Goal: Task Accomplishment & Management: Use online tool/utility

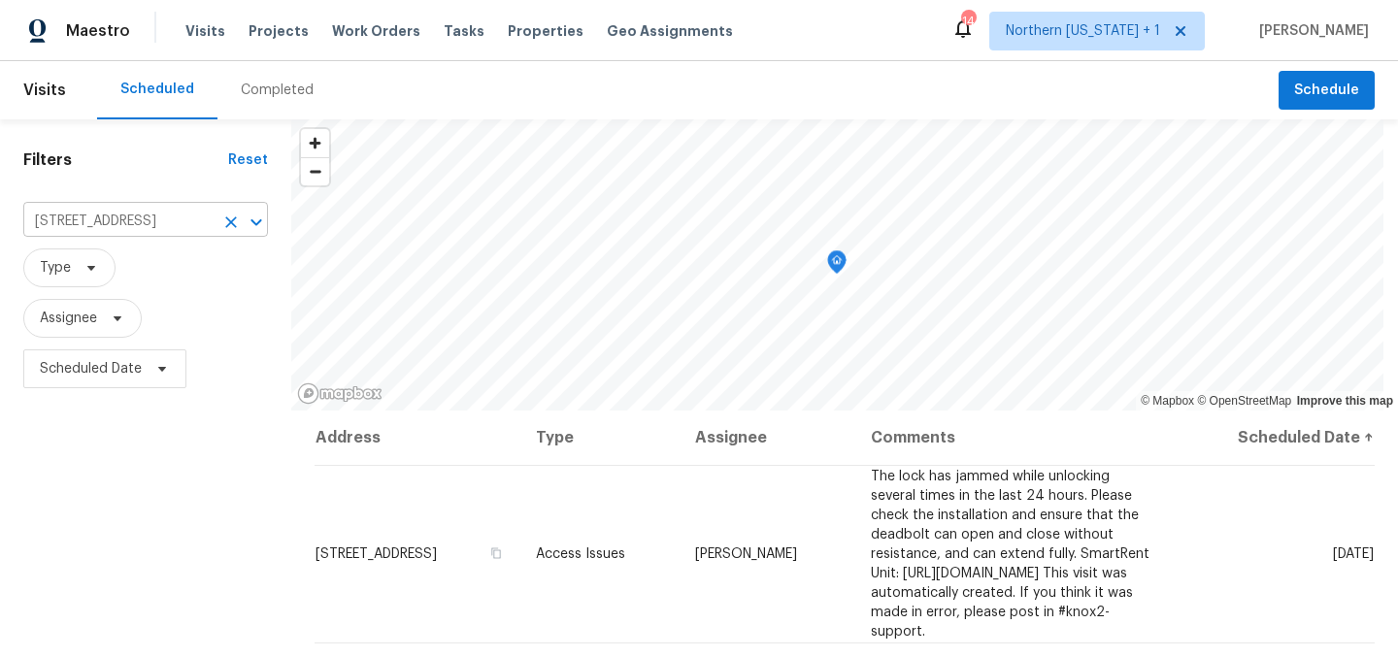
scroll to position [82, 0]
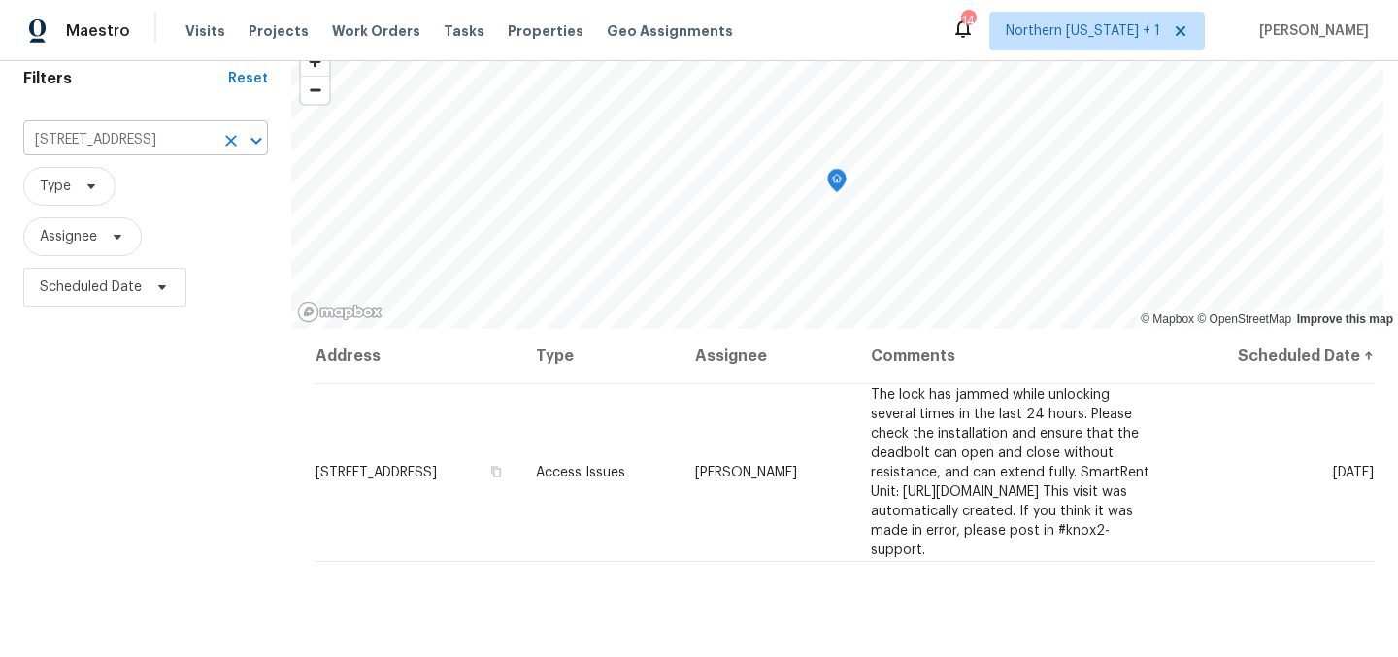
click at [236, 135] on icon "Clear" at bounding box center [230, 140] width 19 height 19
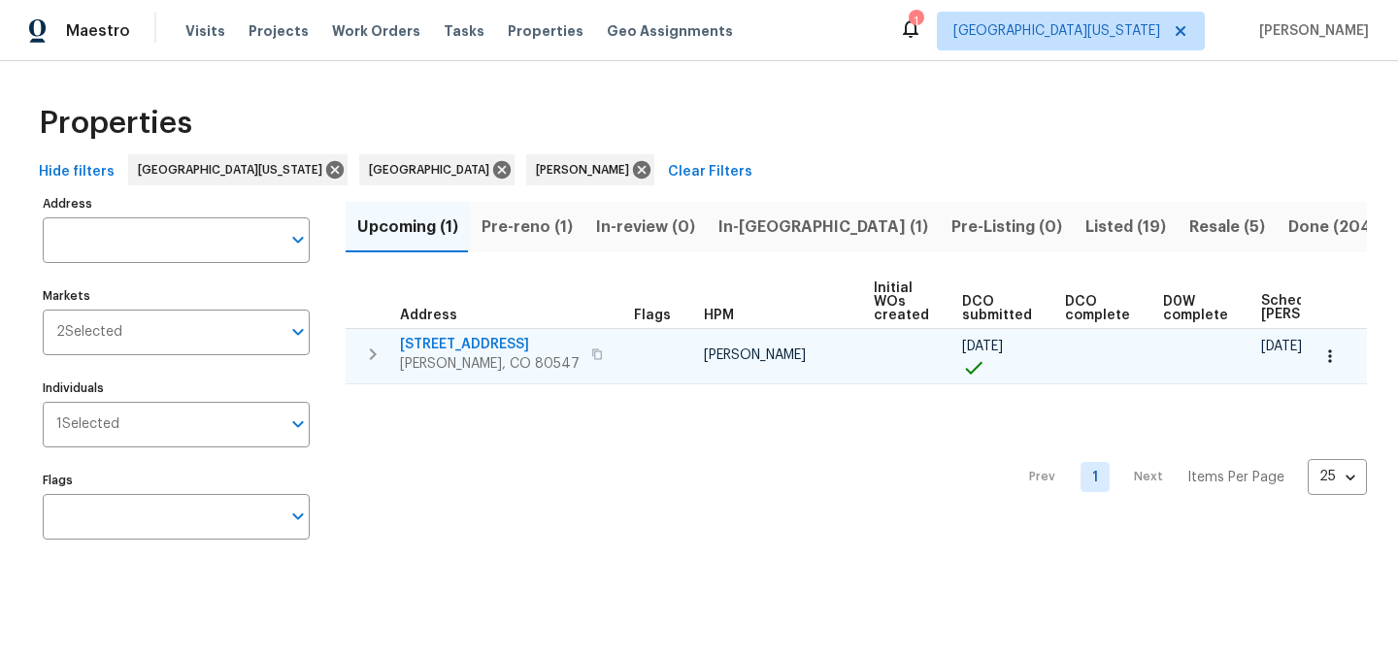
click at [481, 343] on span "[STREET_ADDRESS]" at bounding box center [490, 344] width 180 height 19
click at [1321, 358] on icon "button" at bounding box center [1330, 356] width 19 height 19
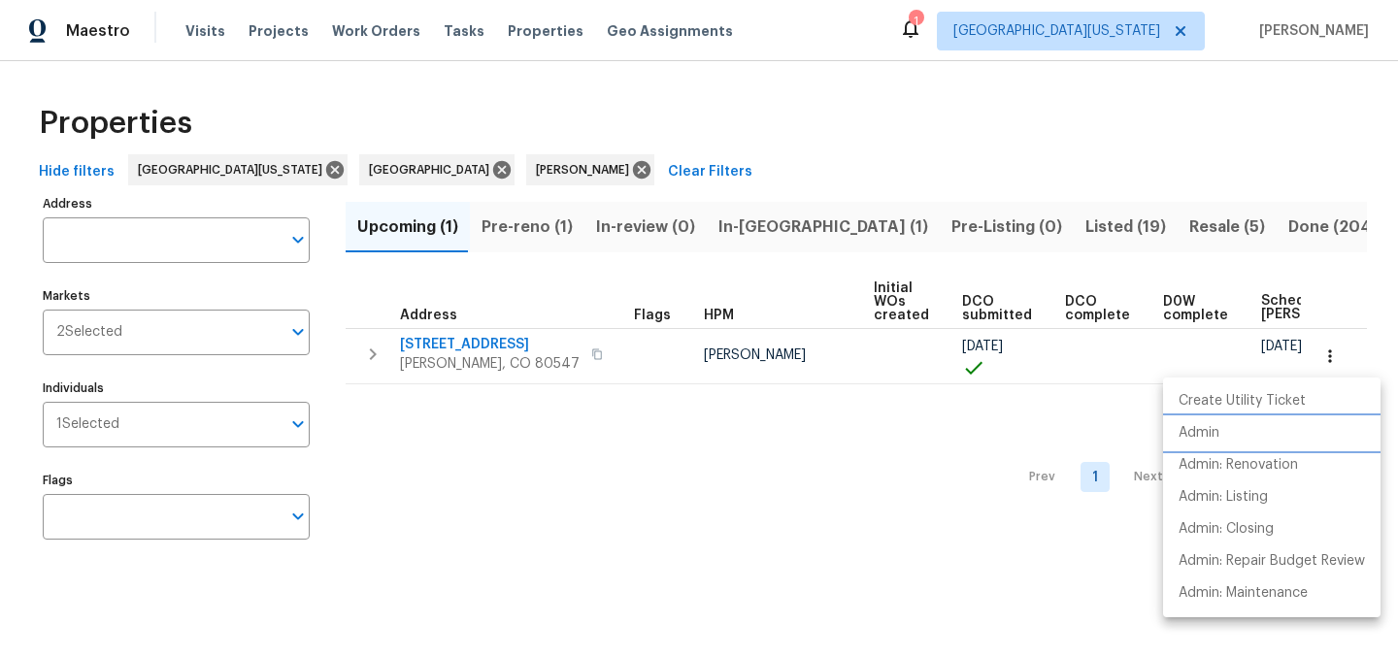
click at [1241, 425] on li "Admin" at bounding box center [1272, 434] width 218 height 32
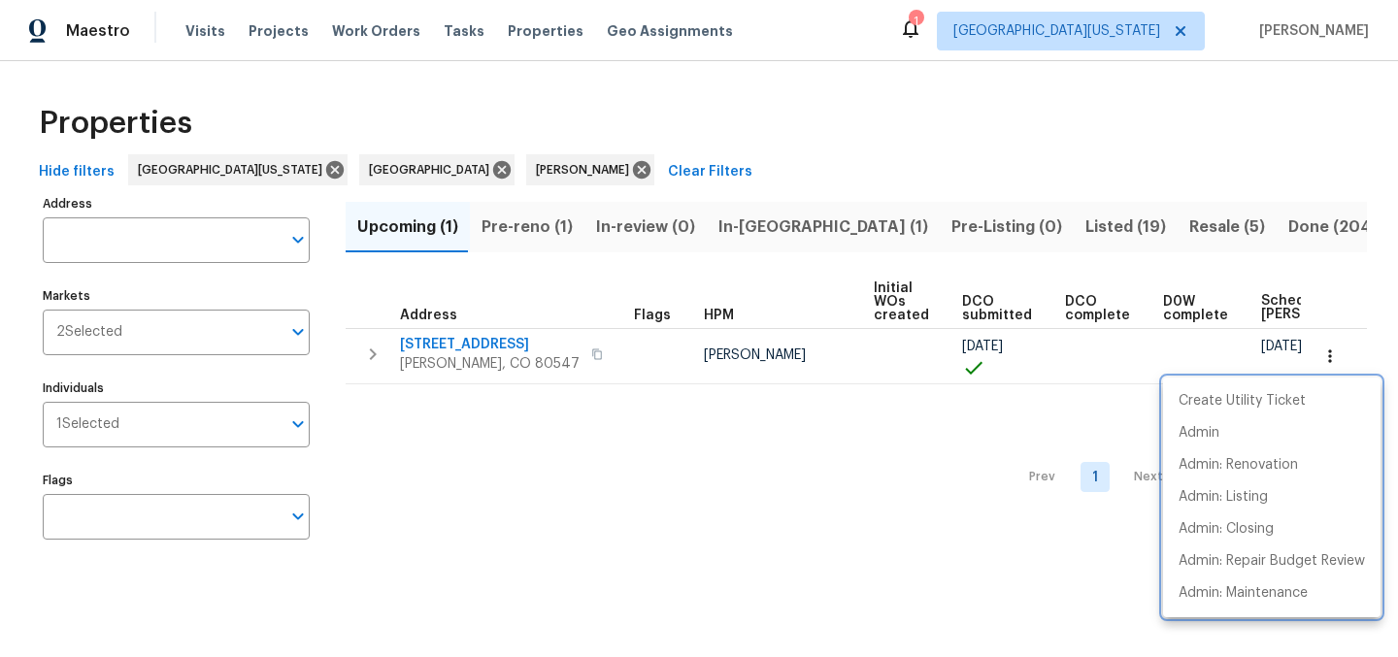
click at [598, 455] on div at bounding box center [699, 328] width 1398 height 657
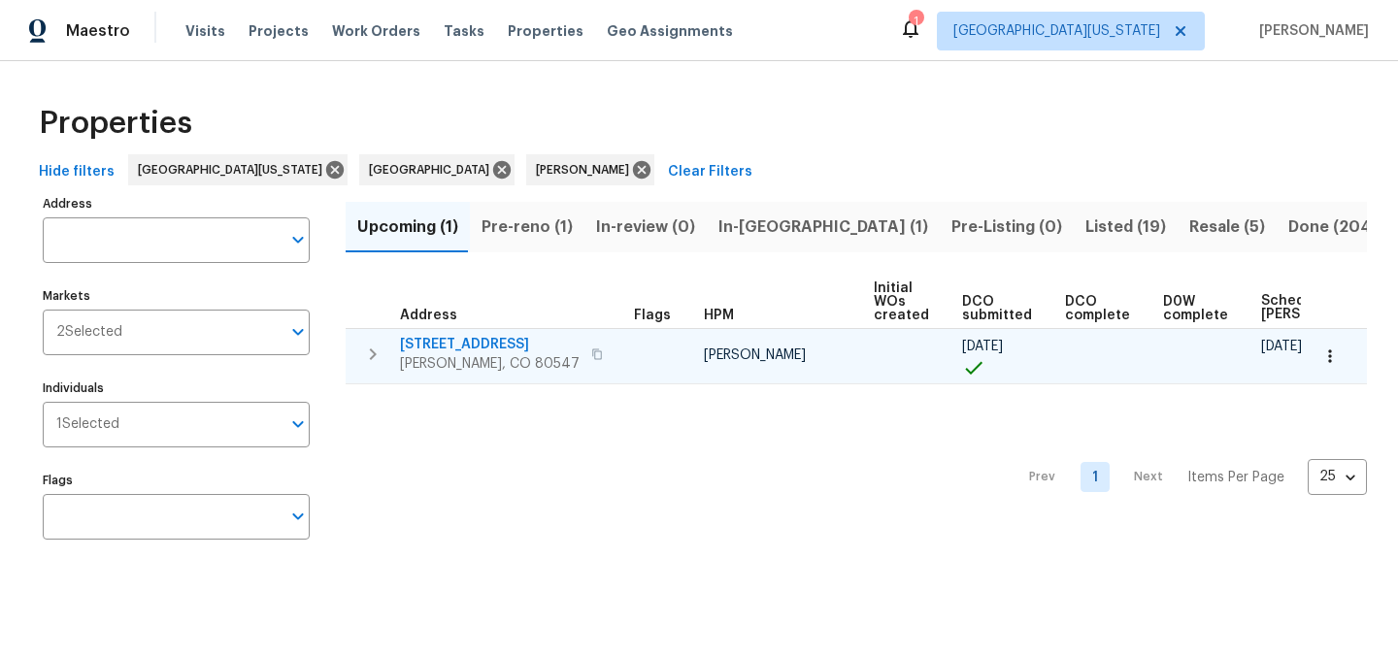
click at [592, 356] on icon "button" at bounding box center [597, 354] width 10 height 11
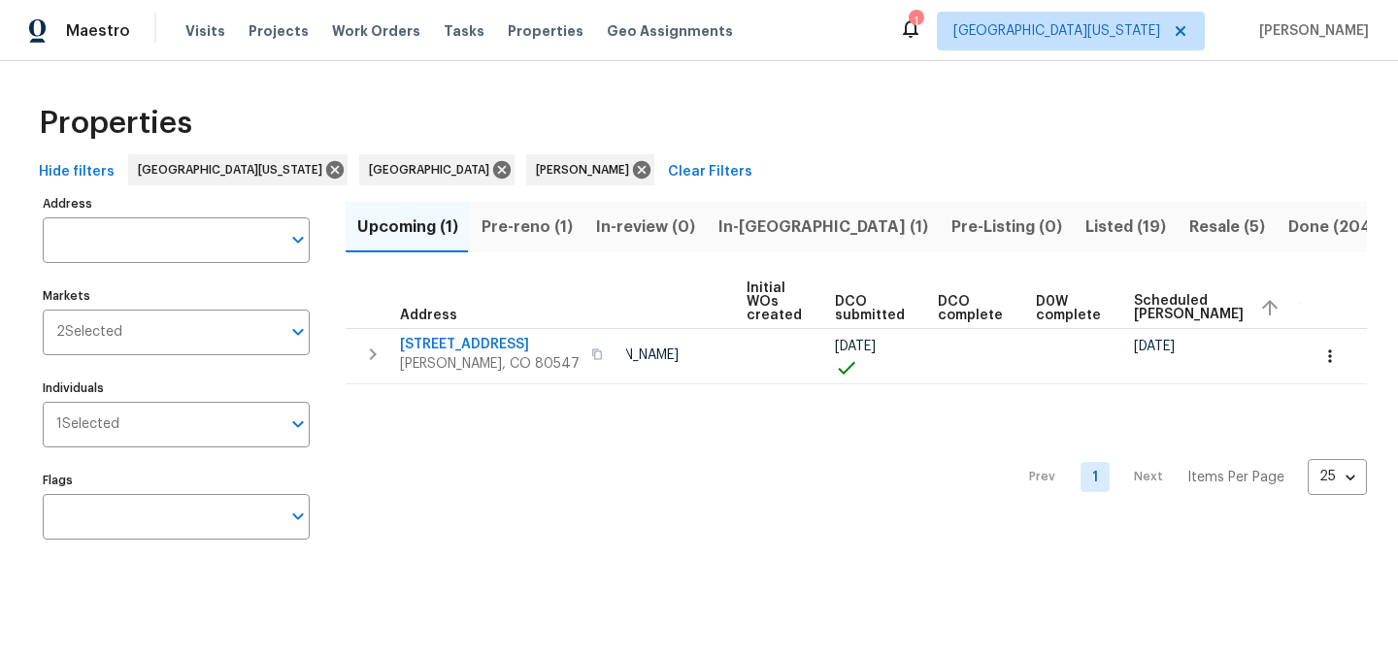
scroll to position [0, 251]
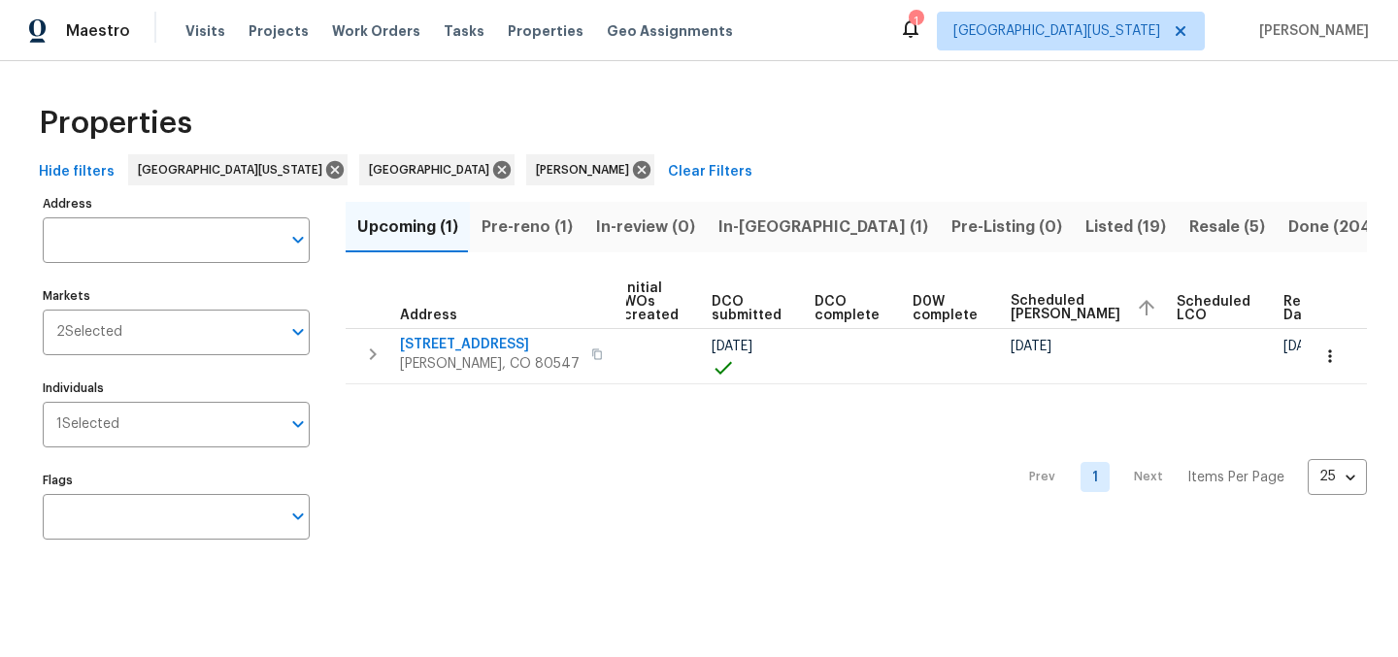
click at [528, 227] on span "Pre-reno (1)" at bounding box center [527, 227] width 91 height 27
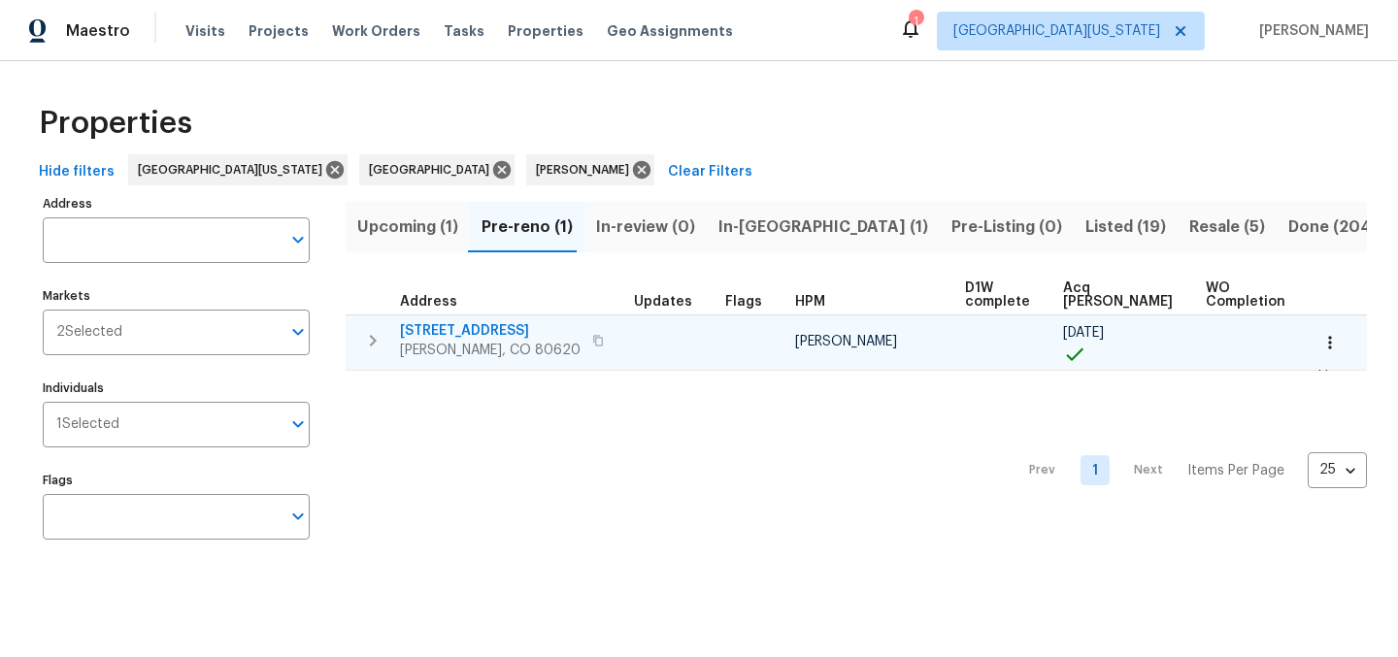
click at [449, 333] on span "[STREET_ADDRESS]" at bounding box center [490, 330] width 181 height 19
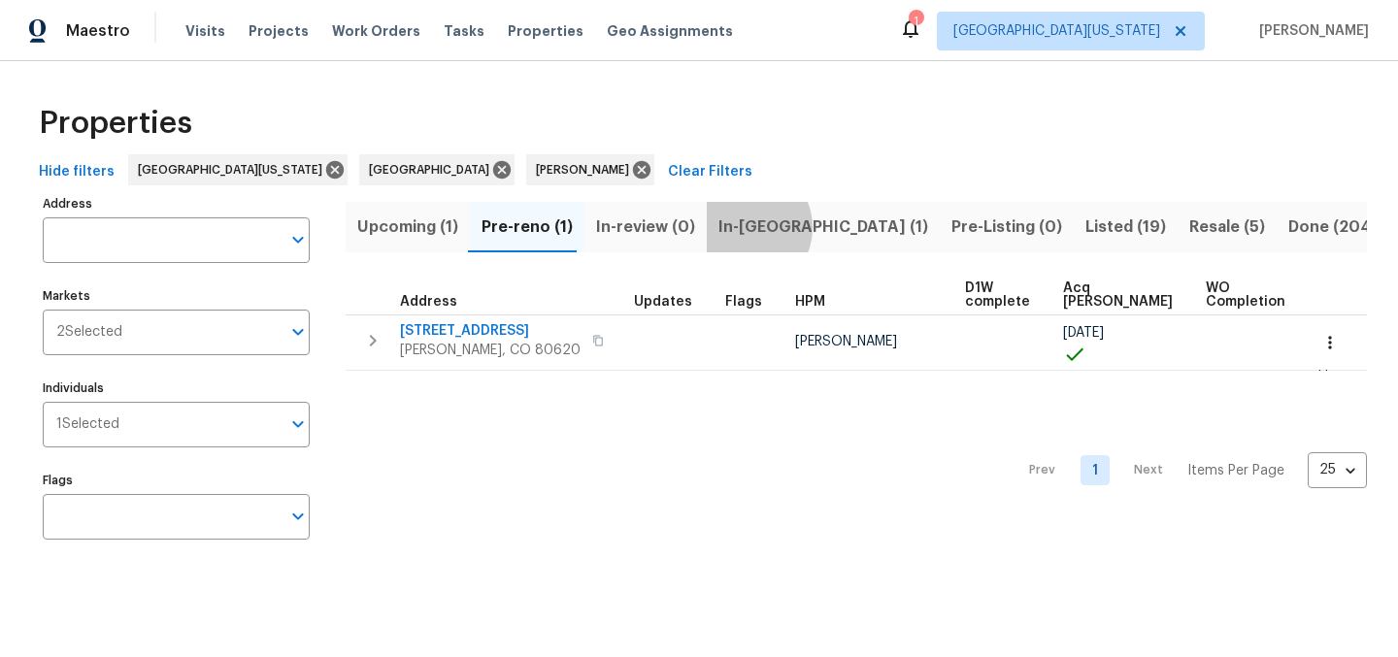
click at [733, 227] on span "In-reno (1)" at bounding box center [824, 227] width 210 height 27
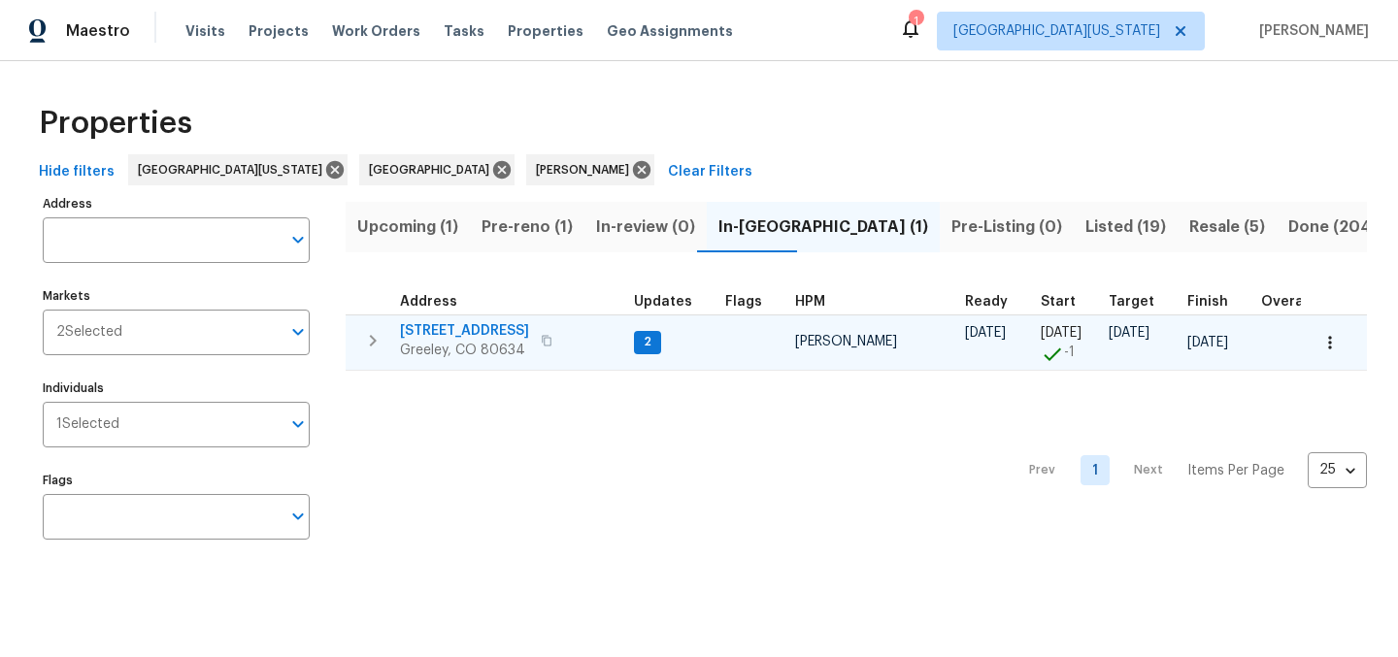
click at [452, 330] on span "[STREET_ADDRESS]" at bounding box center [464, 330] width 129 height 19
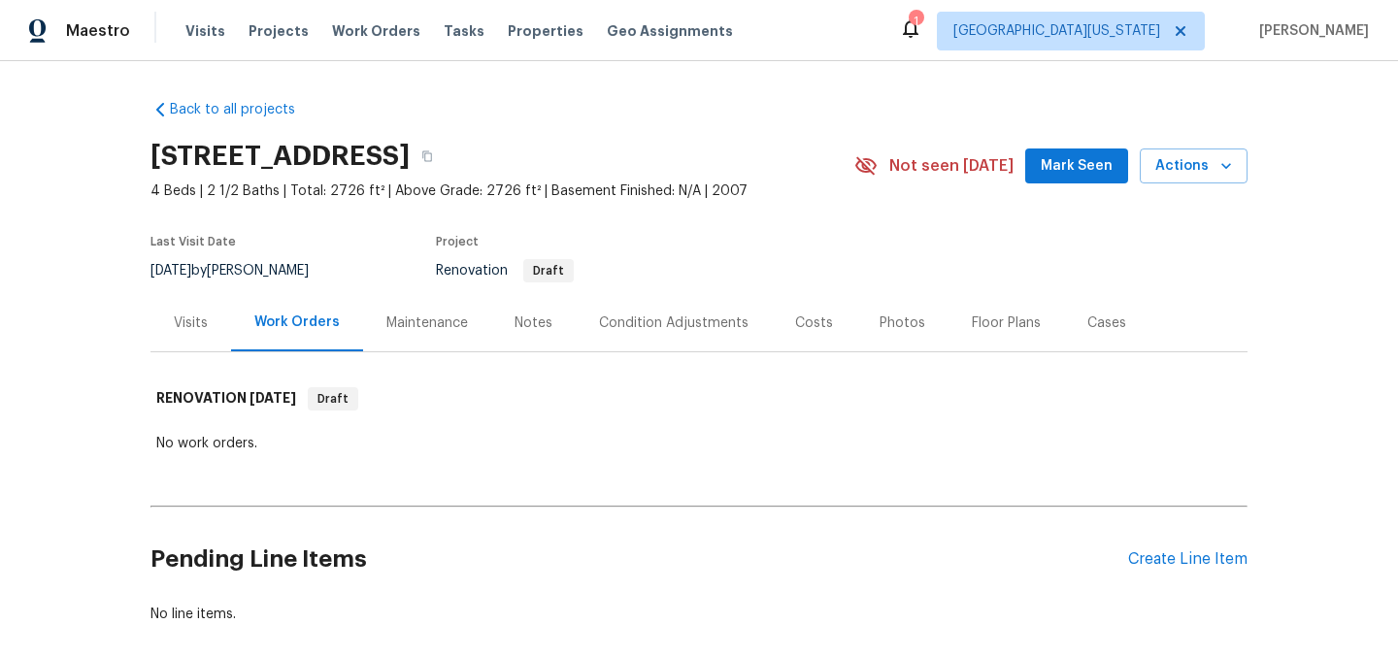
click at [186, 328] on div "Visits" at bounding box center [191, 323] width 34 height 19
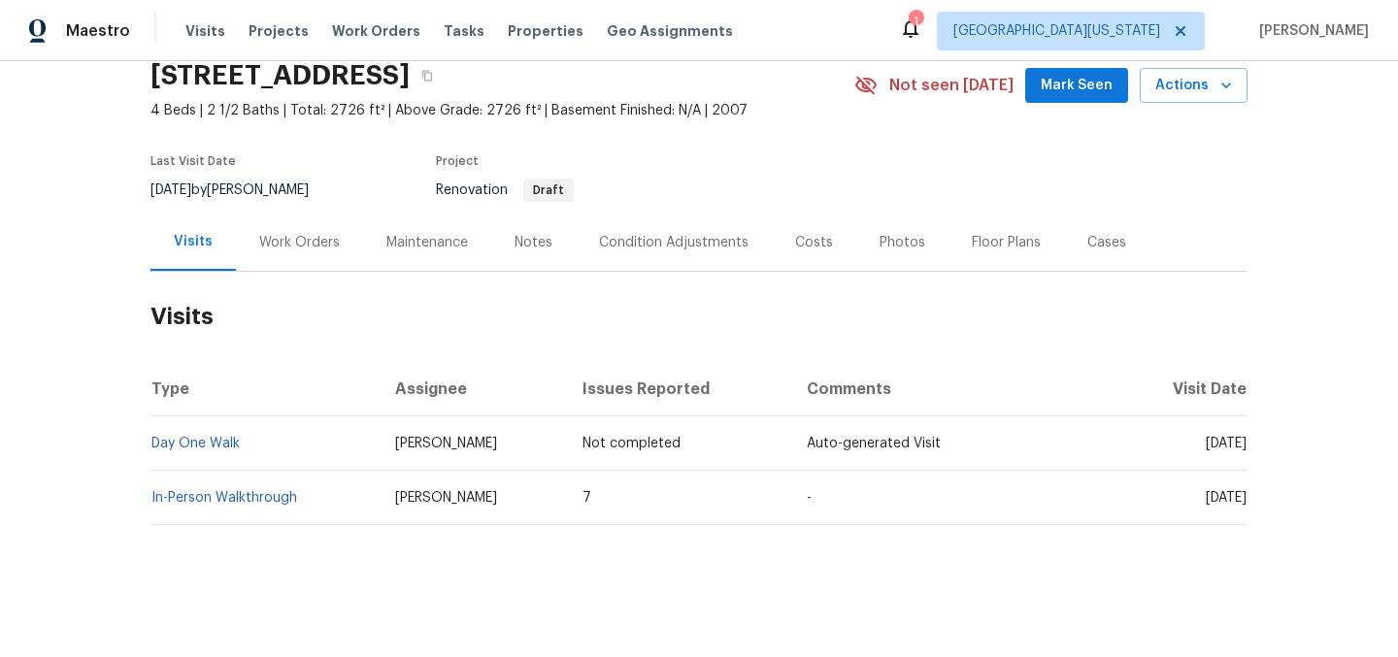
scroll to position [95, 0]
click at [222, 491] on link "In-Person Walkthrough" at bounding box center [224, 498] width 146 height 14
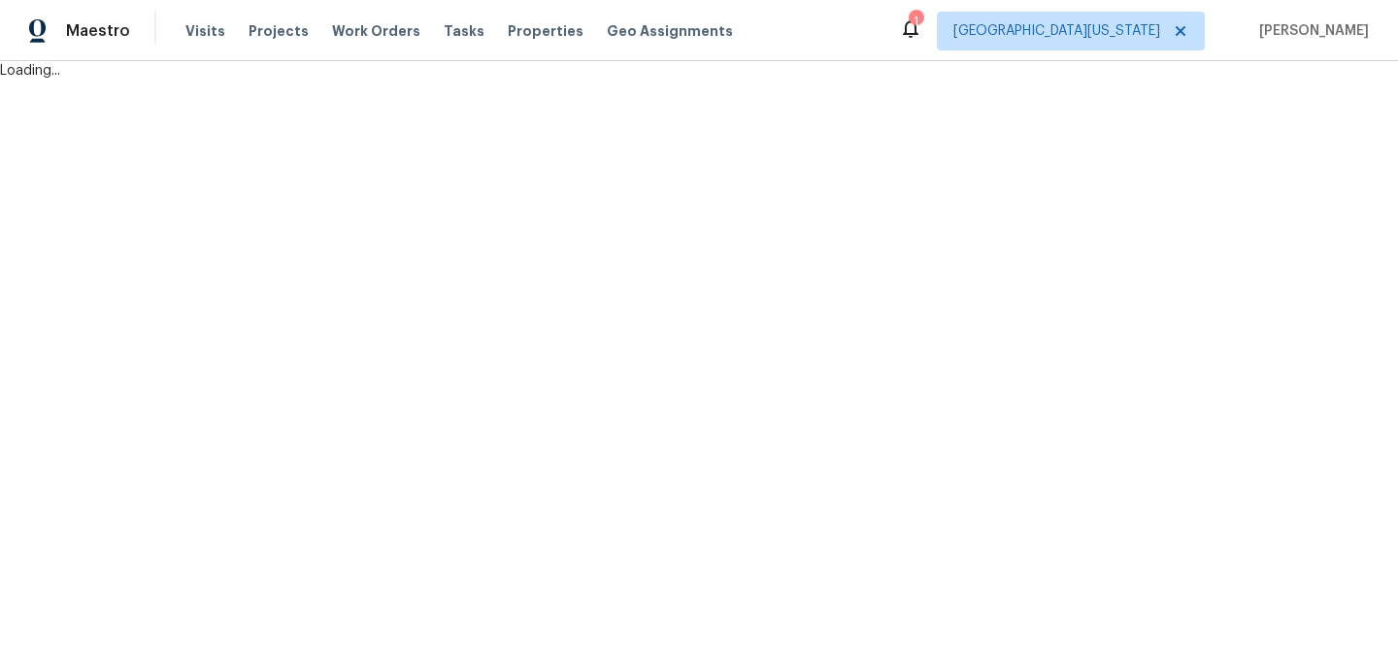
click at [222, 81] on html "Maestro Visits Projects Work Orders Tasks Properties Geo Assignments 1 Northern…" at bounding box center [699, 40] width 1398 height 81
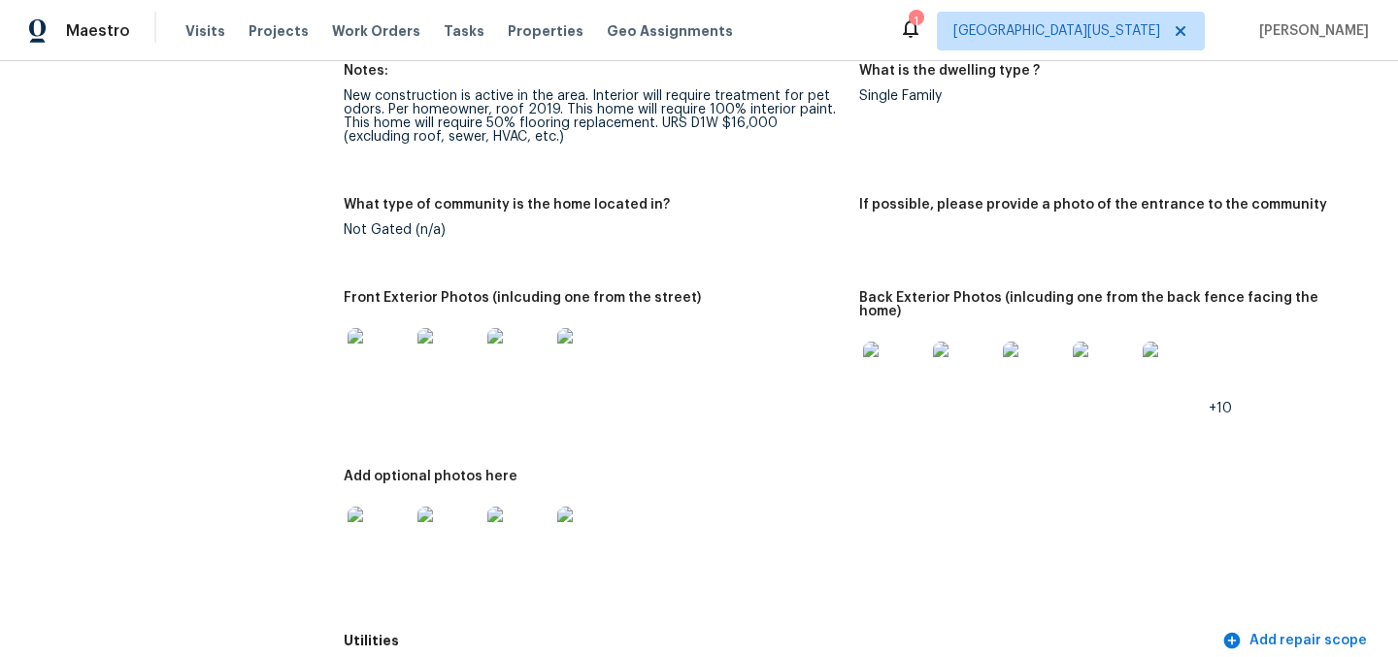
scroll to position [788, 0]
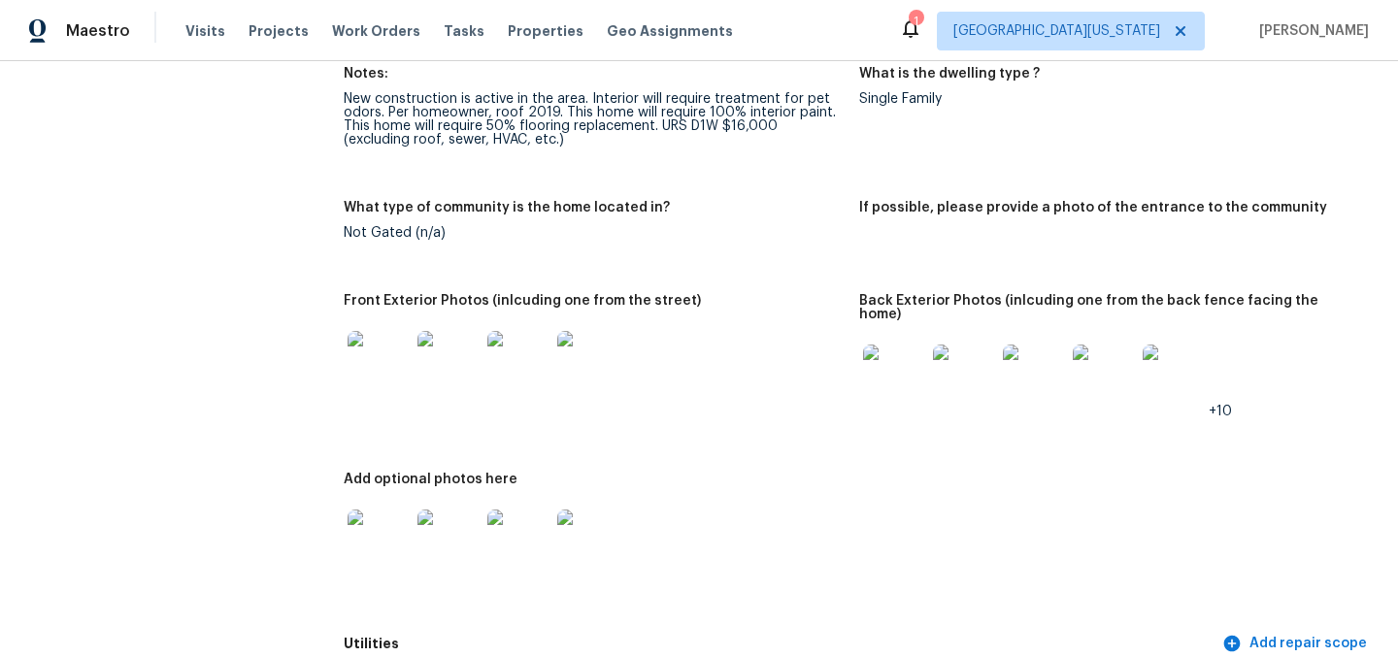
click at [385, 361] on img at bounding box center [379, 362] width 62 height 62
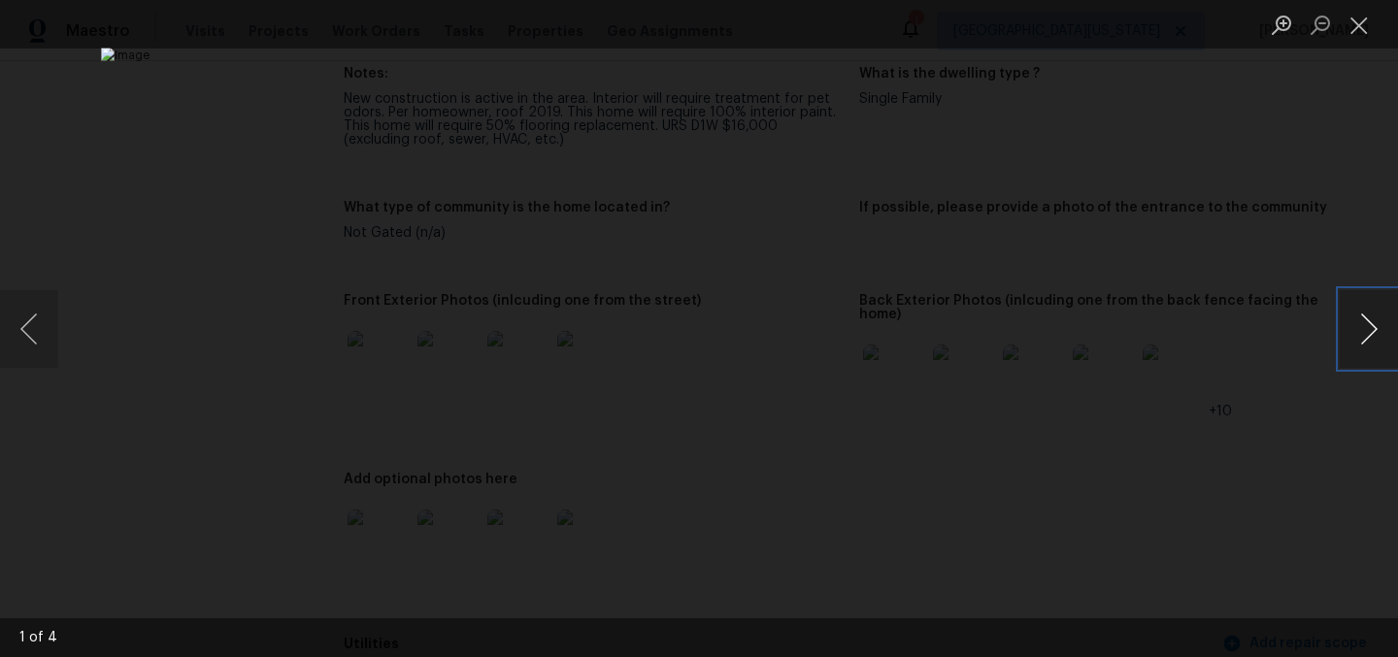
click at [1372, 329] on button "Next image" at bounding box center [1369, 329] width 58 height 78
click at [1370, 330] on button "Next image" at bounding box center [1369, 329] width 58 height 78
click at [1368, 330] on button "Next image" at bounding box center [1369, 329] width 58 height 78
click at [1374, 315] on button "Next image" at bounding box center [1369, 329] width 58 height 78
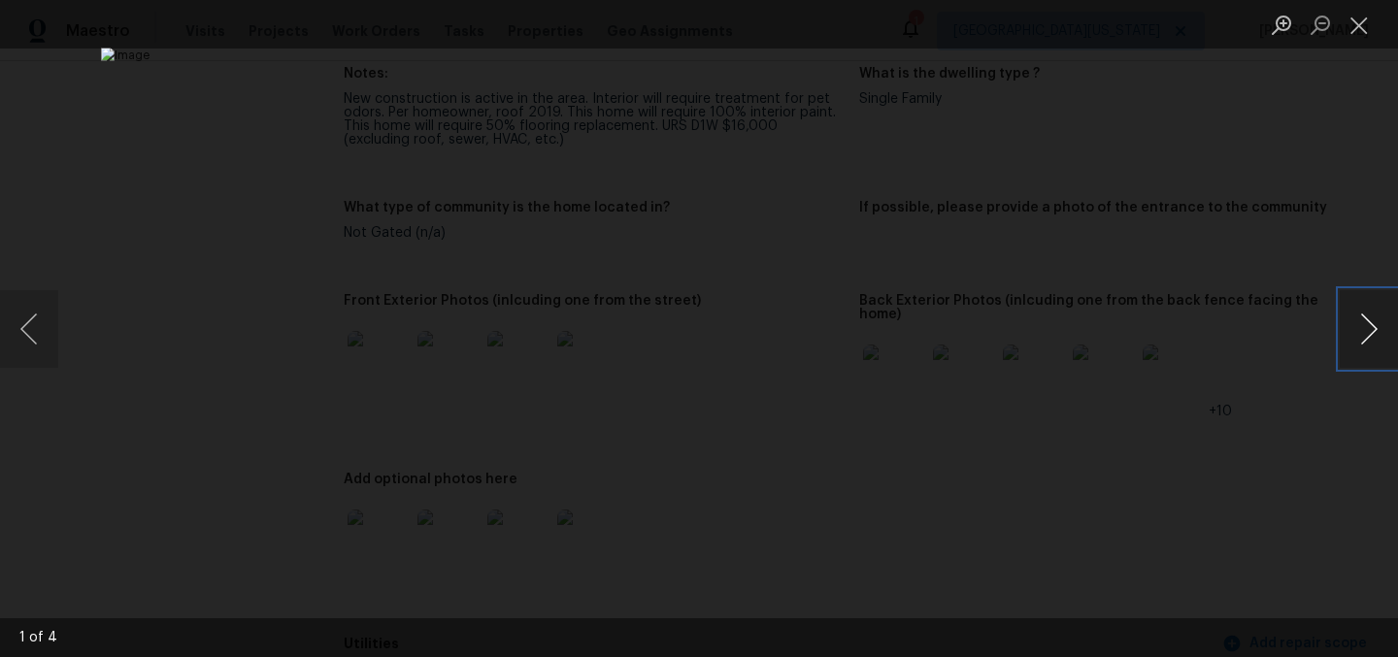
click at [1375, 317] on button "Next image" at bounding box center [1369, 329] width 58 height 78
click at [1365, 29] on button "Close lightbox" at bounding box center [1359, 25] width 39 height 34
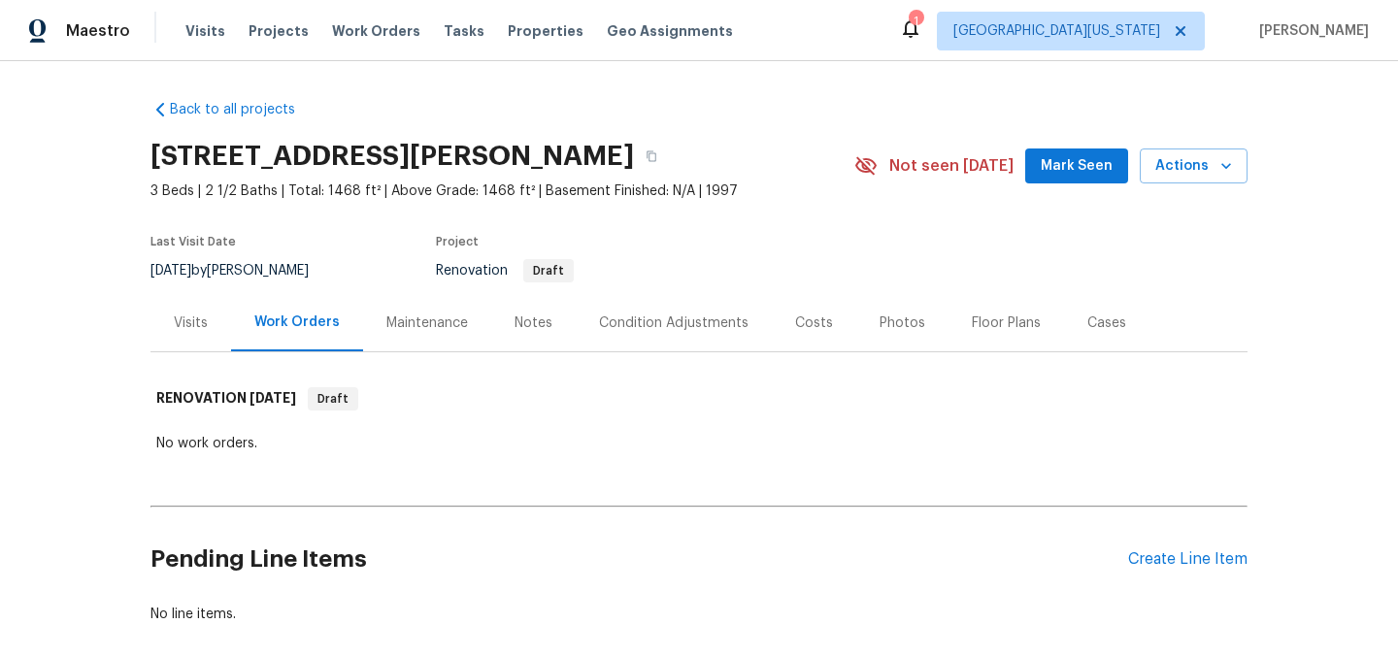
click at [519, 316] on div "Notes" at bounding box center [534, 323] width 38 height 19
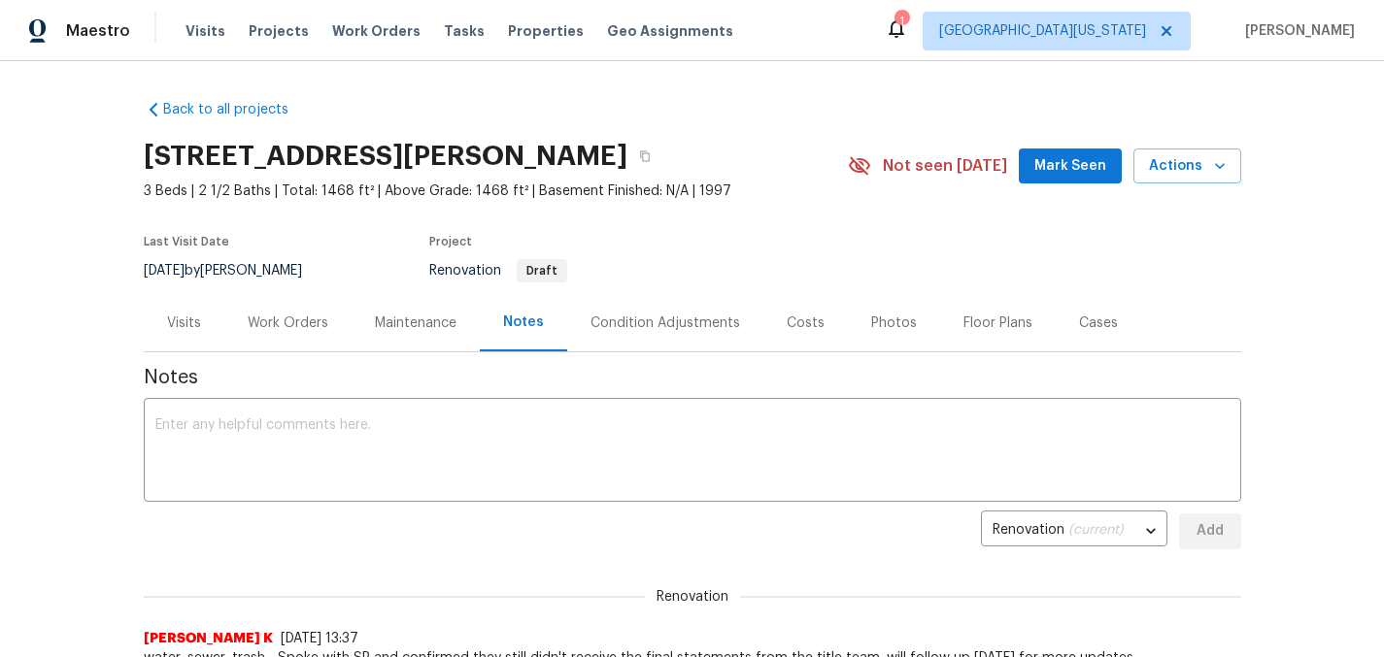
click at [301, 323] on div "Work Orders" at bounding box center [288, 323] width 81 height 19
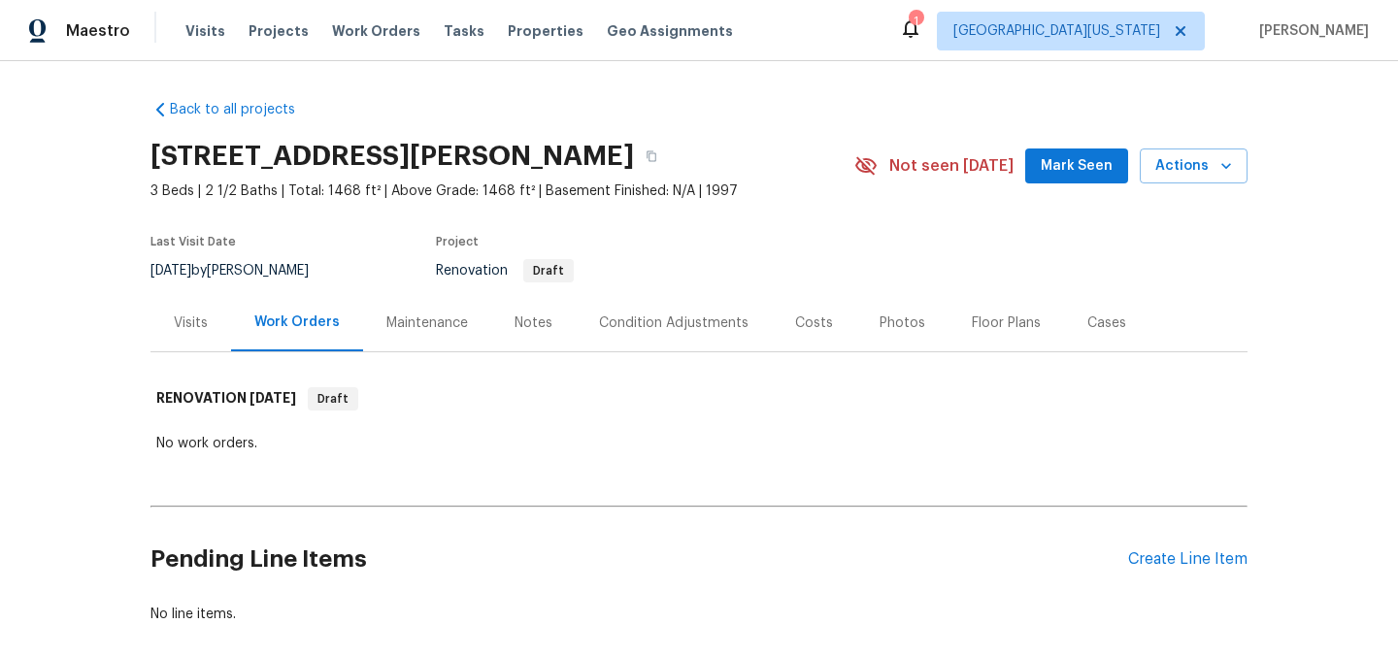
click at [687, 324] on div "Condition Adjustments" at bounding box center [674, 323] width 150 height 19
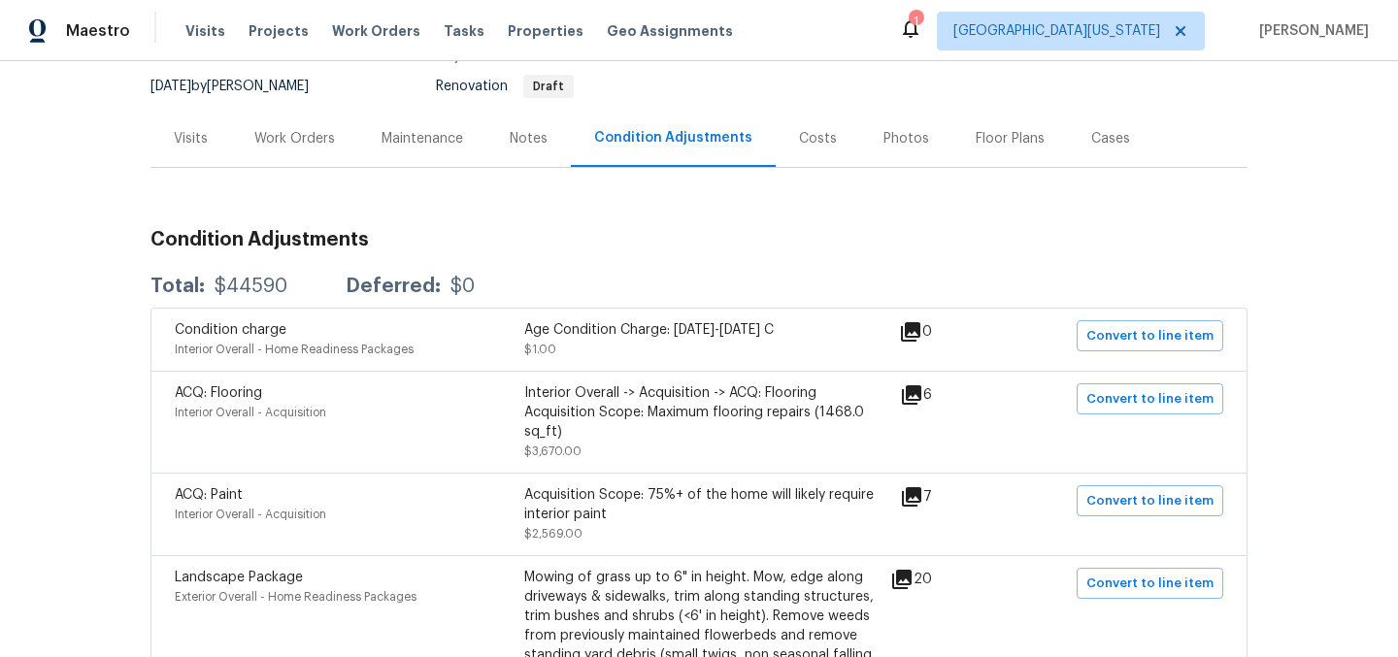
scroll to position [241, 0]
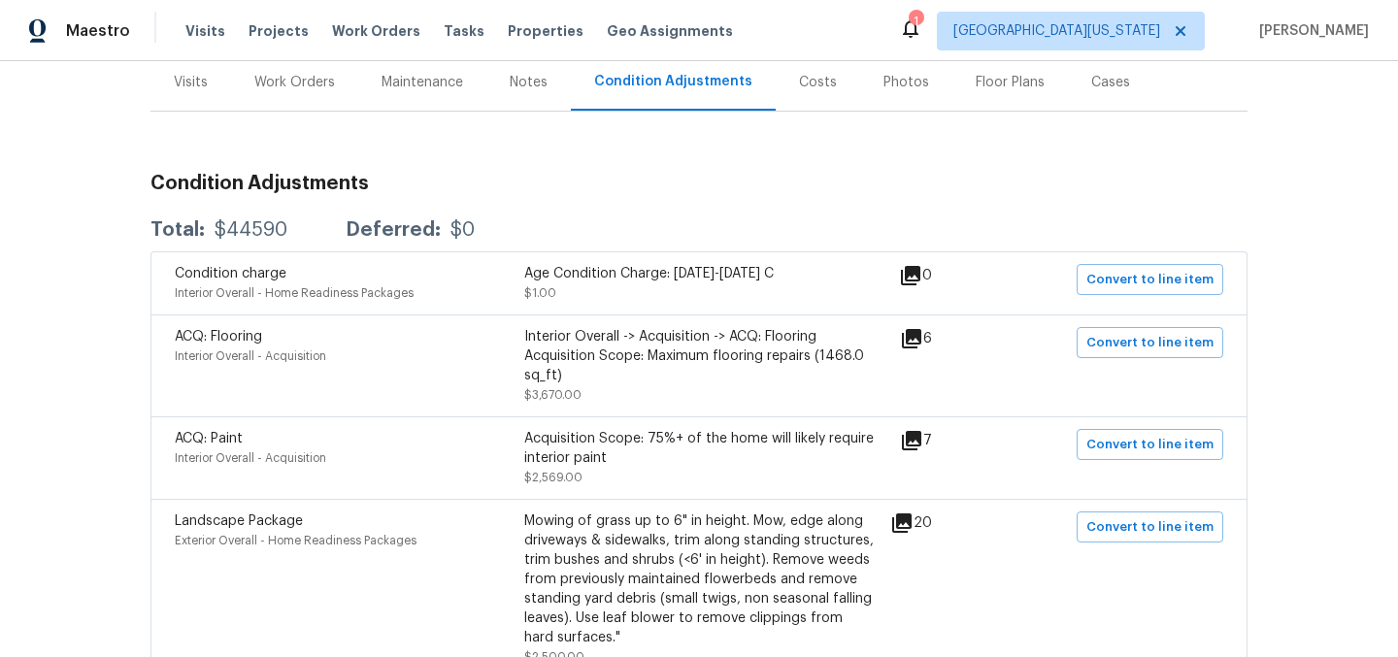
click at [174, 83] on div "Visits" at bounding box center [191, 82] width 34 height 19
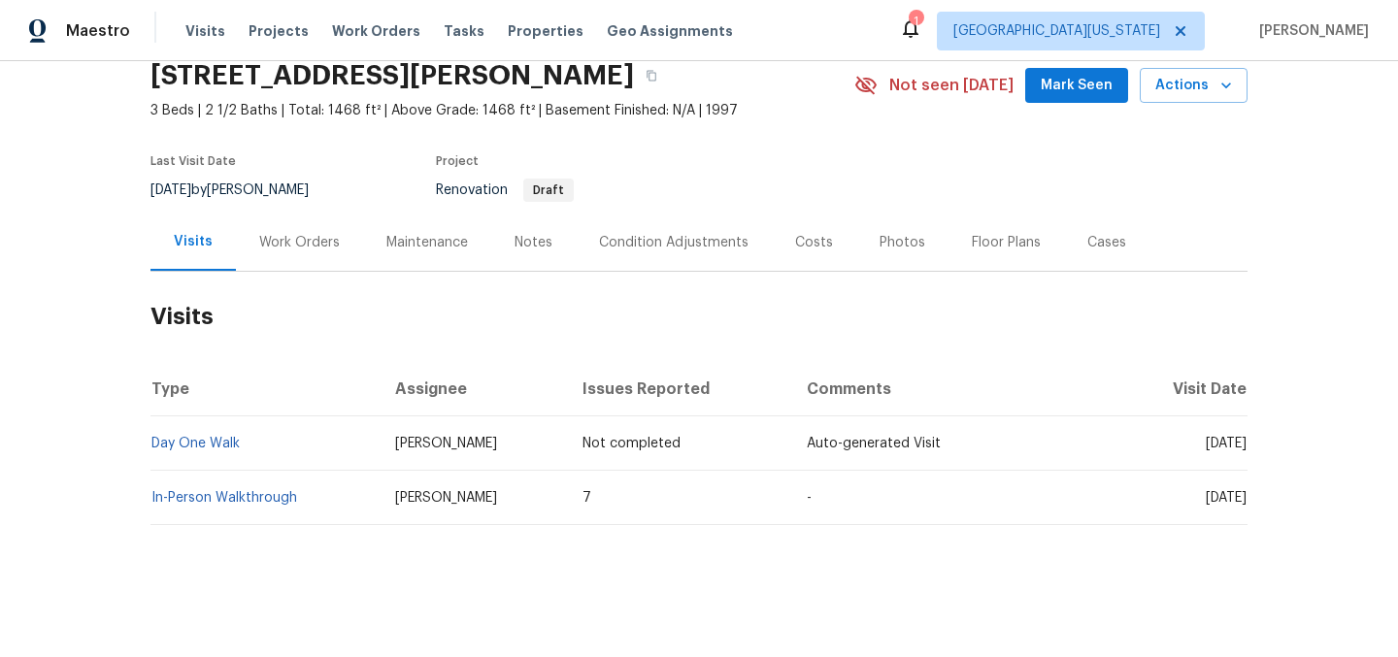
scroll to position [95, 0]
click at [186, 491] on link "In-Person Walkthrough" at bounding box center [224, 498] width 146 height 14
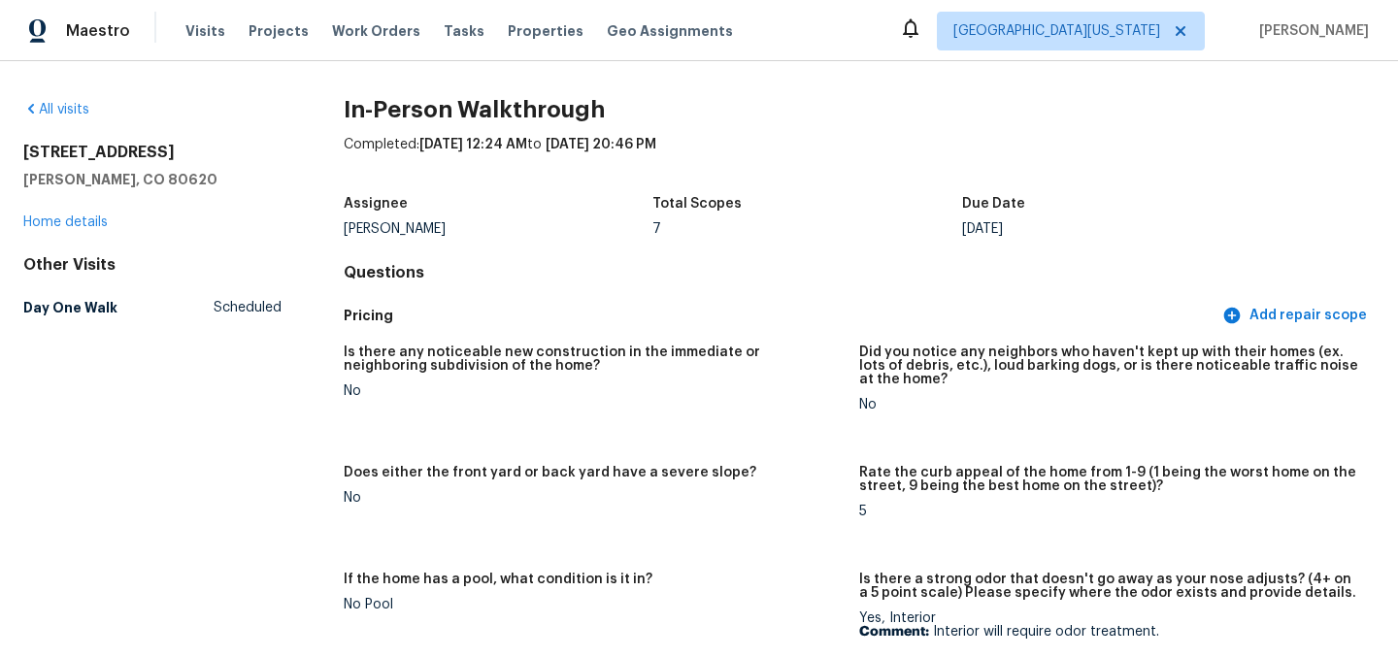
click at [859, 59] on div "Maestro Visits Projects Work Orders Tasks Properties Geo Assignments [GEOGRAPHI…" at bounding box center [699, 30] width 1398 height 61
click at [873, 216] on div "Total Scopes" at bounding box center [808, 209] width 310 height 25
click at [888, 233] on div "7" at bounding box center [808, 229] width 310 height 14
click at [52, 226] on link "Home details" at bounding box center [65, 223] width 84 height 14
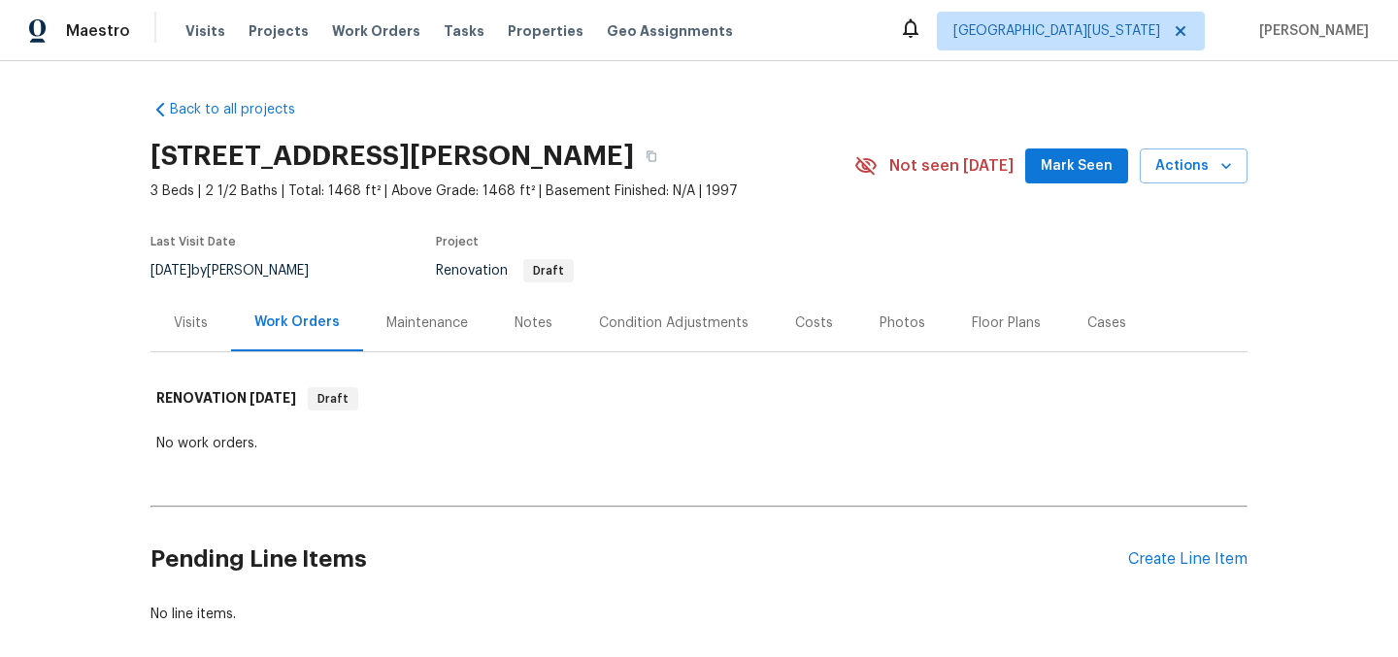
click at [713, 325] on div "Condition Adjustments" at bounding box center [674, 323] width 150 height 19
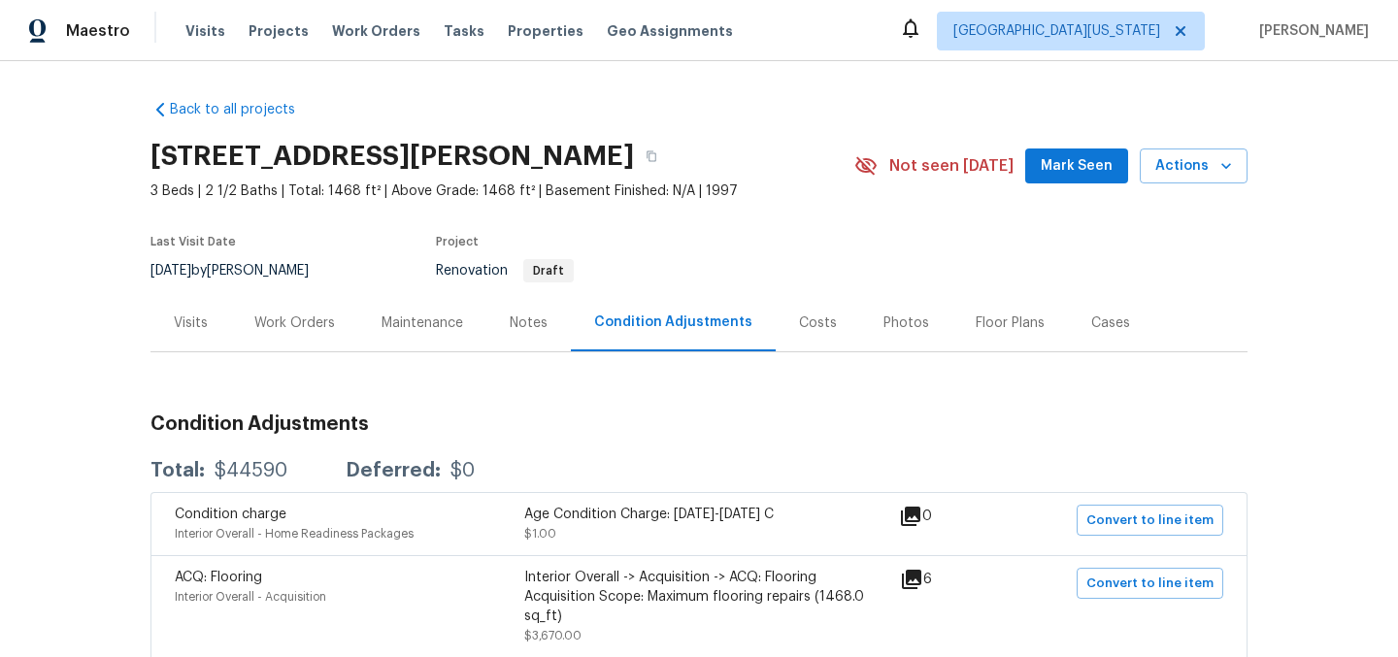
click at [798, 247] on div "Project" at bounding box center [622, 247] width 373 height 23
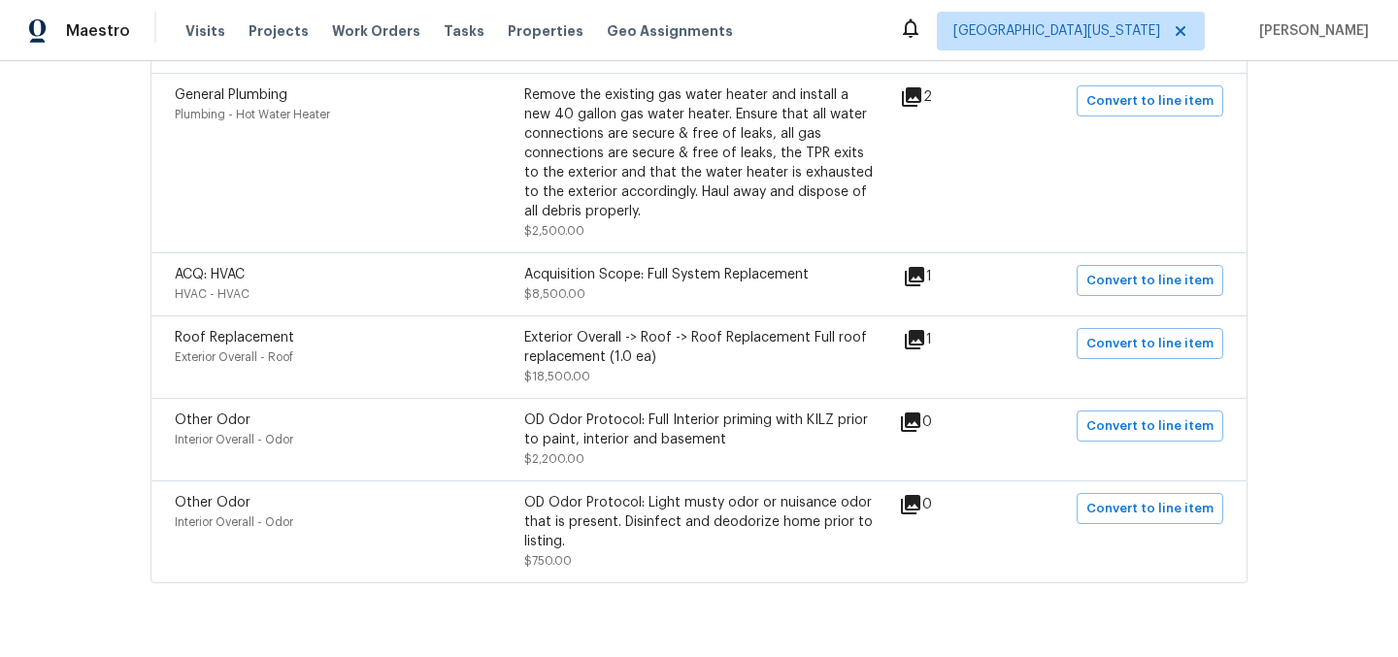
scroll to position [914, 0]
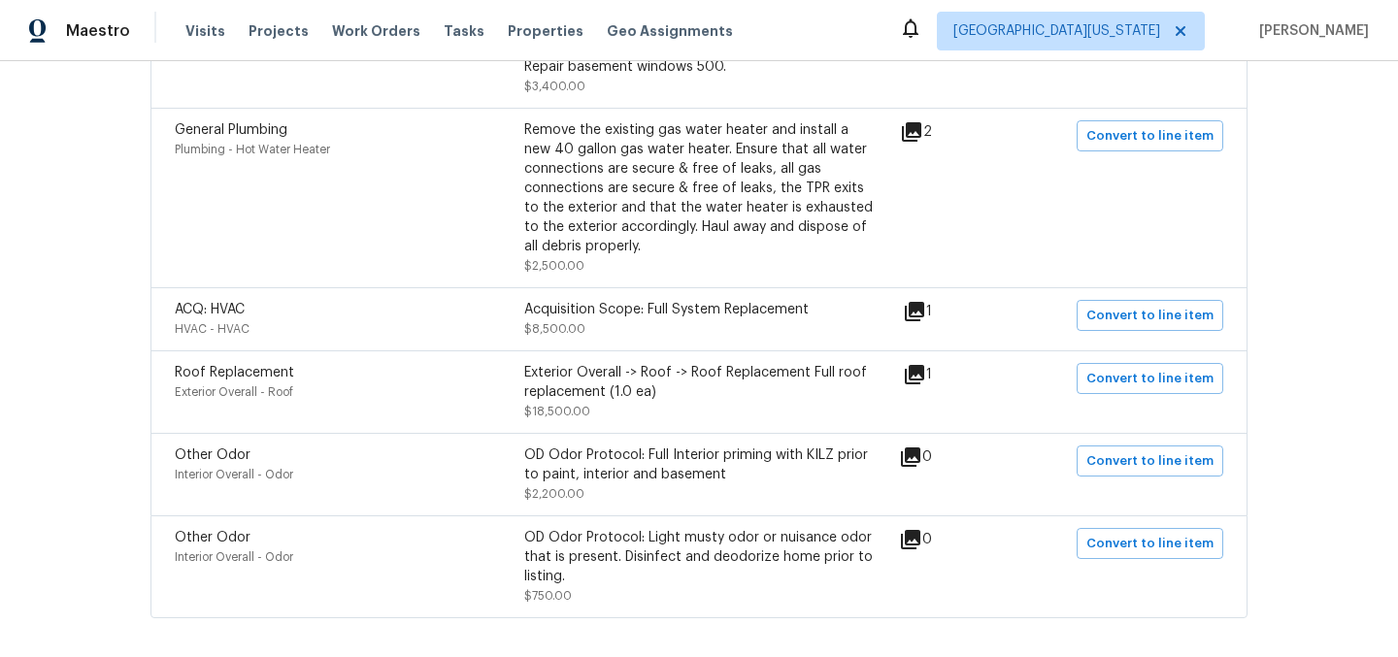
click at [923, 374] on icon at bounding box center [914, 374] width 19 height 19
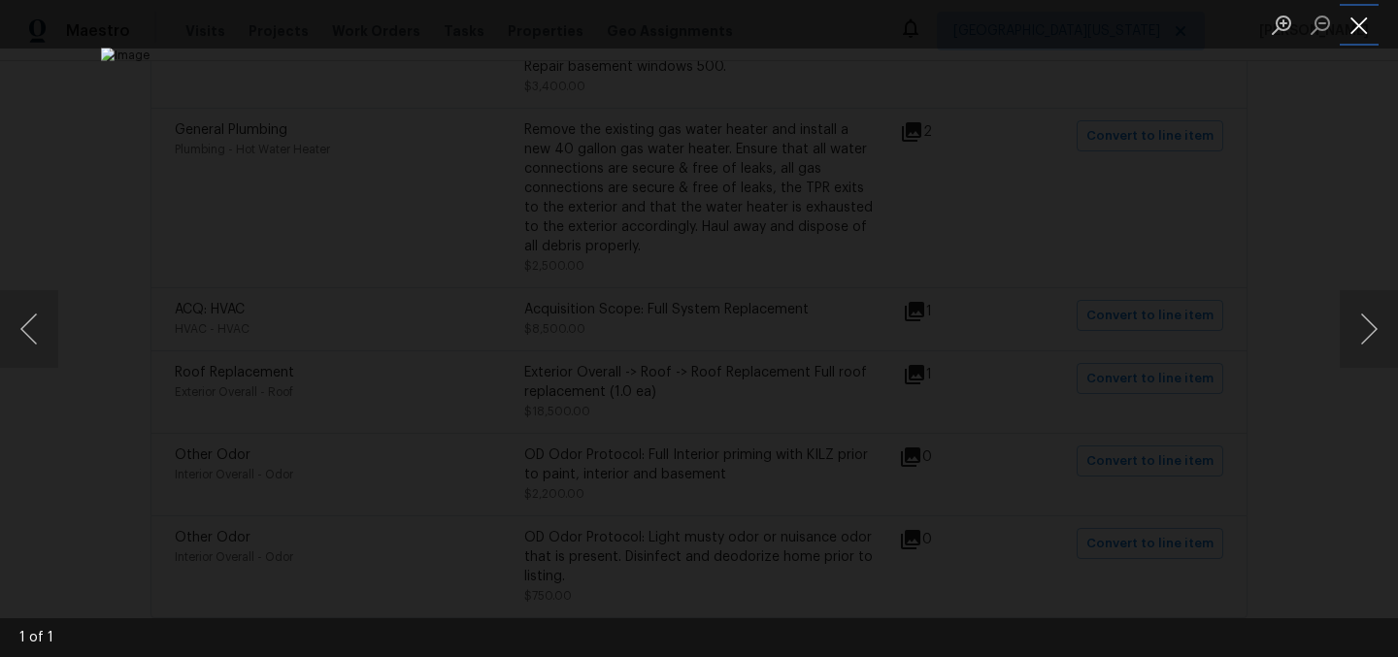
click at [1358, 30] on button "Close lightbox" at bounding box center [1359, 25] width 39 height 34
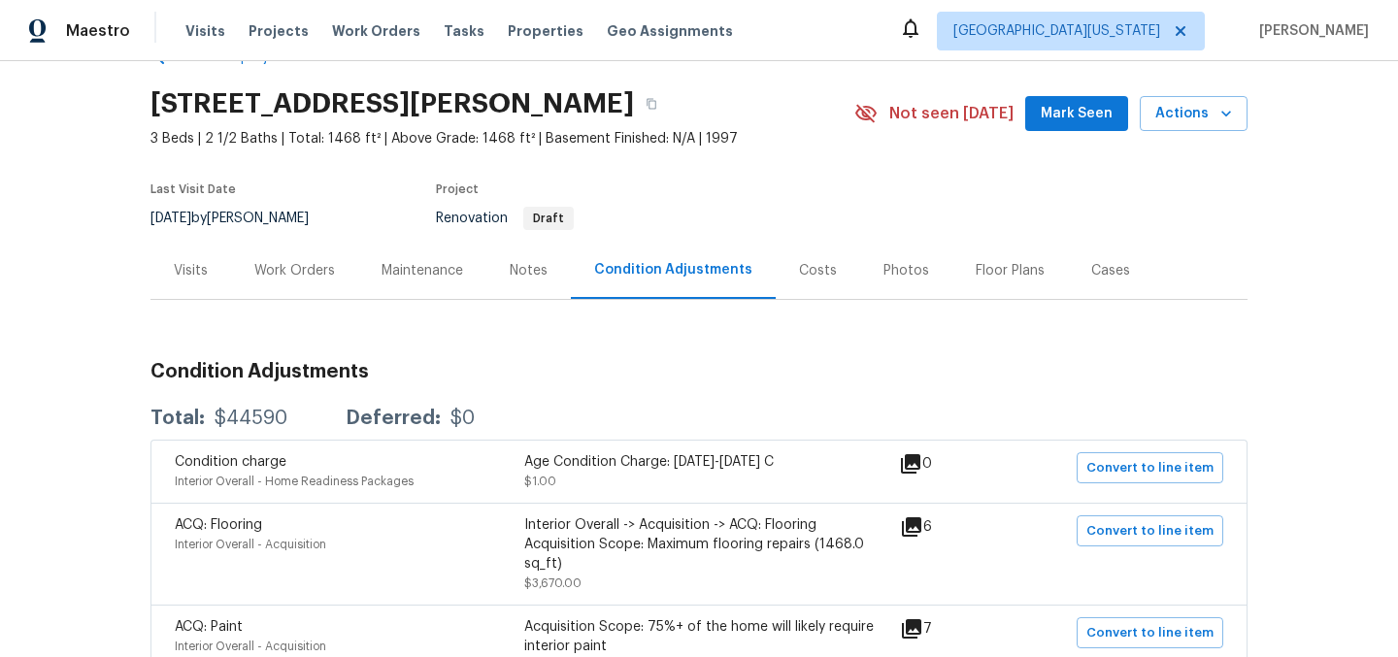
scroll to position [0, 0]
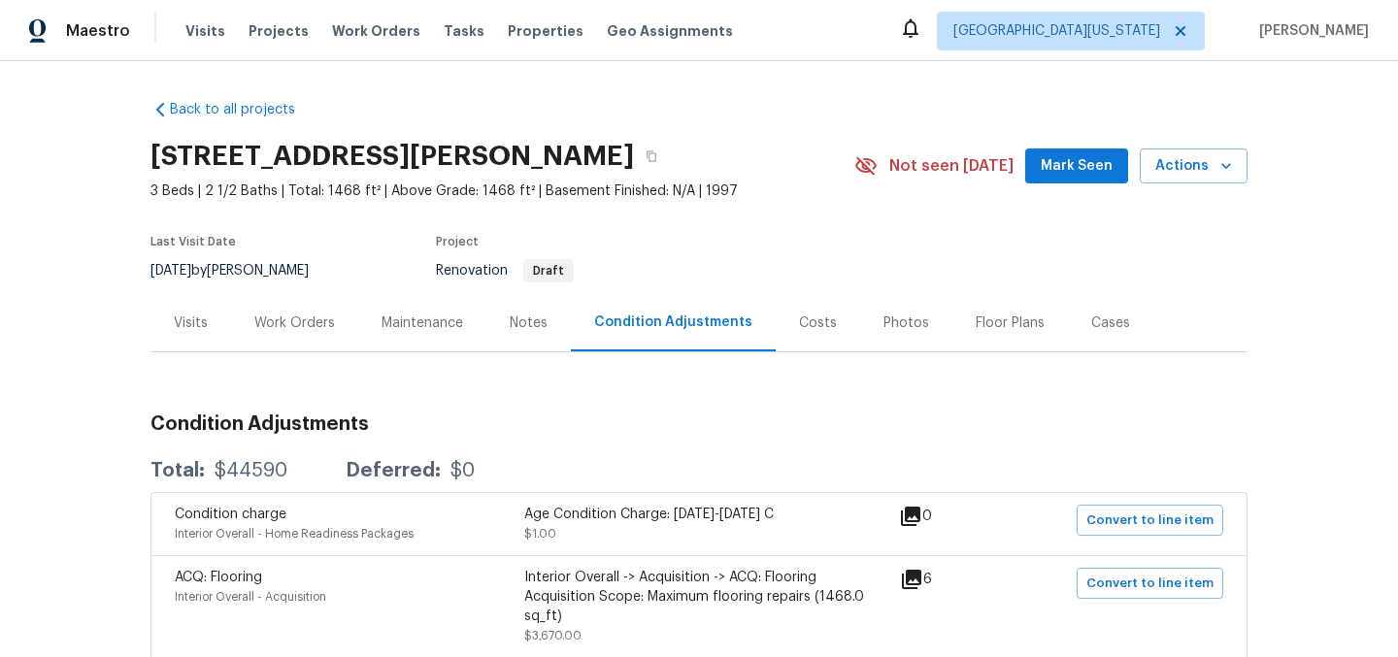
click at [302, 326] on div "Work Orders" at bounding box center [294, 323] width 81 height 19
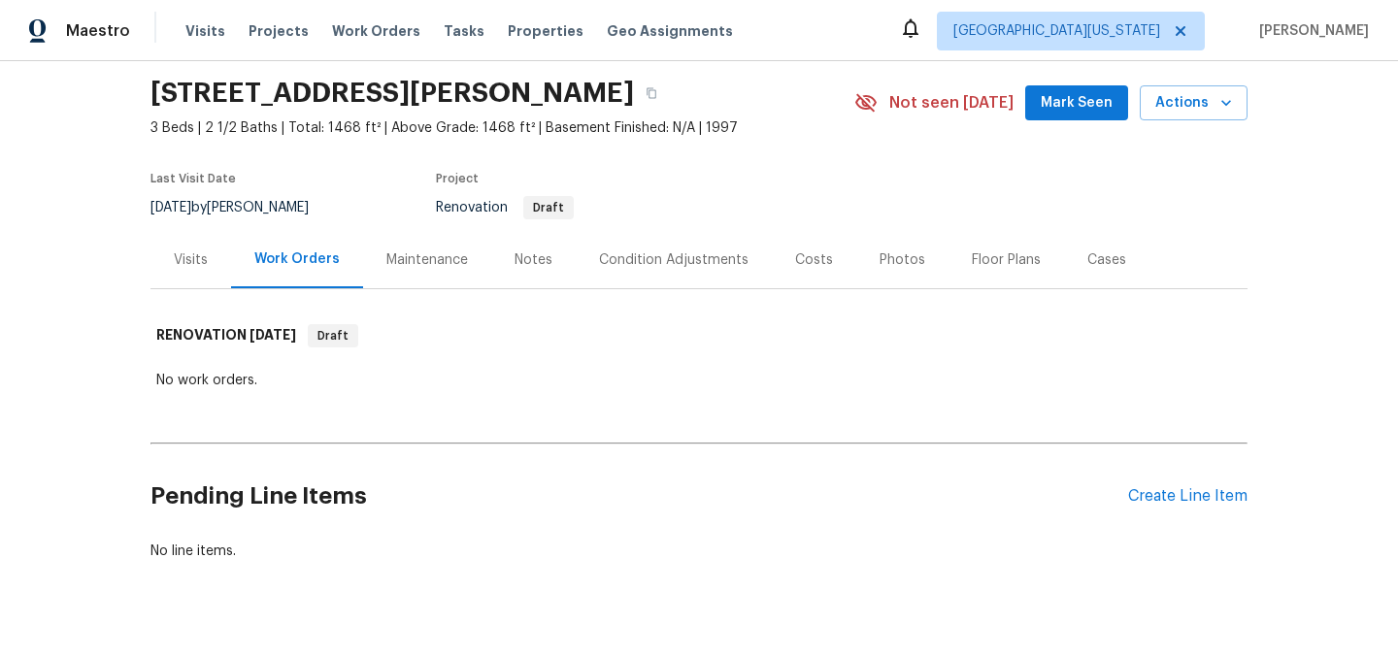
scroll to position [114, 0]
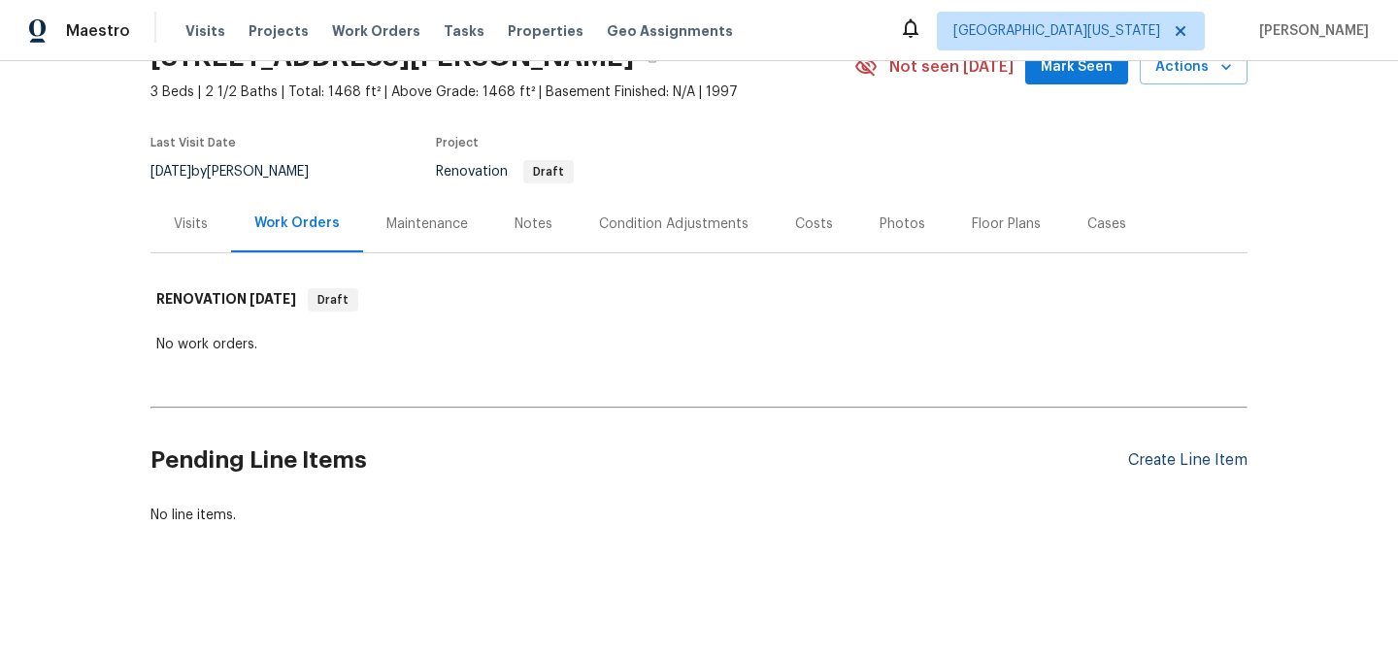
click at [1140, 452] on div "Create Line Item" at bounding box center [1187, 461] width 119 height 18
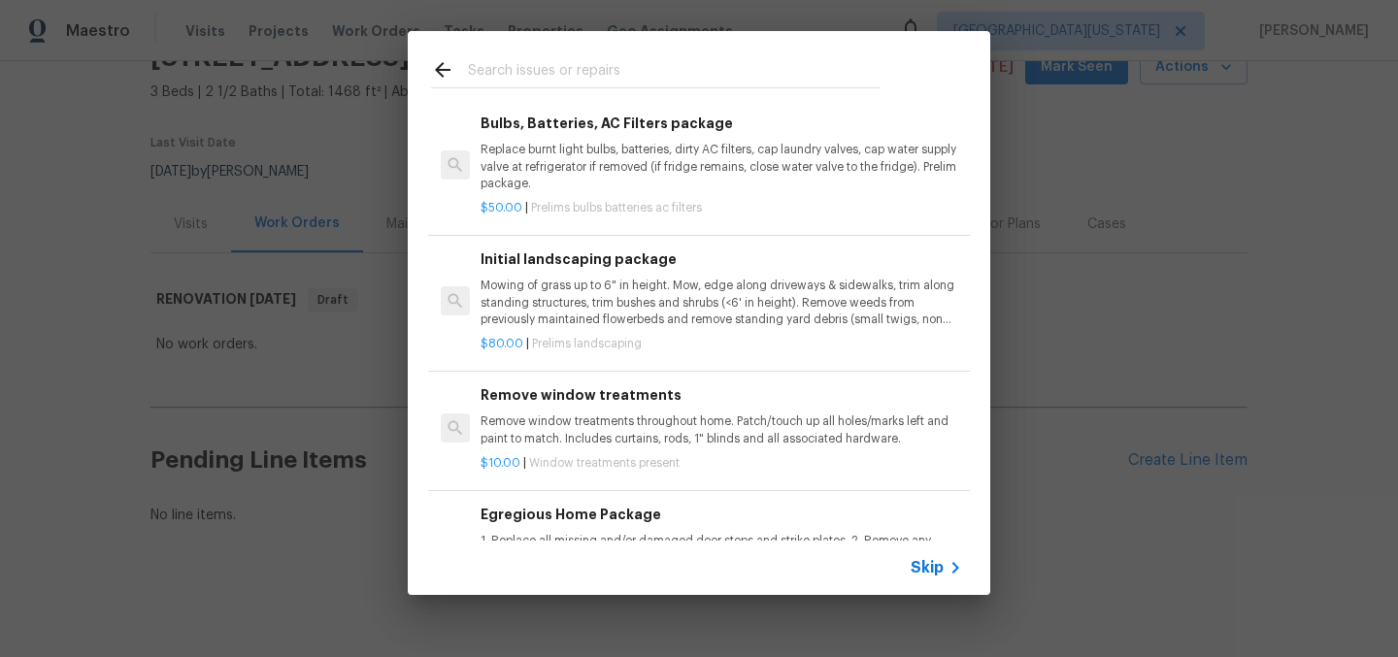
scroll to position [972, 0]
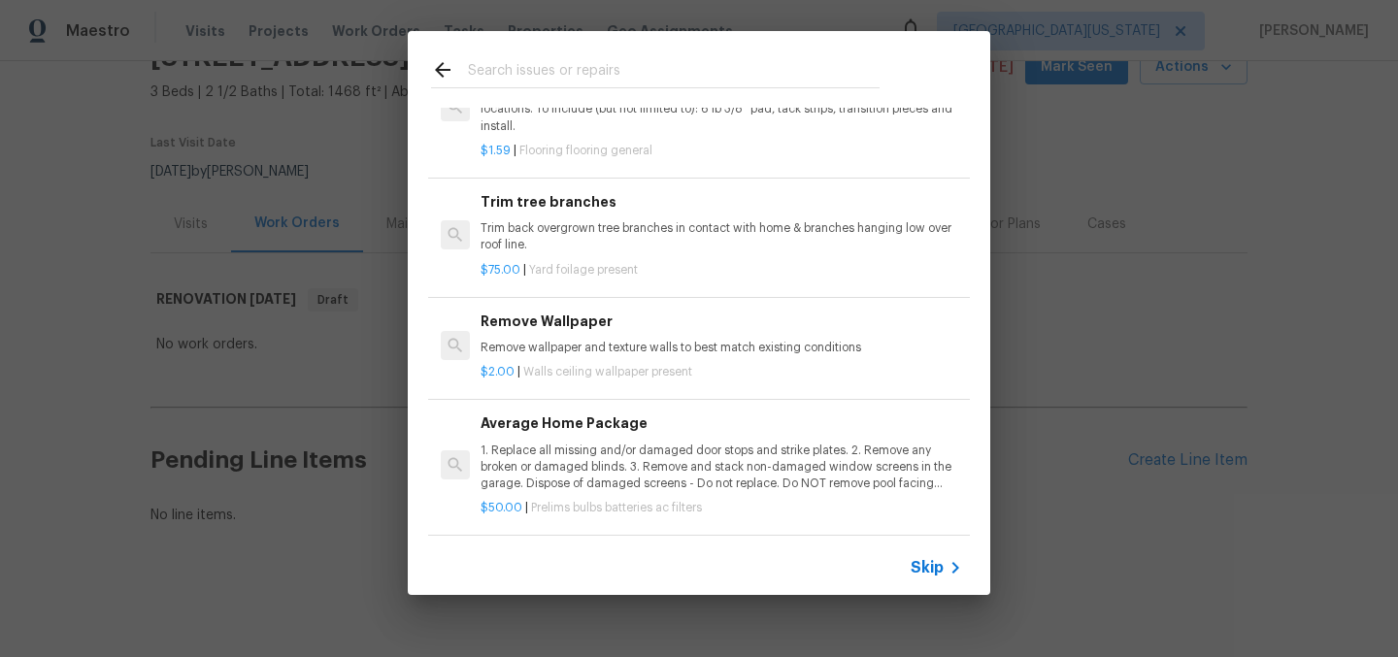
click at [627, 73] on input "text" at bounding box center [674, 72] width 412 height 29
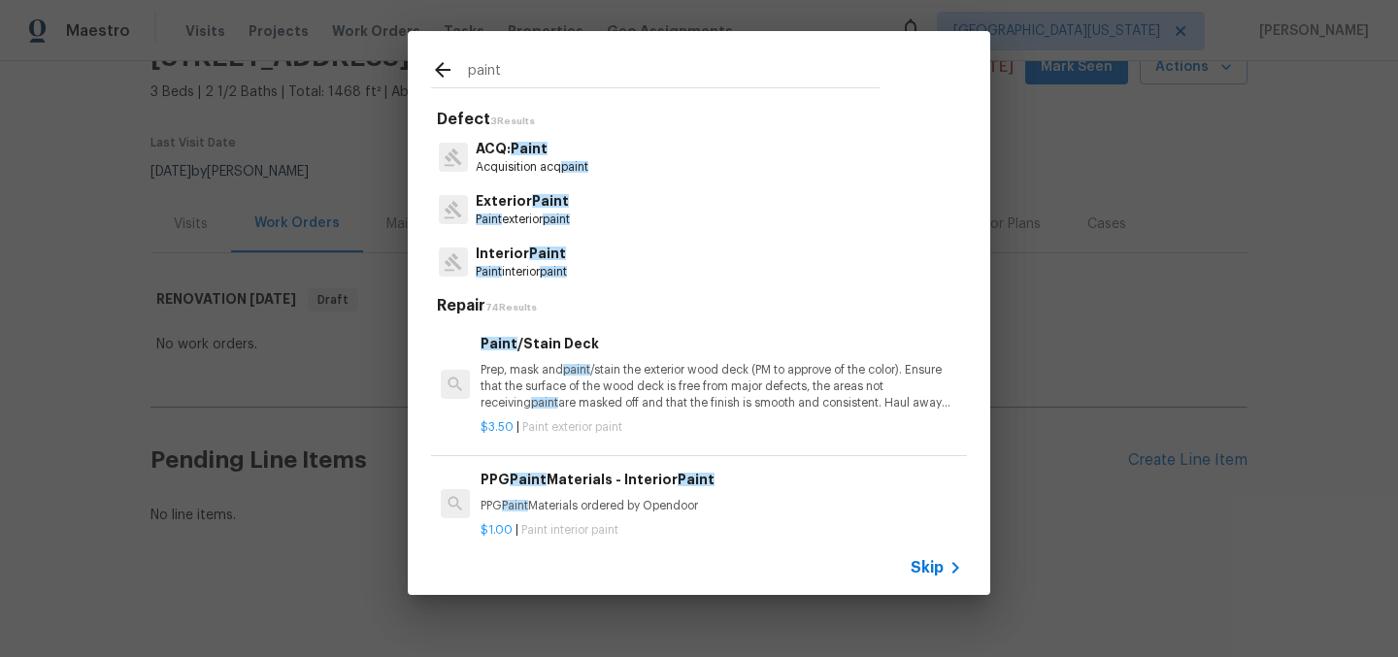
scroll to position [0, 0]
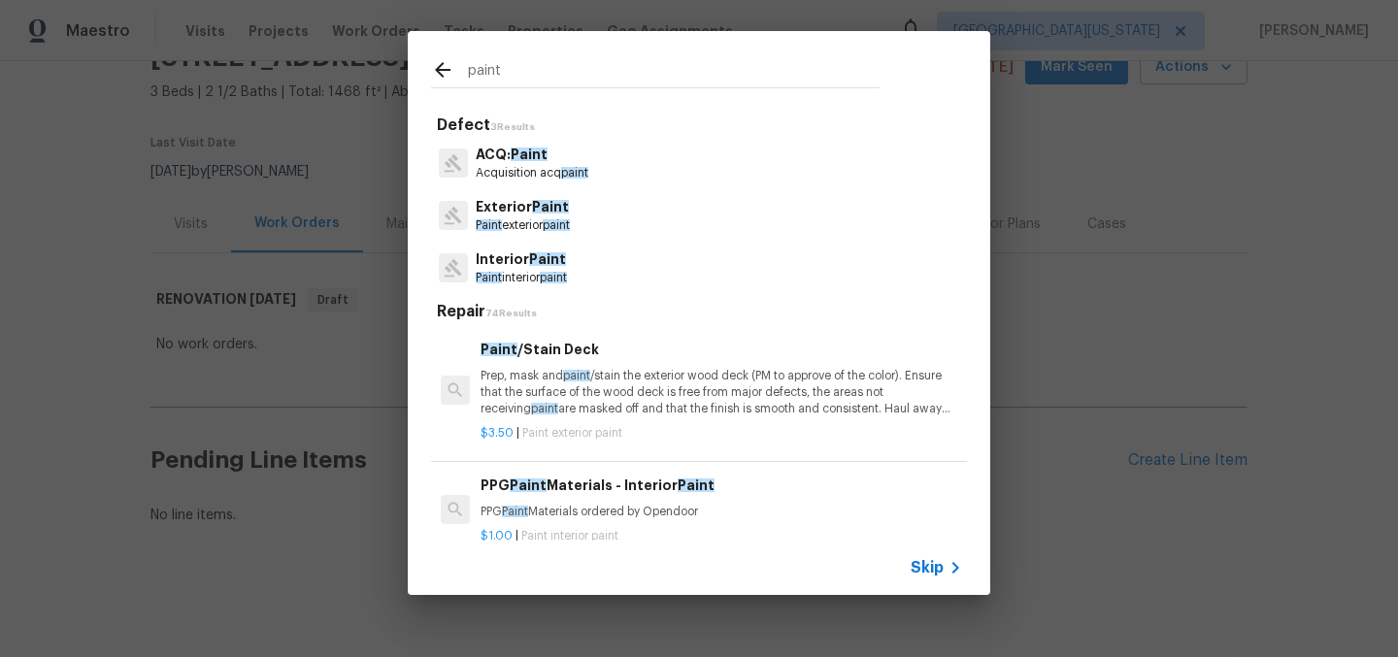
type input "paint"
click at [529, 261] on span "Paint" at bounding box center [547, 259] width 37 height 14
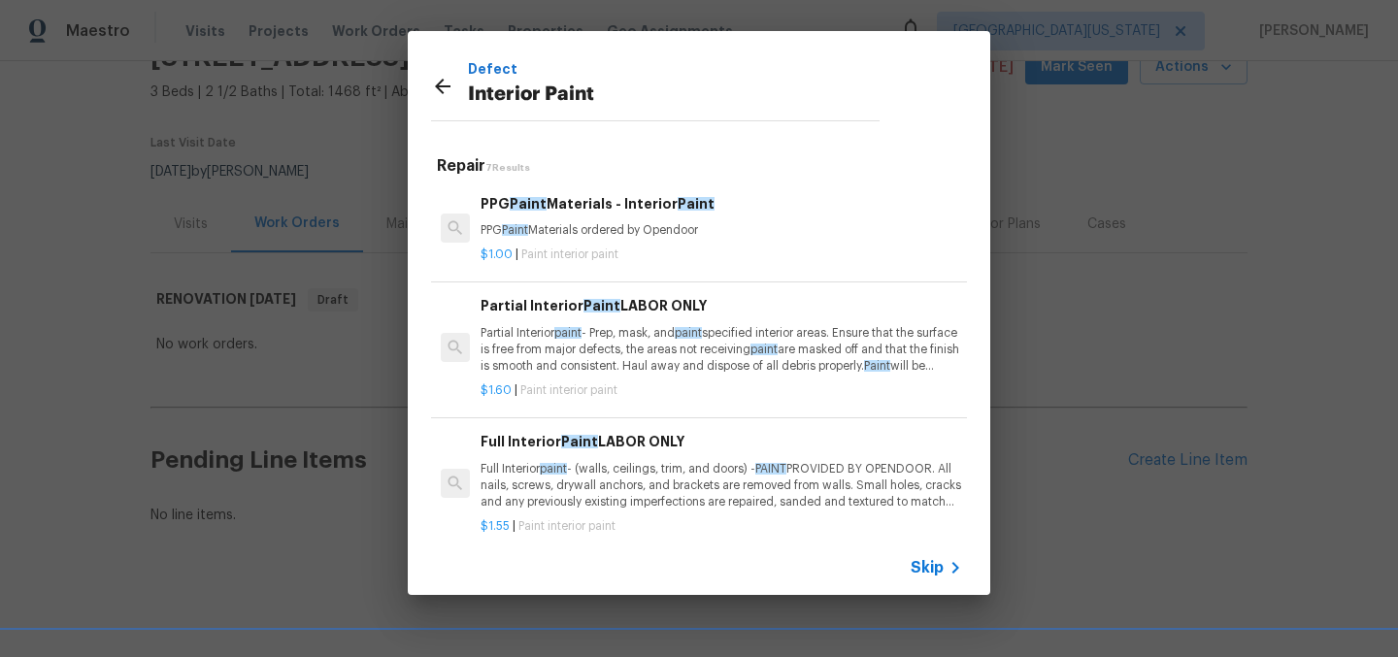
click at [616, 452] on h6 "Full Interior Paint LABOR ONLY" at bounding box center [722, 441] width 482 height 21
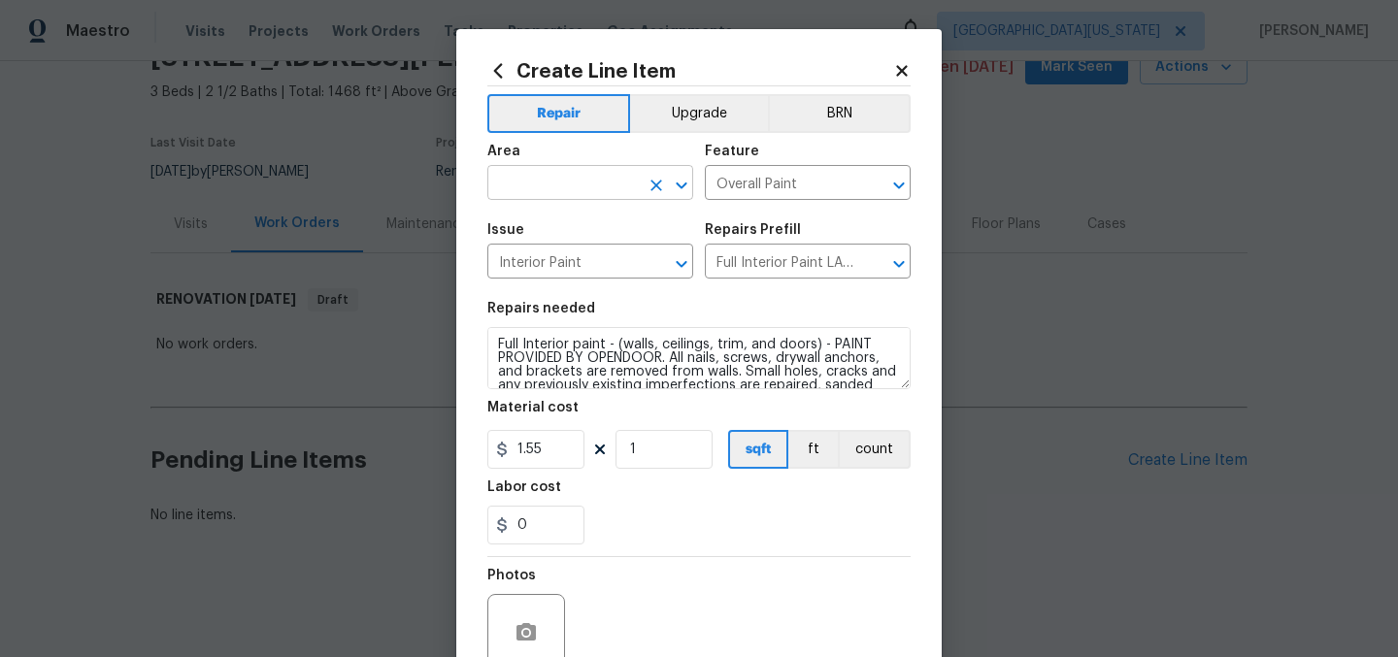
click at [628, 197] on input "text" at bounding box center [562, 185] width 151 height 30
click at [637, 257] on li "Interior Overall" at bounding box center [584, 261] width 206 height 32
type input "Interior Overall"
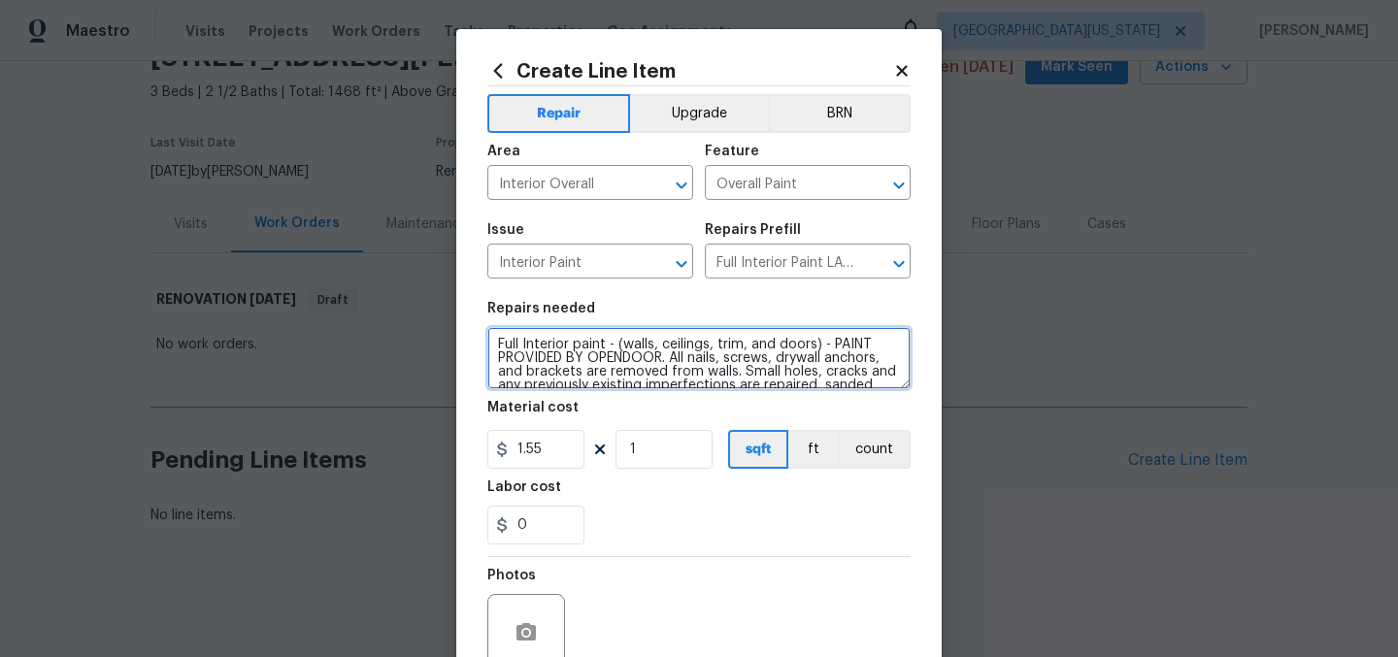
click at [531, 352] on textarea "Full Interior paint - (walls, ceilings, trim, and doors) - PAINT PROVIDED BY OP…" at bounding box center [698, 358] width 423 height 62
click at [488, 346] on textarea "Full Interior paint - (walls, ceilings, trim, and doors) - PAINT PROVIDED BY OP…" at bounding box center [698, 358] width 423 height 62
type textarea "INTERIOR PAINT: Full Interior paint - (walls, ceilings, trim, and doors) - PAIN…"
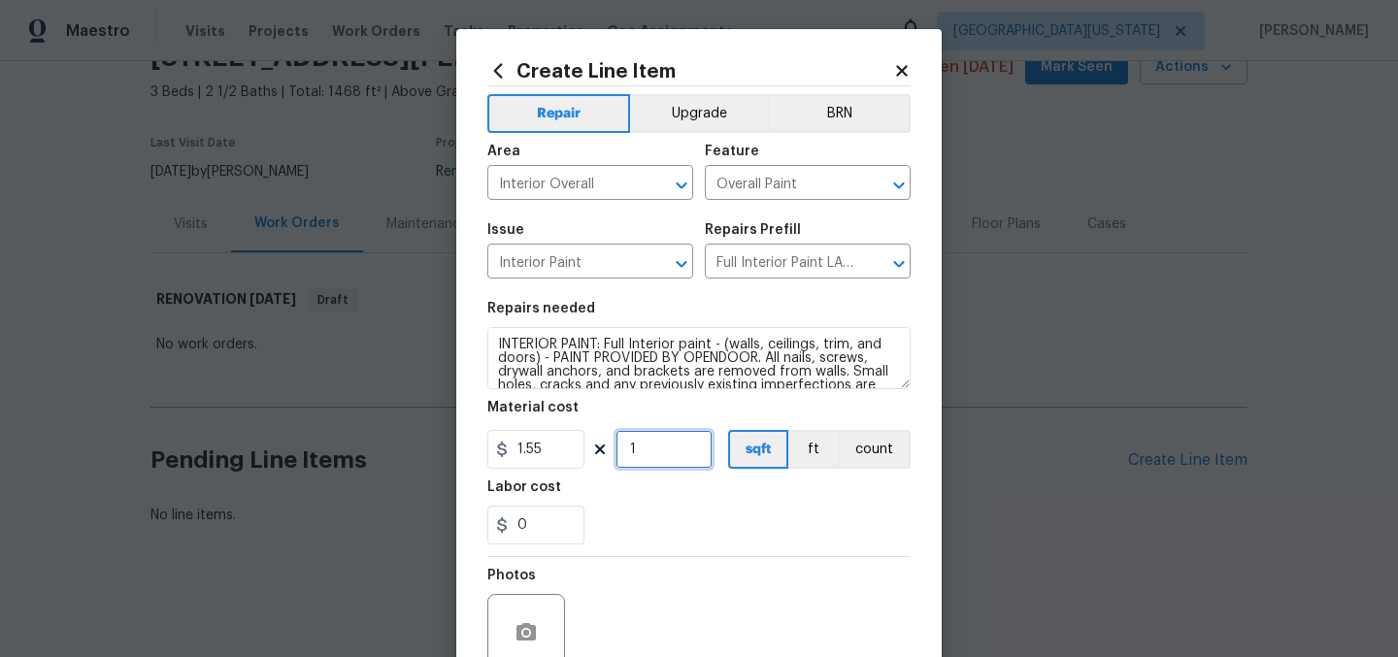
click at [668, 455] on input "1" at bounding box center [664, 449] width 97 height 39
type input "1468"
click at [772, 512] on div "0" at bounding box center [698, 525] width 423 height 39
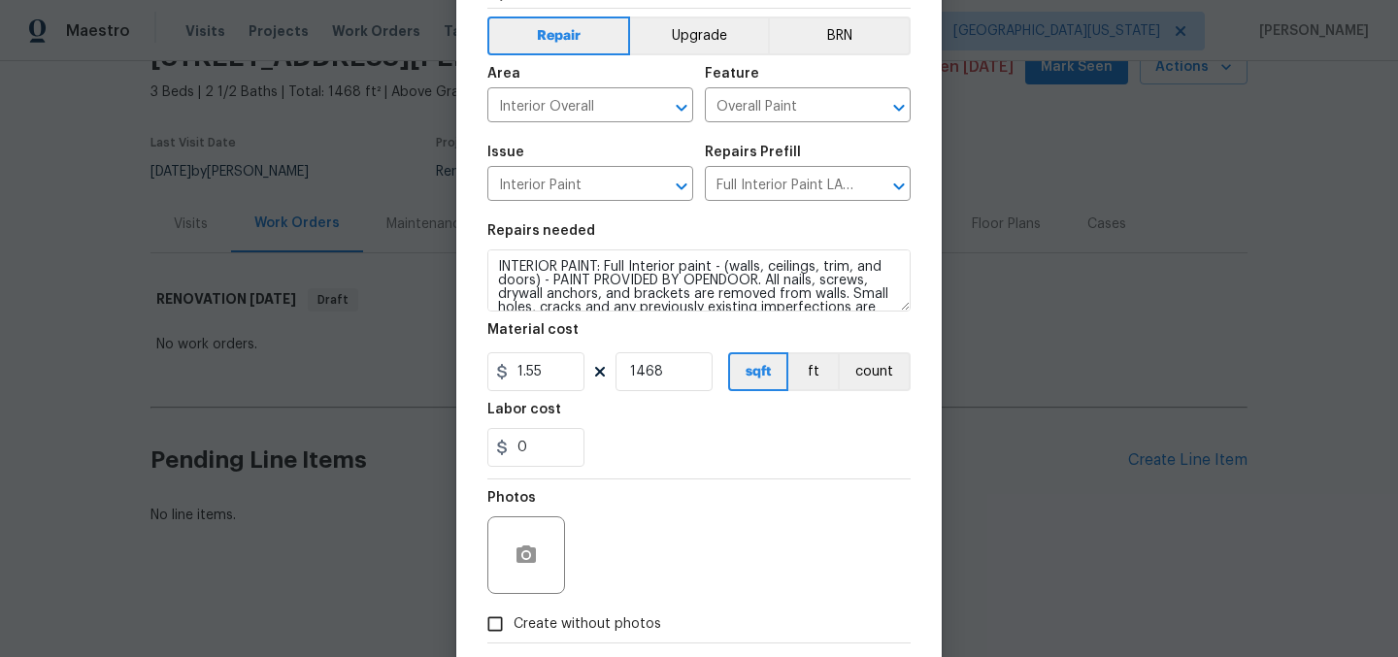
scroll to position [180, 0]
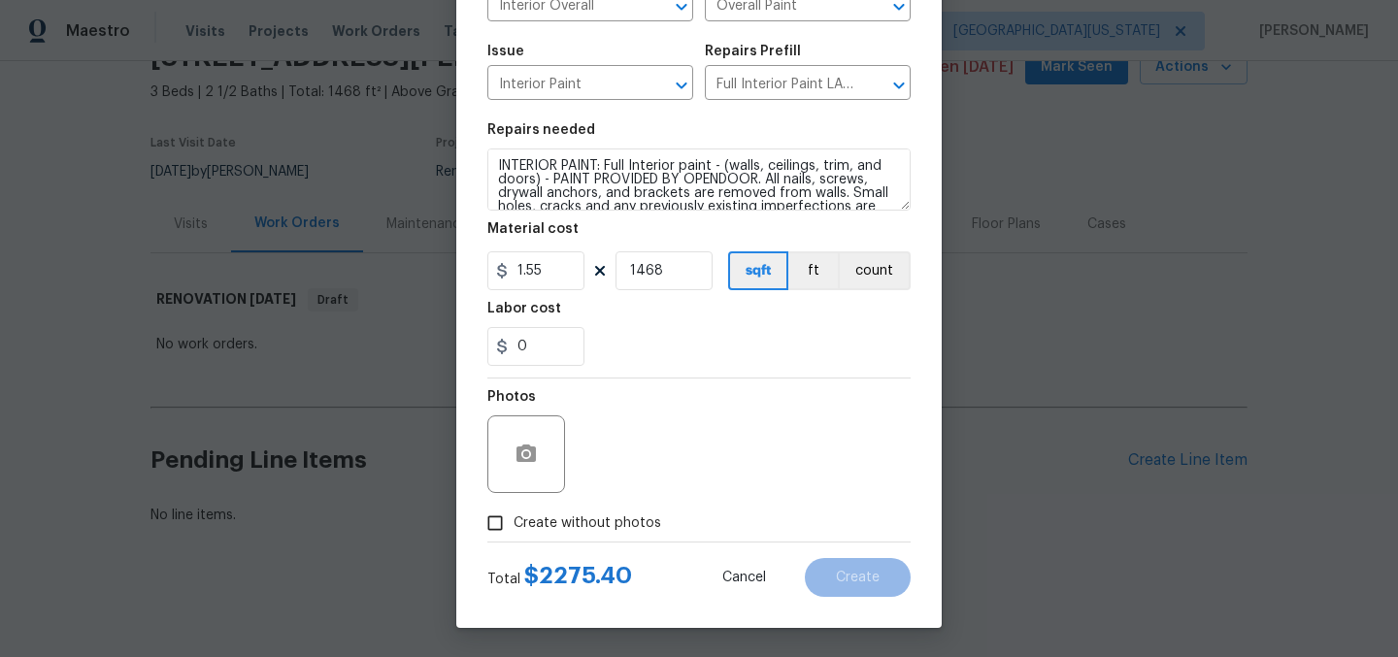
click at [566, 519] on span "Create without photos" at bounding box center [588, 524] width 148 height 20
click at [514, 519] on input "Create without photos" at bounding box center [495, 523] width 37 height 37
checkbox input "true"
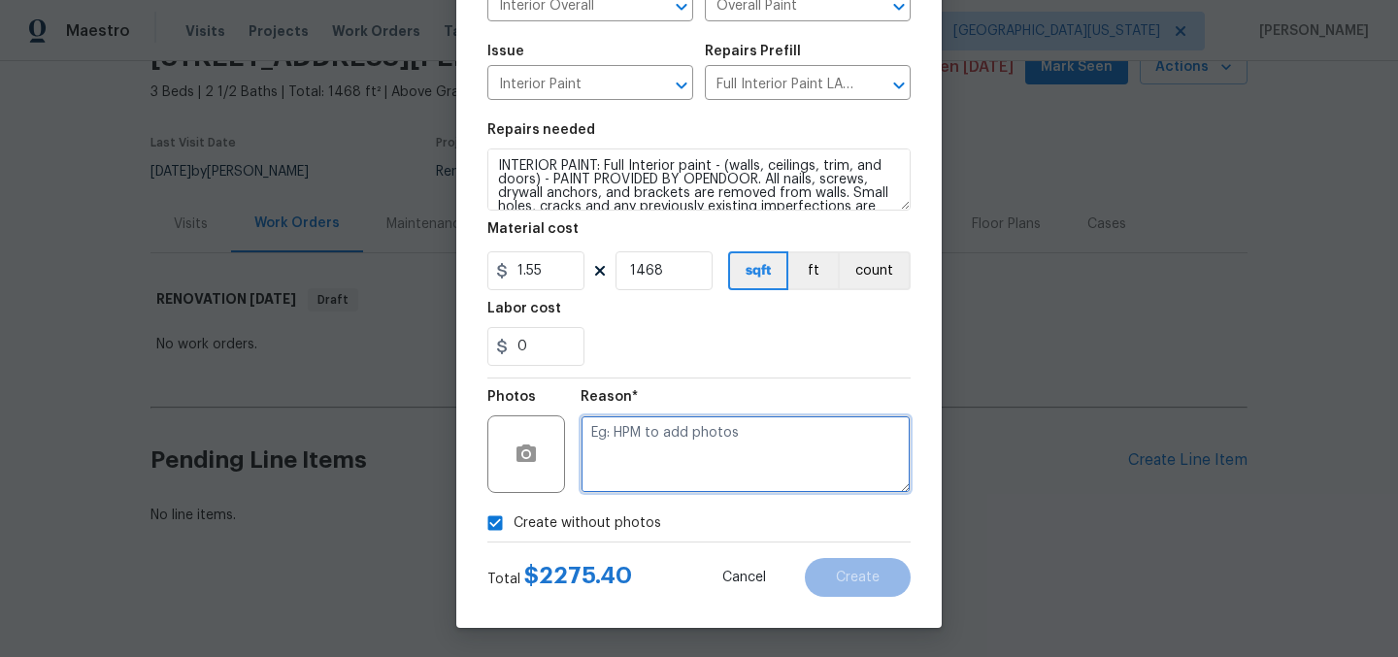
click at [741, 452] on textarea at bounding box center [746, 455] width 330 height 78
type textarea "Later"
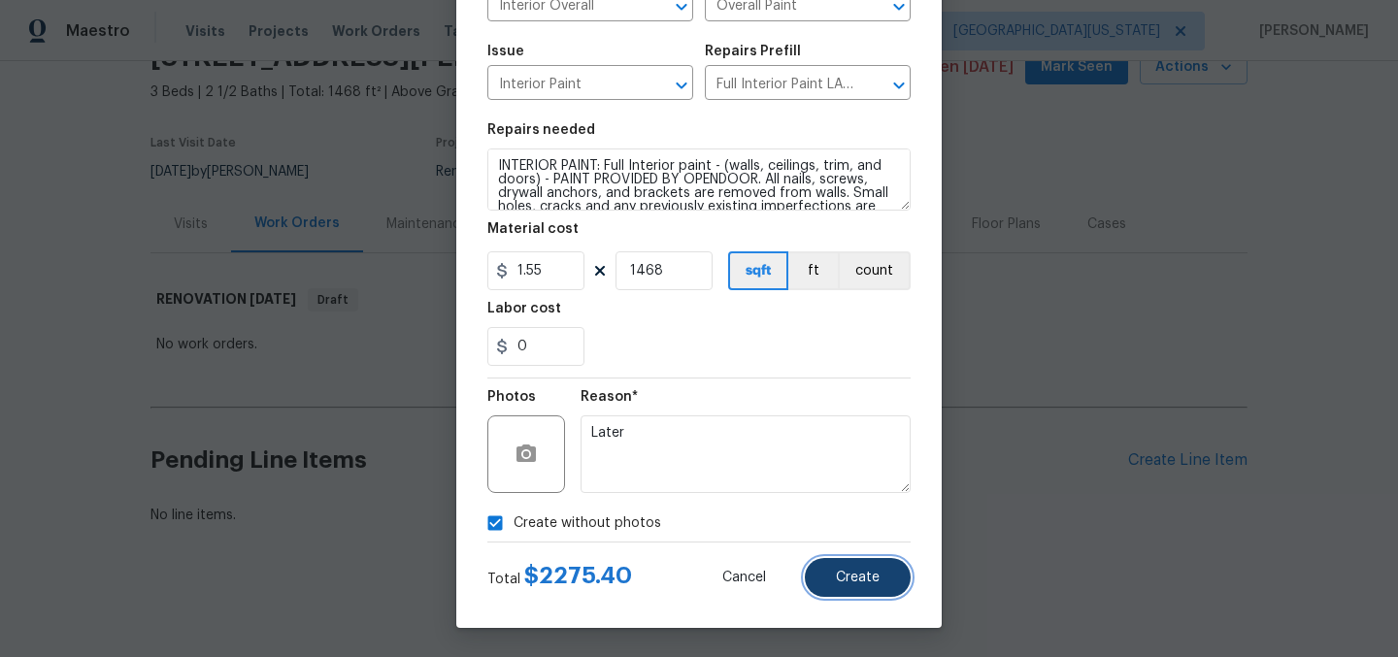
click at [825, 572] on button "Create" at bounding box center [858, 577] width 106 height 39
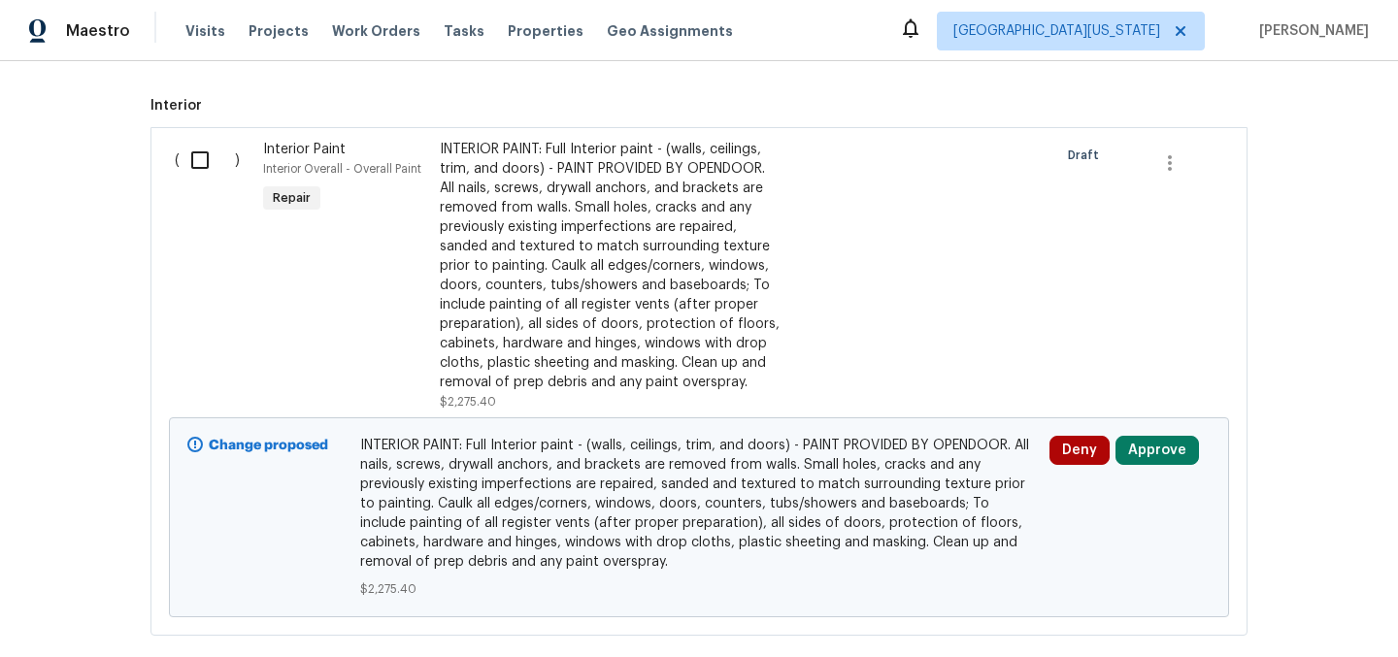
scroll to position [508, 0]
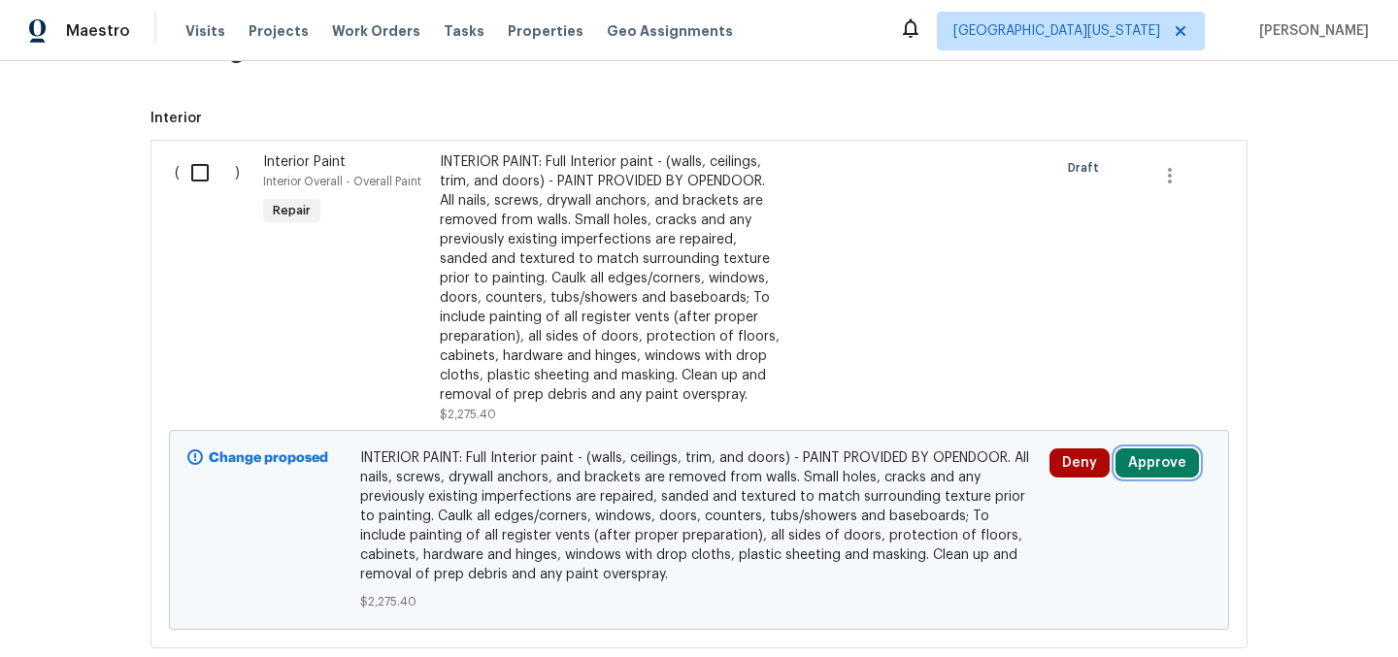
click at [1164, 468] on button "Approve" at bounding box center [1158, 463] width 84 height 29
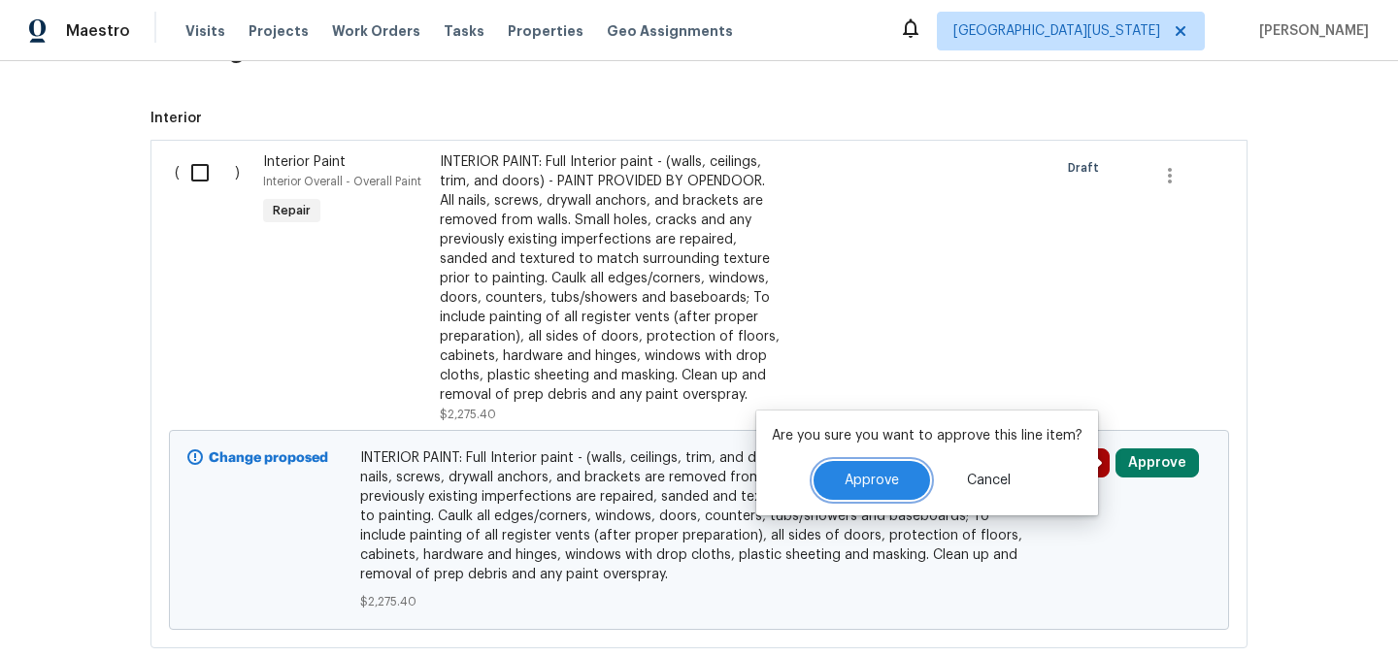
click at [887, 464] on button "Approve" at bounding box center [872, 480] width 117 height 39
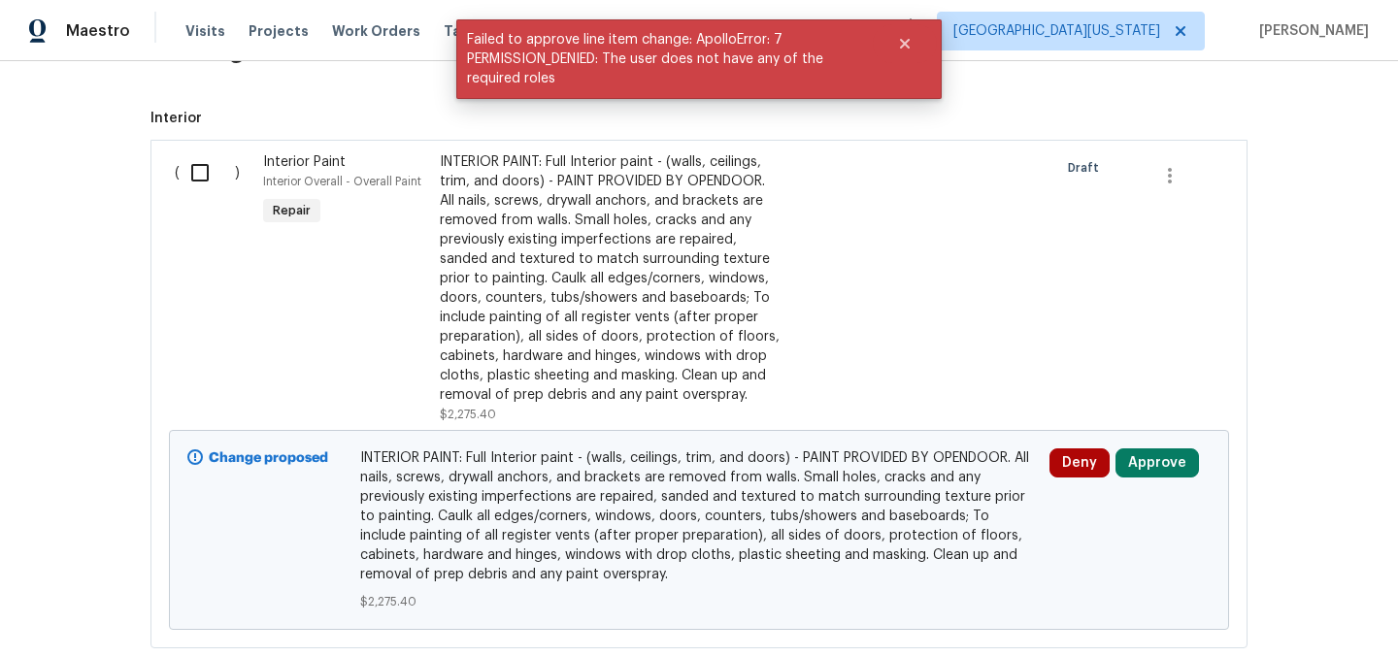
click at [189, 173] on input "checkbox" at bounding box center [207, 172] width 55 height 41
checkbox input "true"
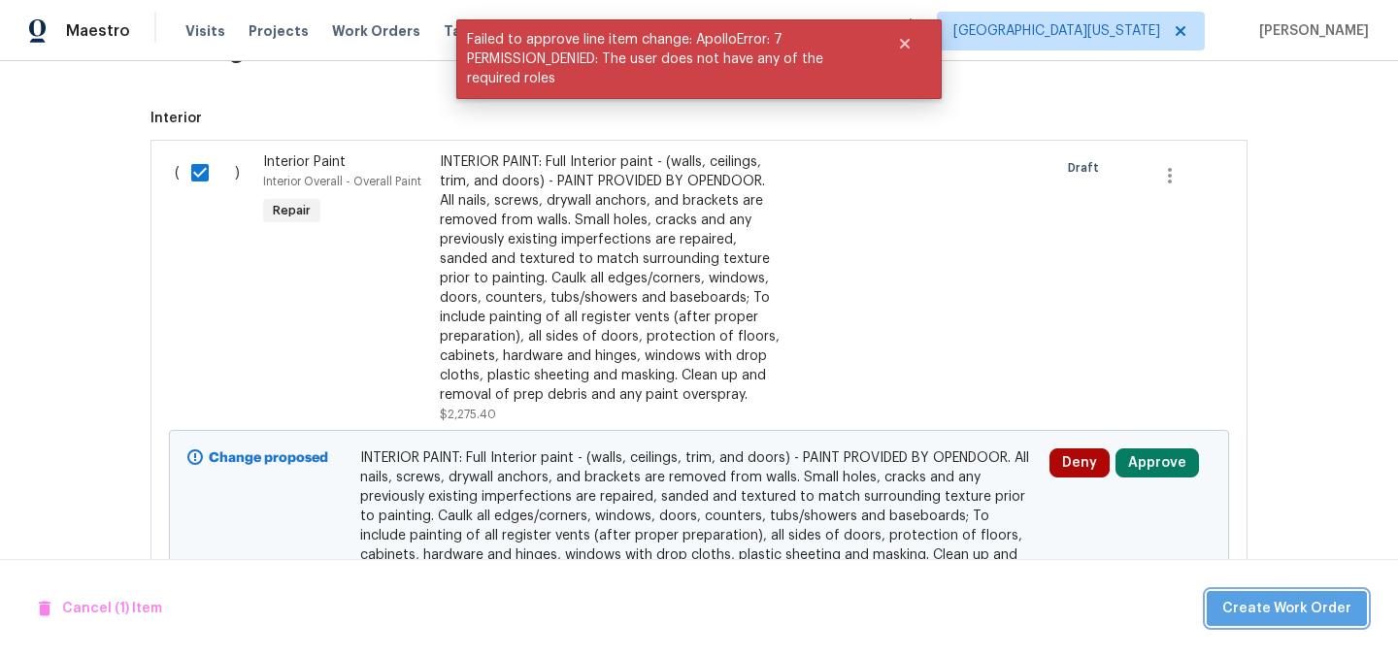
click at [1305, 608] on span "Create Work Order" at bounding box center [1287, 609] width 129 height 24
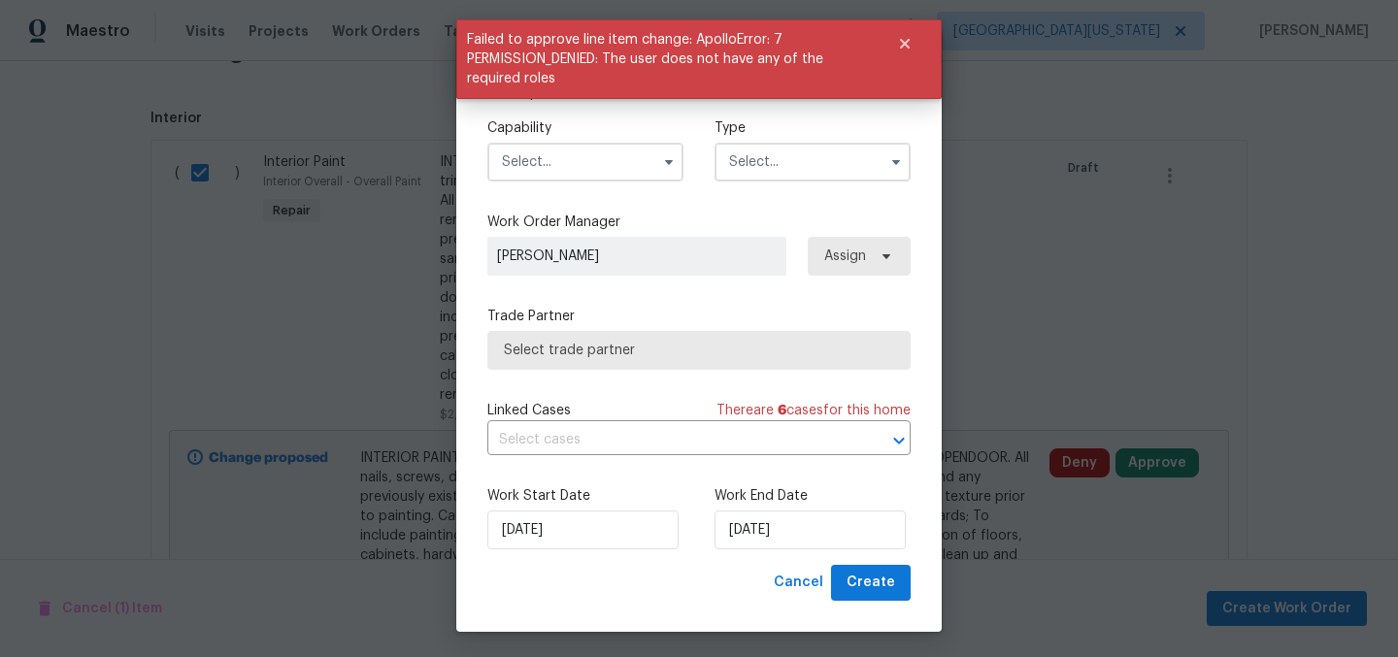
click at [564, 165] on input "text" at bounding box center [585, 162] width 196 height 39
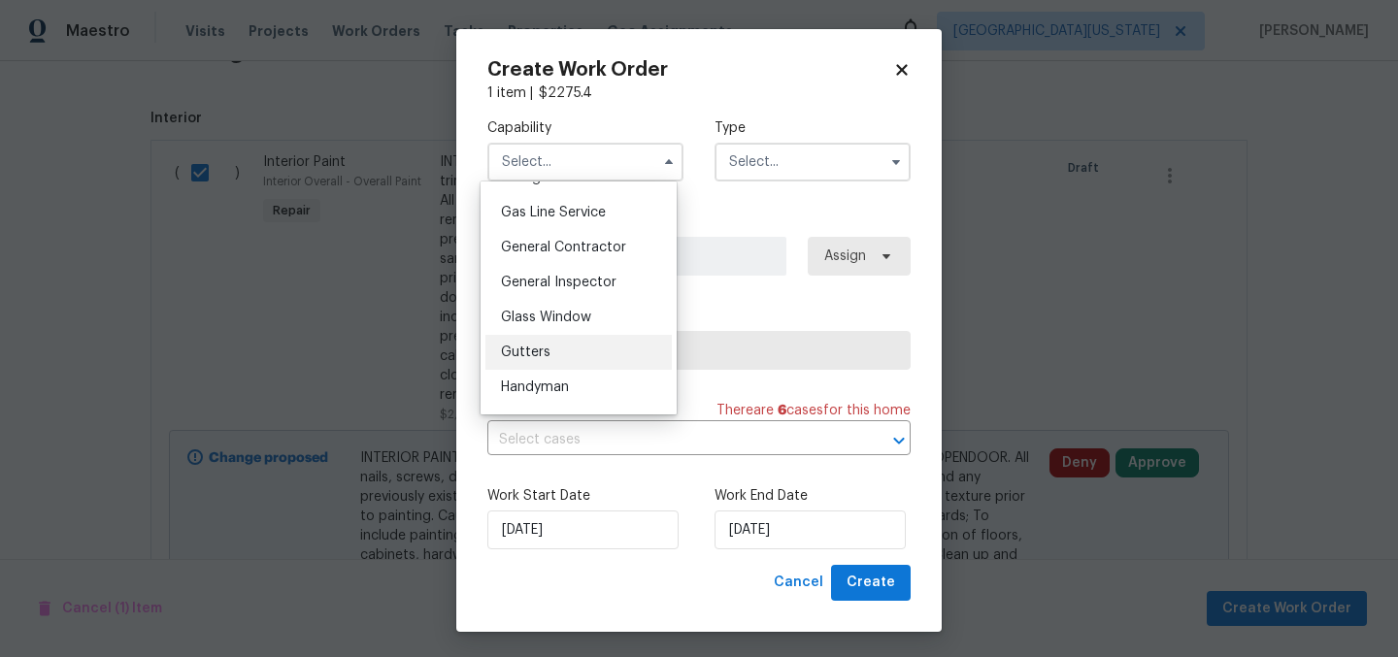
scroll to position [858, 0]
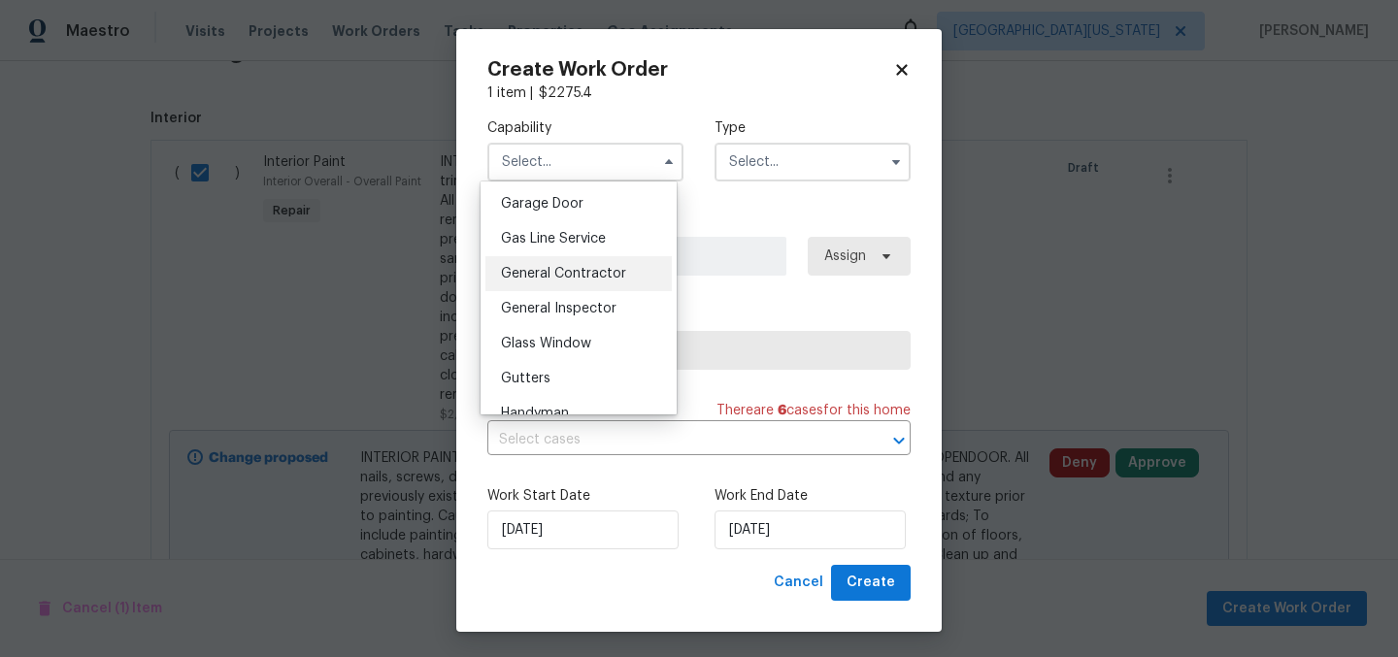
click at [614, 291] on div "General Contractor" at bounding box center [579, 273] width 186 height 35
type input "General Contractor"
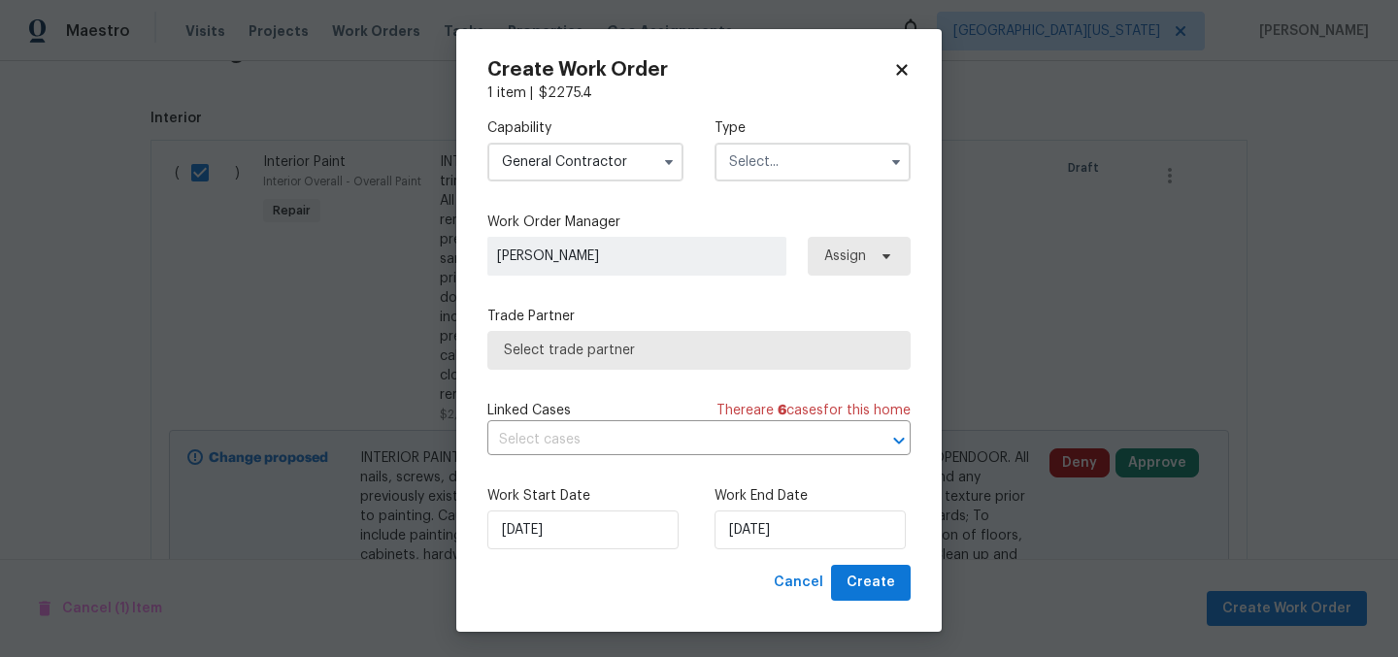
click at [749, 164] on input "text" at bounding box center [813, 162] width 196 height 39
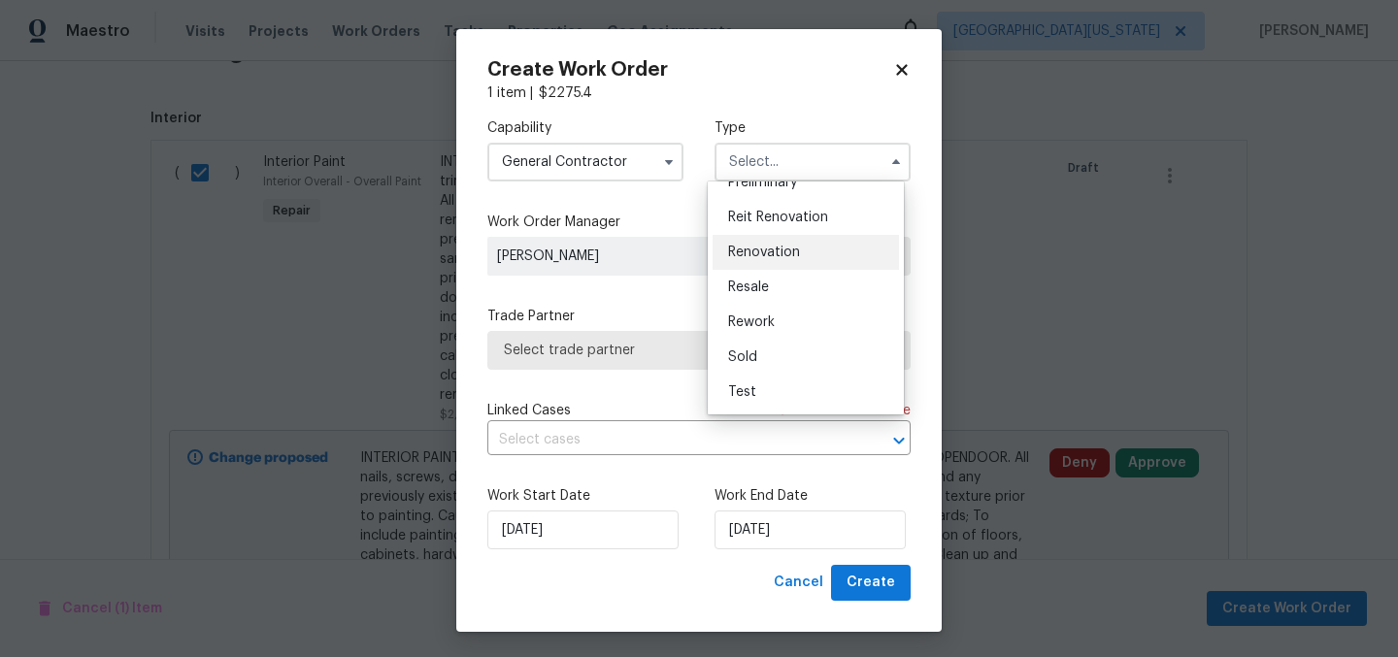
scroll to position [4, 0]
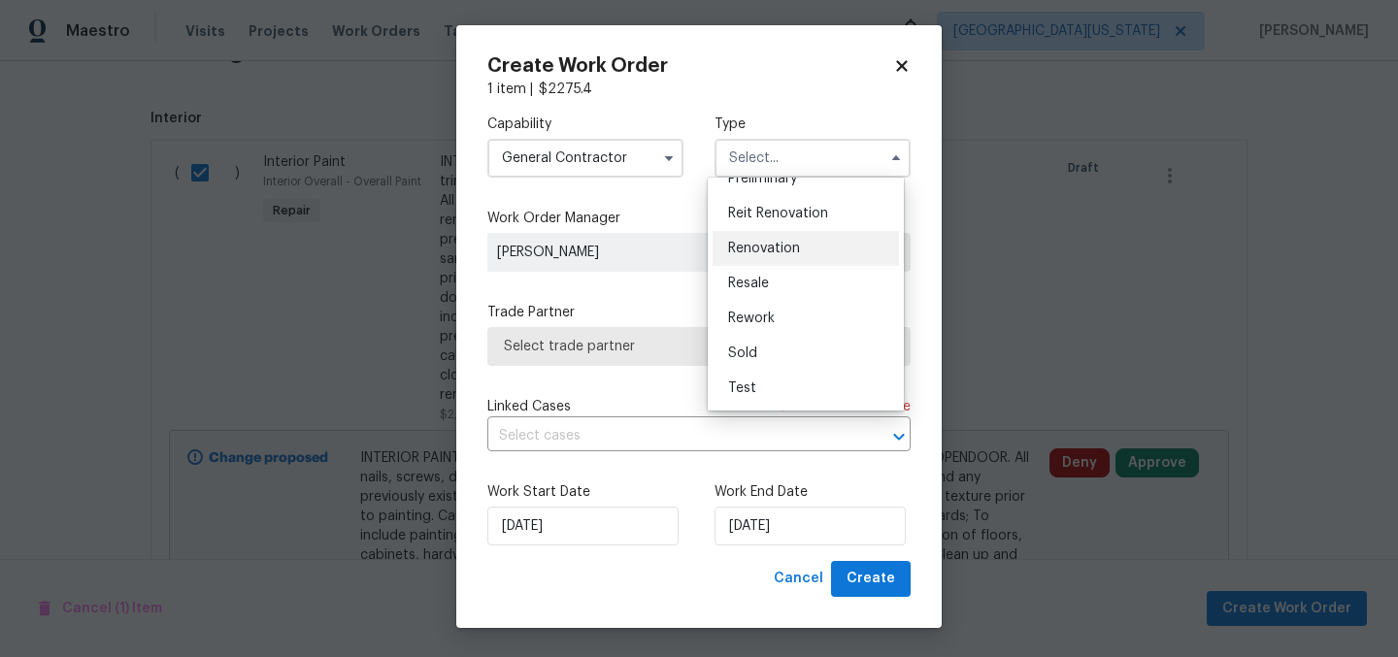
click at [802, 245] on div "Renovation" at bounding box center [806, 248] width 186 height 35
type input "Renovation"
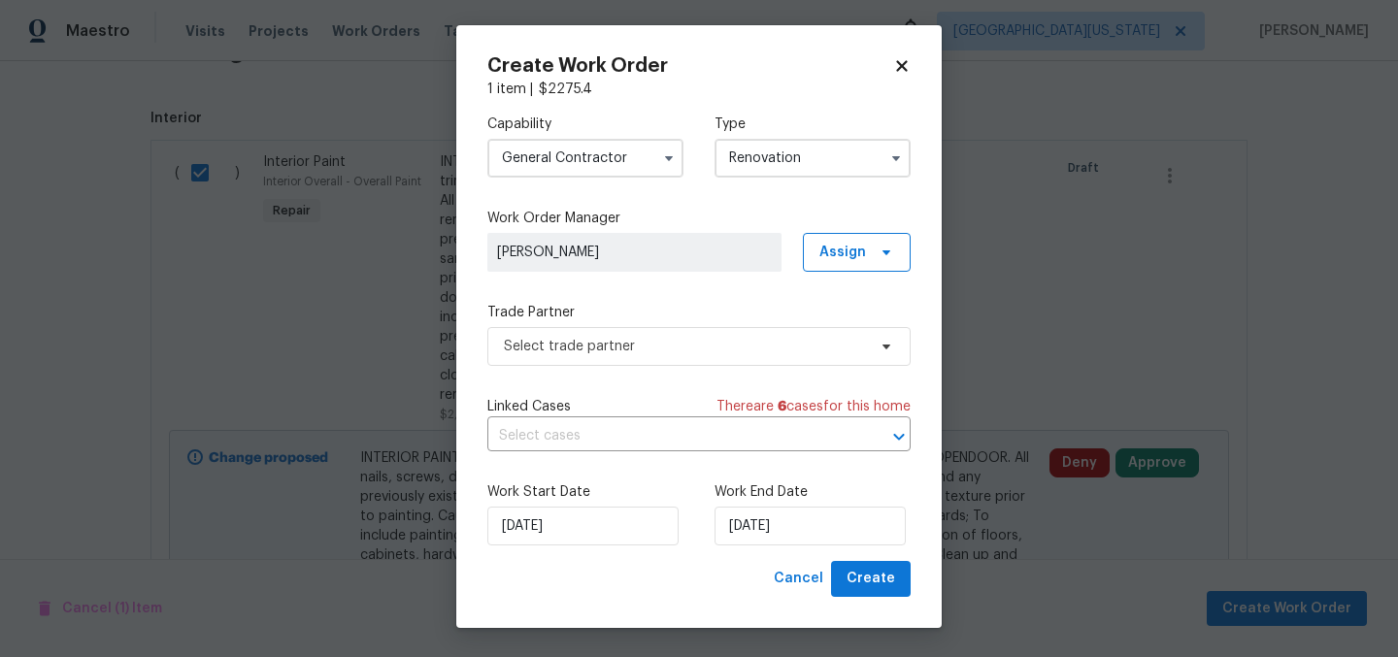
scroll to position [0, 0]
click at [750, 349] on span "Select trade partner" at bounding box center [685, 346] width 362 height 19
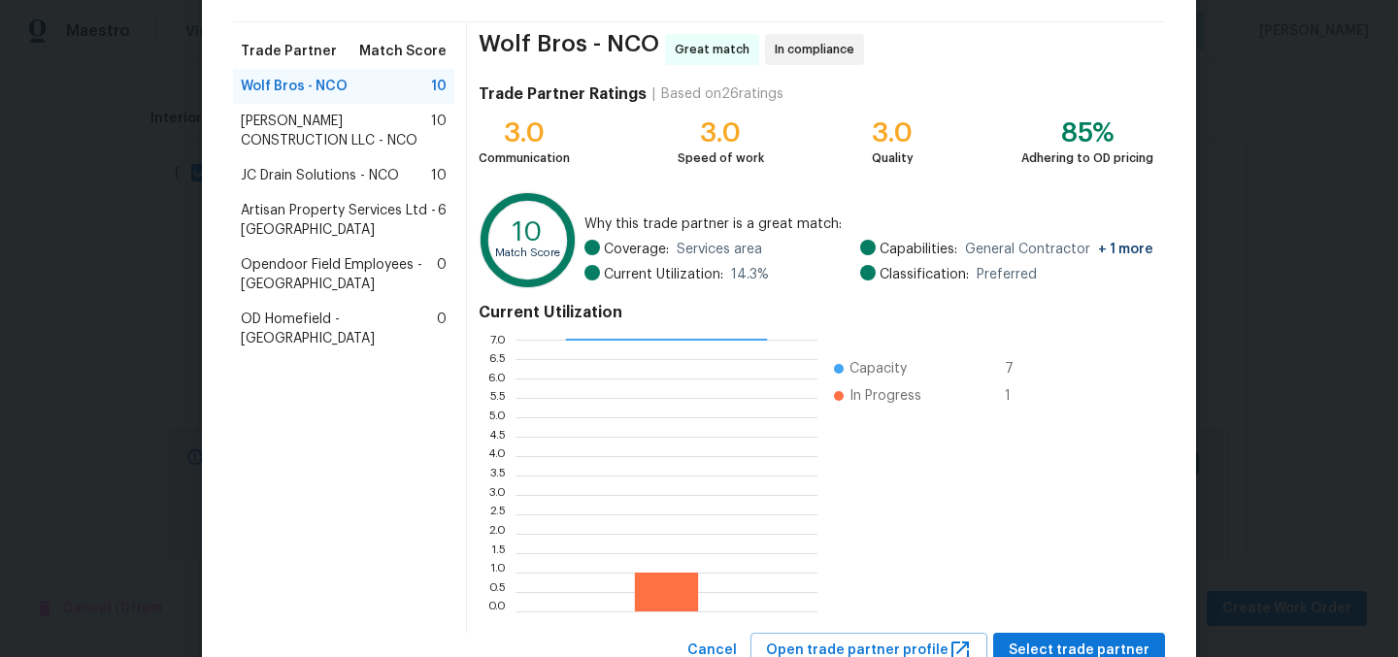
scroll to position [199, 0]
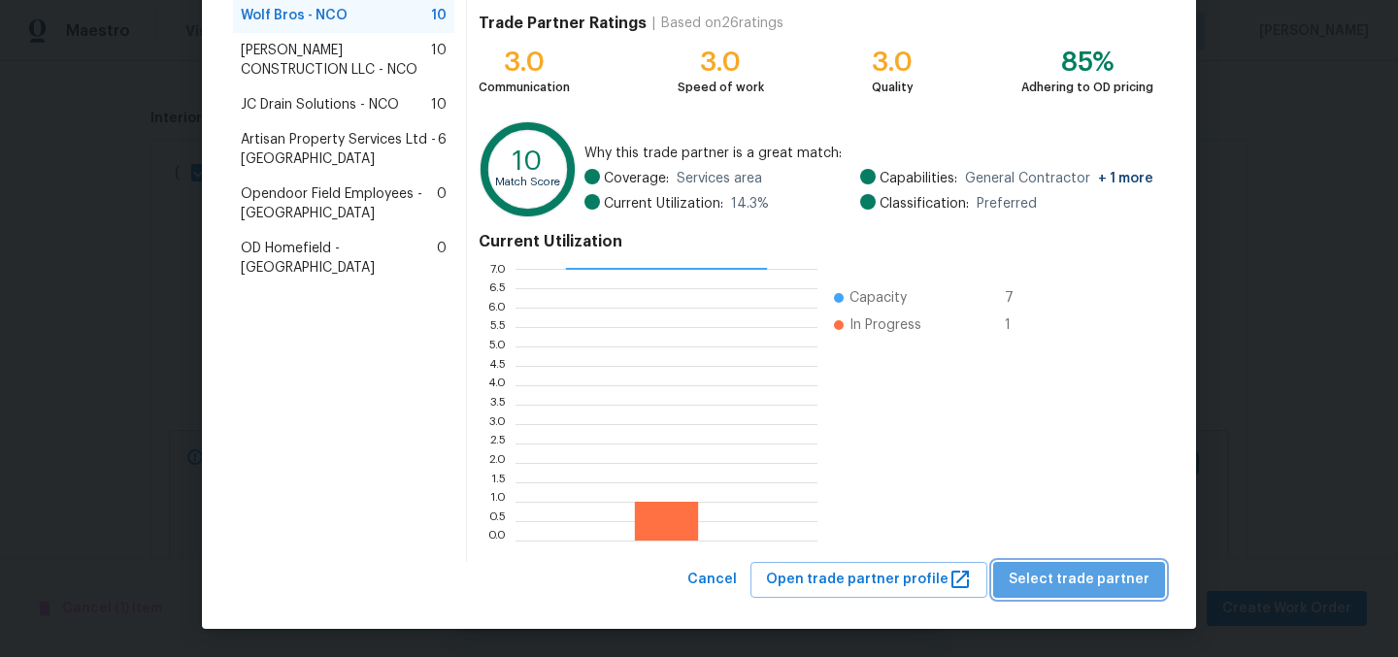
click at [1101, 574] on span "Select trade partner" at bounding box center [1079, 580] width 141 height 24
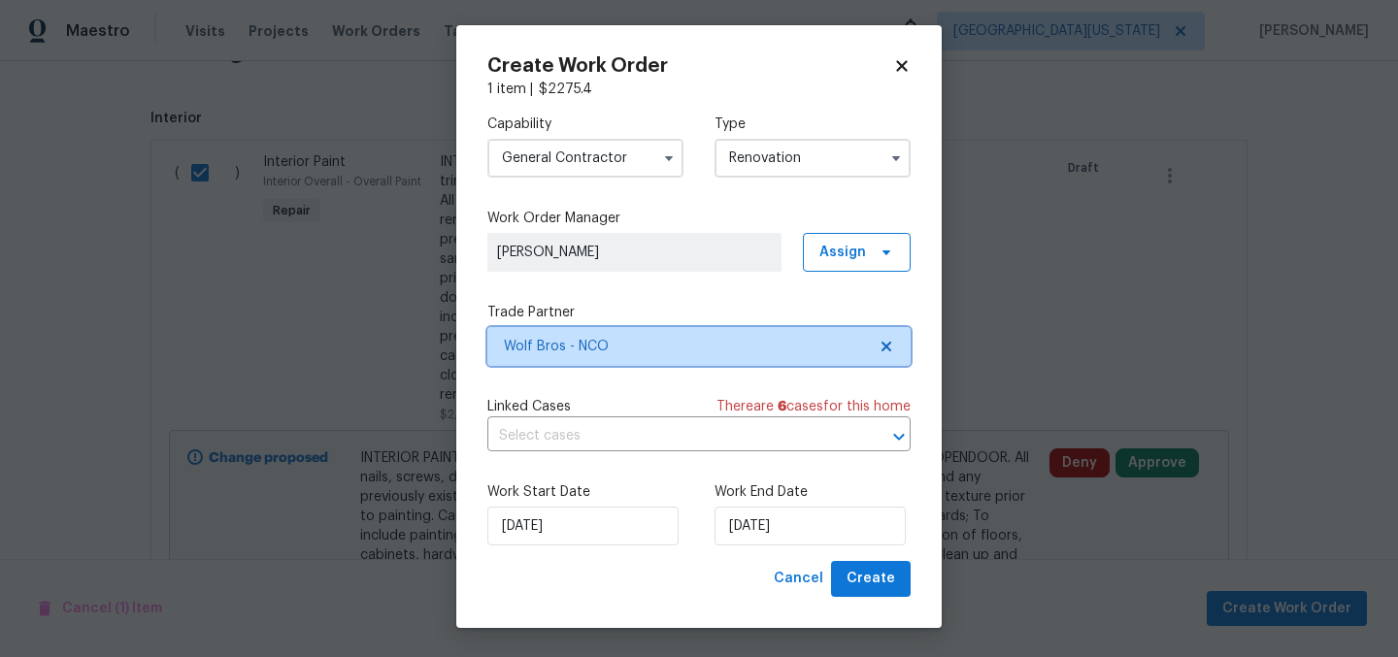
scroll to position [0, 0]
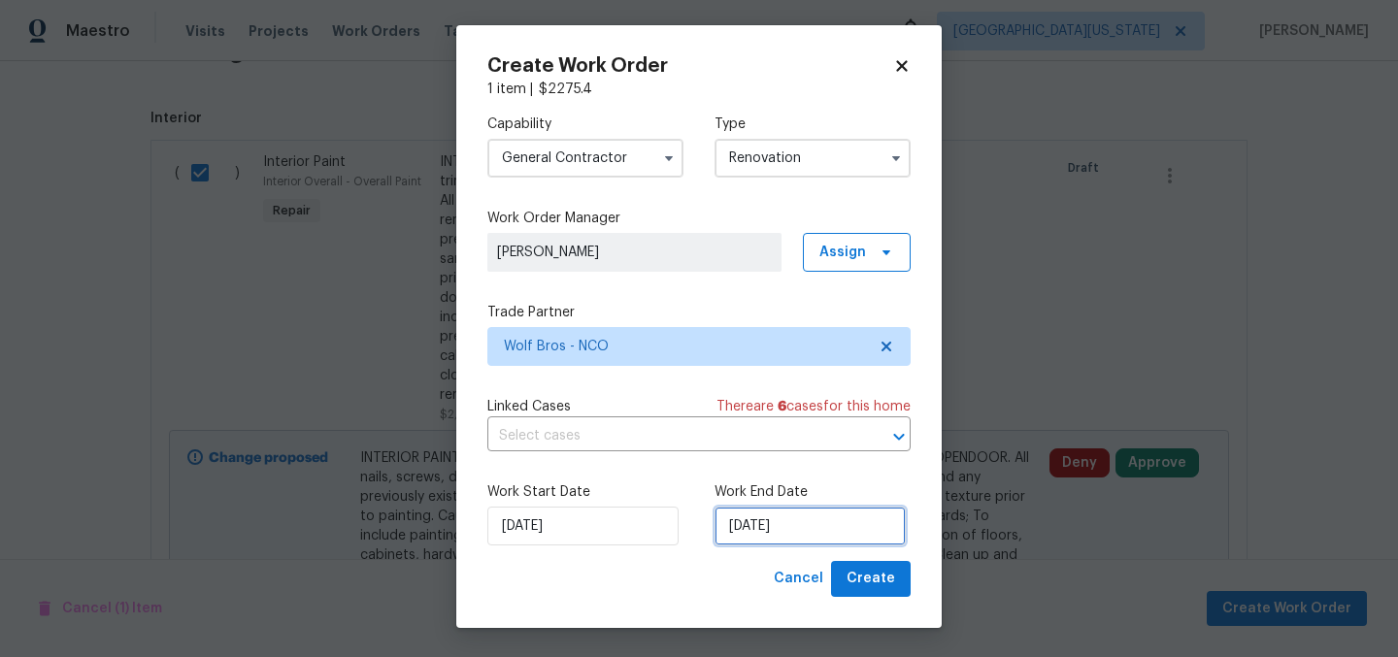
click at [770, 534] on input "[DATE]" at bounding box center [810, 526] width 191 height 39
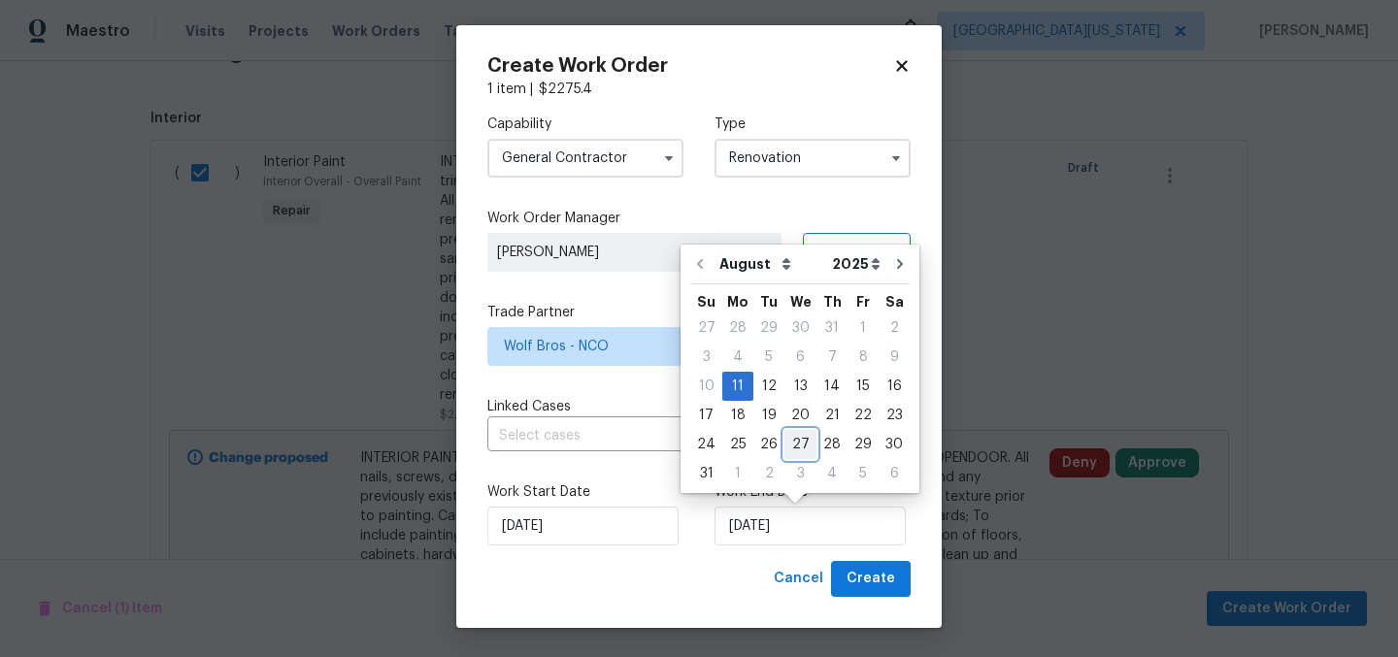
click at [790, 447] on div "27" at bounding box center [801, 444] width 32 height 27
type input "8/27/2025"
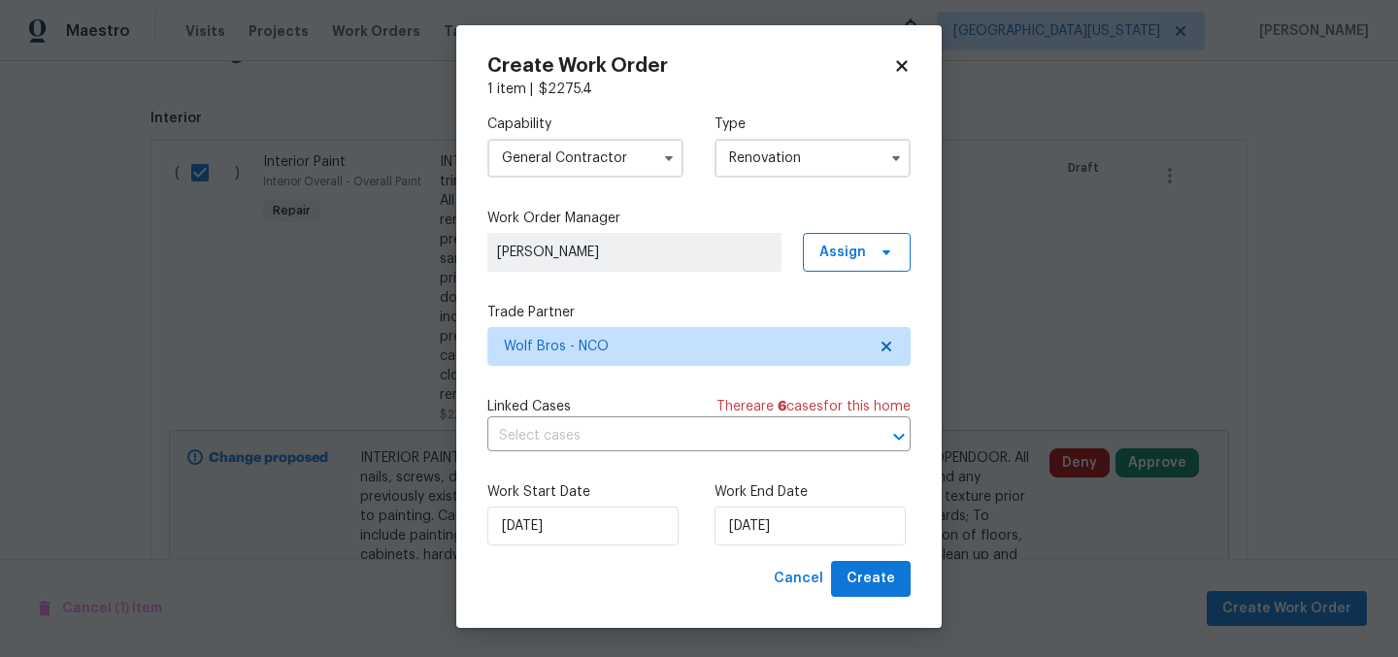
click at [695, 572] on div "Cancel Create" at bounding box center [698, 579] width 423 height 36
click at [740, 524] on input "8/27/2025" at bounding box center [810, 526] width 191 height 39
click at [880, 581] on span "Create" at bounding box center [871, 579] width 49 height 24
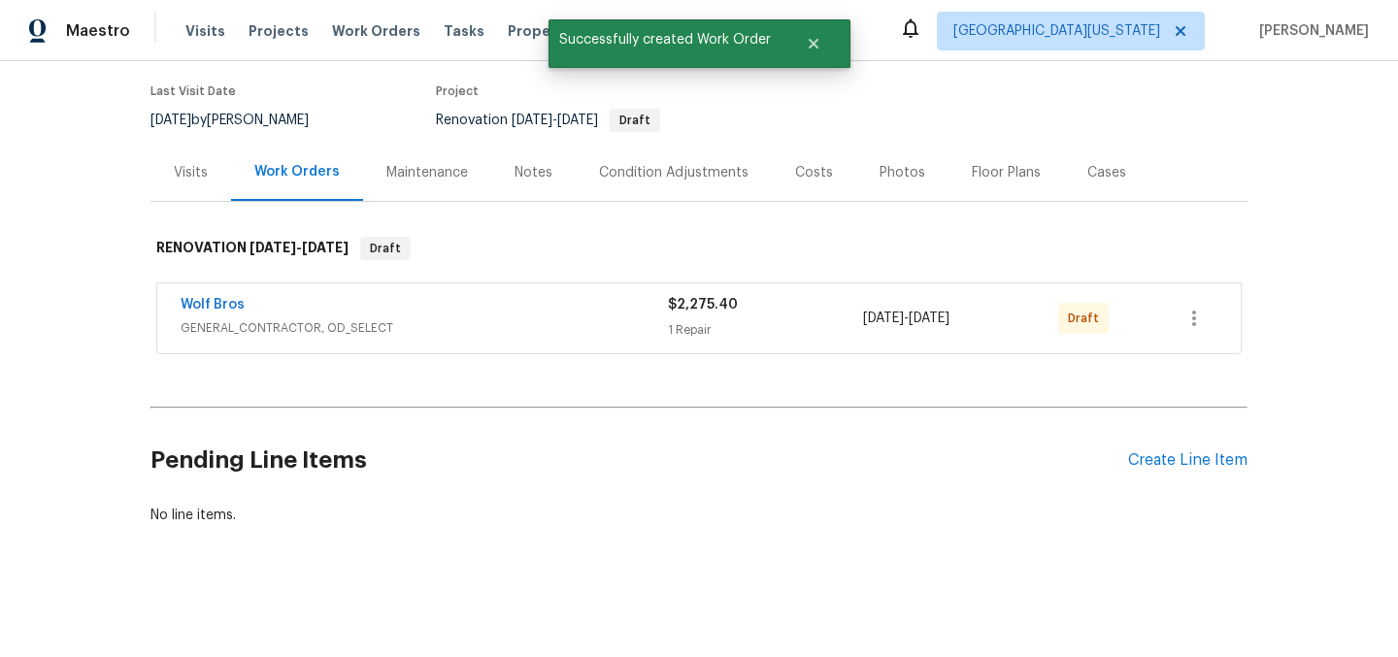
click at [759, 509] on div "No line items." at bounding box center [699, 515] width 1097 height 19
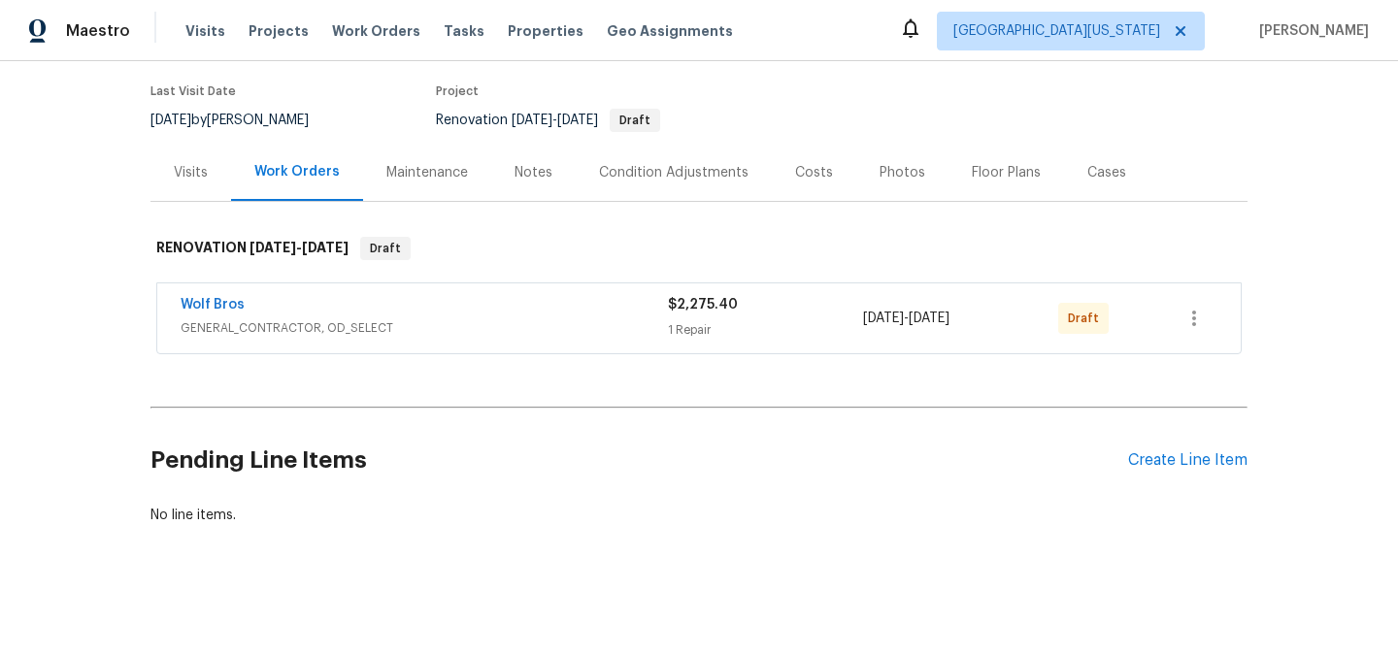
click at [699, 419] on h2 "Pending Line Items" at bounding box center [640, 461] width 978 height 90
click at [1191, 307] on icon "button" at bounding box center [1194, 318] width 23 height 23
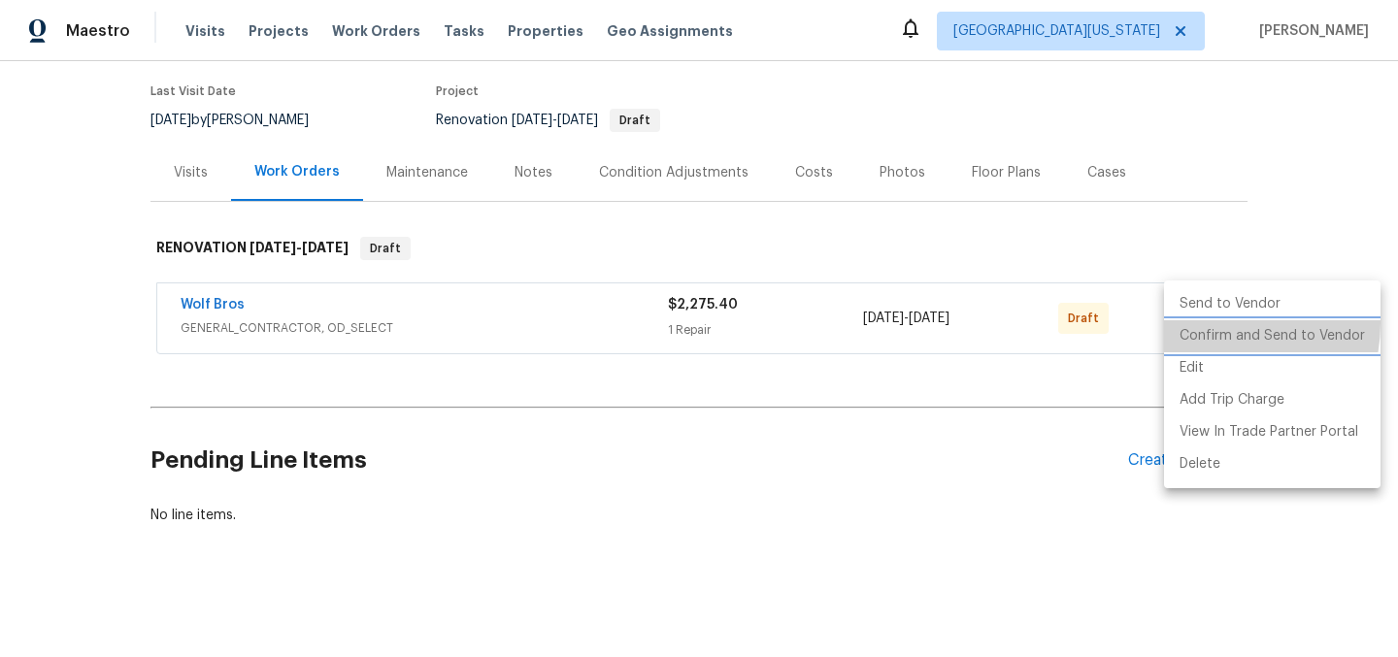
click at [1208, 323] on li "Confirm and Send to Vendor" at bounding box center [1272, 336] width 217 height 32
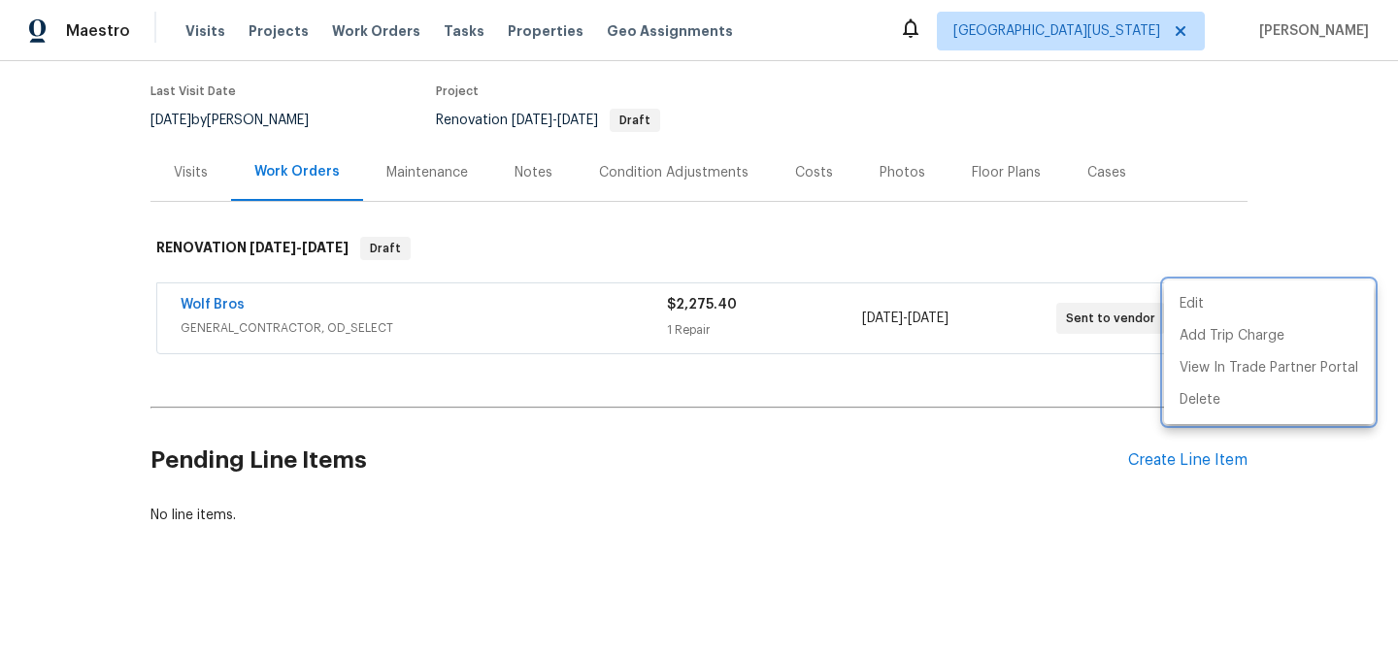
click at [1254, 202] on div at bounding box center [699, 328] width 1398 height 657
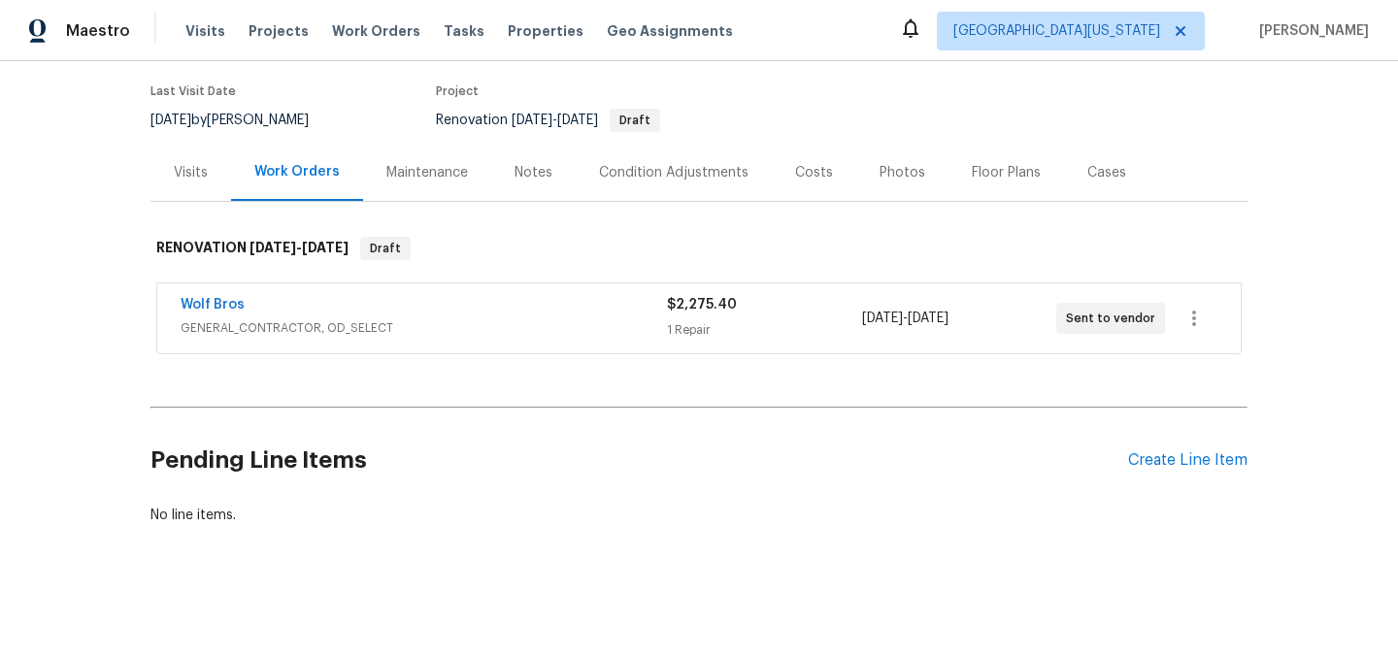
click at [829, 522] on div "Back to all projects 3217 Birney Ct, Evans, CO 80620 3 Beds | 2 1/2 Baths | Tot…" at bounding box center [699, 237] width 1097 height 607
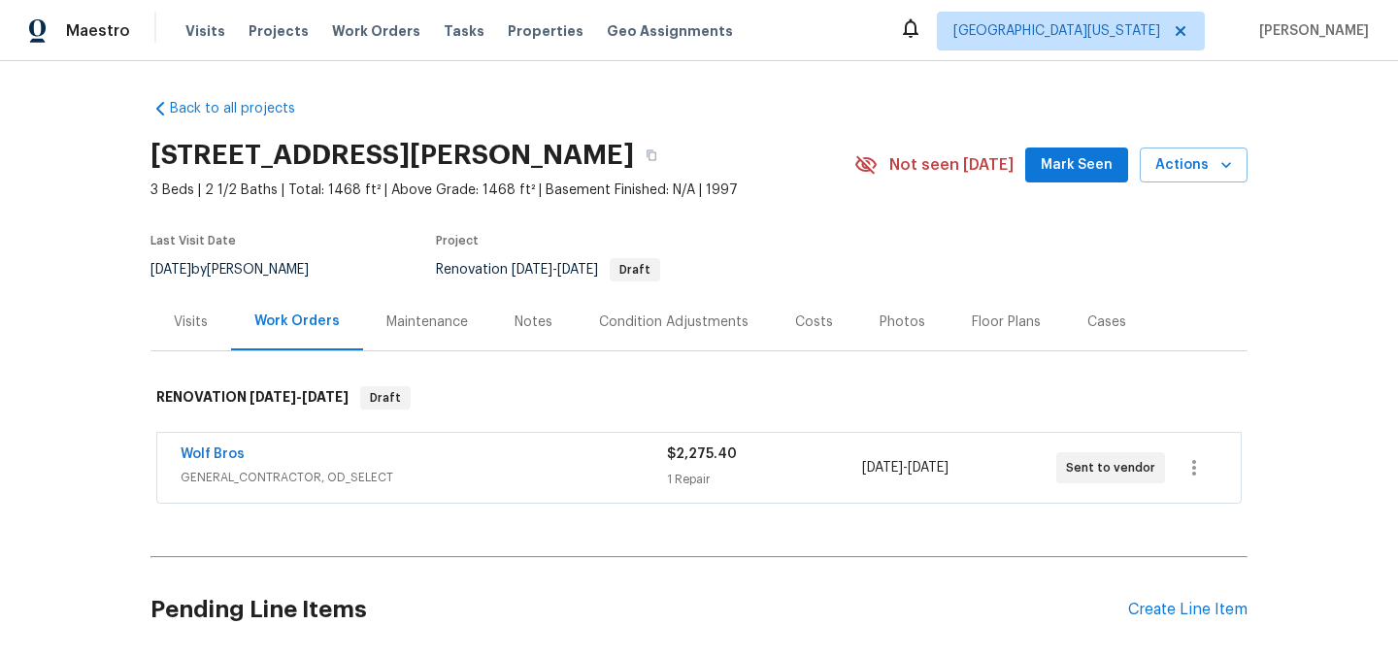
scroll to position [0, 0]
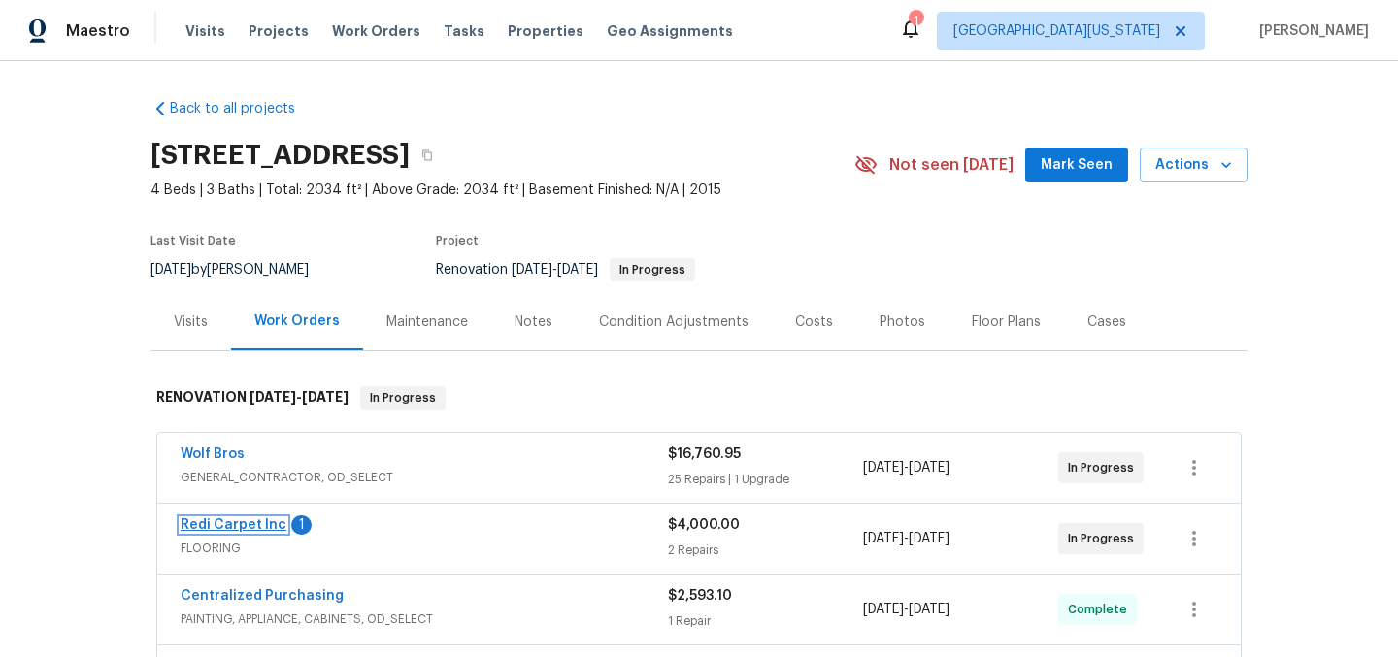
click at [231, 525] on link "Redi Carpet Inc" at bounding box center [234, 526] width 106 height 14
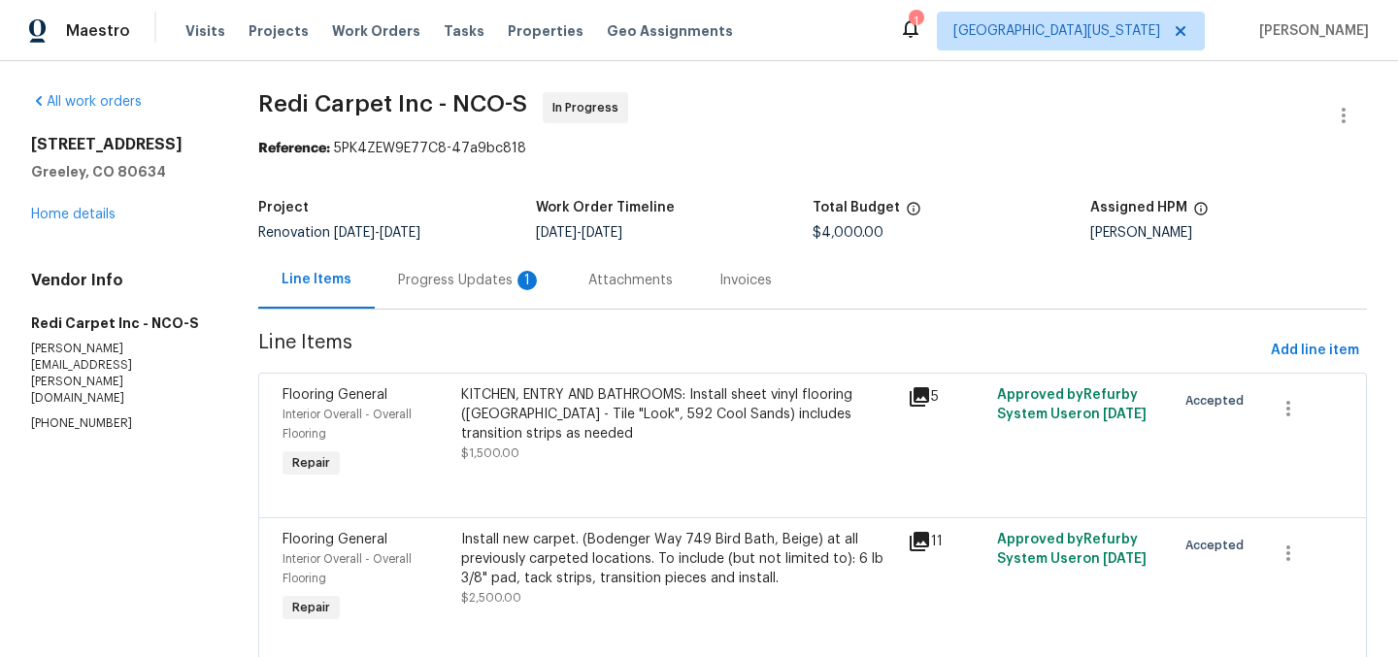
click at [486, 278] on div "Progress Updates 1" at bounding box center [470, 280] width 144 height 19
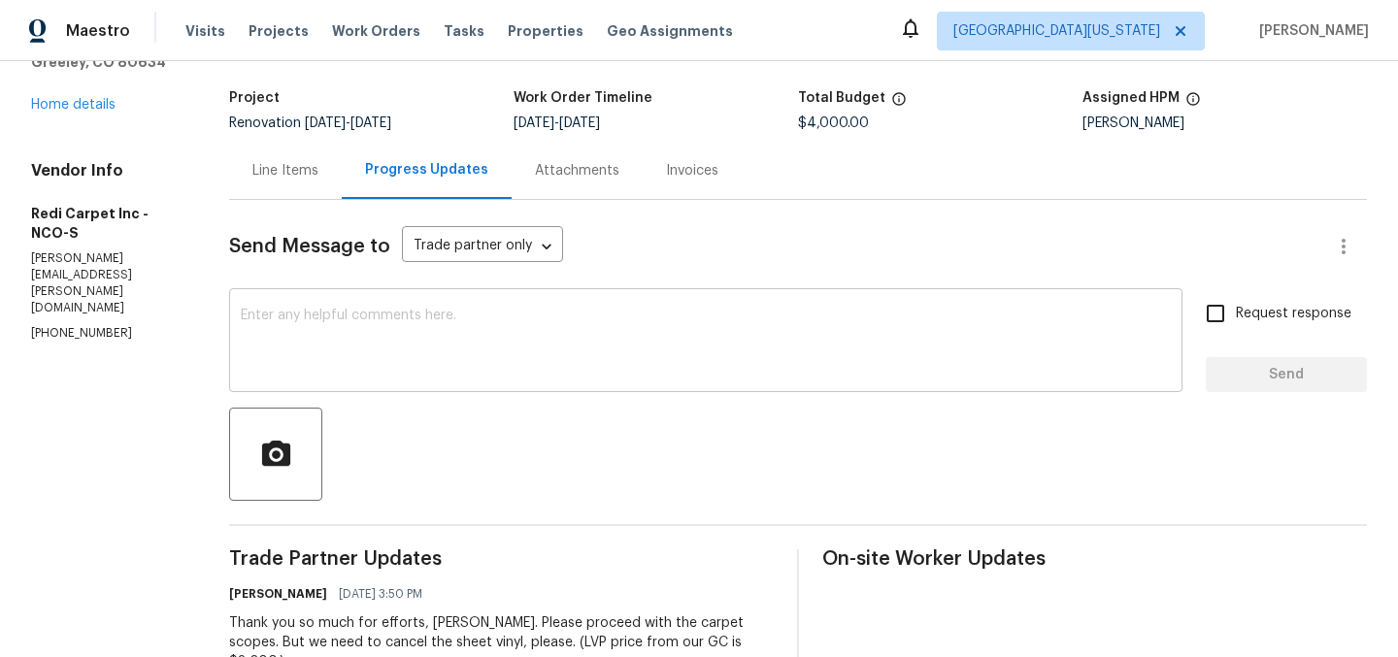
scroll to position [45, 0]
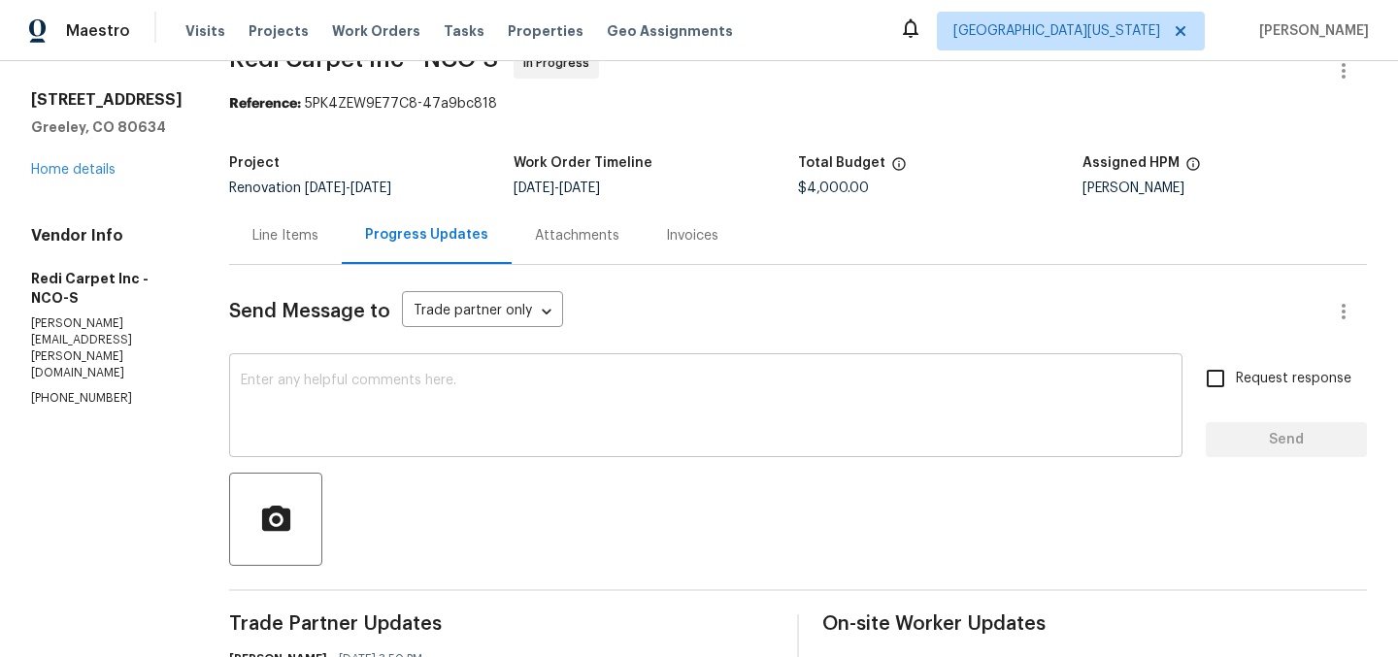
click at [580, 387] on textarea at bounding box center [706, 408] width 930 height 68
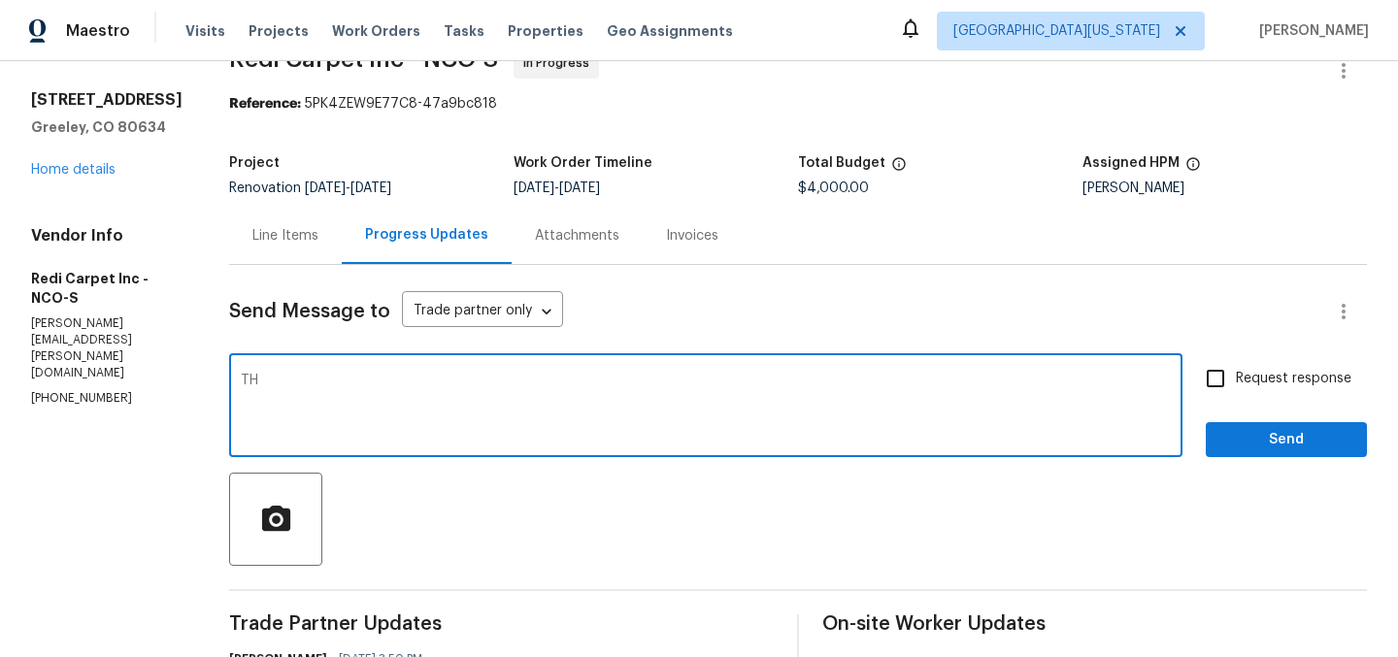
type textarea "T"
click at [960, 321] on div "Send Message to Trade partner only Trade partner only ​" at bounding box center [774, 311] width 1091 height 47
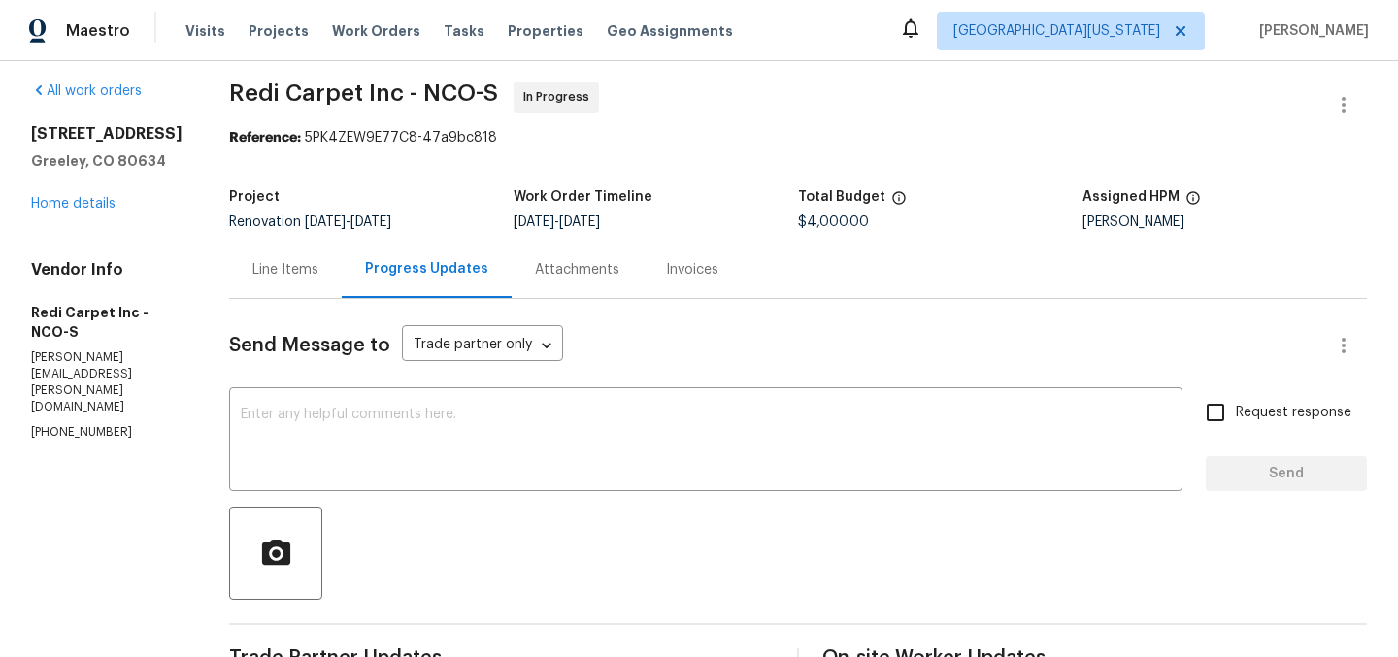
scroll to position [10, 0]
click at [318, 269] on div "Line Items" at bounding box center [285, 270] width 66 height 19
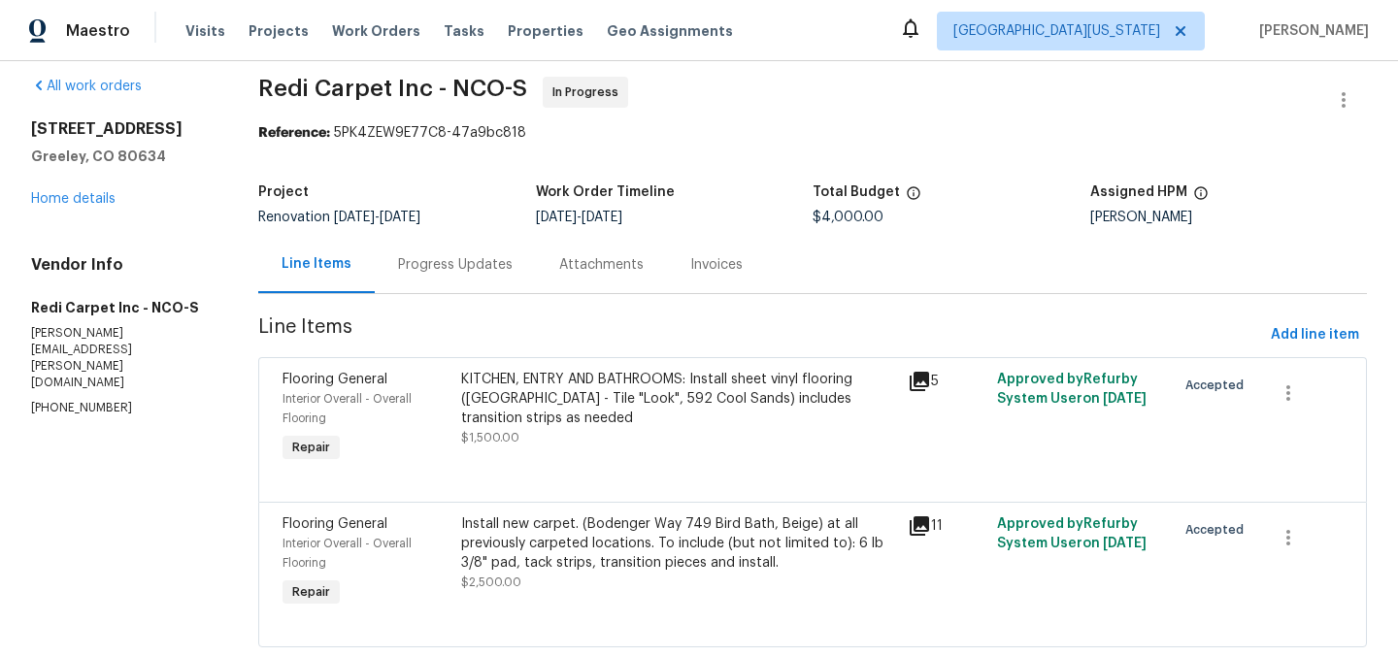
scroll to position [17, 0]
click at [666, 538] on div "Install new carpet. (Bodenger Way 749 Bird Bath, Beige) at all previously carpe…" at bounding box center [678, 542] width 435 height 58
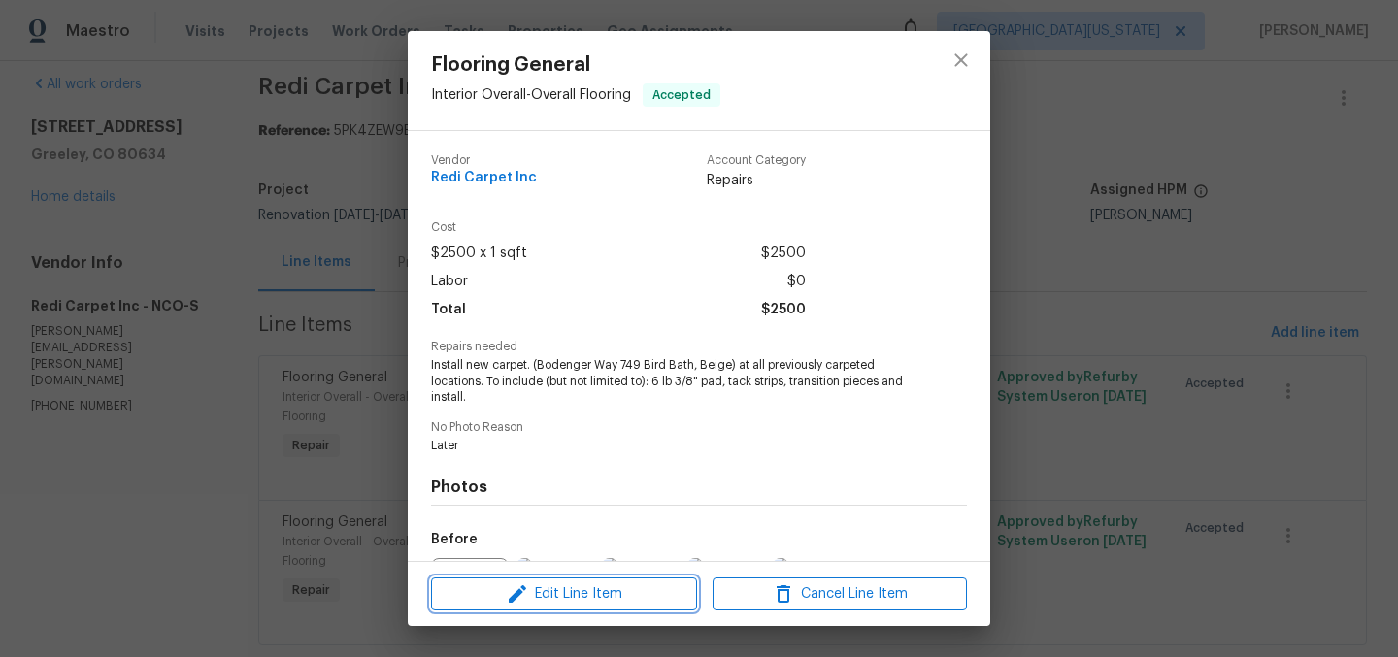
click at [640, 581] on button "Edit Line Item" at bounding box center [564, 595] width 266 height 34
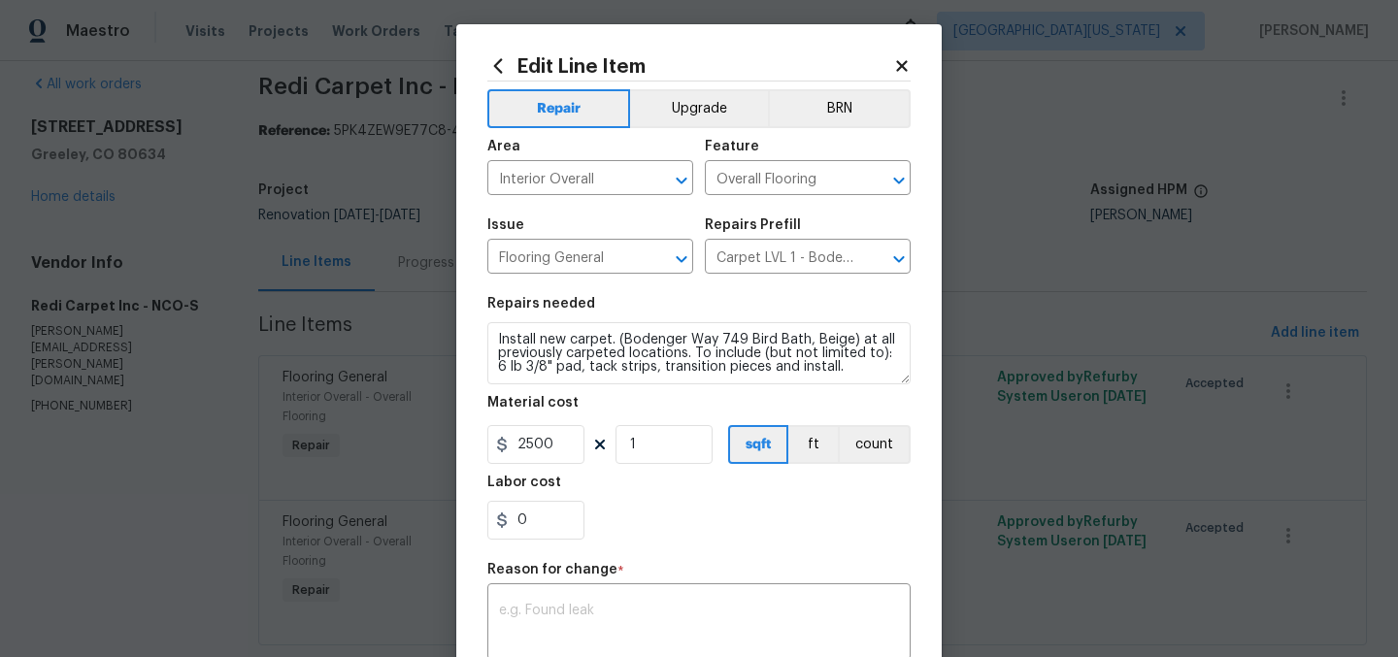
scroll to position [12, 0]
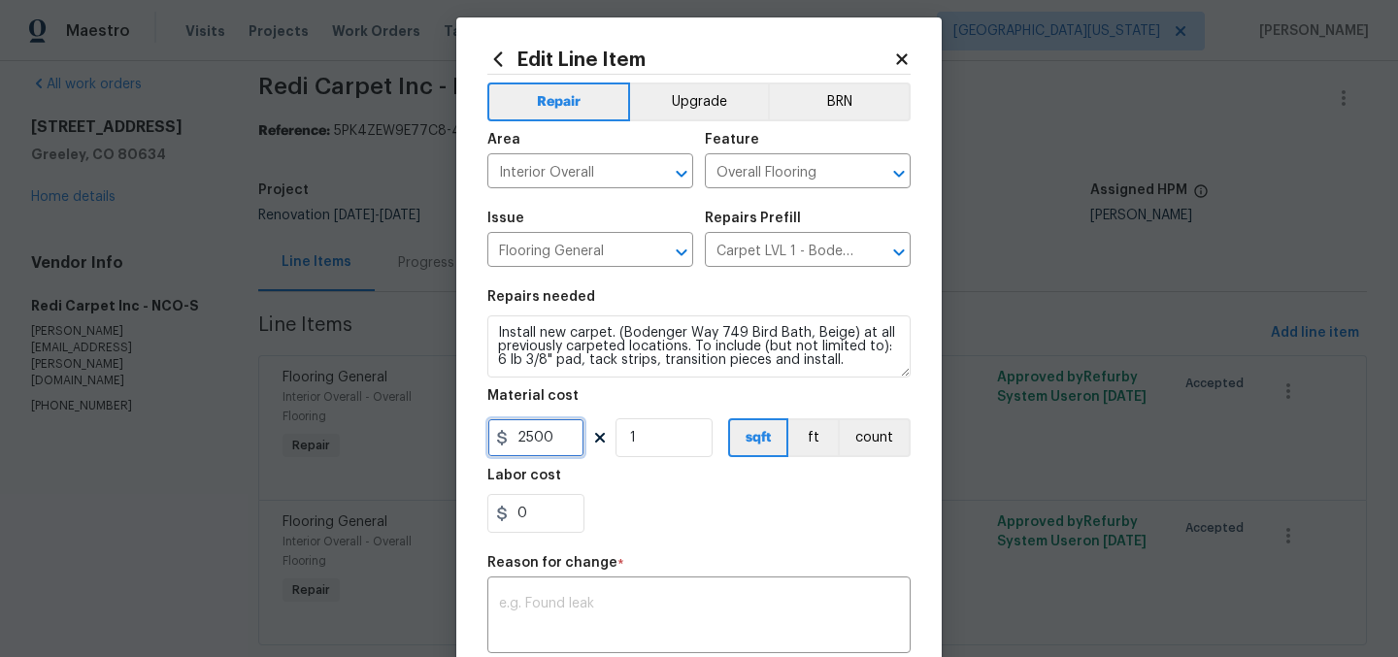
click at [525, 442] on input "2500" at bounding box center [535, 438] width 97 height 39
type input "3135.52"
click at [637, 500] on div "0" at bounding box center [698, 513] width 423 height 39
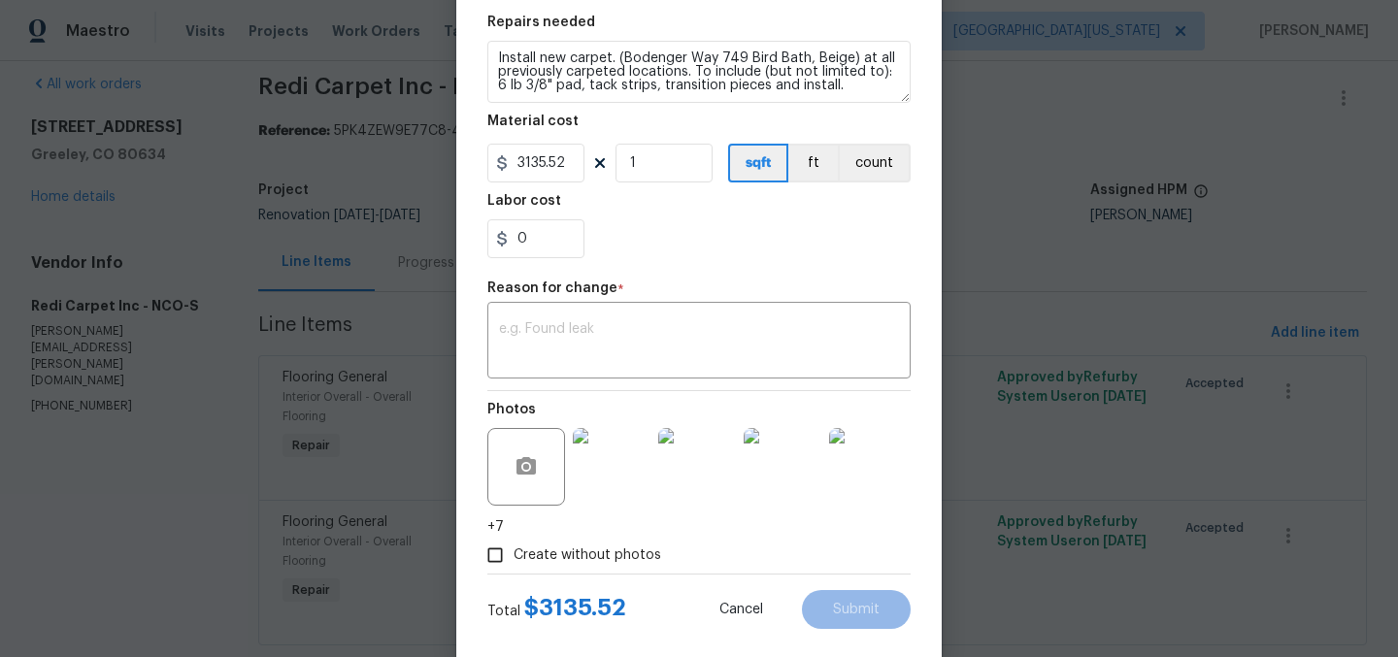
scroll to position [319, 0]
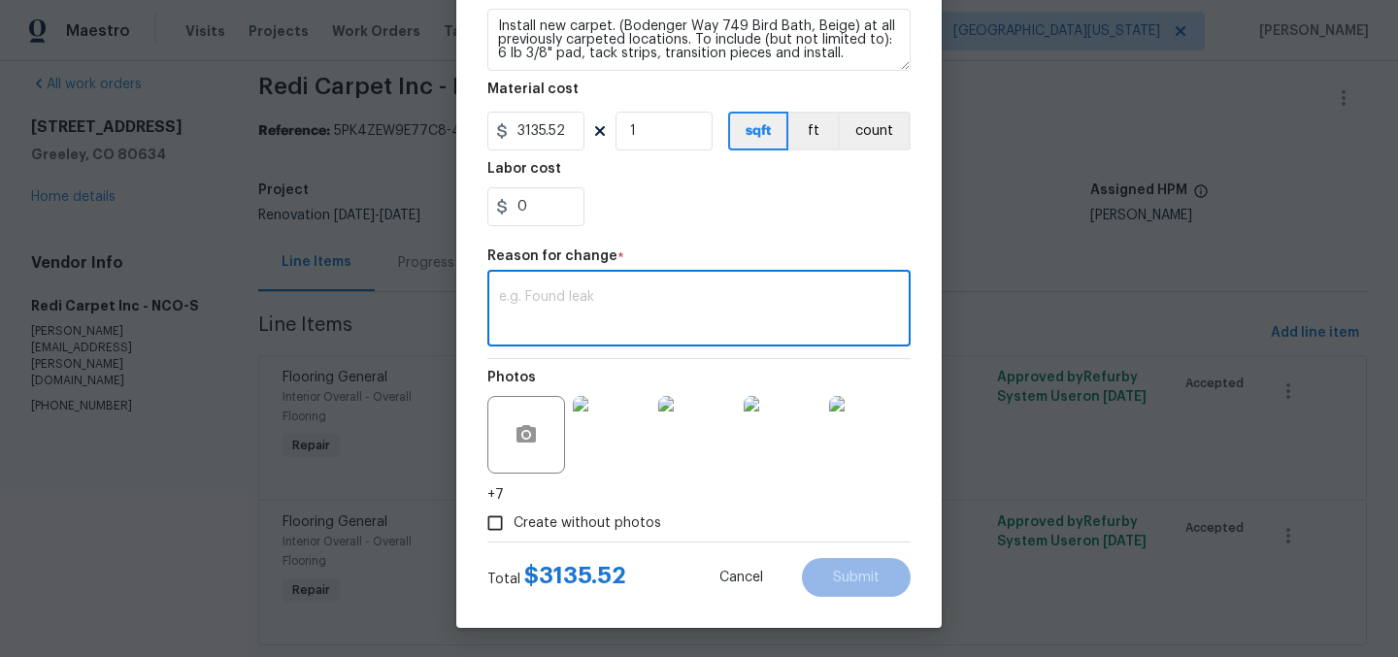
click at [756, 313] on textarea at bounding box center [699, 310] width 400 height 41
type textarea "Final pricing."
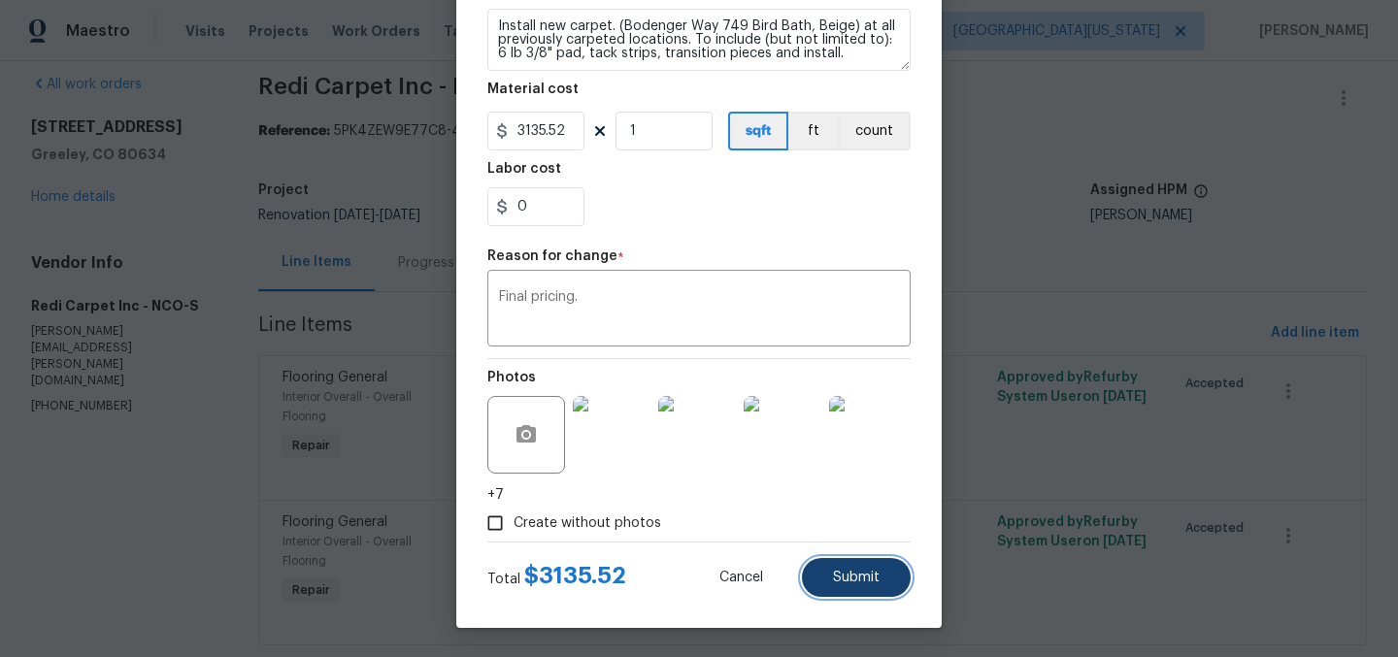
click at [851, 576] on span "Submit" at bounding box center [856, 578] width 47 height 15
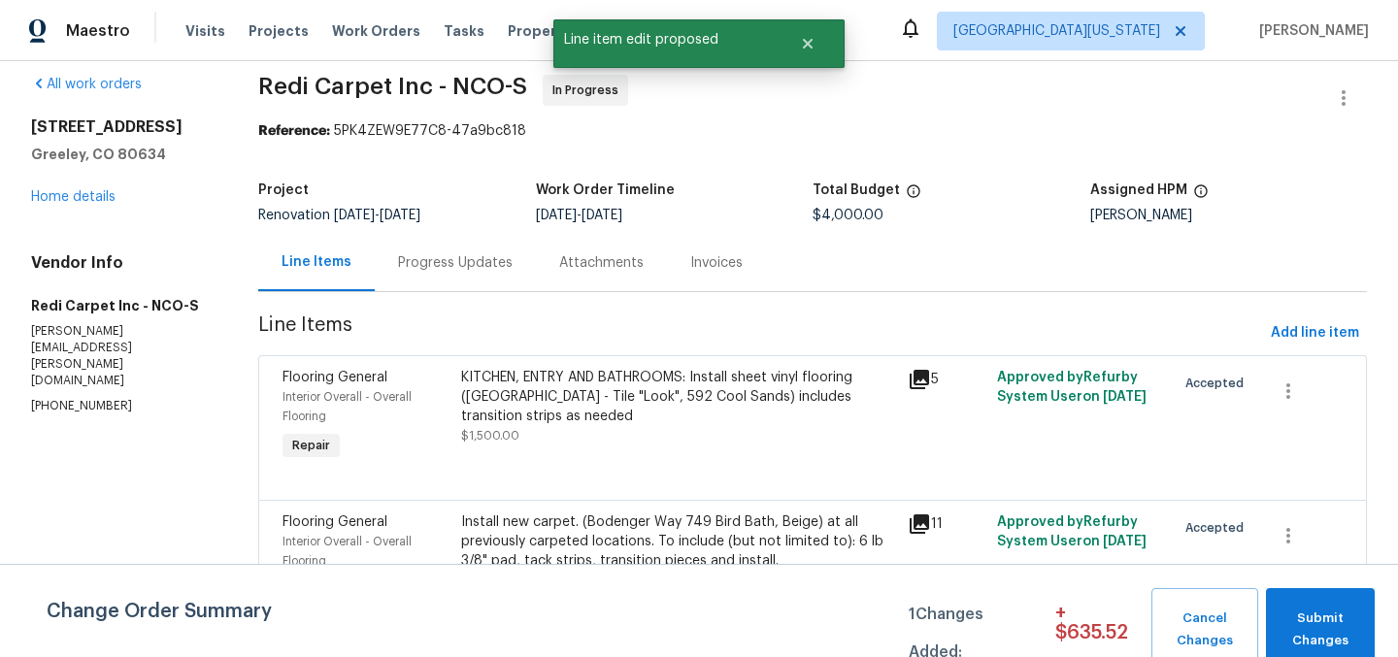
scroll to position [0, 0]
click at [1340, 617] on span "Submit Changes" at bounding box center [1320, 630] width 89 height 45
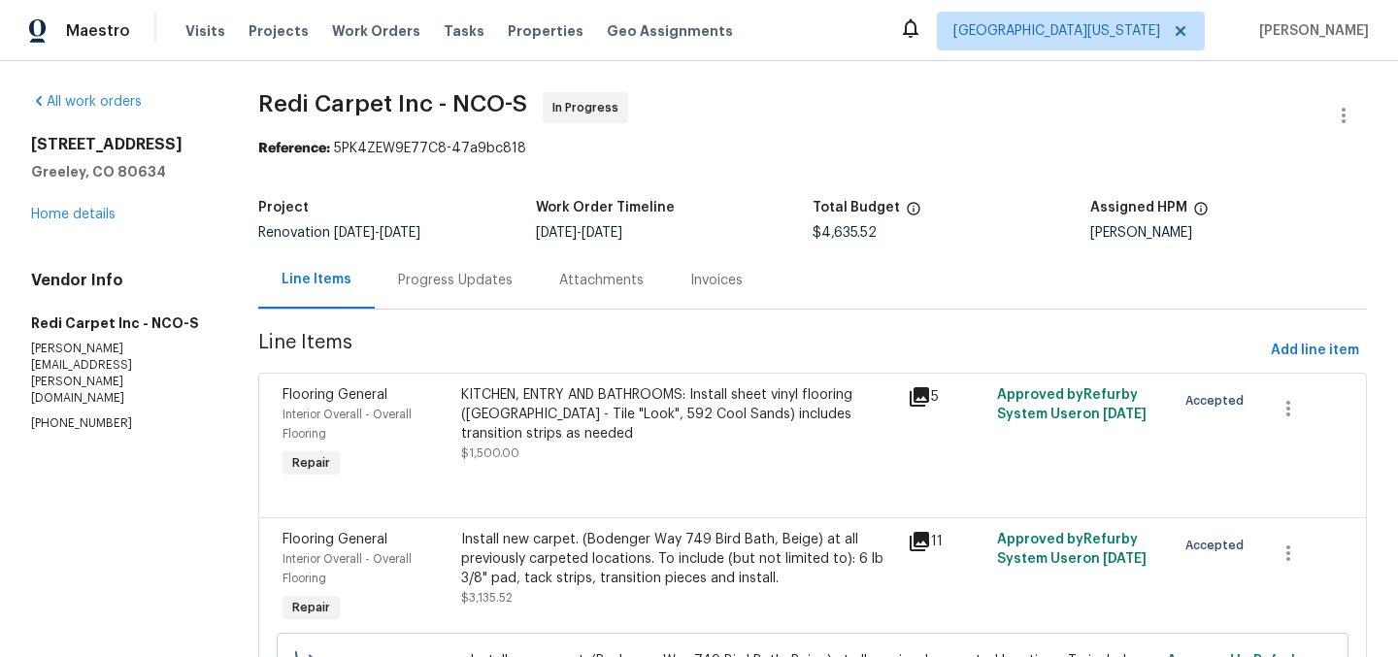
click at [711, 419] on div "KITCHEN, ENTRY AND BATHROOMS: Install sheet vinyl flooring (Sugar Valley - Tile…" at bounding box center [678, 414] width 435 height 58
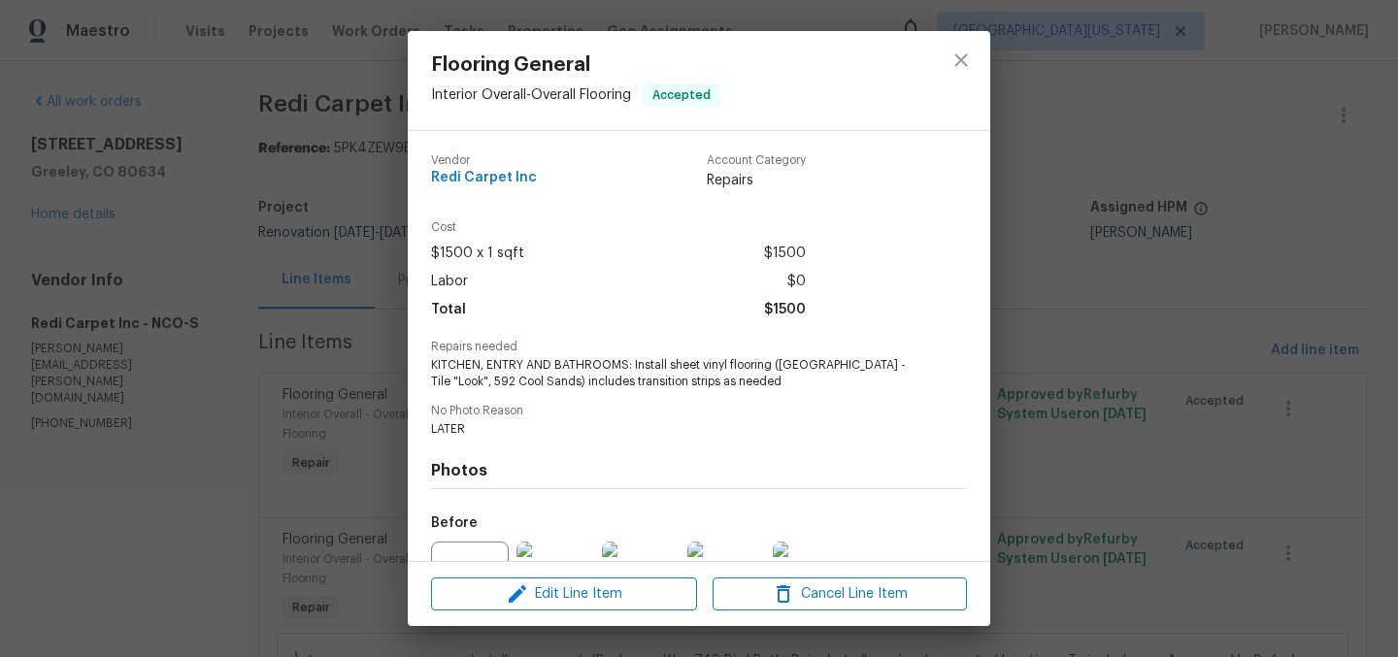
click at [716, 391] on div "Vendor Redi Carpet Inc Account Category Repairs Cost $1500 x 1 sqft $1500 Labor…" at bounding box center [699, 449] width 536 height 620
click at [719, 385] on span "KITCHEN, ENTRY AND BATHROOMS: Install sheet vinyl flooring (Sugar Valley - Tile…" at bounding box center [672, 373] width 483 height 33
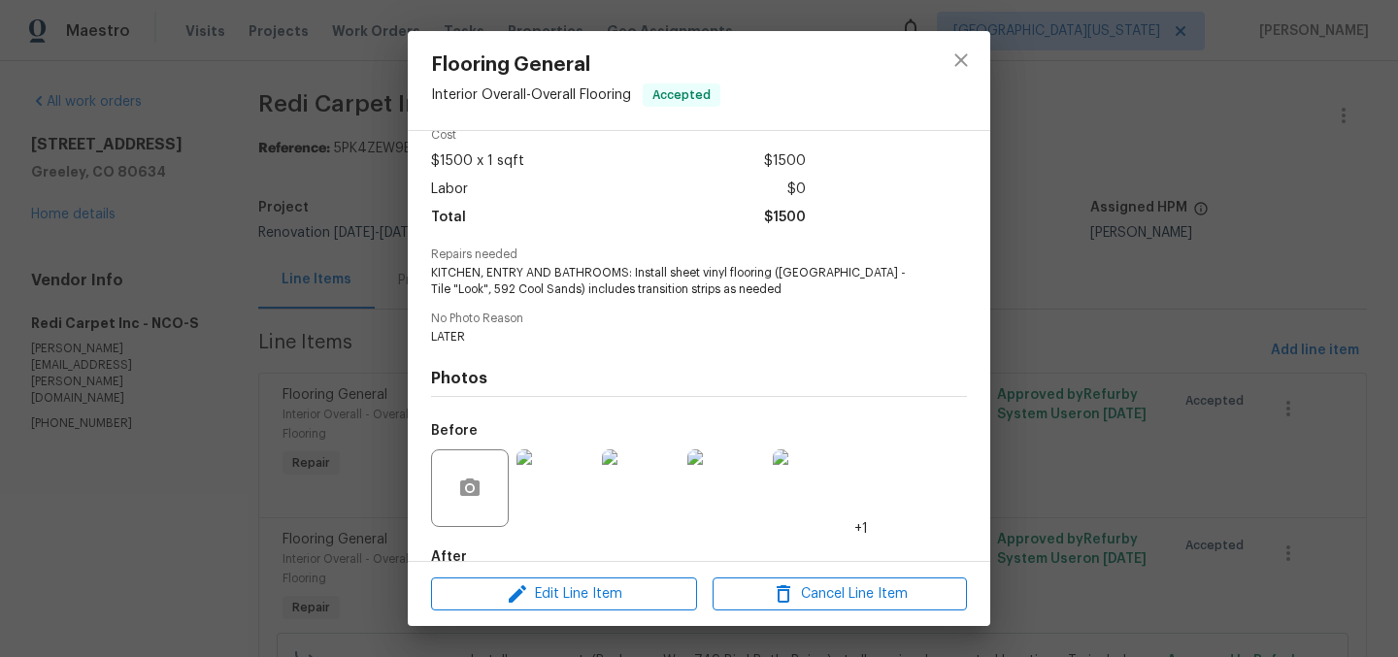
scroll to position [204, 0]
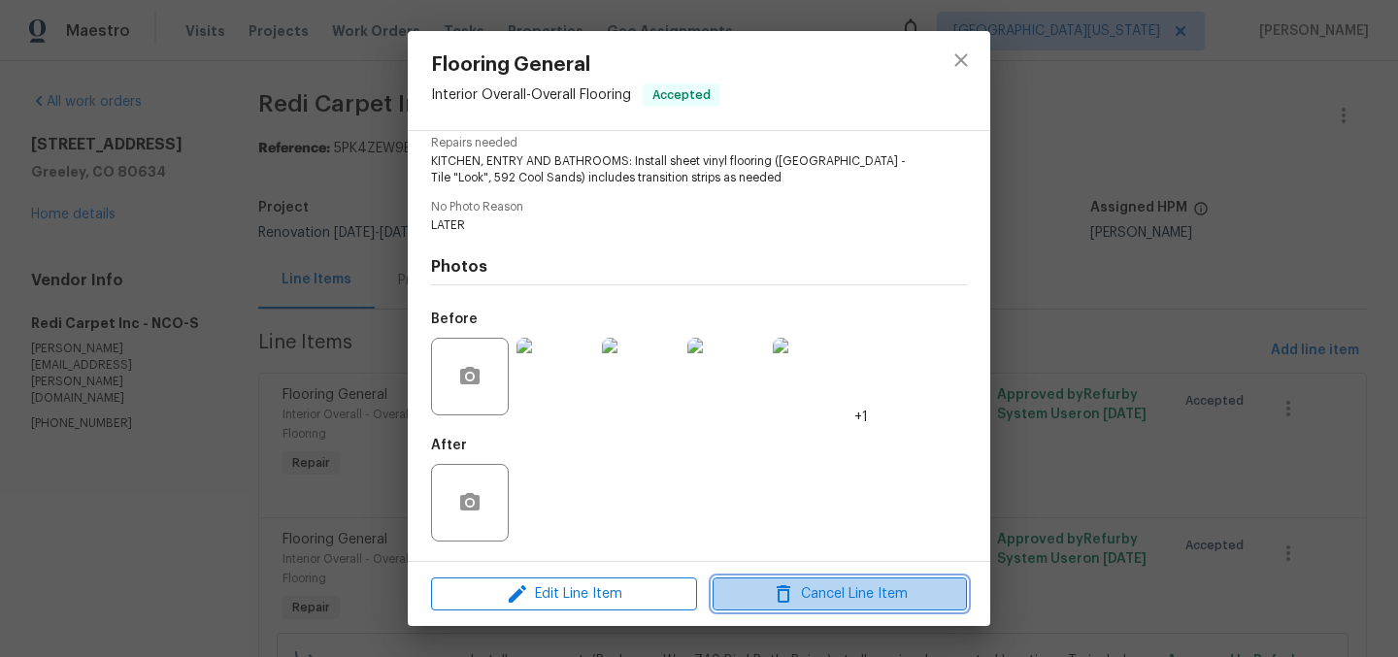
click at [838, 593] on span "Cancel Line Item" at bounding box center [840, 595] width 243 height 24
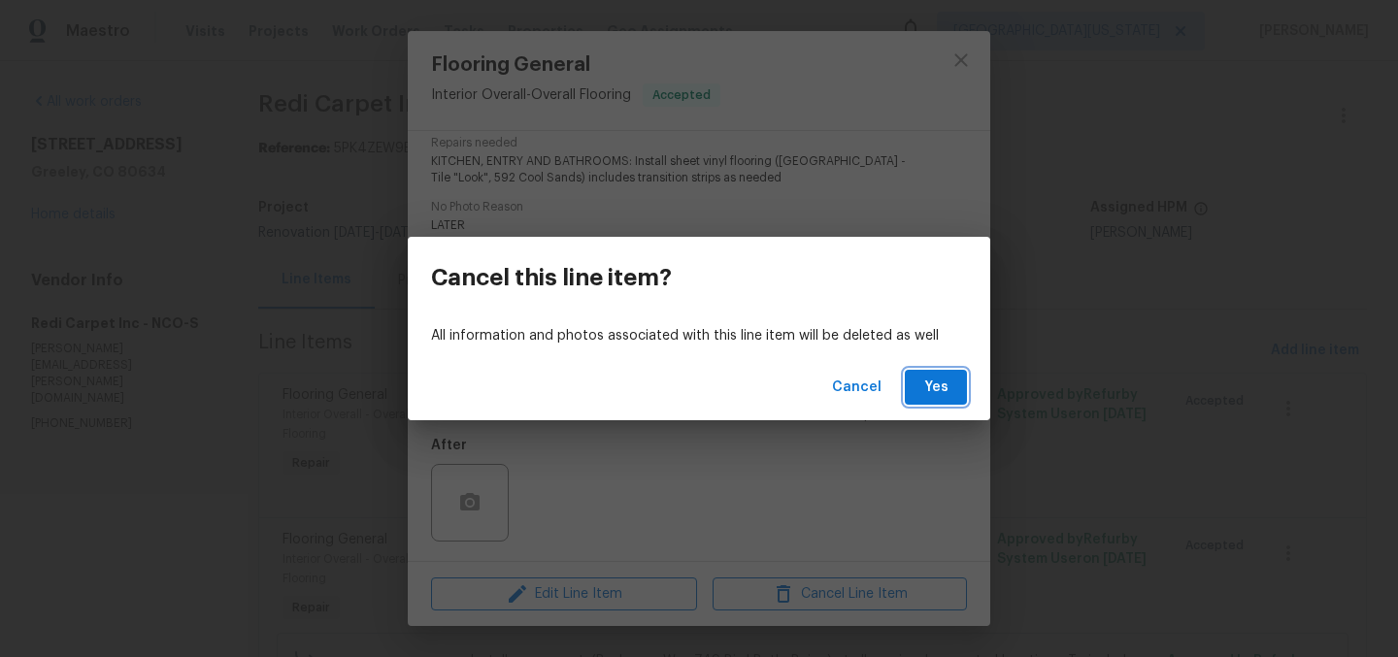
click at [941, 386] on span "Yes" at bounding box center [936, 388] width 31 height 24
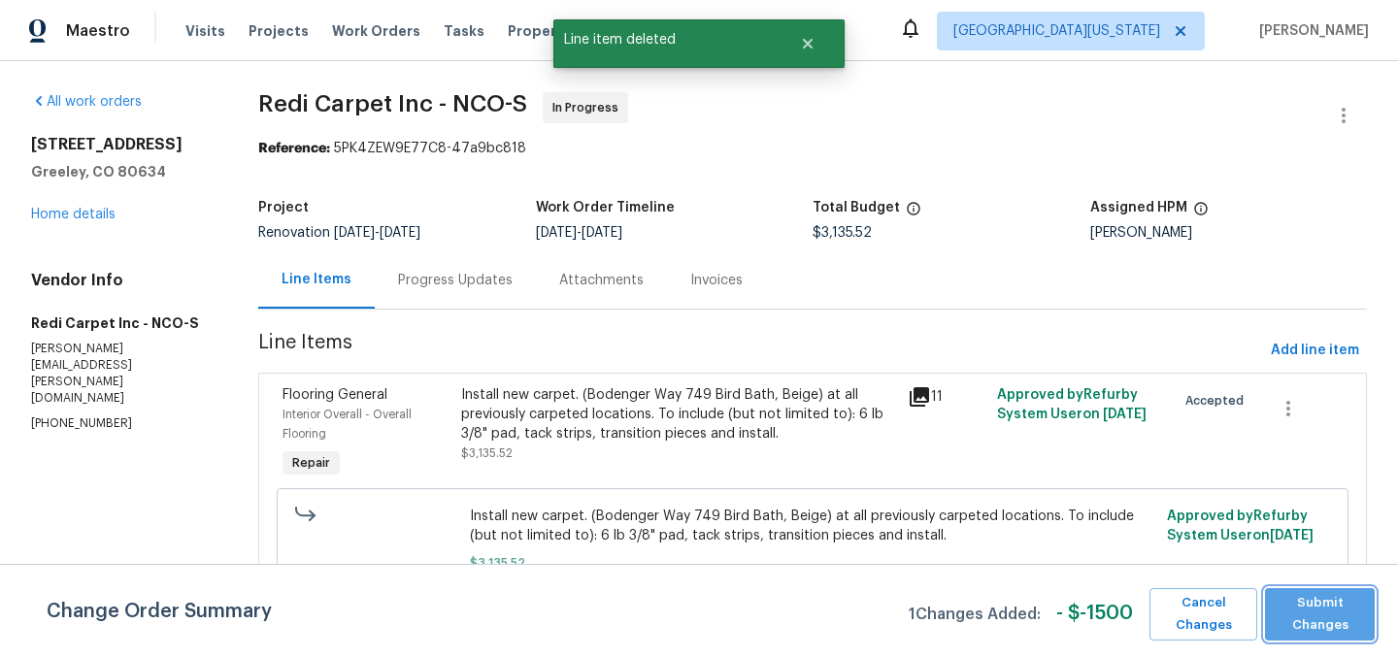
click at [1346, 620] on span "Submit Changes" at bounding box center [1320, 614] width 90 height 45
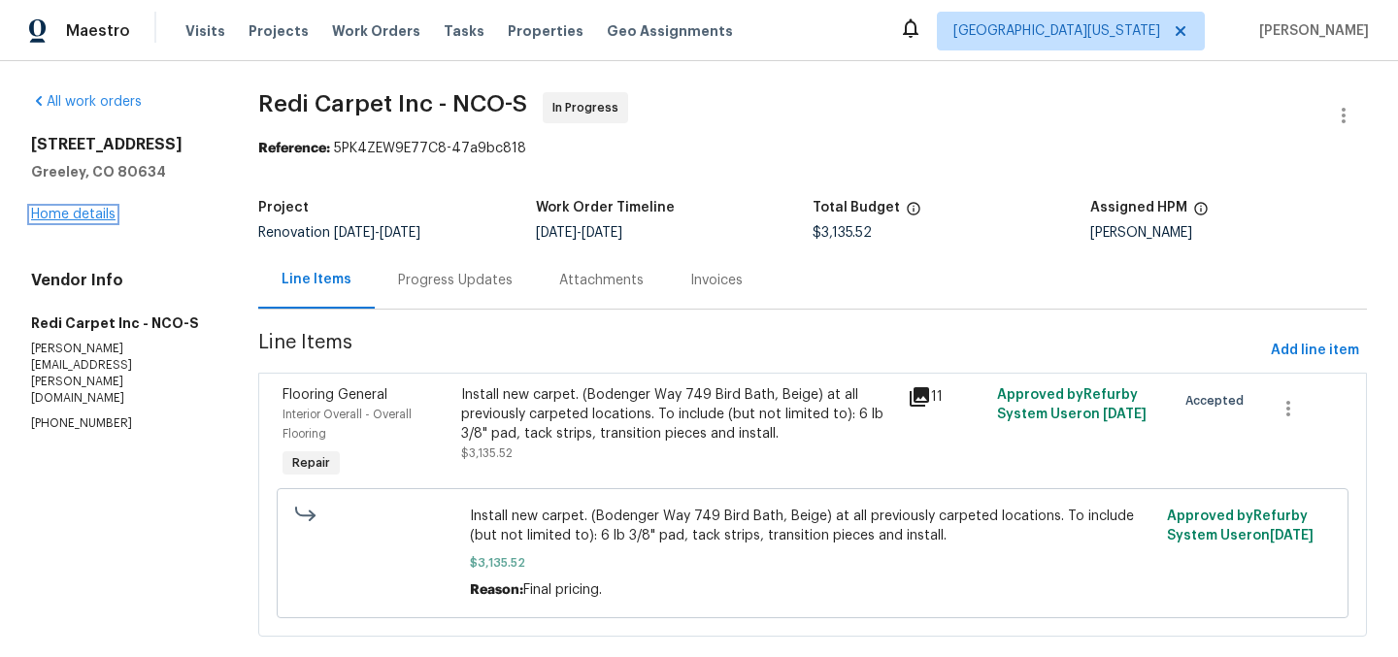
click at [80, 218] on link "Home details" at bounding box center [73, 215] width 84 height 14
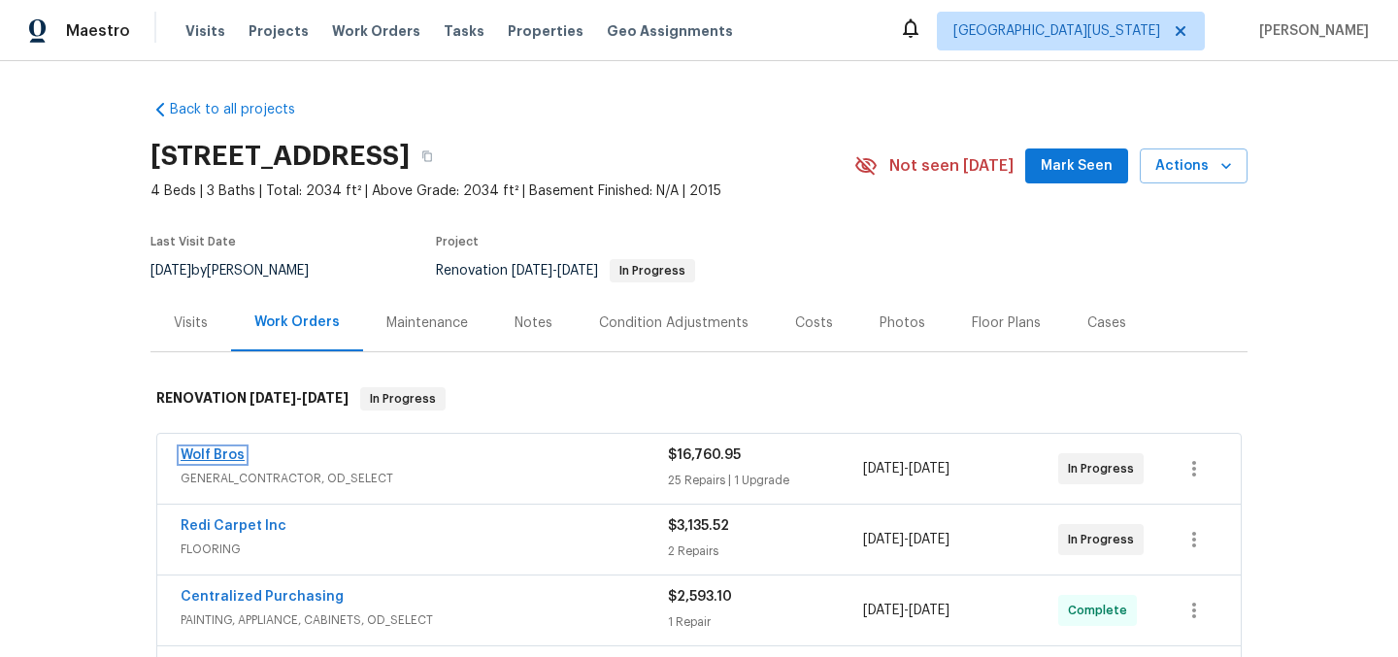
click at [198, 457] on link "Wolf Bros" at bounding box center [213, 456] width 64 height 14
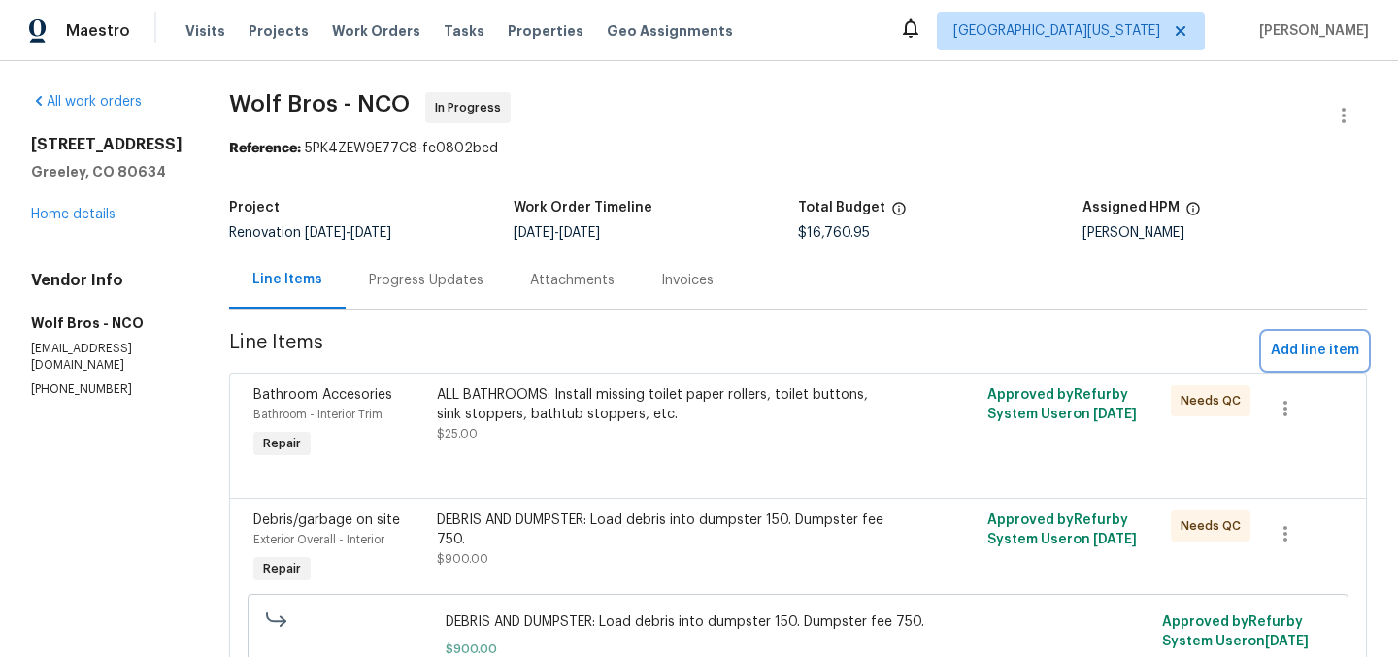
click at [1291, 352] on span "Add line item" at bounding box center [1315, 351] width 88 height 24
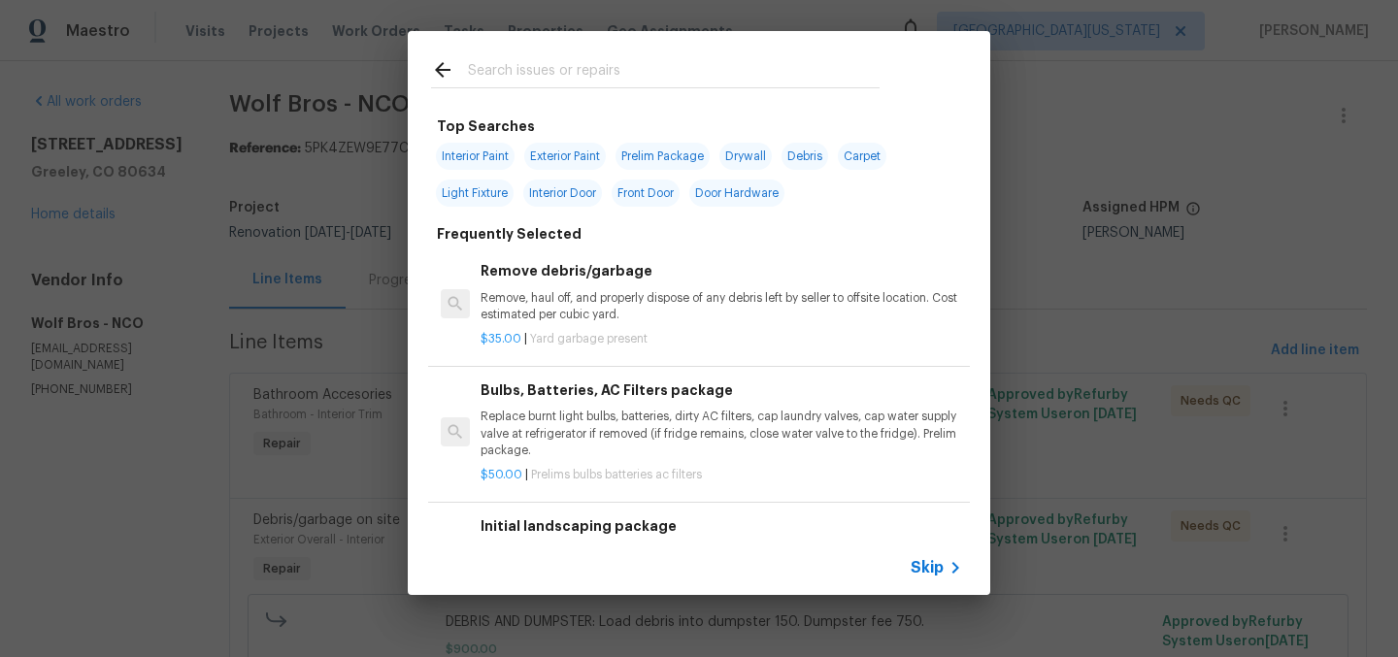
click at [601, 80] on input "text" at bounding box center [674, 72] width 412 height 29
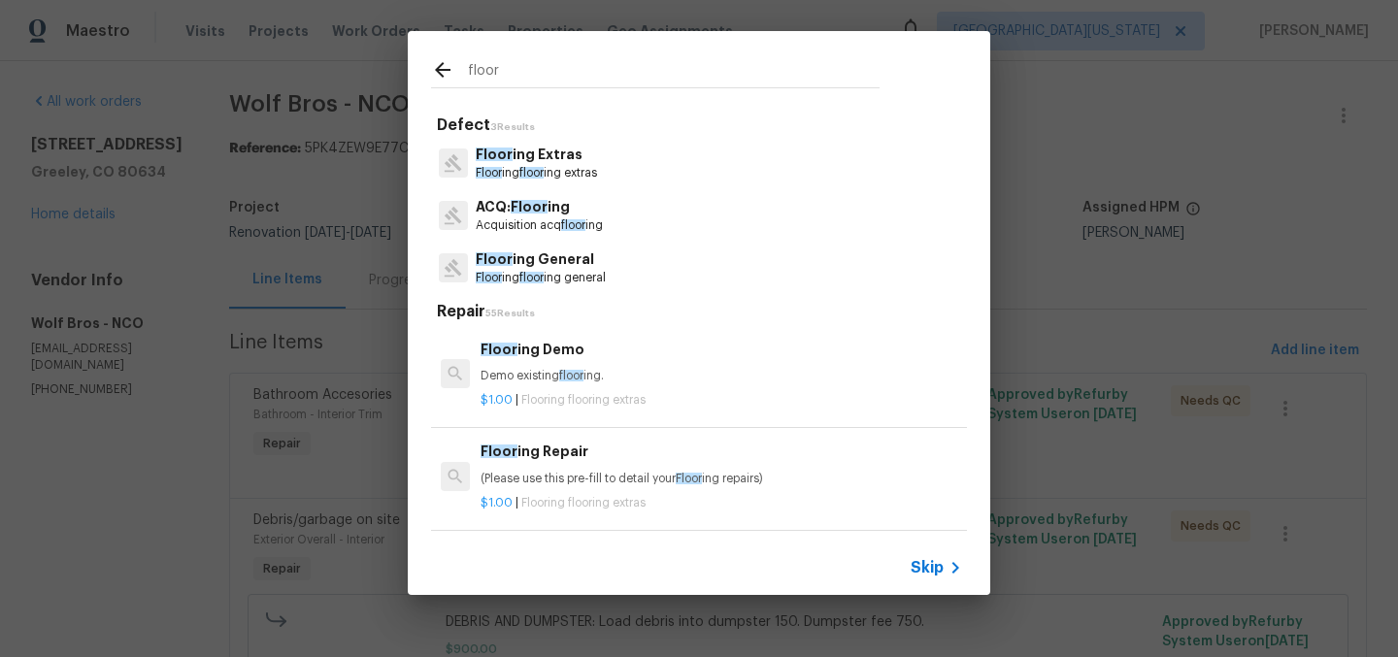
type input "floor"
click at [586, 255] on p "Floor ing General" at bounding box center [541, 260] width 130 height 20
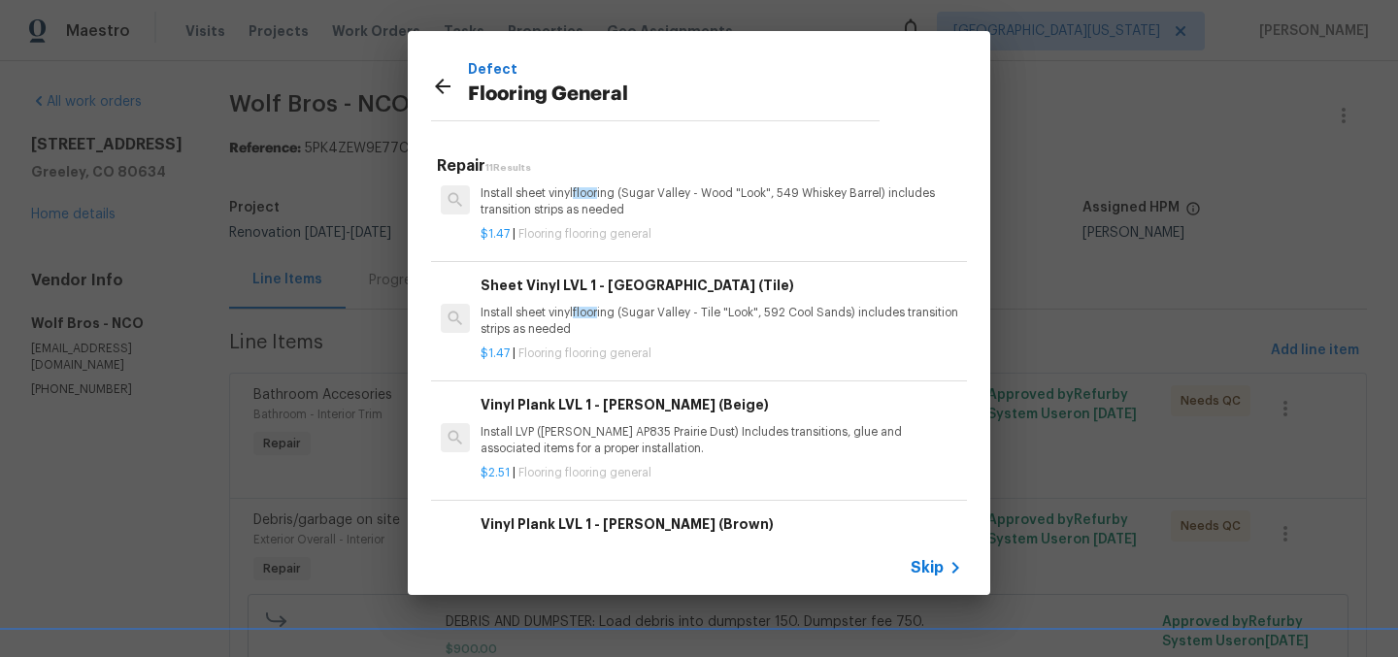
scroll to position [161, 0]
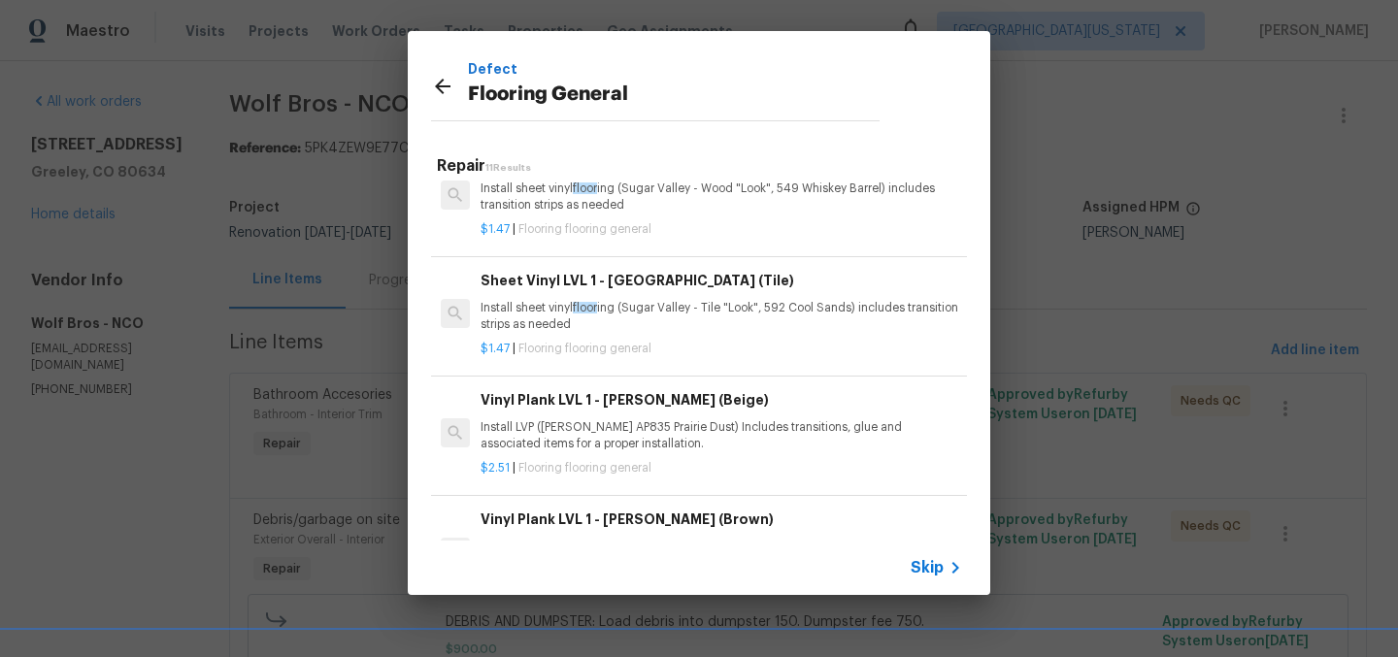
click at [671, 410] on h6 "Vinyl Plank LVL 1 - Knighton (Beige)" at bounding box center [722, 399] width 482 height 21
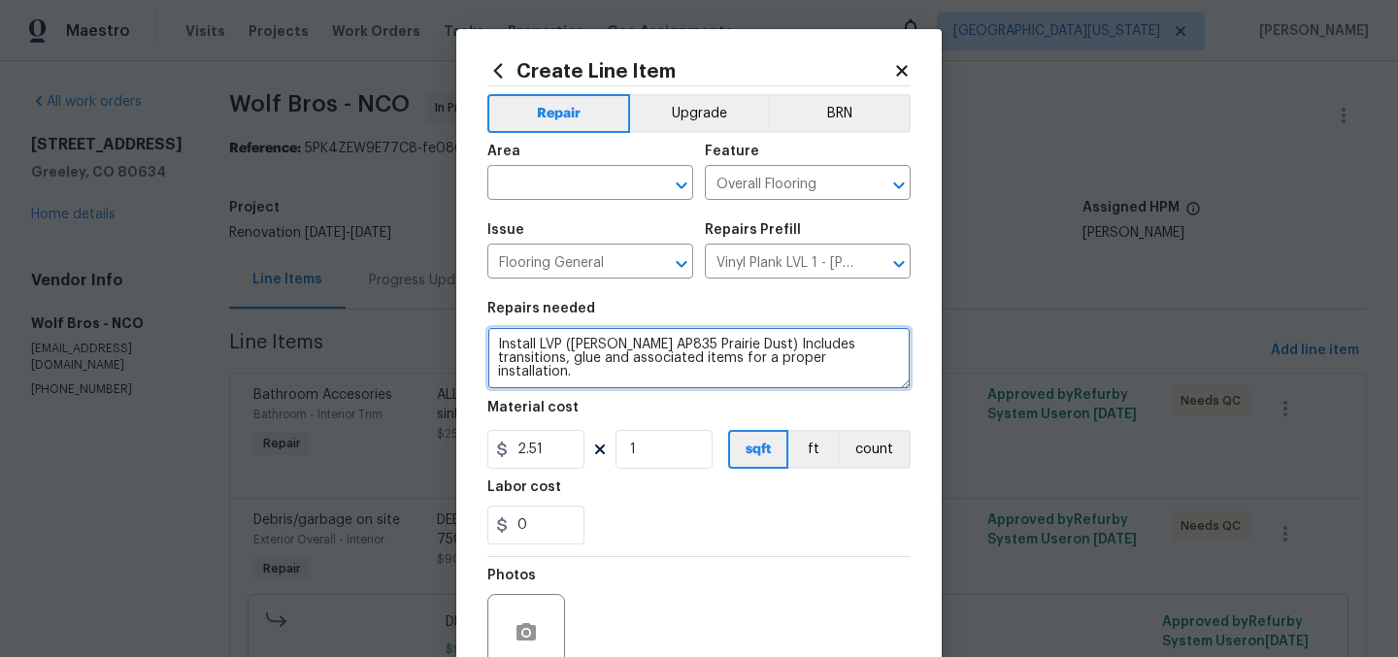
drag, startPoint x: 861, startPoint y: 367, endPoint x: 483, endPoint y: 313, distance: 382.6
click at [487, 313] on figure "Repairs needed Install LVP (Knighton AP835 Prairie Dust) Includes transitions, …" at bounding box center [698, 345] width 423 height 87
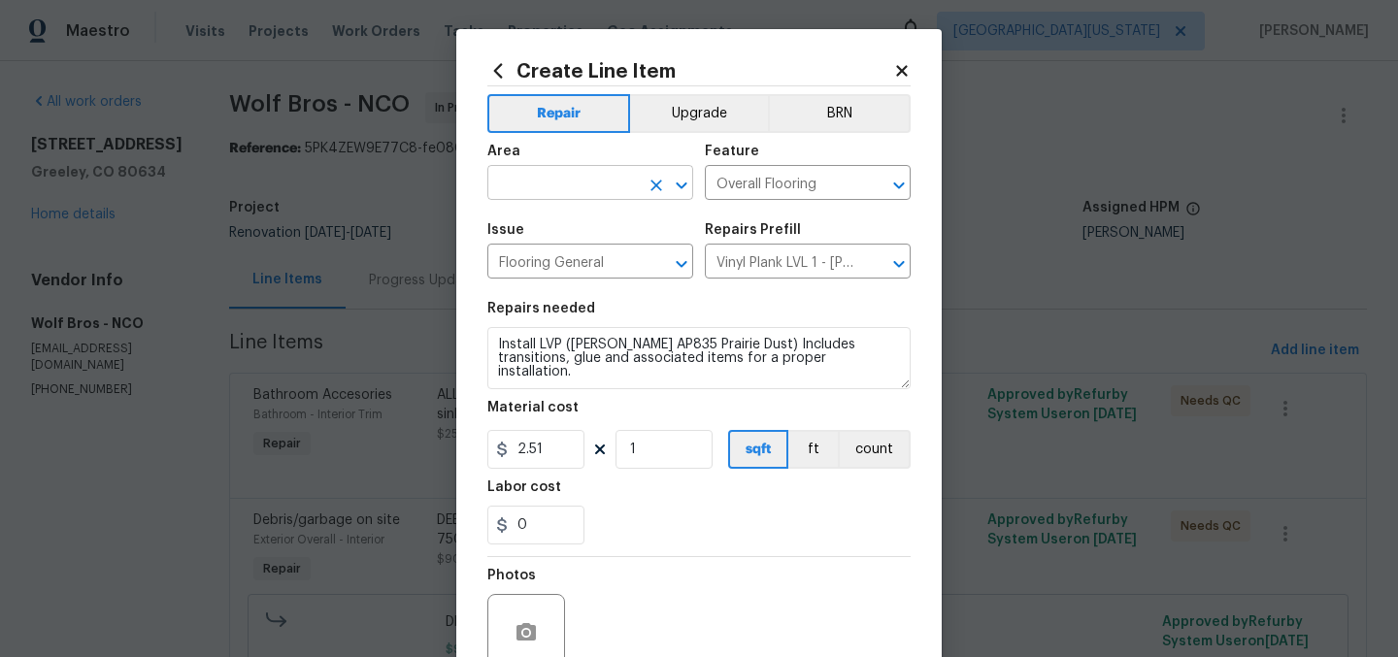
click at [588, 185] on input "text" at bounding box center [562, 185] width 151 height 30
click at [564, 268] on li "Interior Overall" at bounding box center [584, 261] width 206 height 32
type input "Interior Overall"
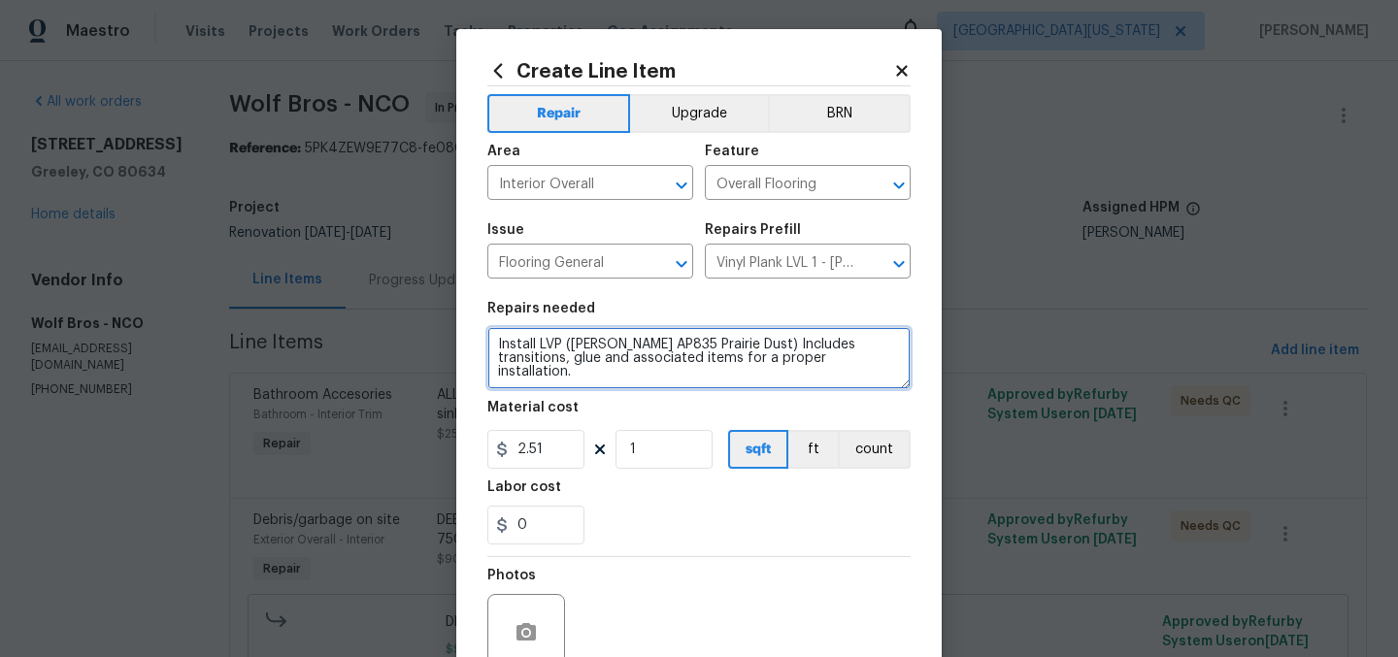
drag, startPoint x: 804, startPoint y: 368, endPoint x: 479, endPoint y: 327, distance: 327.8
click at [479, 327] on div "Create Line Item Repair Upgrade BRN Area Interior Overall ​ Feature Overall Flo…" at bounding box center [699, 418] width 486 height 778
type textarea "K"
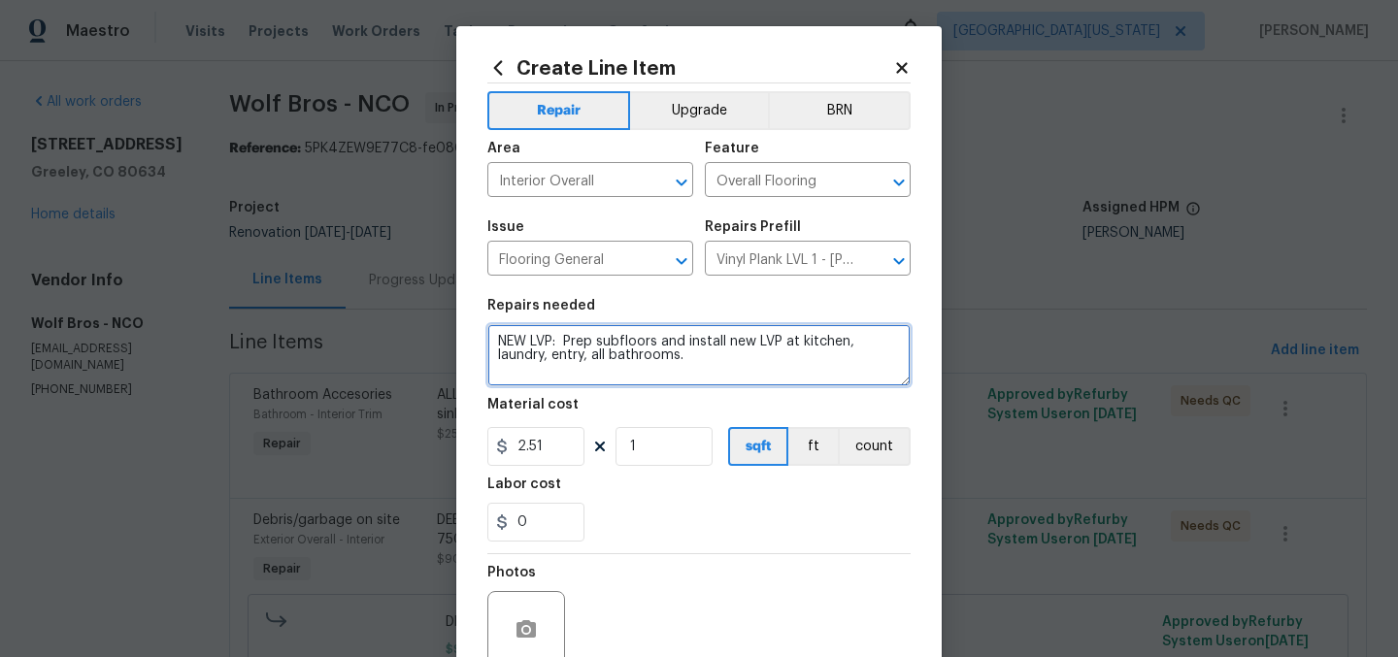
scroll to position [4, 0]
type textarea "NEW LVP: Prep subfloors and install new LVP at kitchen, laundry, entry, all bat…"
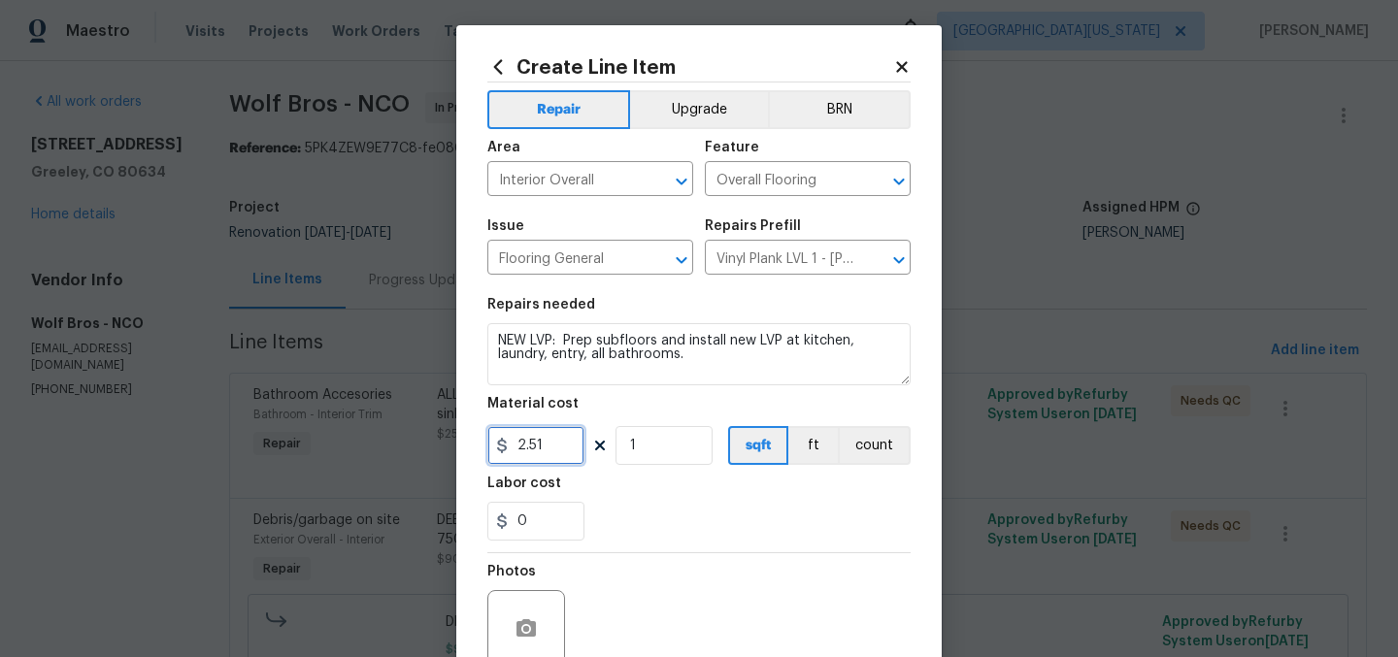
click at [543, 445] on input "2.51" at bounding box center [535, 445] width 97 height 39
click at [544, 444] on input "2.51" at bounding box center [535, 445] width 97 height 39
click at [545, 444] on input "2.51" at bounding box center [535, 445] width 97 height 39
type input "3277"
click at [662, 516] on div "0" at bounding box center [698, 521] width 423 height 39
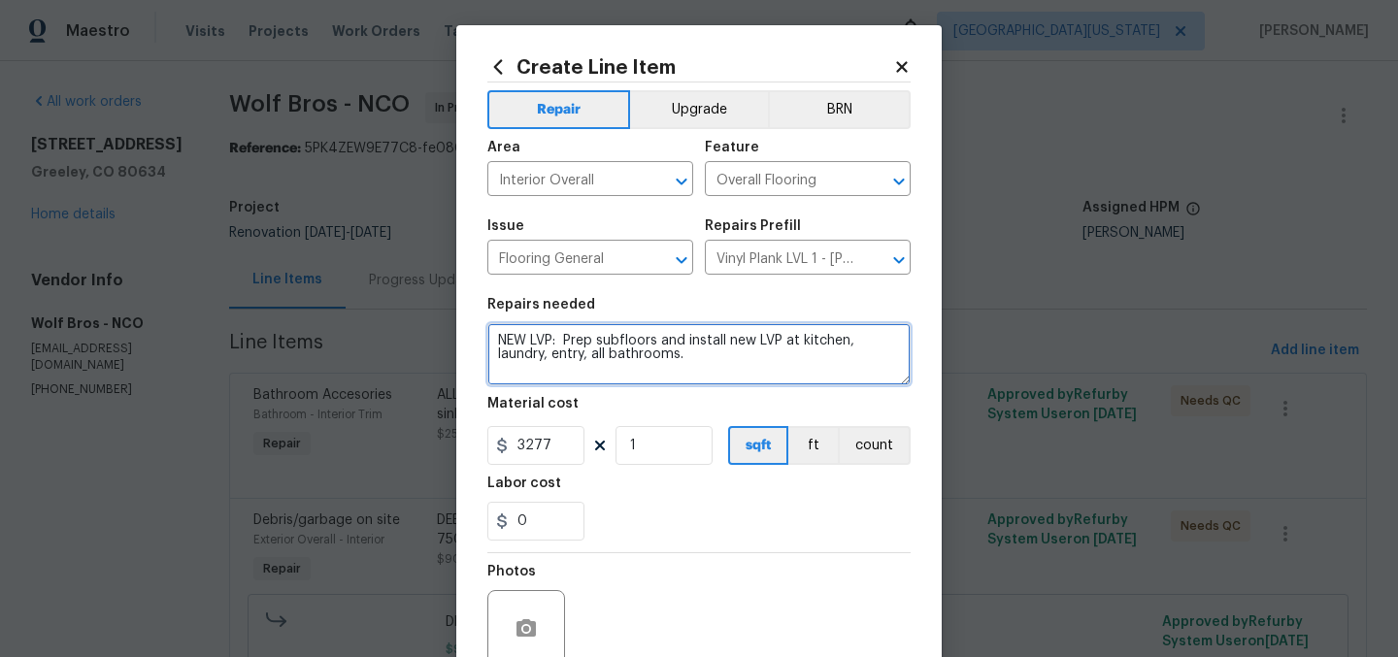
click at [752, 363] on textarea "NEW LVP: Prep subfloors and install new LVP at kitchen, laundry, entry, all bat…" at bounding box center [698, 354] width 423 height 62
click at [754, 360] on textarea "NEW LVP: Prep subfloors and install new LVP at kitchen, laundry, entry, all bat…" at bounding box center [698, 354] width 423 height 62
paste textarea "575 sqft"
type textarea "NEW LVP: Prep subfloors and install new LVP at kitchen, laundry, entry, all bat…"
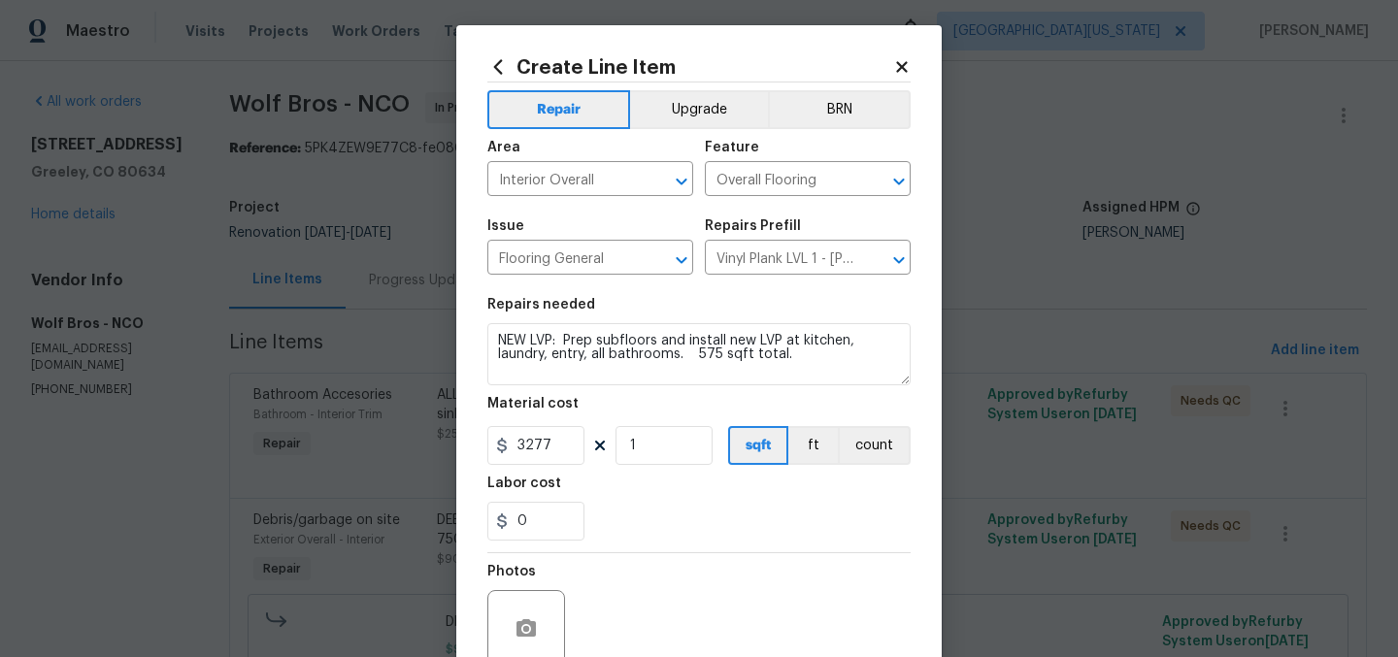
click at [795, 504] on div "0" at bounding box center [698, 521] width 423 height 39
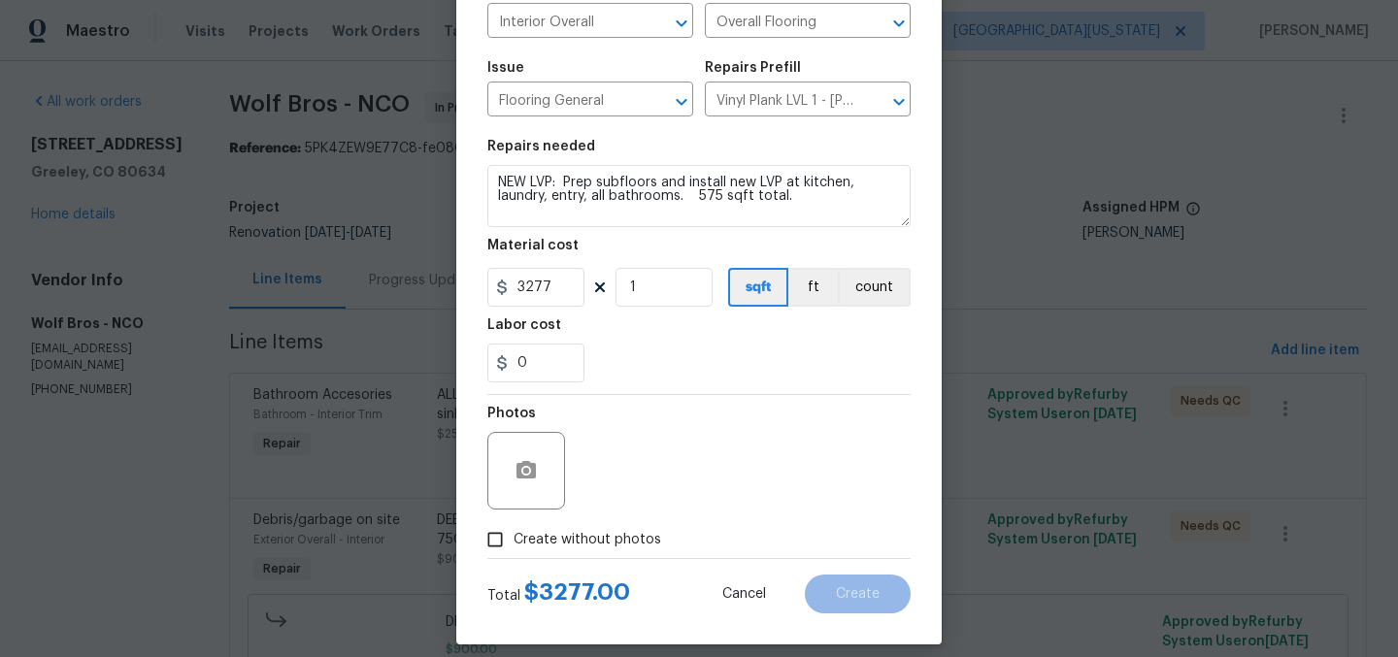
scroll to position [180, 0]
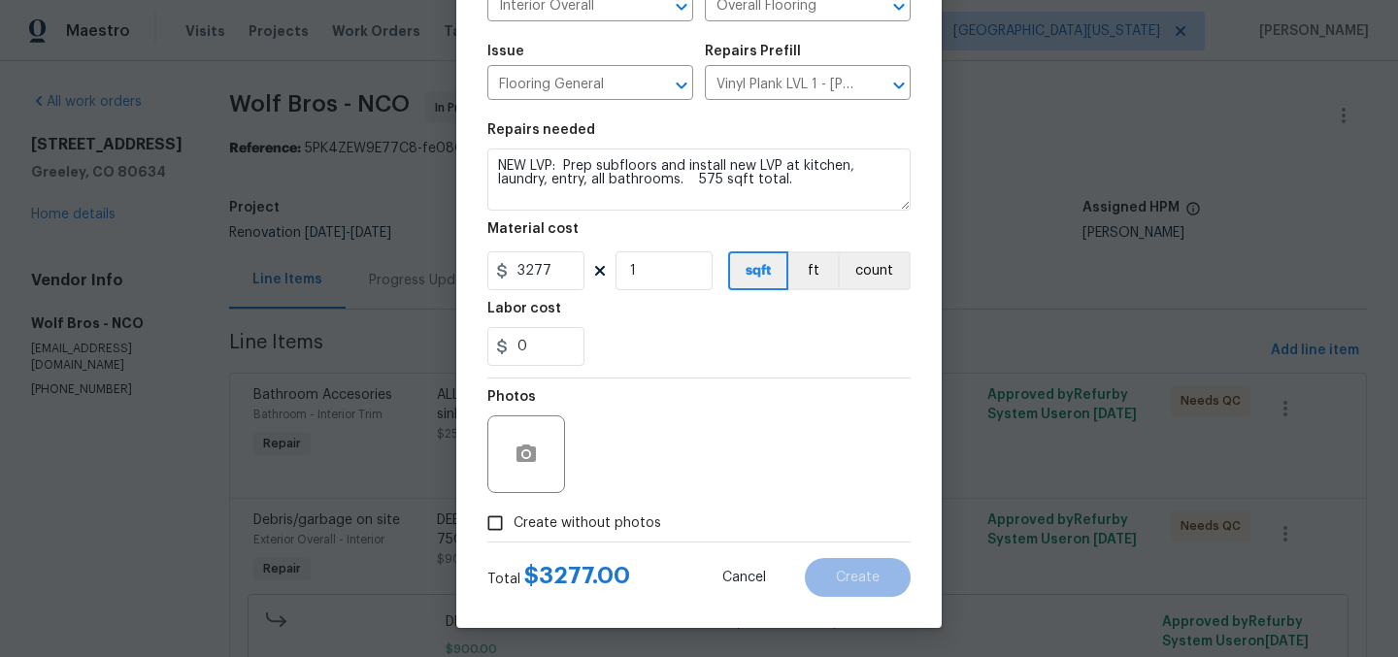
click at [559, 528] on span "Create without photos" at bounding box center [588, 524] width 148 height 20
click at [514, 528] on input "Create without photos" at bounding box center [495, 523] width 37 height 37
checkbox input "true"
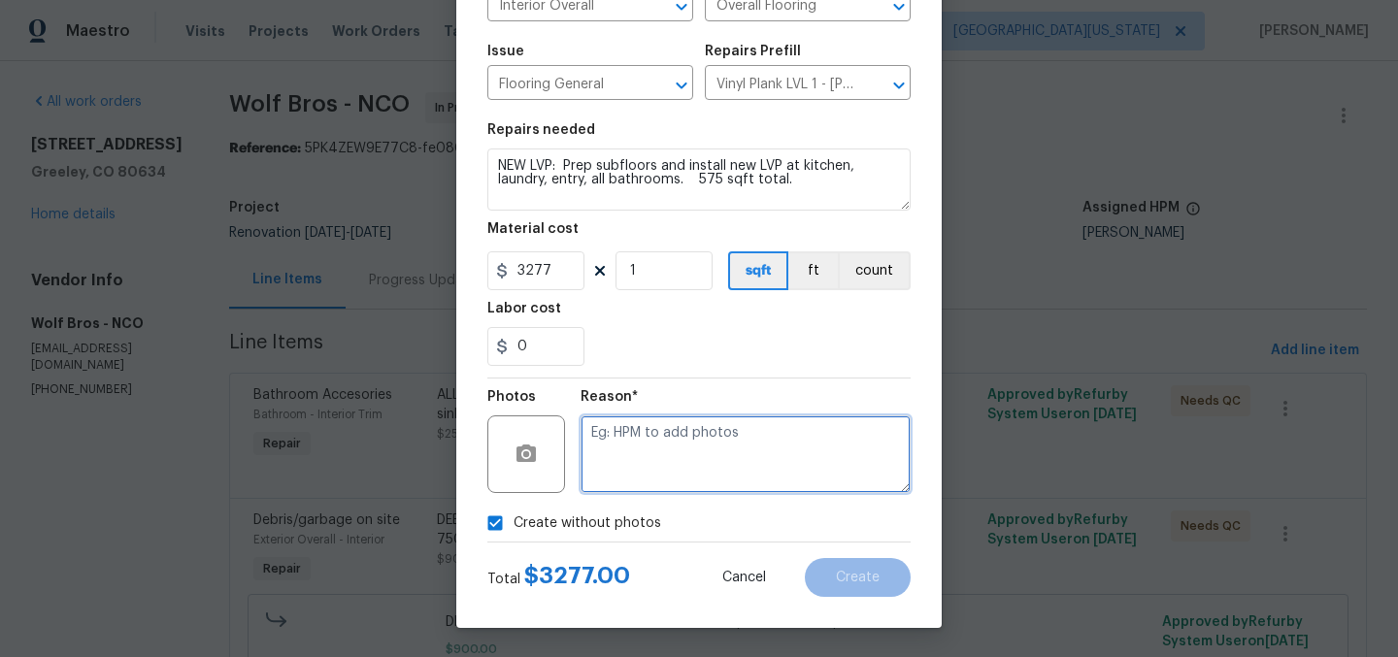
click at [683, 464] on textarea at bounding box center [746, 455] width 330 height 78
type textarea "Later"
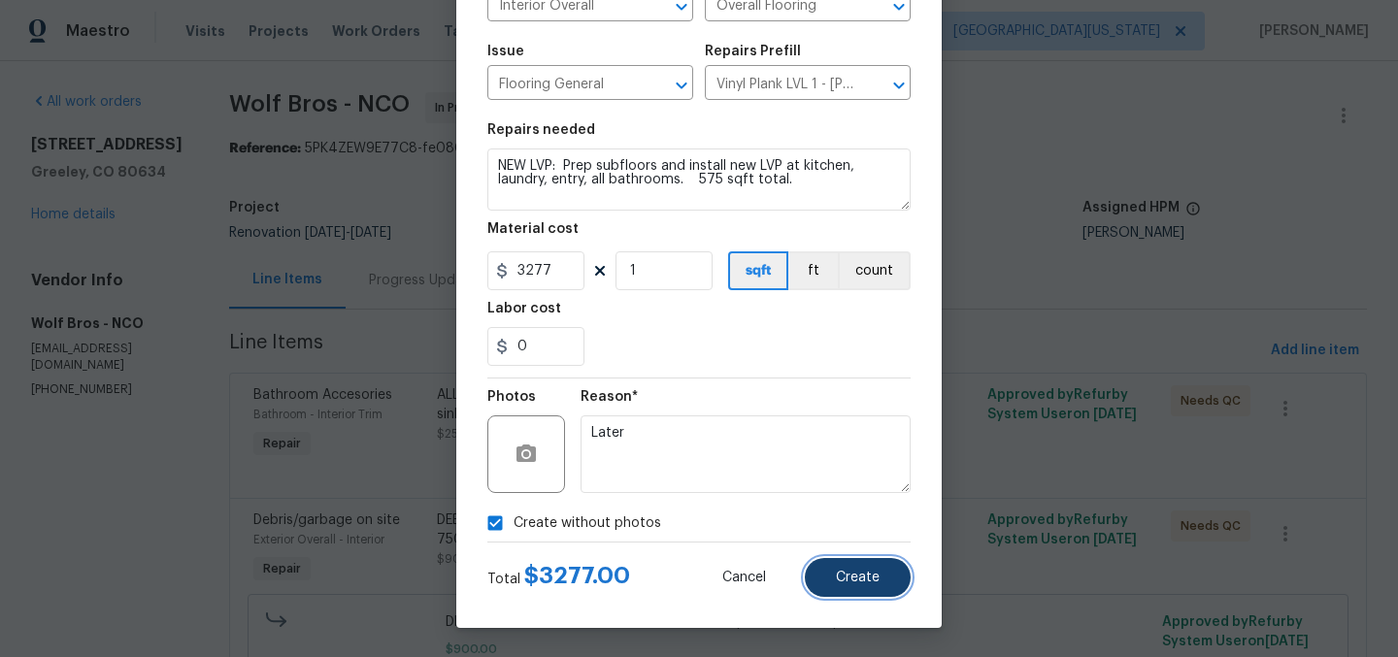
click at [866, 575] on span "Create" at bounding box center [858, 578] width 44 height 15
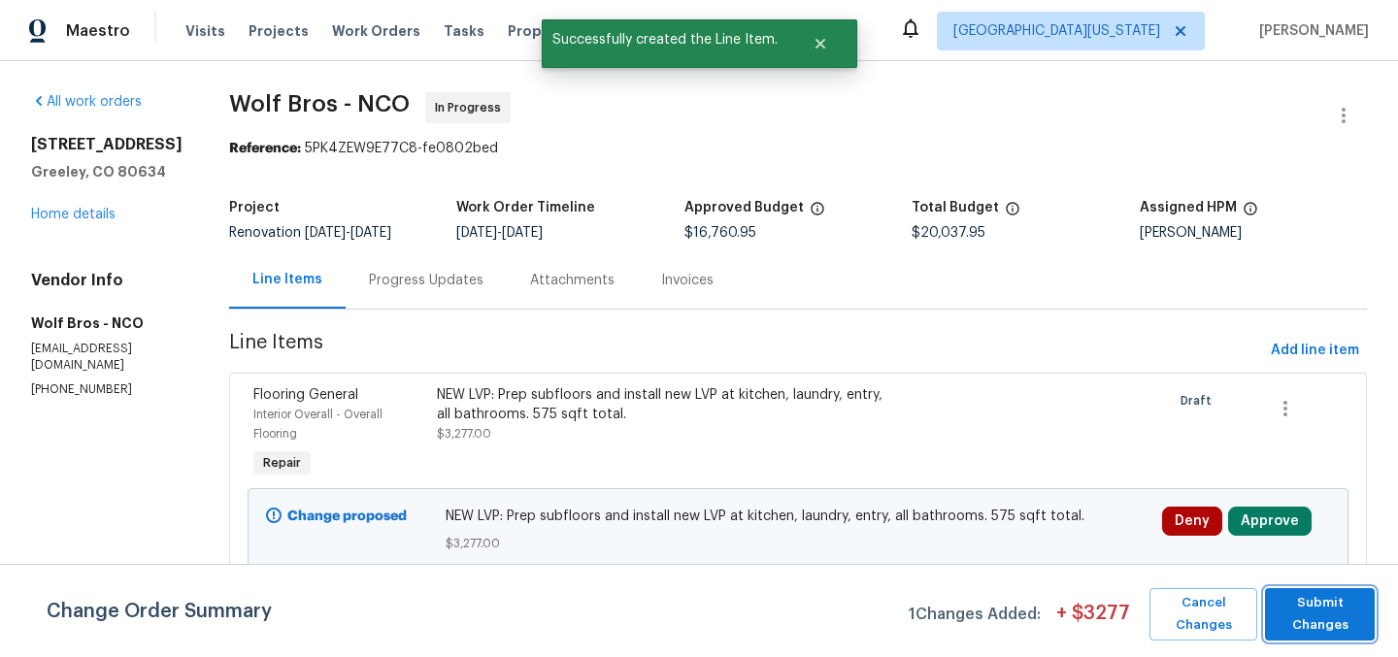
click at [1344, 610] on span "Submit Changes" at bounding box center [1320, 614] width 90 height 45
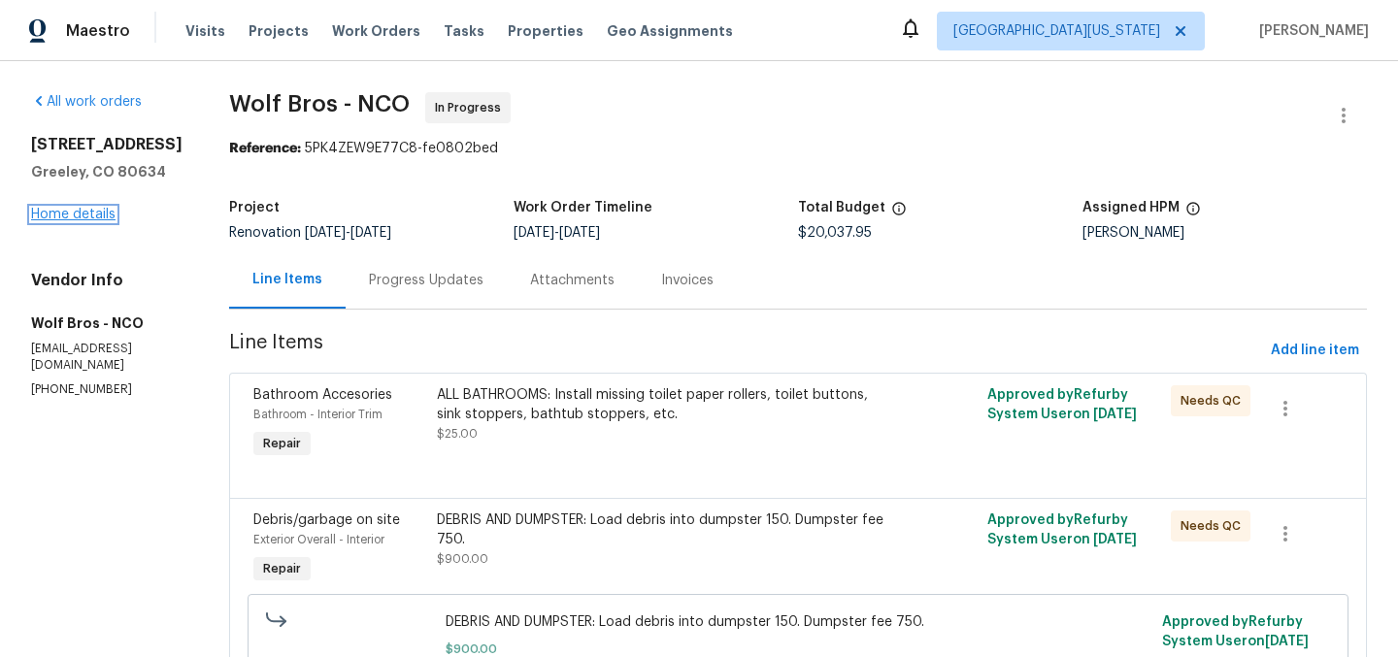
click at [92, 212] on link "Home details" at bounding box center [73, 215] width 84 height 14
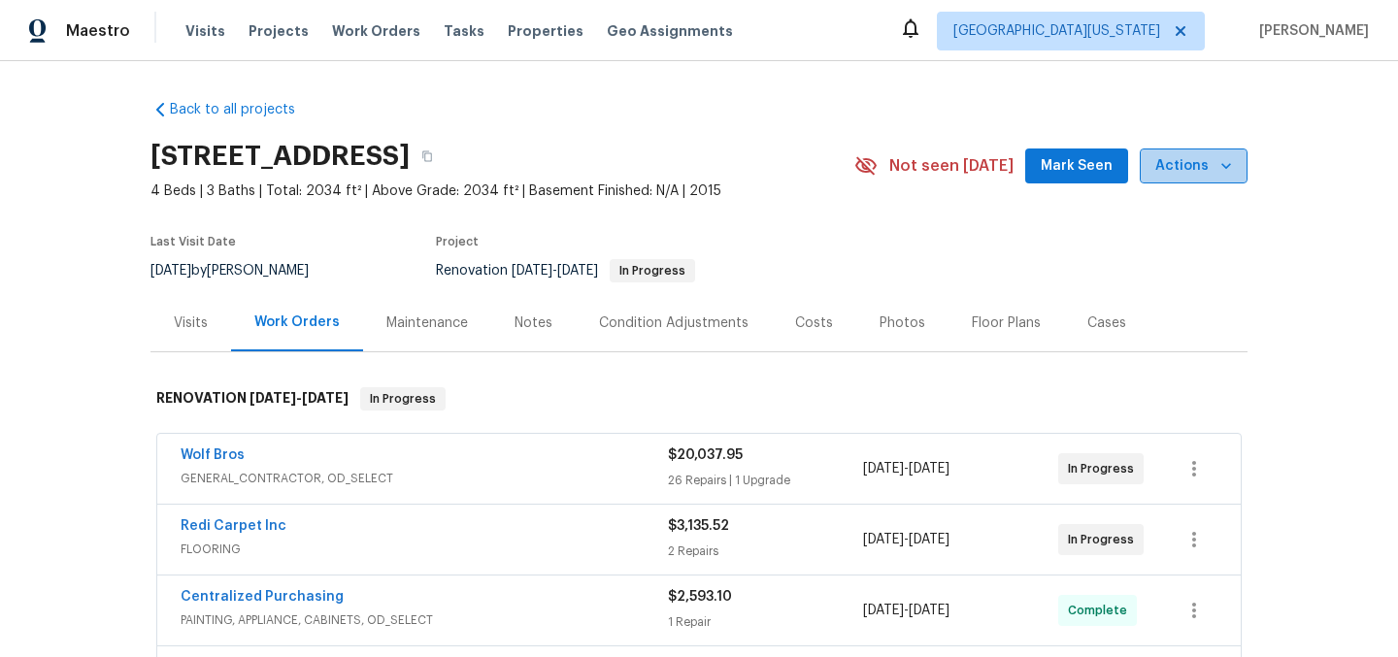
click at [1222, 169] on icon "button" at bounding box center [1227, 166] width 10 height 6
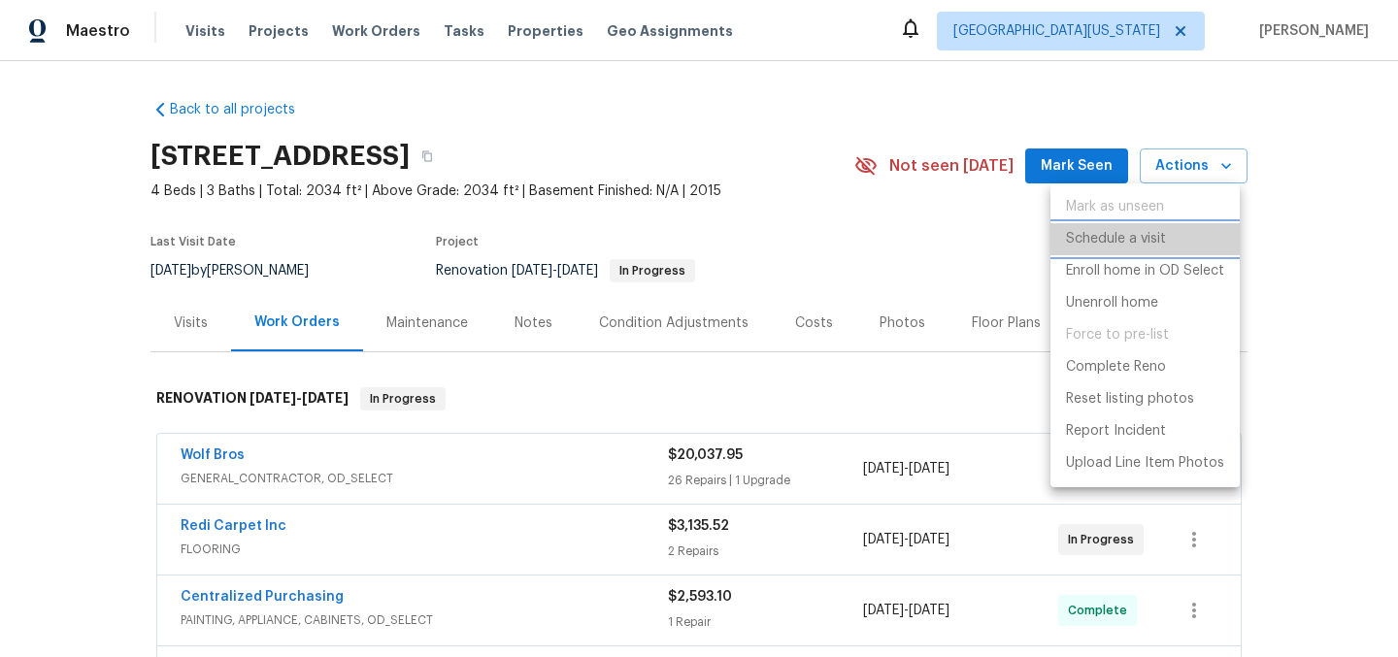
click at [1161, 234] on p "Schedule a visit" at bounding box center [1116, 239] width 100 height 20
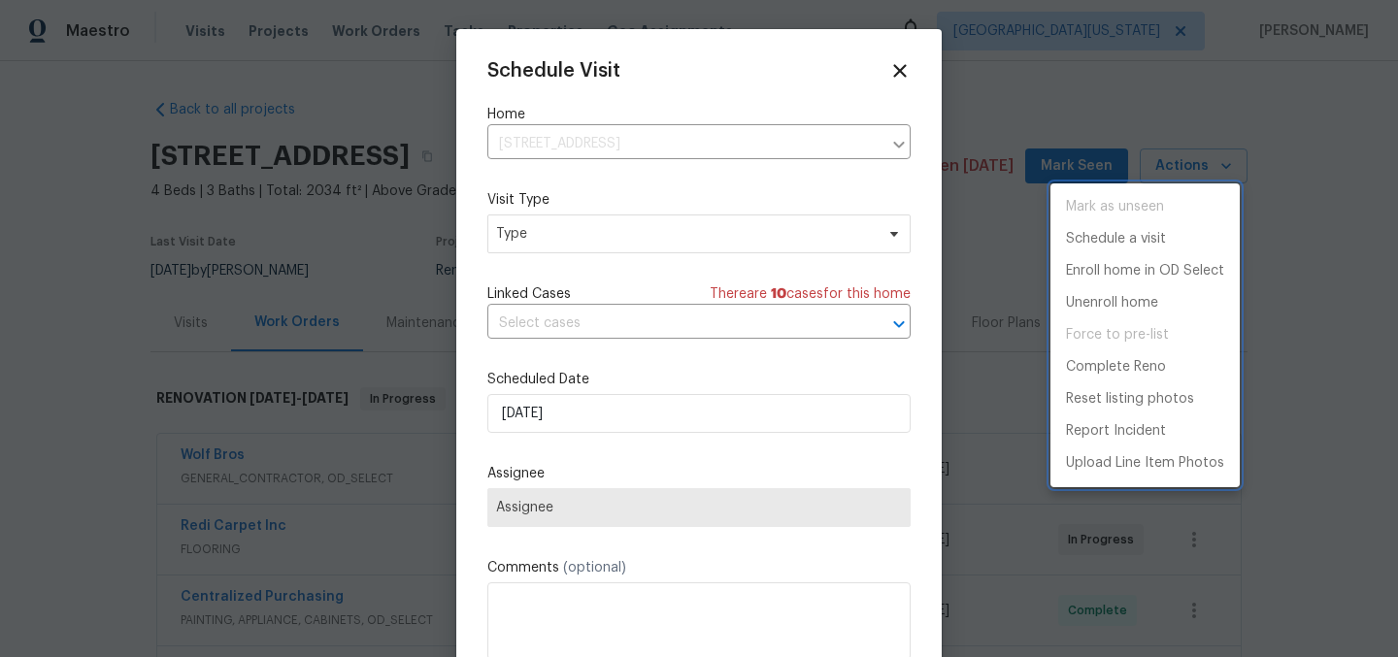
click at [572, 226] on div at bounding box center [699, 328] width 1398 height 657
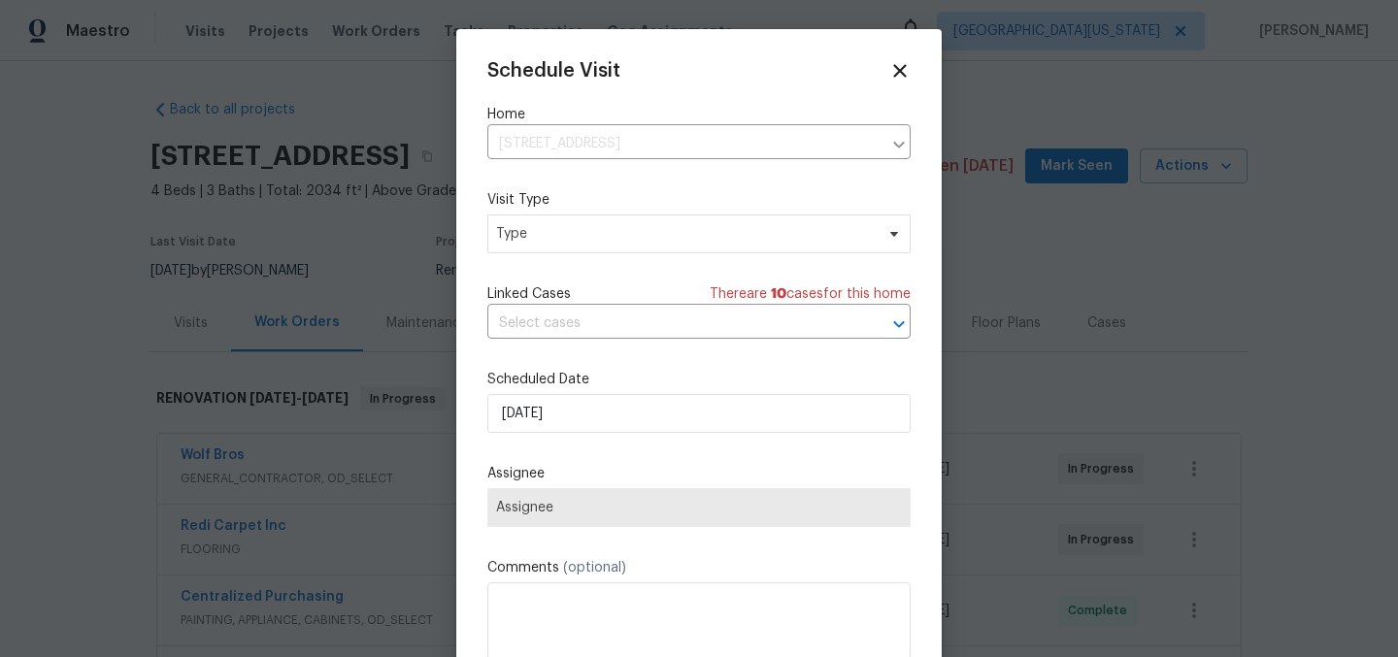
click at [569, 254] on div "Schedule Visit Home 2102 79th Ave, Greeley, CO 80634 ​ Visit Type Type Linked C…" at bounding box center [698, 386] width 423 height 652
click at [585, 231] on span "Type" at bounding box center [685, 233] width 378 height 19
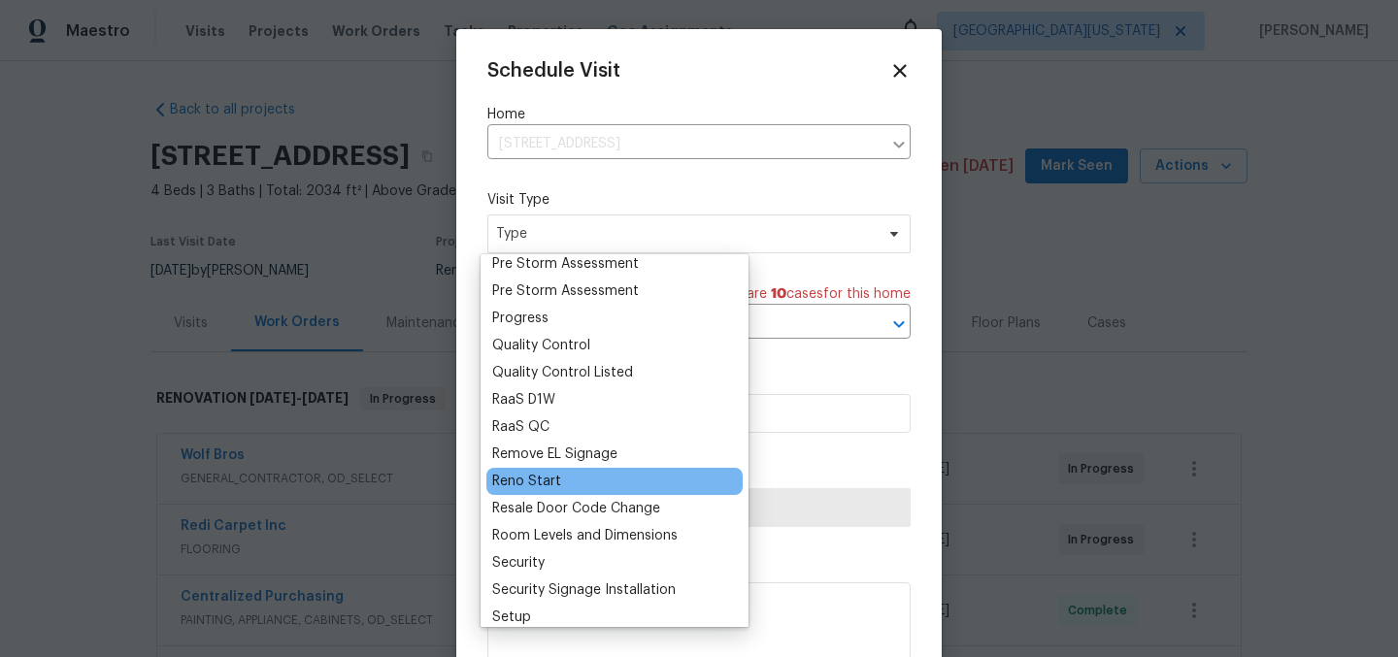
scroll to position [1168, 0]
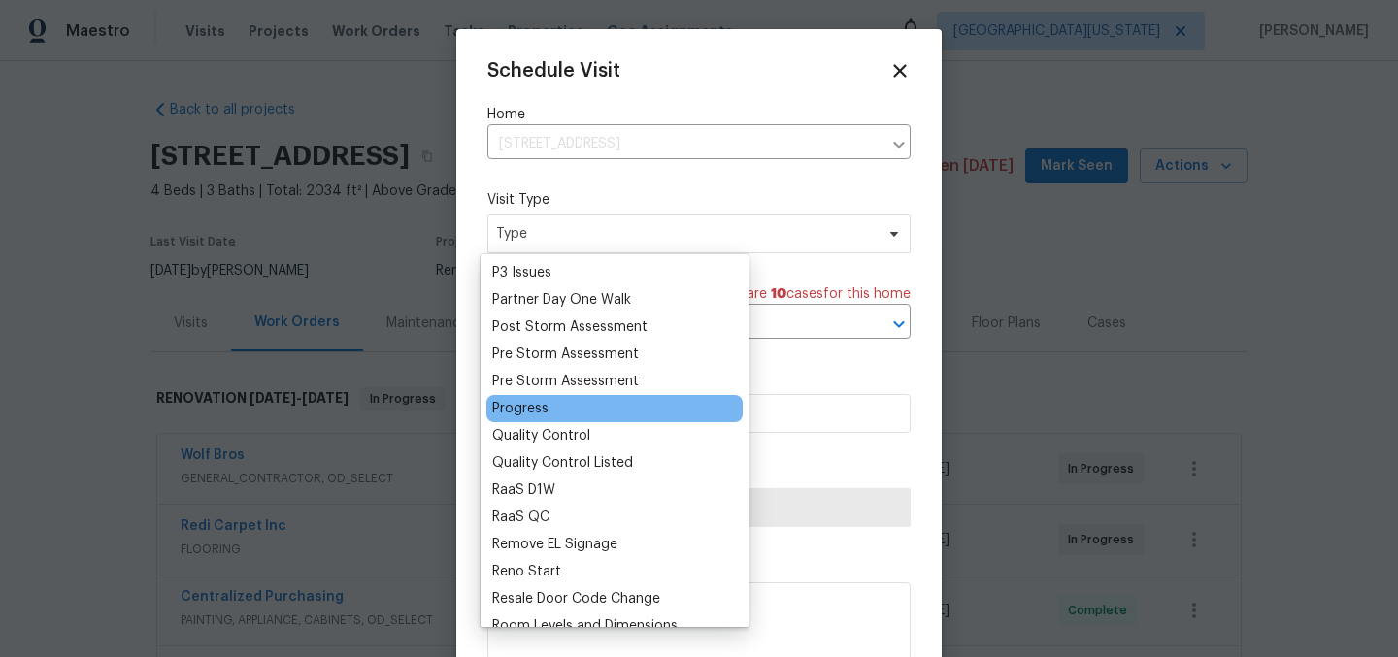
click at [557, 407] on div "Progress" at bounding box center [614, 408] width 256 height 27
click at [519, 411] on div "Progress" at bounding box center [520, 408] width 56 height 19
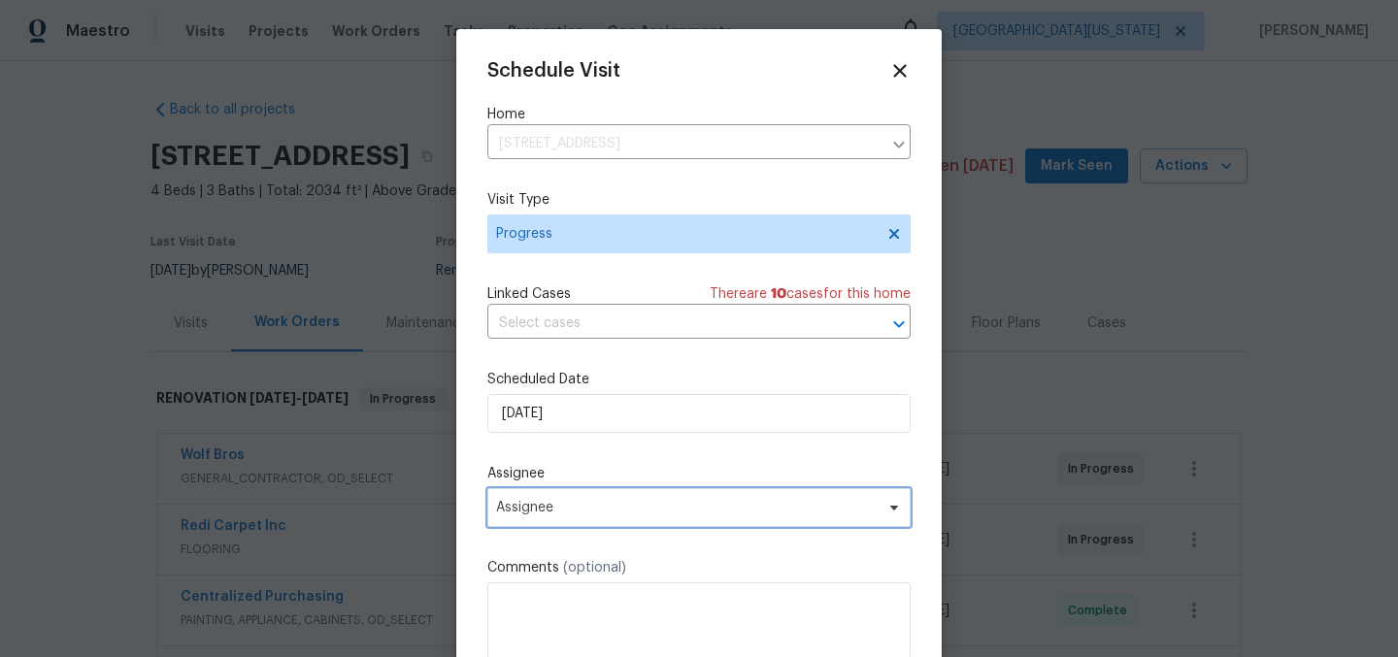
click at [674, 506] on span "Assignee" at bounding box center [686, 508] width 381 height 16
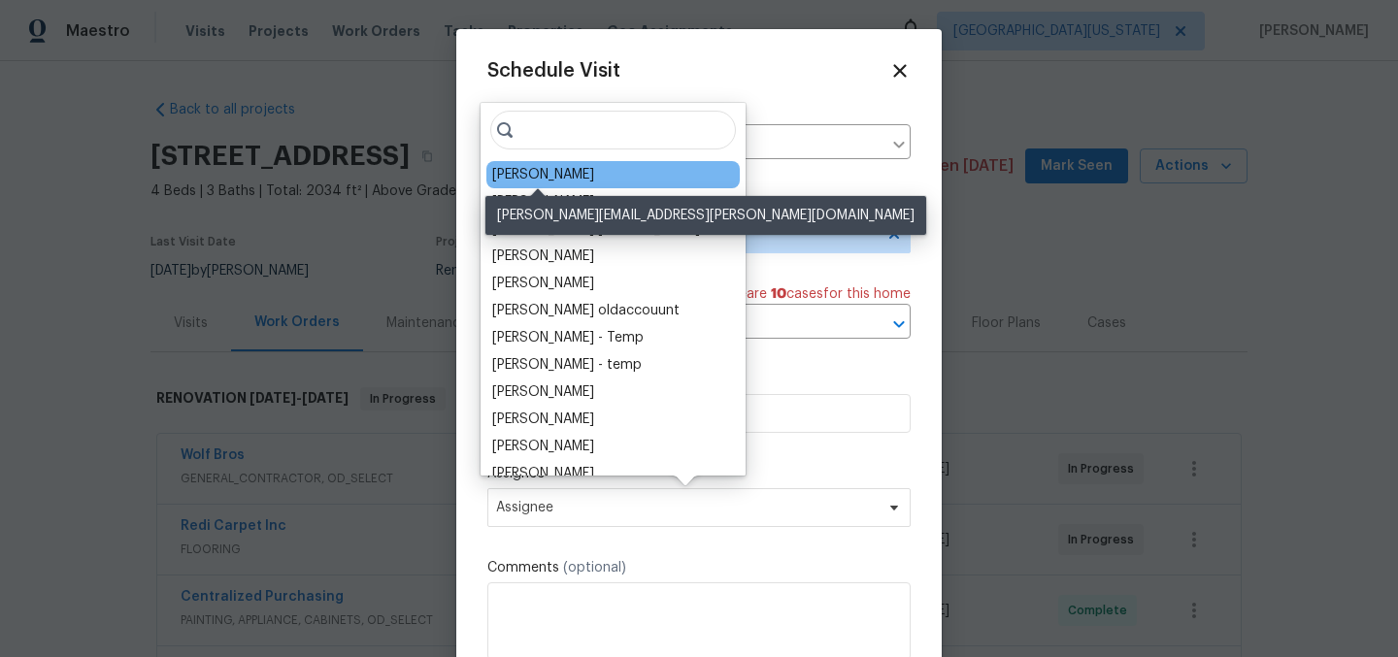
click at [572, 175] on div "[PERSON_NAME]" at bounding box center [543, 174] width 102 height 19
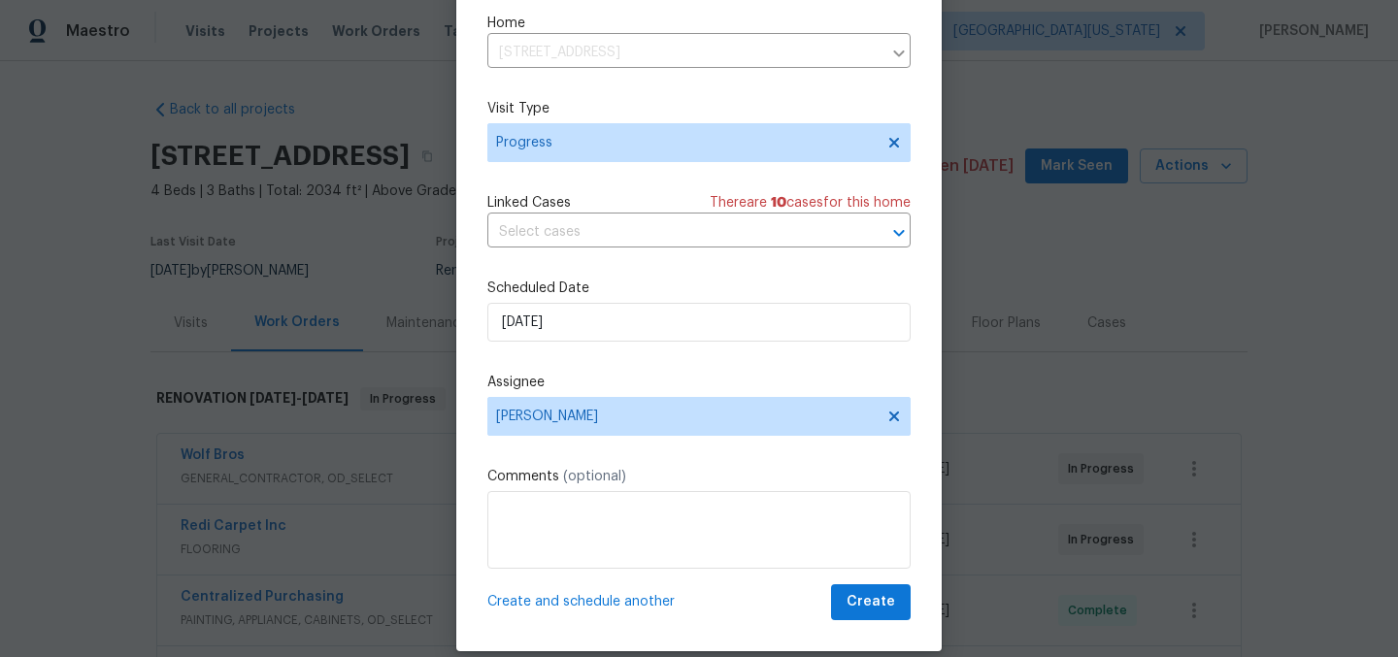
scroll to position [81, 0]
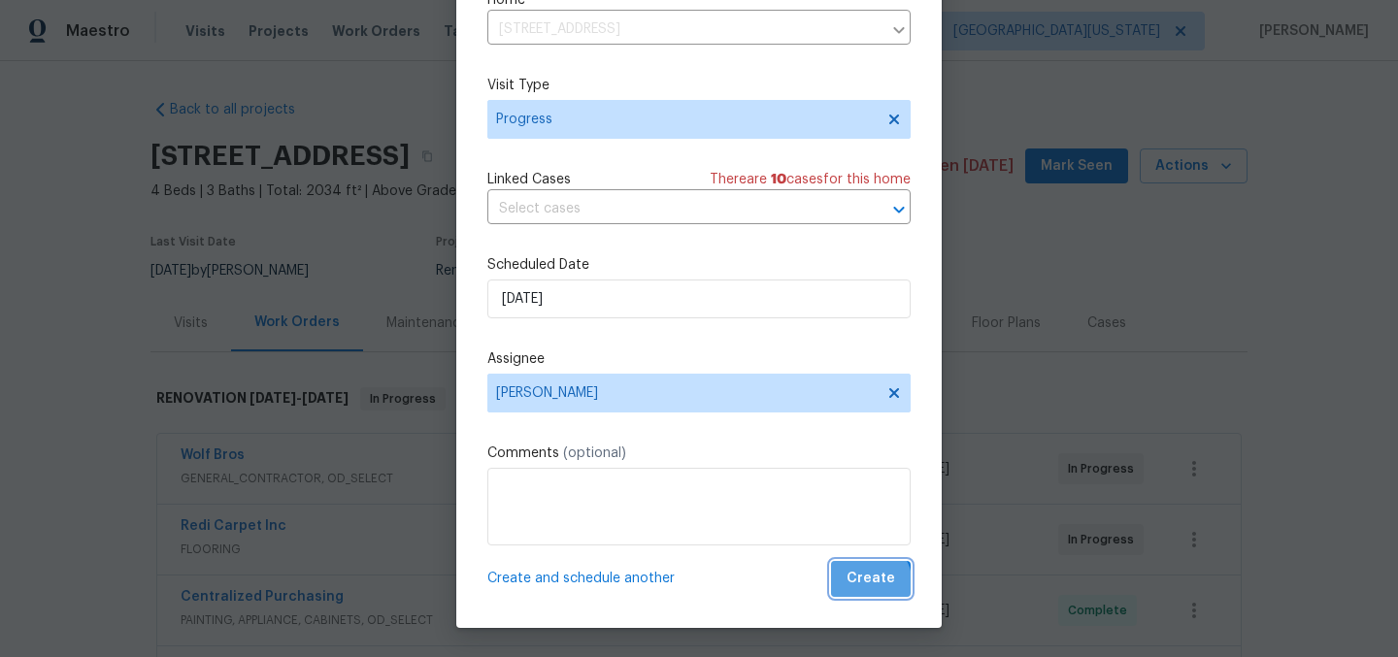
click at [847, 586] on span "Create" at bounding box center [871, 579] width 49 height 24
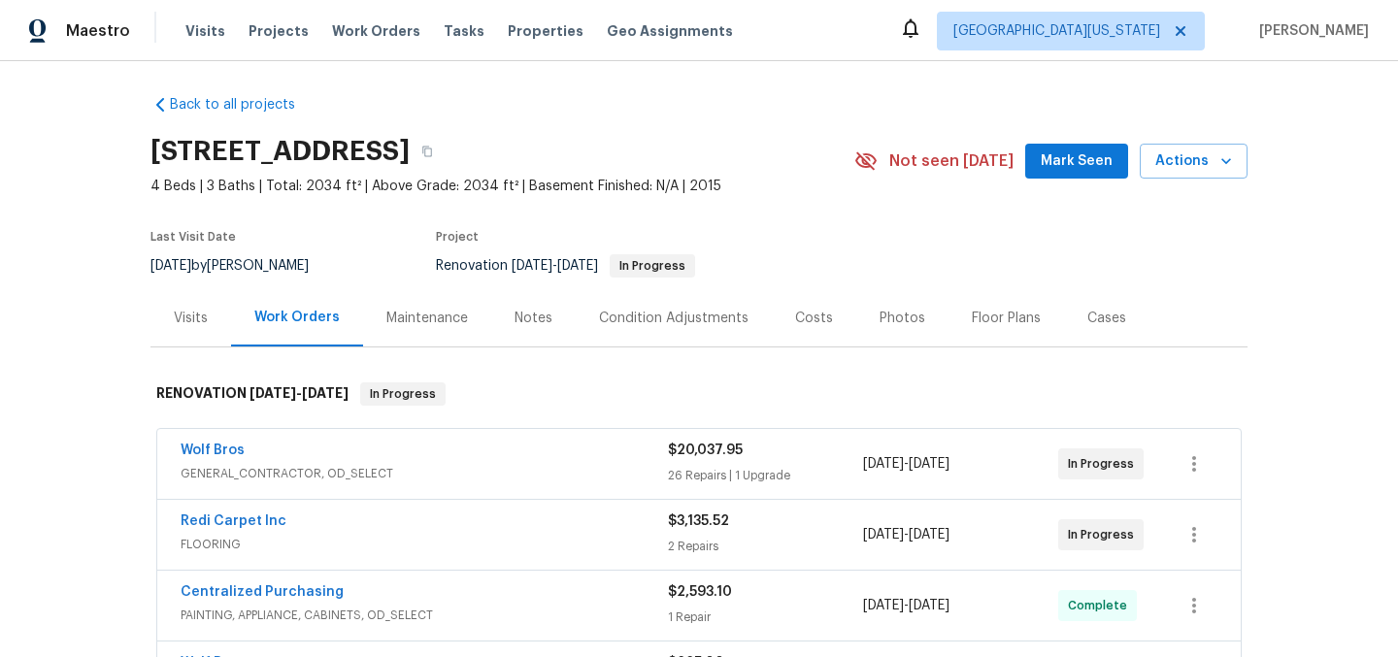
scroll to position [0, 0]
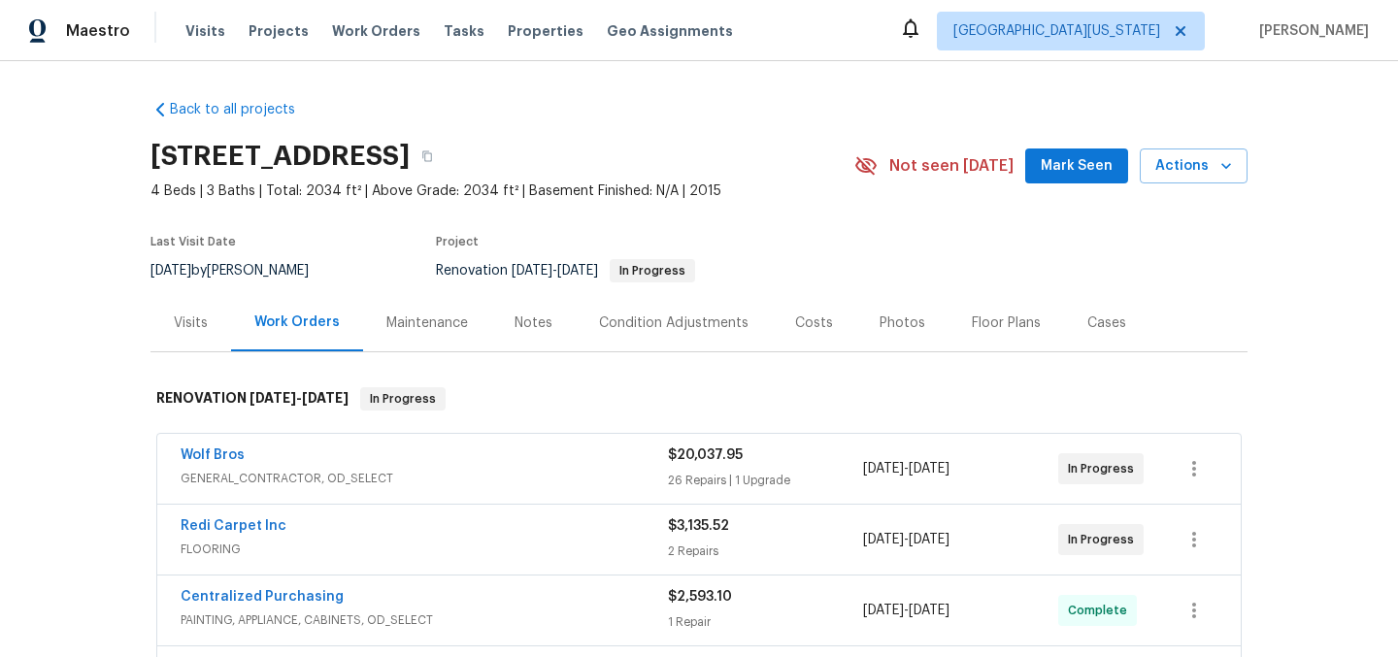
click at [965, 263] on section "2102 79th Ave, Greeley, CO 80634 4 Beds | 3 Baths | Total: 2034 ft² | Above Gra…" at bounding box center [699, 212] width 1097 height 163
click at [782, 114] on div "Back to all projects 2102 79th Ave, Greeley, CO 80634 4 Beds | 3 Baths | Total:…" at bounding box center [699, 494] width 1097 height 820
click at [748, 139] on div "2102 79th Ave, Greeley, CO 80634" at bounding box center [503, 156] width 704 height 50
click at [819, 85] on div "Back to all projects 2102 79th Ave, Greeley, CO 80634 4 Beds | 3 Baths | Total:…" at bounding box center [699, 494] width 1097 height 820
click at [905, 84] on div "Back to all projects 2102 79th Ave, Greeley, CO 80634 4 Beds | 3 Baths | Total:…" at bounding box center [699, 494] width 1097 height 820
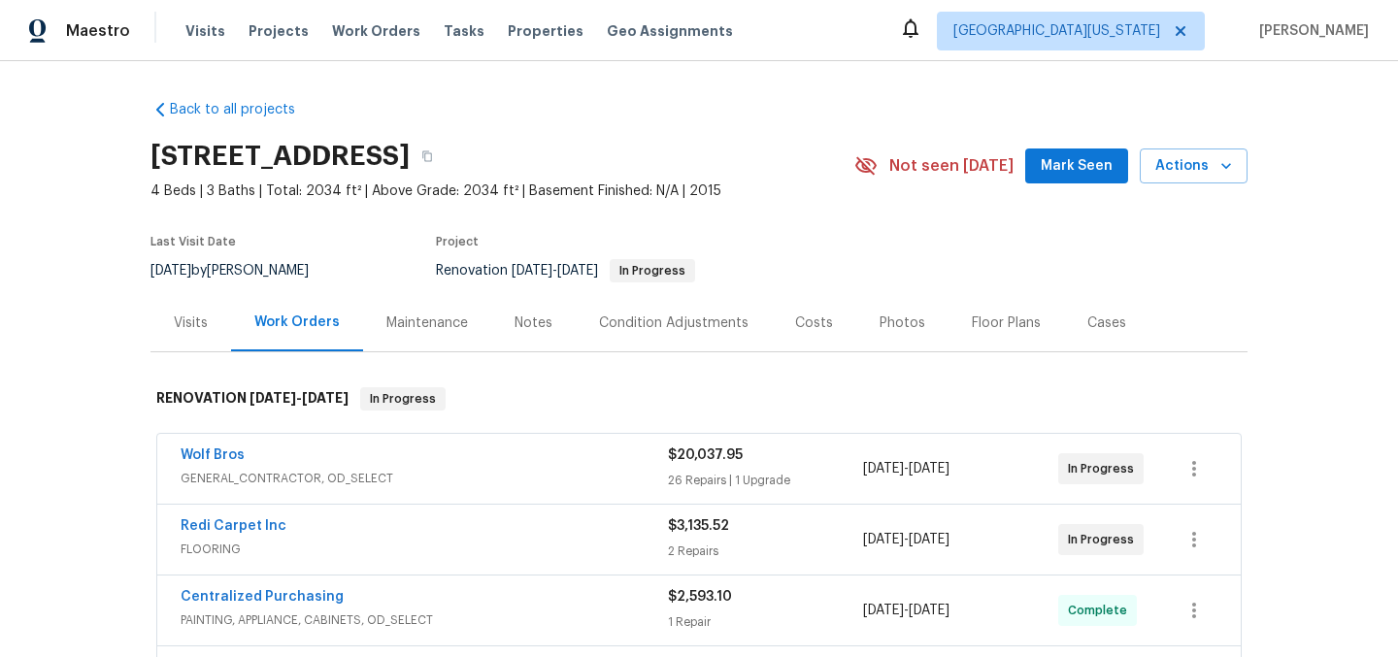
click at [906, 83] on div "Back to all projects 2102 79th Ave, Greeley, CO 80634 4 Beds | 3 Baths | Total:…" at bounding box center [699, 359] width 1398 height 596
click at [904, 77] on div "Back to all projects 2102 79th Ave, Greeley, CO 80634 4 Beds | 3 Baths | Total:…" at bounding box center [699, 359] width 1398 height 596
click at [906, 76] on div "Back to all projects 2102 79th Ave, Greeley, CO 80634 4 Beds | 3 Baths | Total:…" at bounding box center [699, 359] width 1398 height 596
click at [973, 106] on div "Back to all projects 2102 79th Ave, Greeley, CO 80634 4 Beds | 3 Baths | Total:…" at bounding box center [699, 494] width 1097 height 820
click at [854, 106] on div "Back to all projects 2102 79th Ave, Greeley, CO 80634 4 Beds | 3 Baths | Total:…" at bounding box center [699, 494] width 1097 height 820
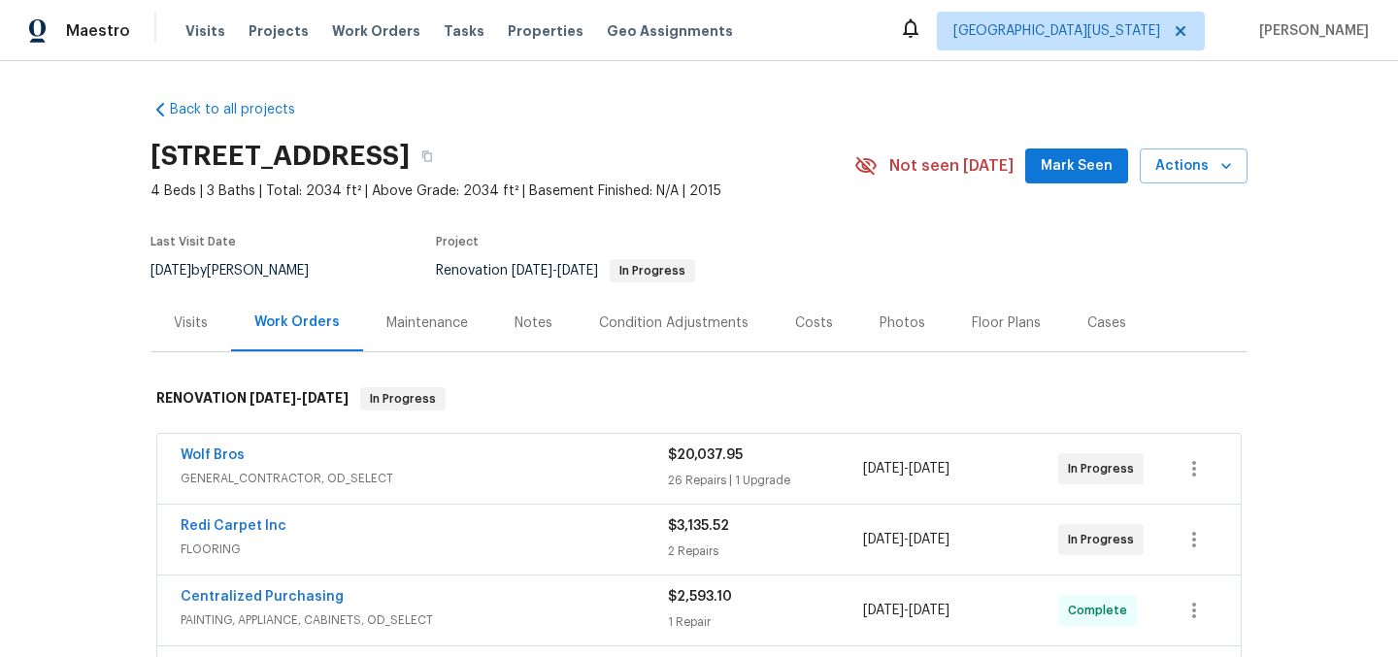
click at [779, 132] on div "2102 79th Ave, Greeley, CO 80634" at bounding box center [503, 156] width 704 height 50
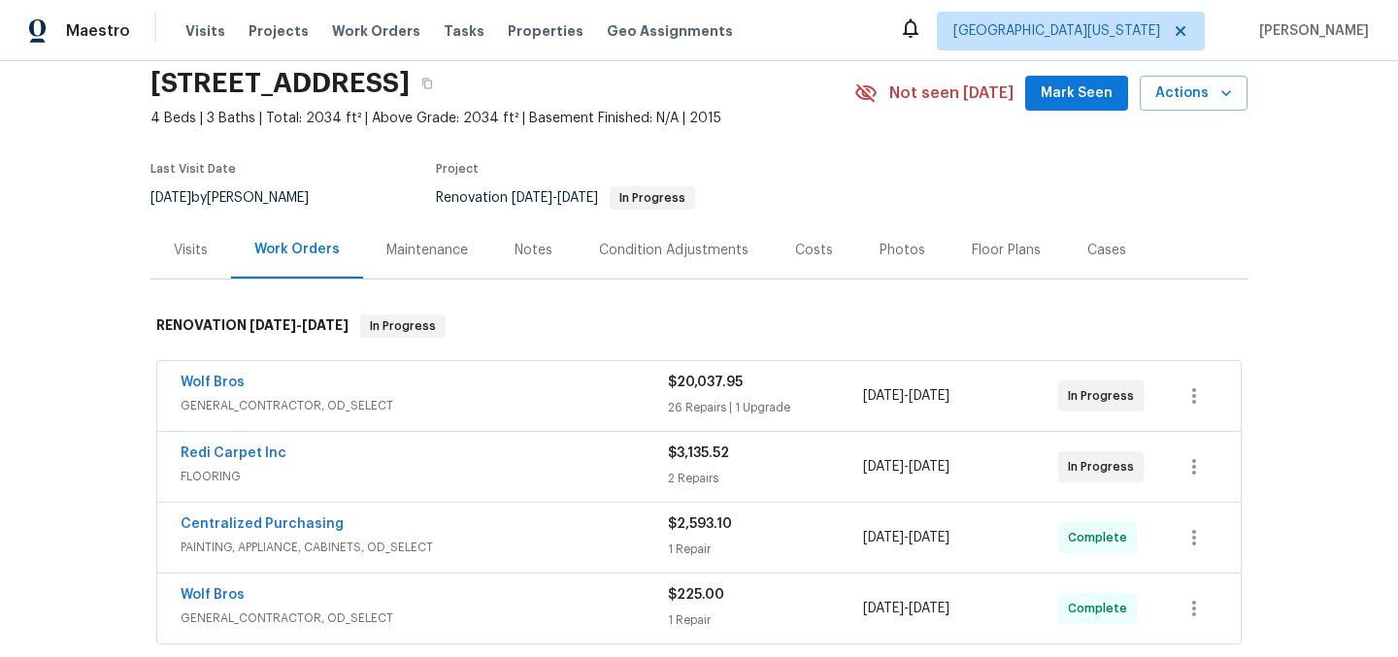
scroll to position [59, 0]
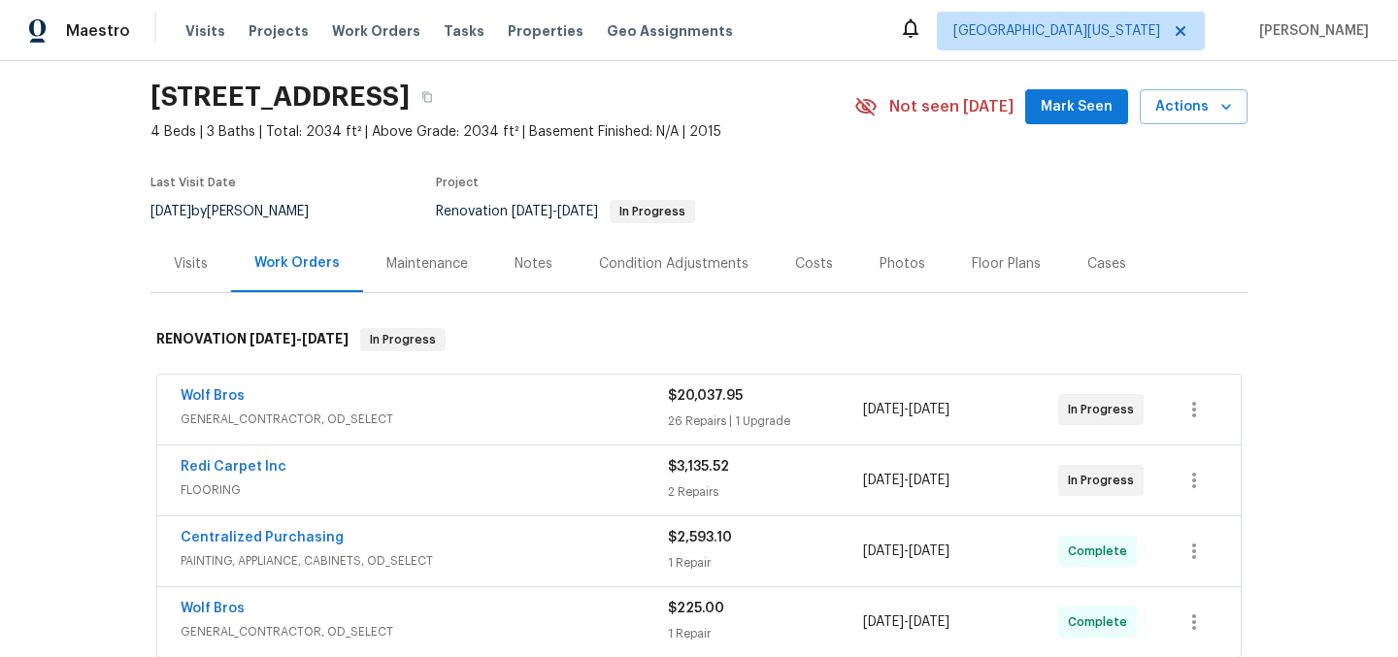
click at [791, 176] on div "Last Visit Date 8/6/2025 by John Gonzalez Project Renovation 7/31/2025 - 8/20/2…" at bounding box center [480, 200] width 658 height 70
click at [894, 197] on section "2102 79th Ave, Greeley, CO 80634 4 Beds | 3 Baths | Total: 2034 ft² | Above Gra…" at bounding box center [699, 153] width 1097 height 163
click at [218, 471] on link "Redi Carpet Inc" at bounding box center [234, 467] width 106 height 14
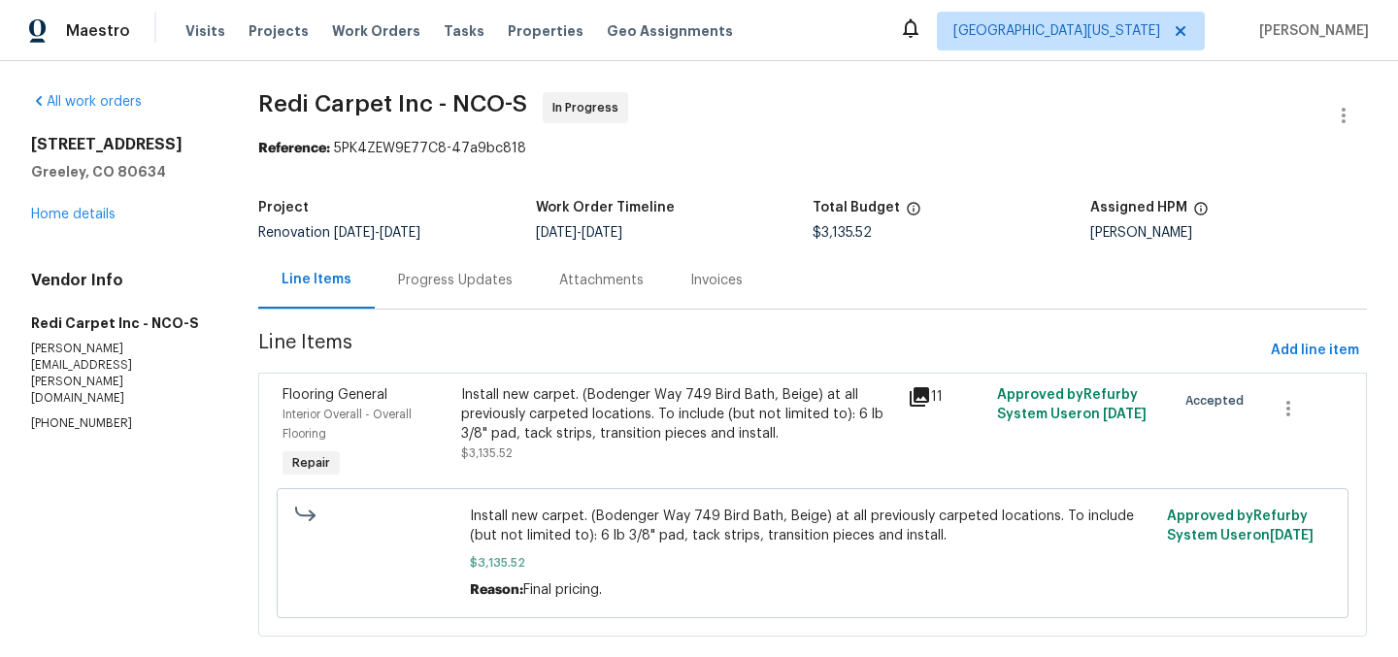
click at [475, 291] on div "Progress Updates" at bounding box center [455, 279] width 161 height 57
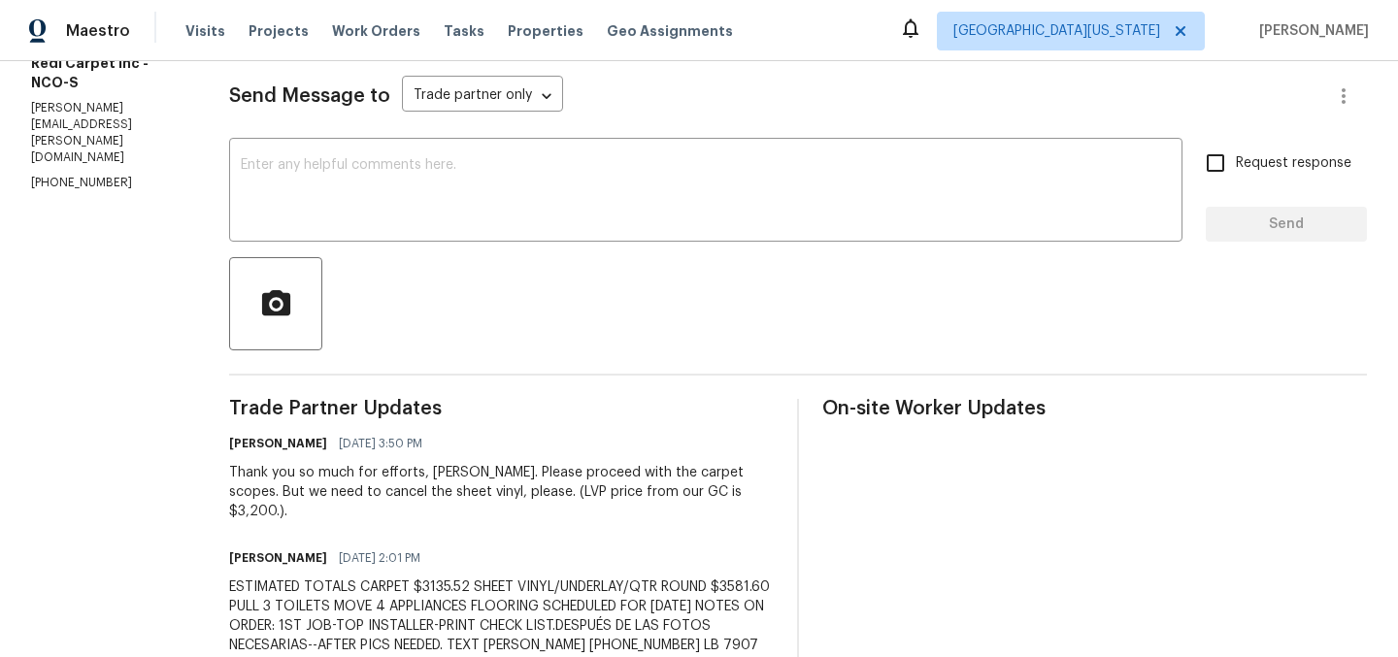
scroll to position [413, 0]
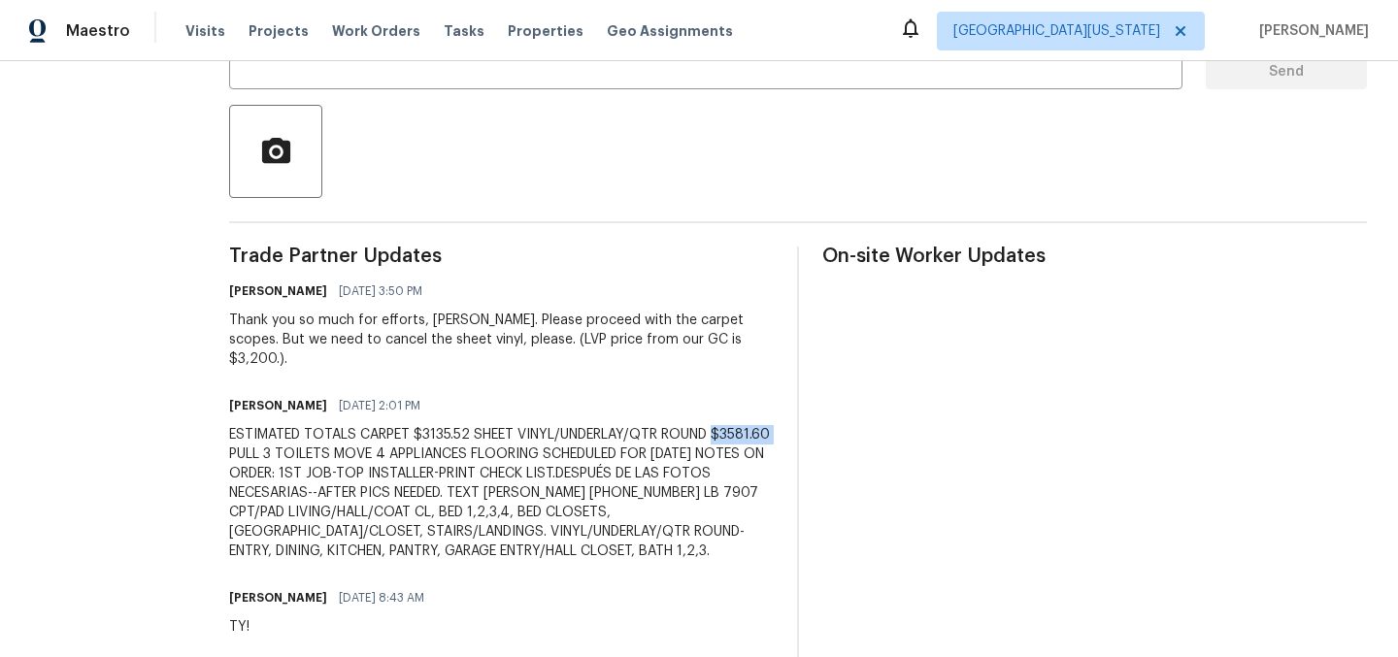
drag, startPoint x: 256, startPoint y: 437, endPoint x: 314, endPoint y: 441, distance: 57.4
click at [314, 441] on div "ESTIMATED TOTALS CARPET $3135.52 SHEET VINYL/UNDERLAY/QTR ROUND $3581.60 PULL 3…" at bounding box center [501, 493] width 545 height 136
copy div "$3581.60"
click at [544, 446] on div "ESTIMATED TOTALS CARPET $3135.52 SHEET VINYL/UNDERLAY/QTR ROUND $3581.60 PULL 3…" at bounding box center [501, 493] width 545 height 136
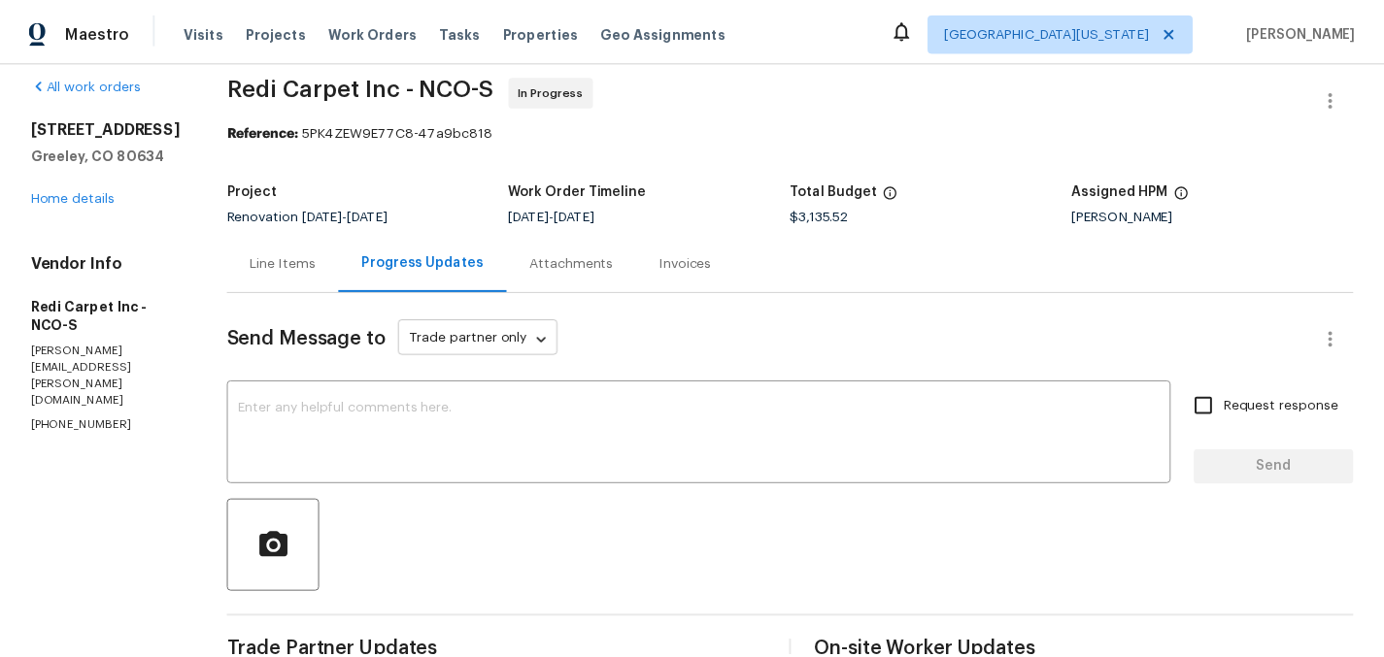
scroll to position [0, 0]
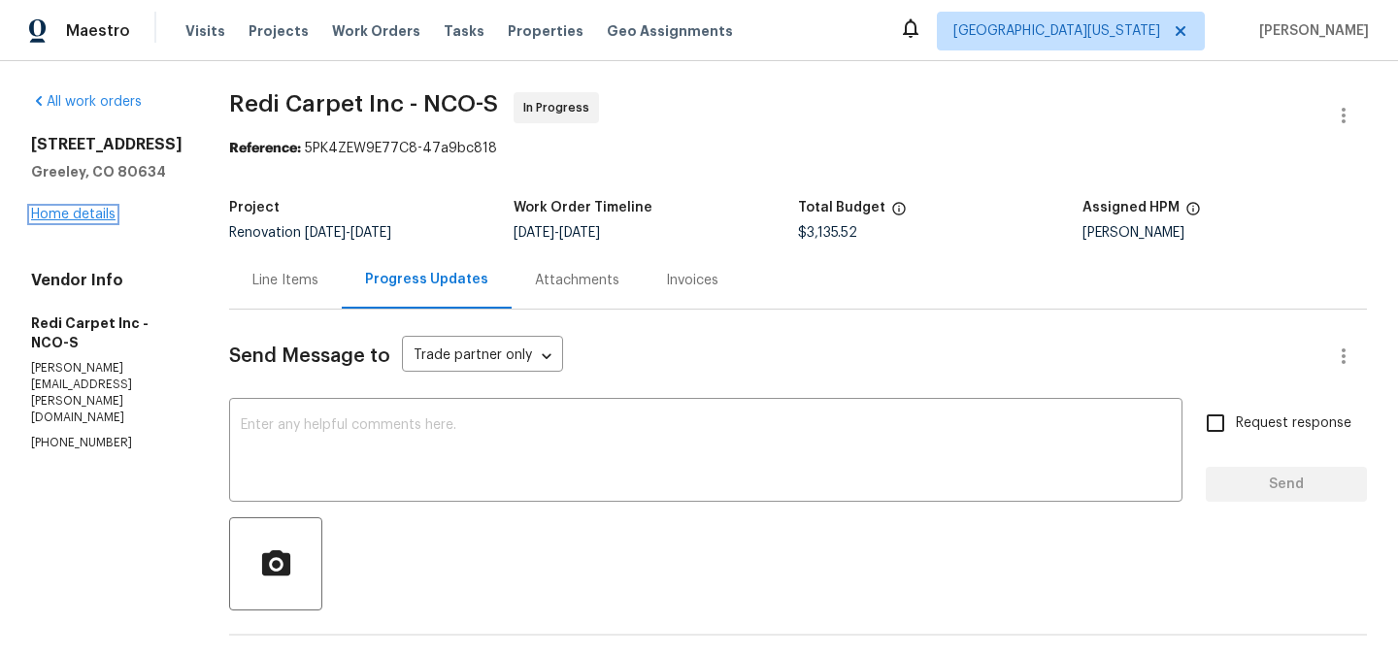
click at [77, 217] on link "Home details" at bounding box center [73, 215] width 84 height 14
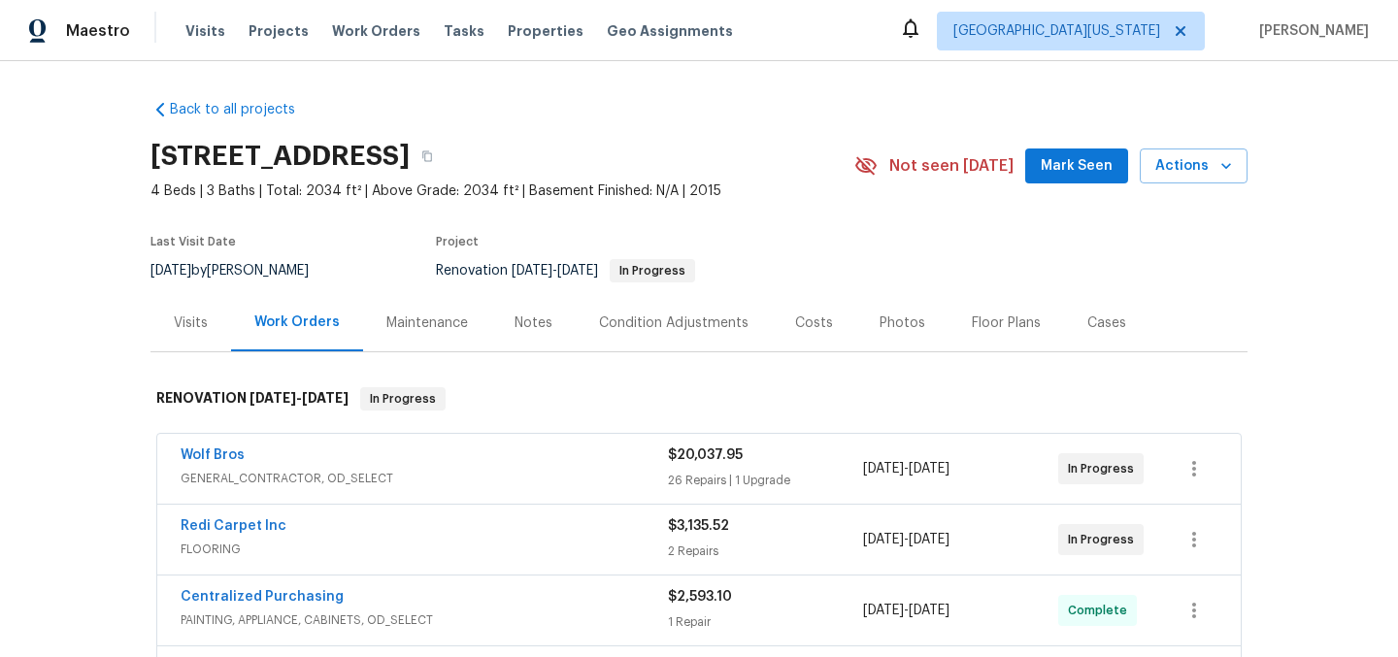
click at [527, 323] on div "Notes" at bounding box center [534, 323] width 38 height 19
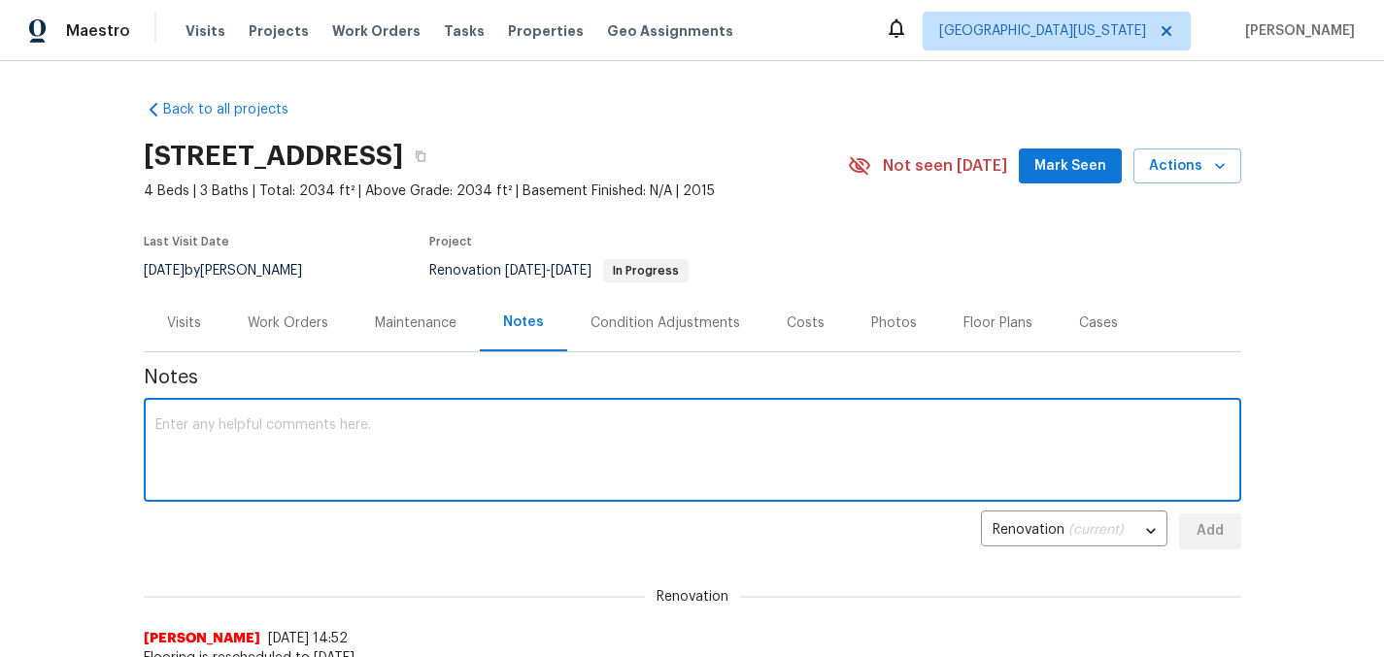
click at [573, 441] on textarea at bounding box center [692, 453] width 1074 height 68
type textarea "S"
paste textarea "$3581.60"
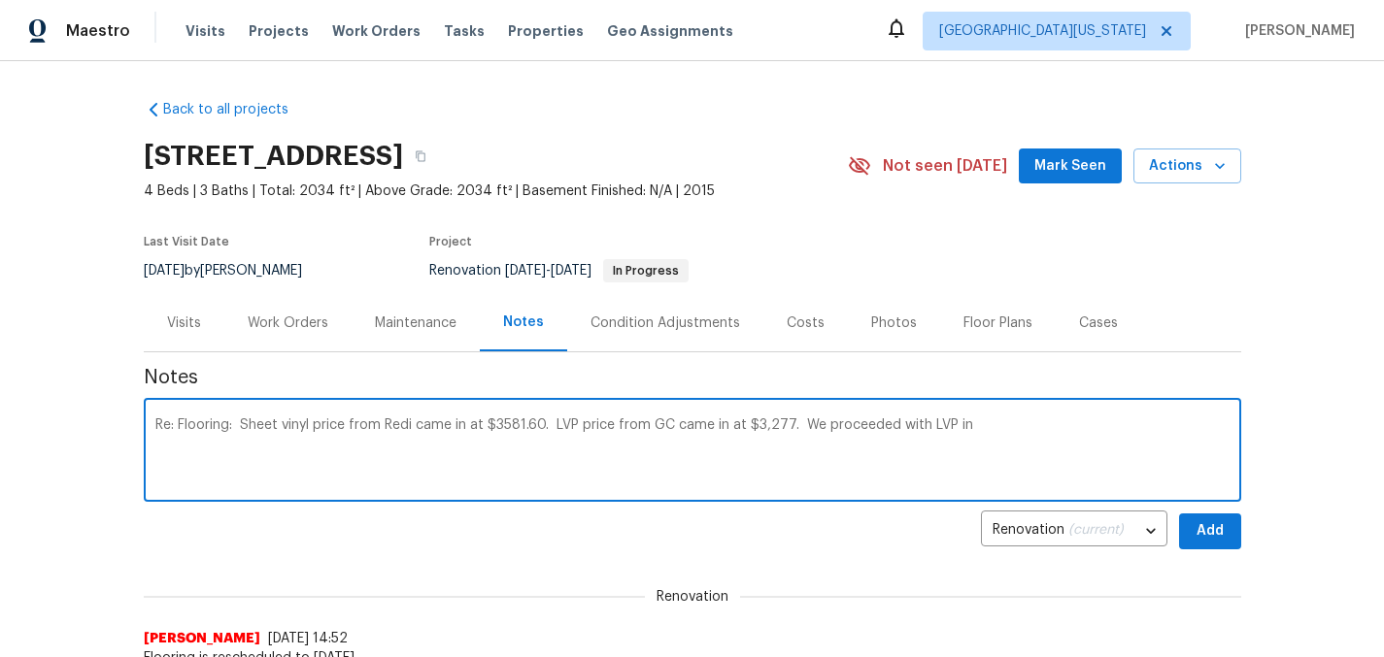
click at [793, 425] on textarea "Re: Flooring: Sheet vinyl price from Redi came in at $3581.60. LVP price from G…" at bounding box center [692, 453] width 1074 height 68
drag, startPoint x: 906, startPoint y: 427, endPoint x: 1160, endPoint y: 437, distance: 254.6
click at [1160, 437] on textarea "Re: Flooring: Sheet vinyl price from Redi came in at $3581.60. LVP price from G…" at bounding box center [692, 453] width 1074 height 68
click at [1113, 439] on textarea "Re: Flooring: Sheet vinyl price from Redi came in at $3581.60. LVP price from G…" at bounding box center [692, 453] width 1074 height 68
type textarea "Re: Flooring: Sheet vinyl price from Redi came in at $3581.60. LVP price from G…"
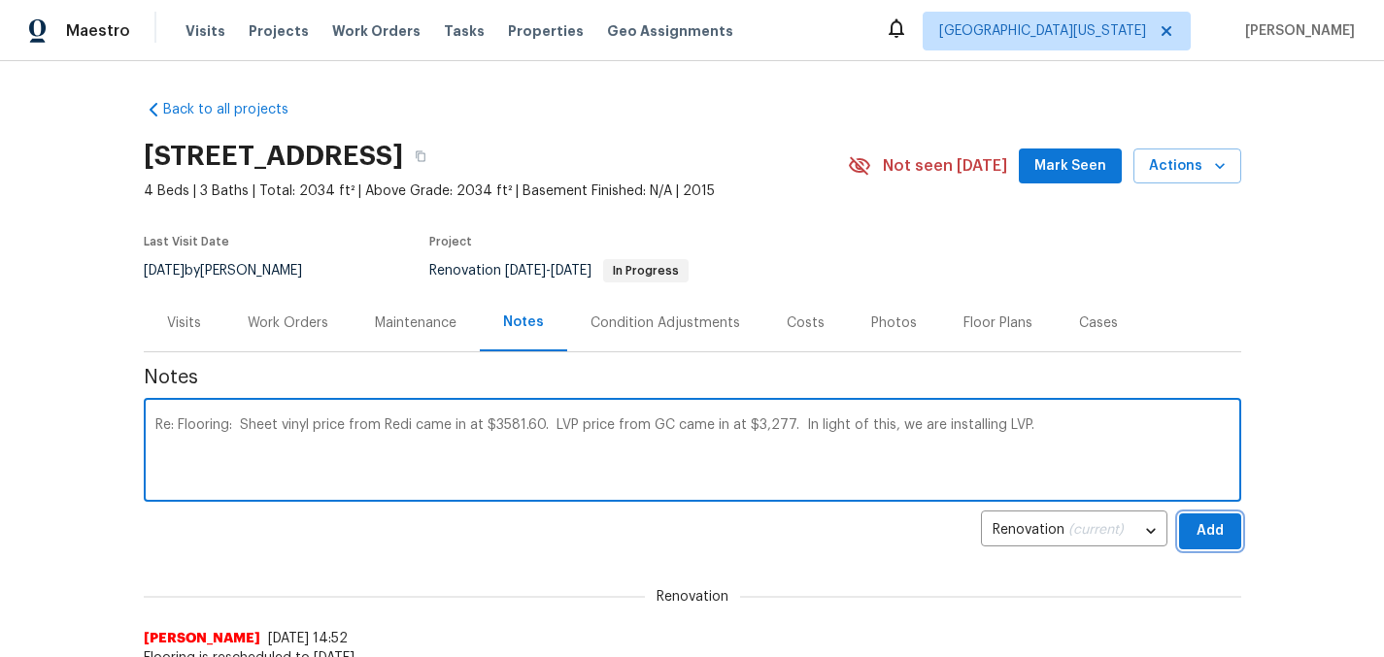
click at [1197, 524] on span "Add" at bounding box center [1209, 531] width 31 height 24
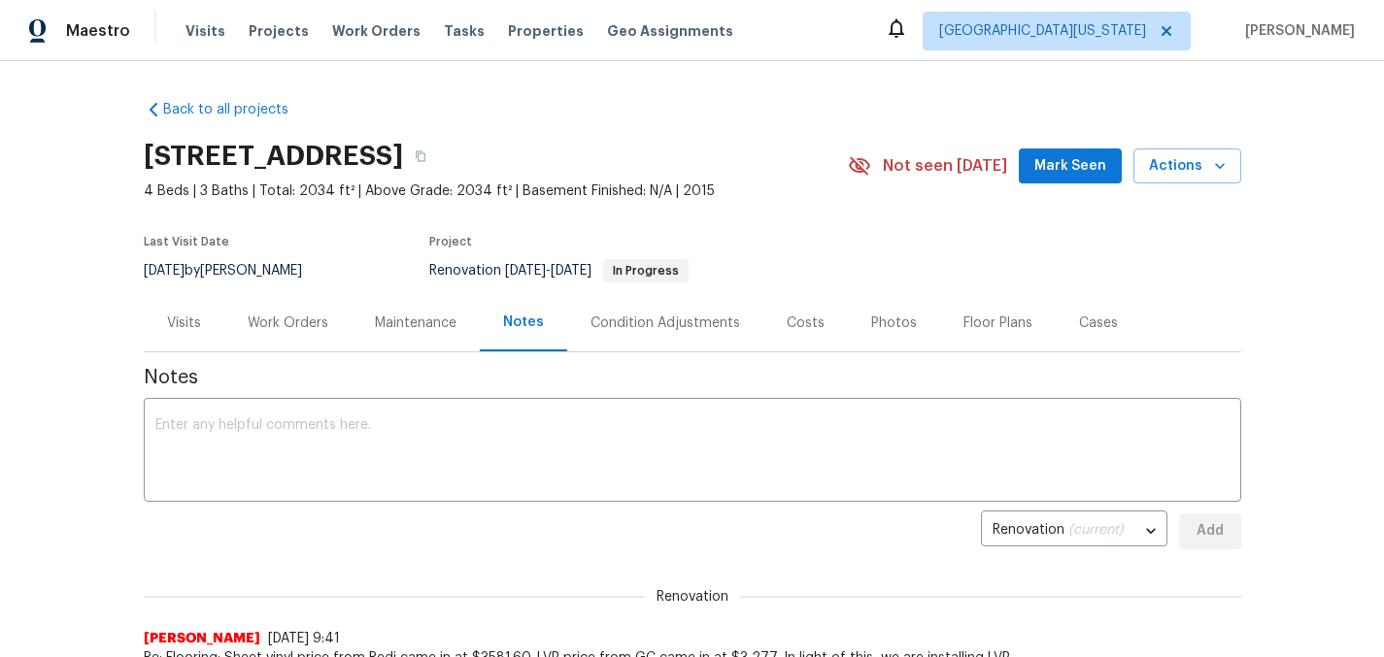
click at [784, 311] on div "Costs" at bounding box center [805, 322] width 84 height 57
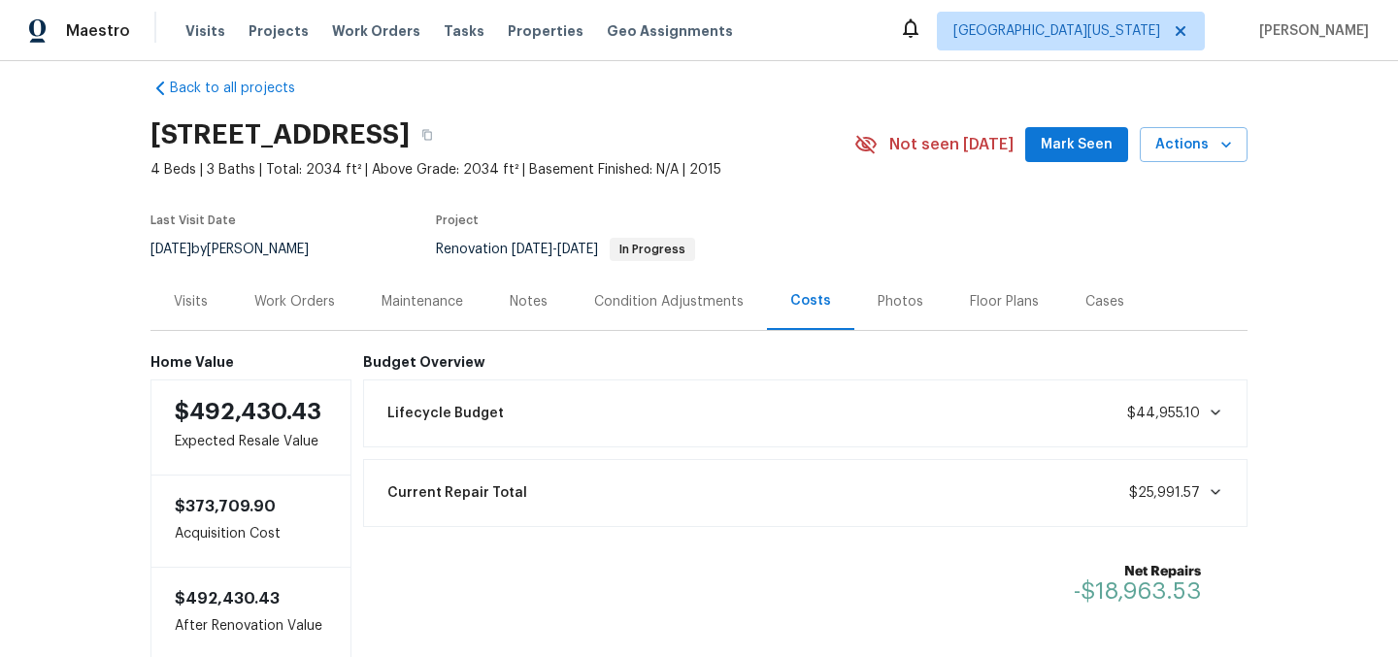
scroll to position [22, 0]
click at [291, 301] on div "Work Orders" at bounding box center [294, 300] width 81 height 19
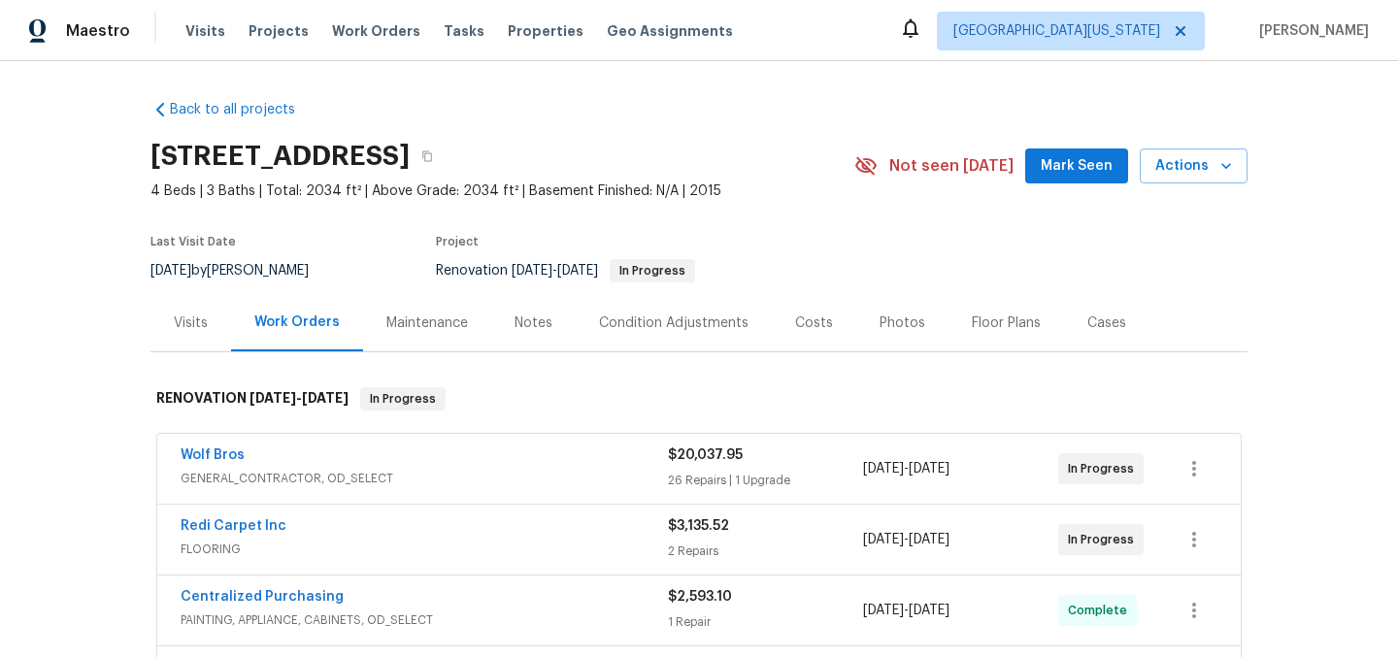
click at [865, 251] on section "2102 79th Ave, Greeley, CO 80634 4 Beds | 3 Baths | Total: 2034 ft² | Above Gra…" at bounding box center [699, 212] width 1097 height 163
click at [728, 133] on div "2102 79th Ave, Greeley, CO 80634" at bounding box center [503, 156] width 704 height 50
click at [811, 167] on div "2102 79th Ave, Greeley, CO 80634" at bounding box center [503, 156] width 704 height 50
click at [693, 534] on div "$3,135.52" at bounding box center [765, 526] width 195 height 19
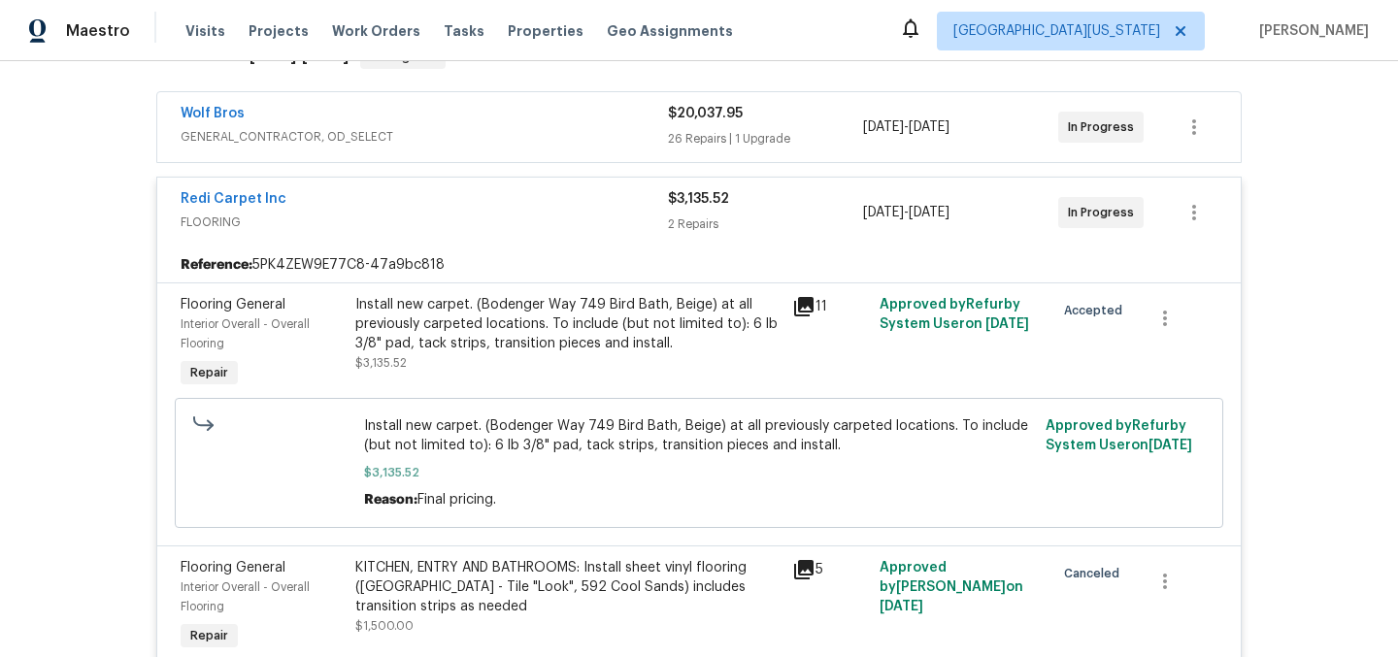
scroll to position [340, 0]
click at [197, 201] on link "Redi Carpet Inc" at bounding box center [234, 201] width 106 height 14
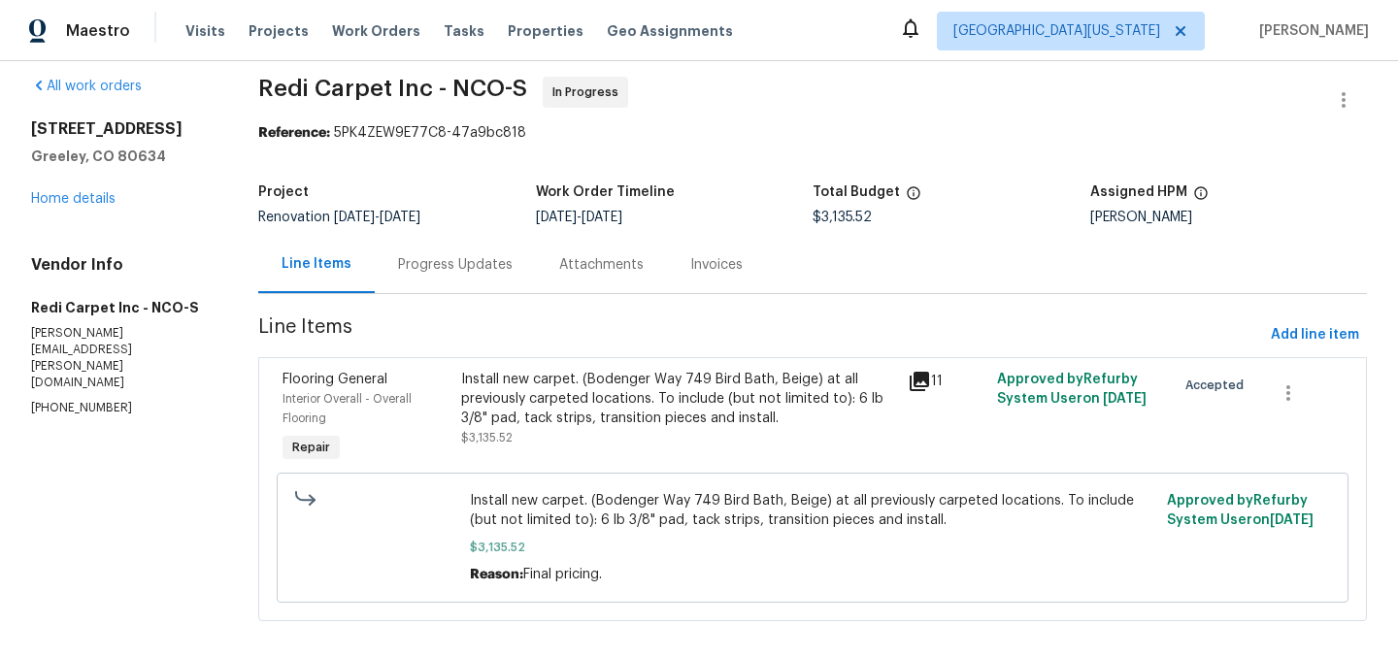
scroll to position [50, 0]
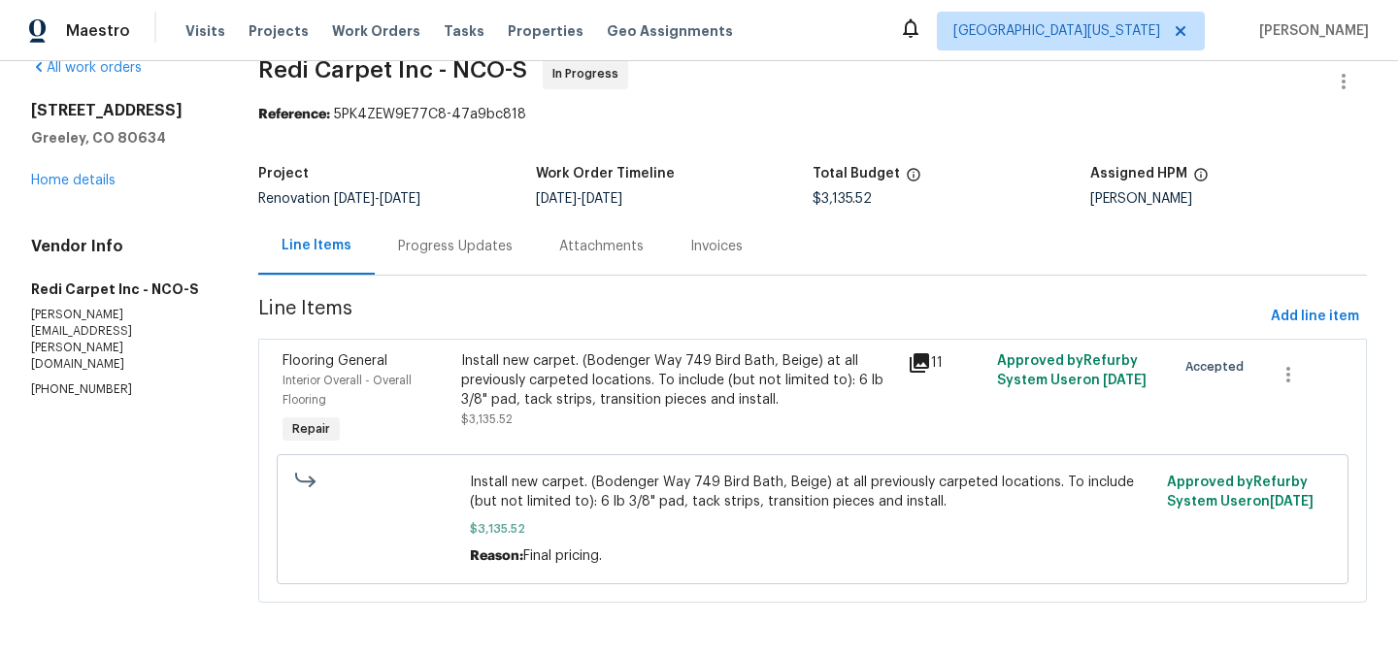
click at [751, 127] on section "Redi Carpet Inc - NCO-S In Progress Reference: 5PK4ZEW9E77C8-47a9bc818 Project …" at bounding box center [812, 342] width 1109 height 568
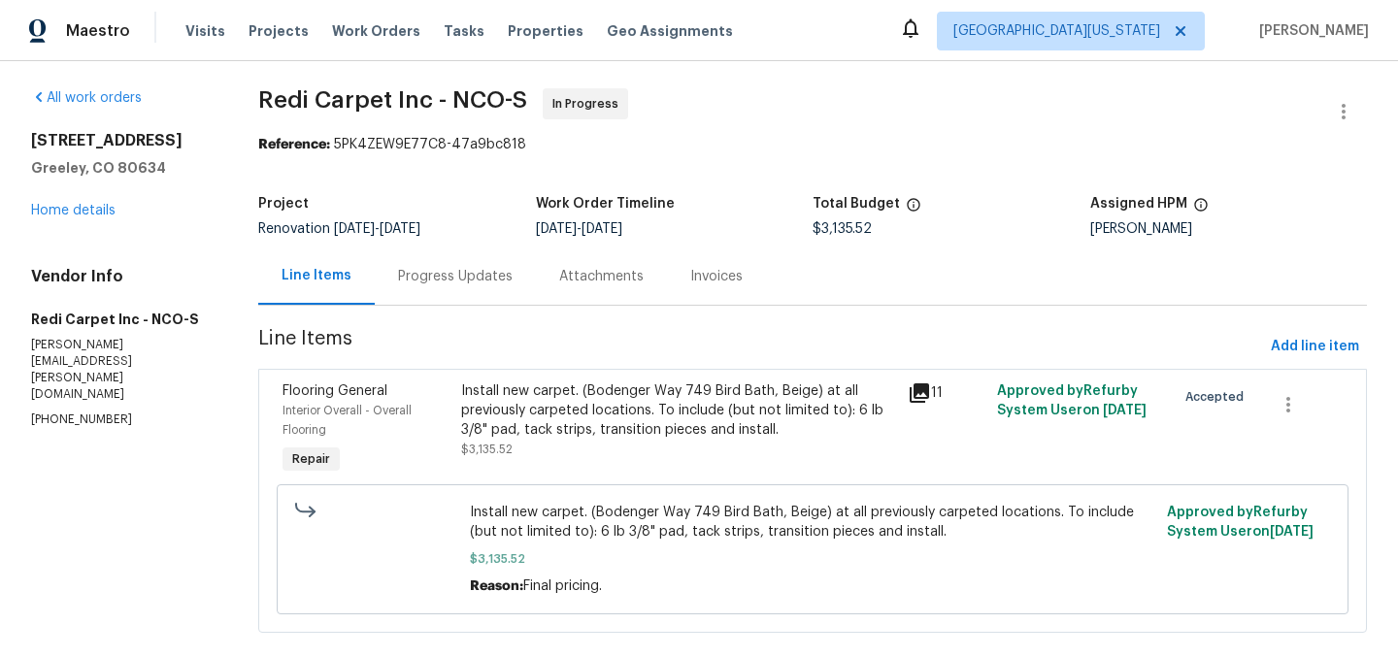
scroll to position [0, 0]
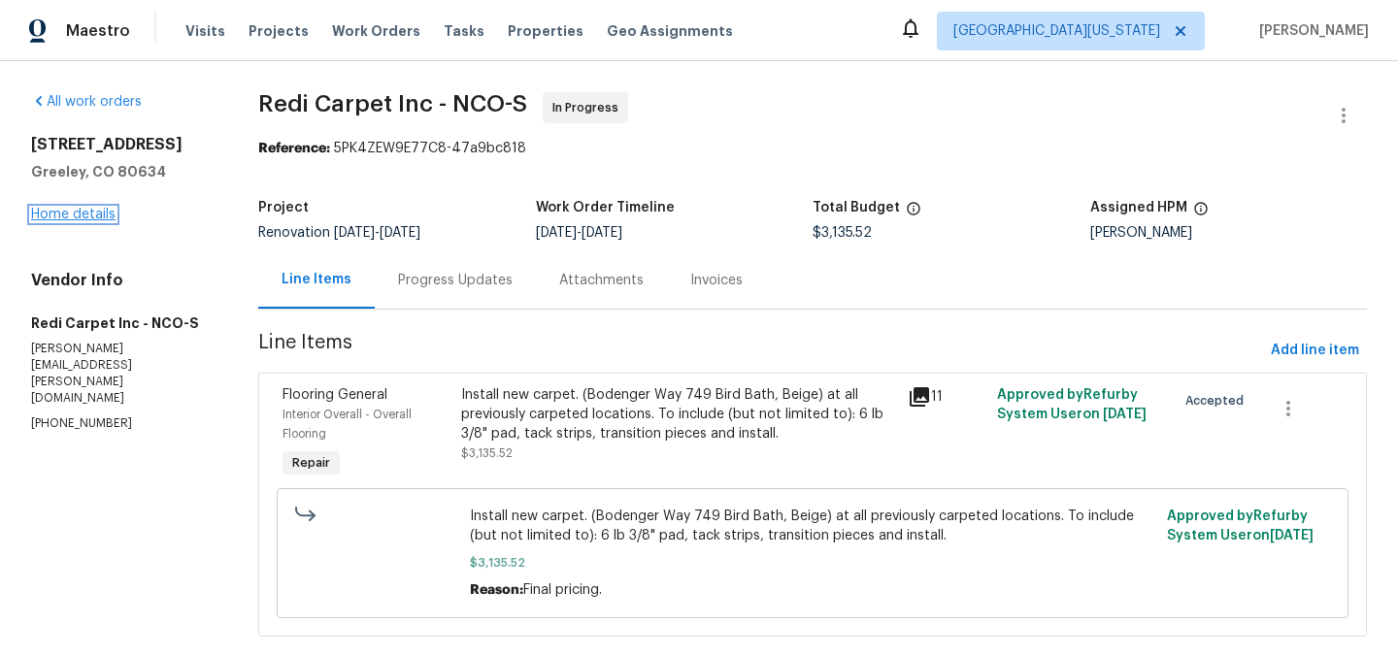
click at [107, 213] on link "Home details" at bounding box center [73, 215] width 84 height 14
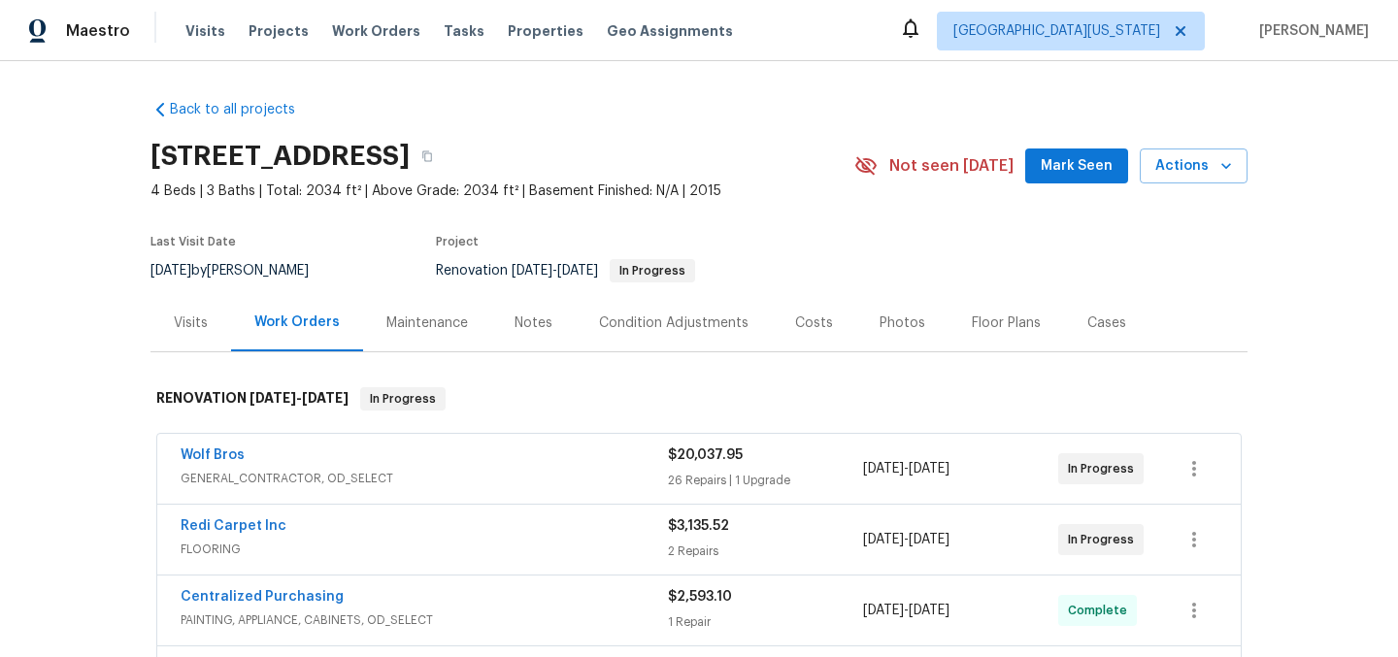
click at [868, 120] on div "Back to all projects 2102 79th Ave, Greeley, CO 80634 4 Beds | 3 Baths | Total:…" at bounding box center [699, 494] width 1097 height 820
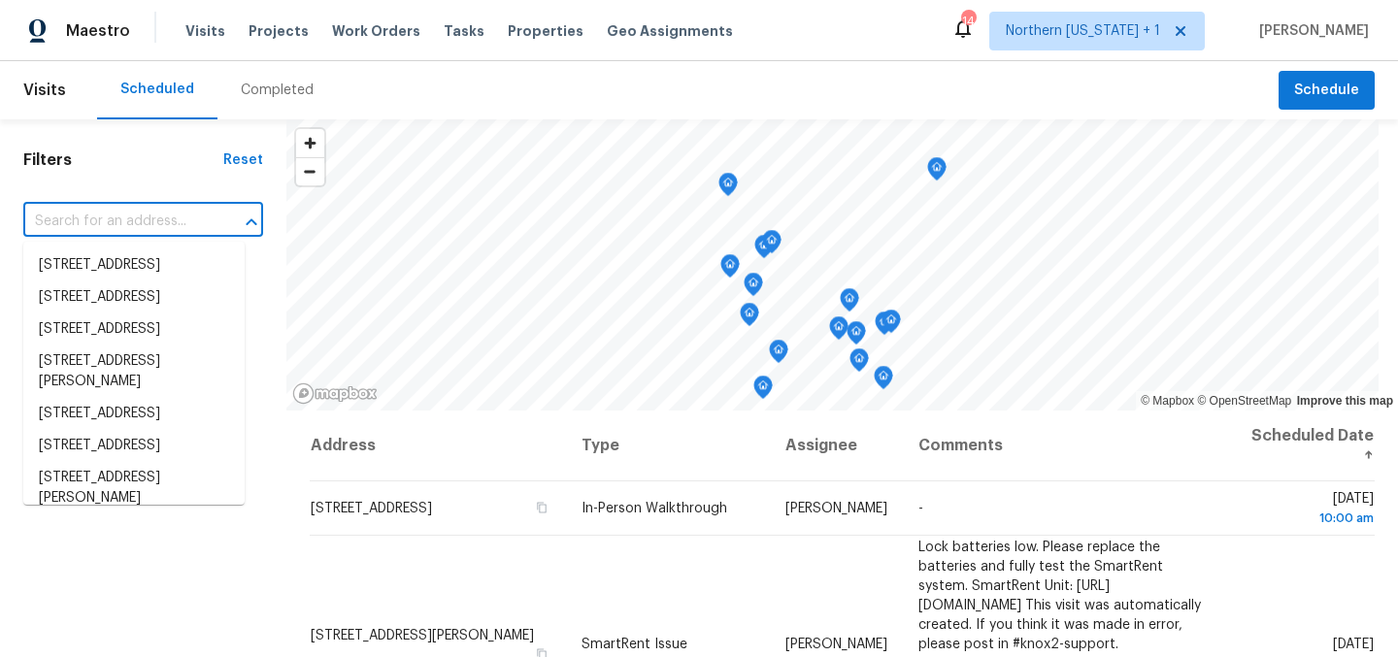
click at [164, 226] on input "text" at bounding box center [115, 222] width 185 height 30
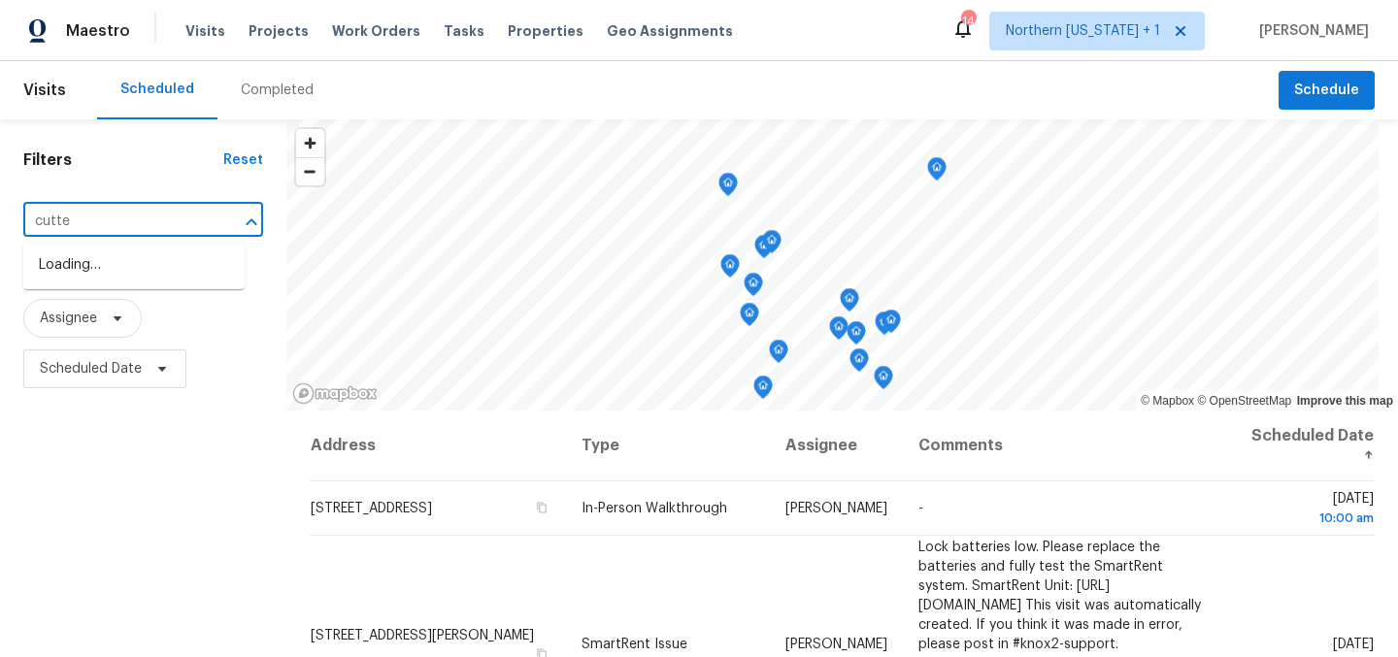
type input "cutter"
click at [116, 271] on li "[STREET_ADDRESS]" at bounding box center [133, 266] width 221 height 32
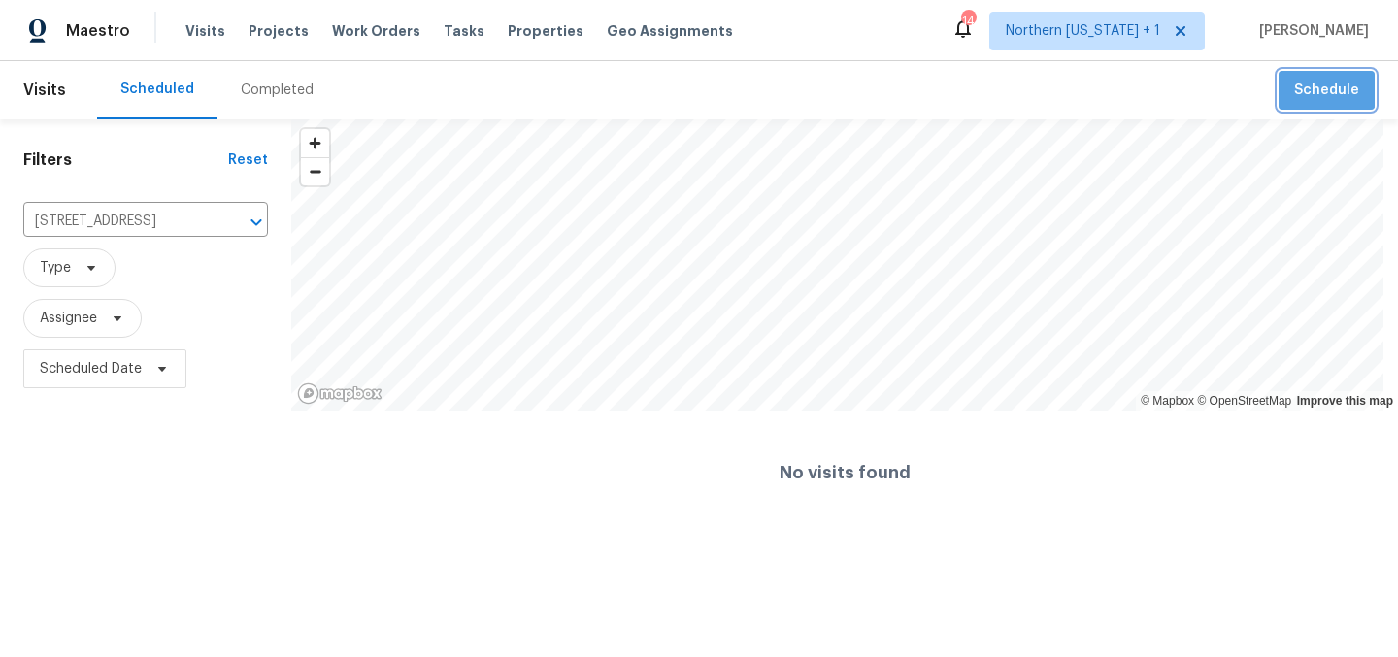
click at [1309, 81] on span "Schedule" at bounding box center [1326, 91] width 65 height 24
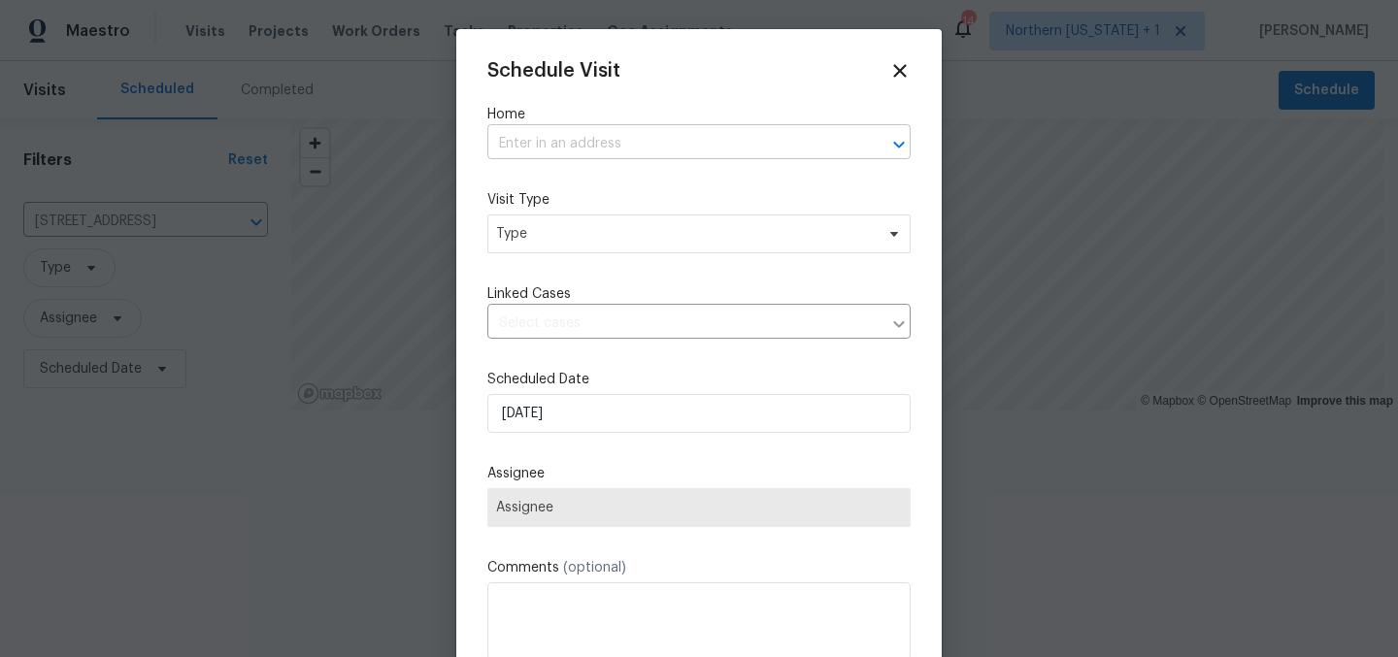
click at [687, 151] on input "text" at bounding box center [671, 144] width 369 height 30
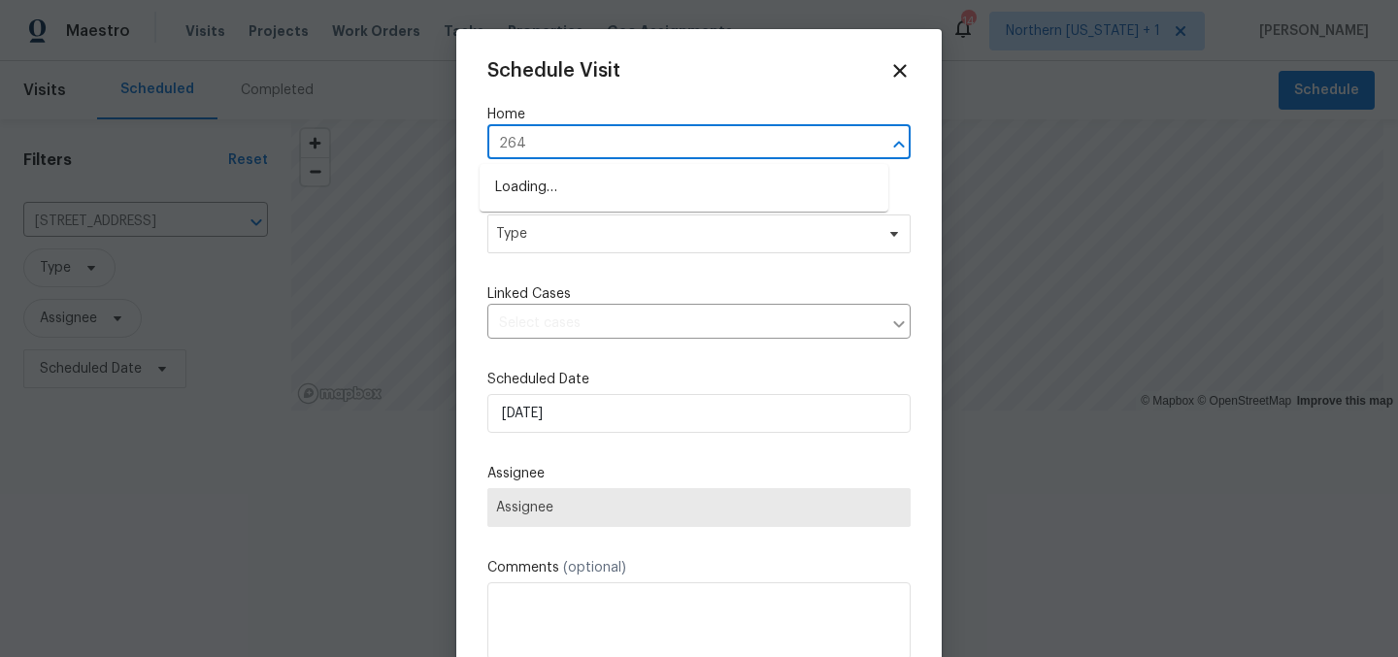
type input "2648"
click at [702, 173] on li "2648 Cutter Dr, Severance, CO 80524" at bounding box center [684, 188] width 409 height 32
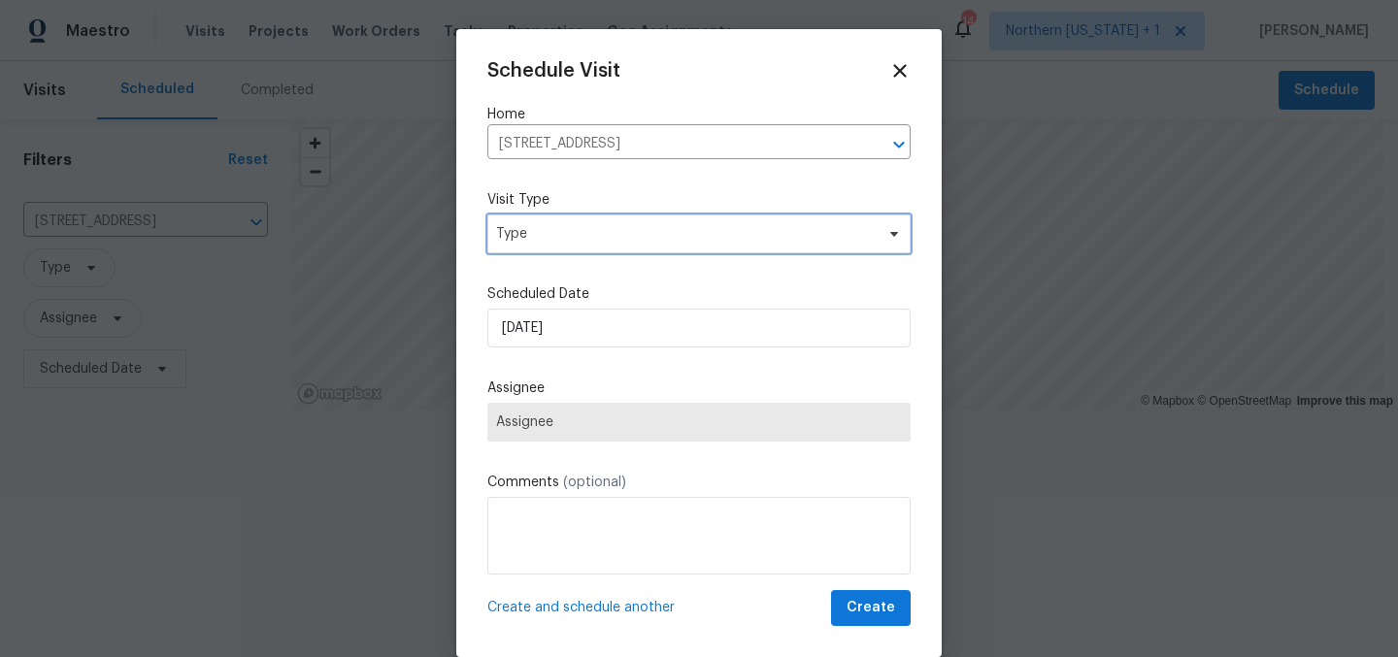
click at [704, 227] on span "Type" at bounding box center [685, 233] width 378 height 19
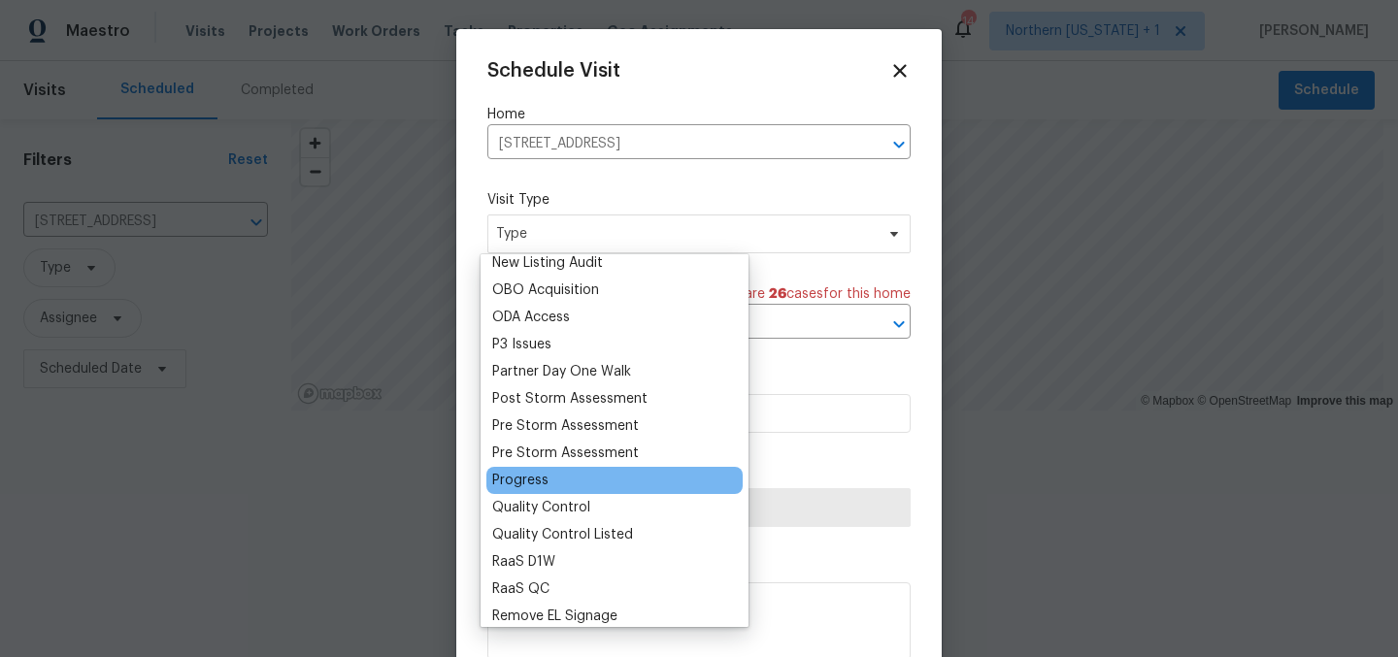
scroll to position [1096, 0]
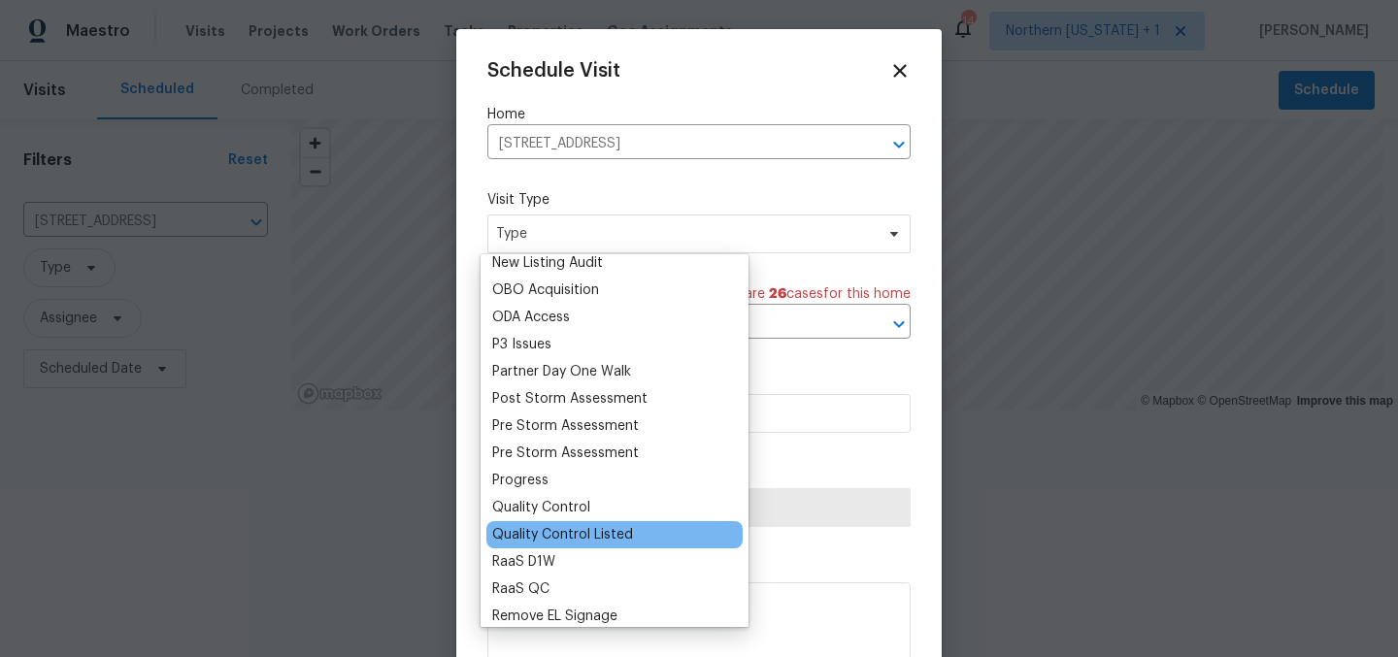
click at [609, 531] on div "Quality Control Listed" at bounding box center [562, 534] width 141 height 19
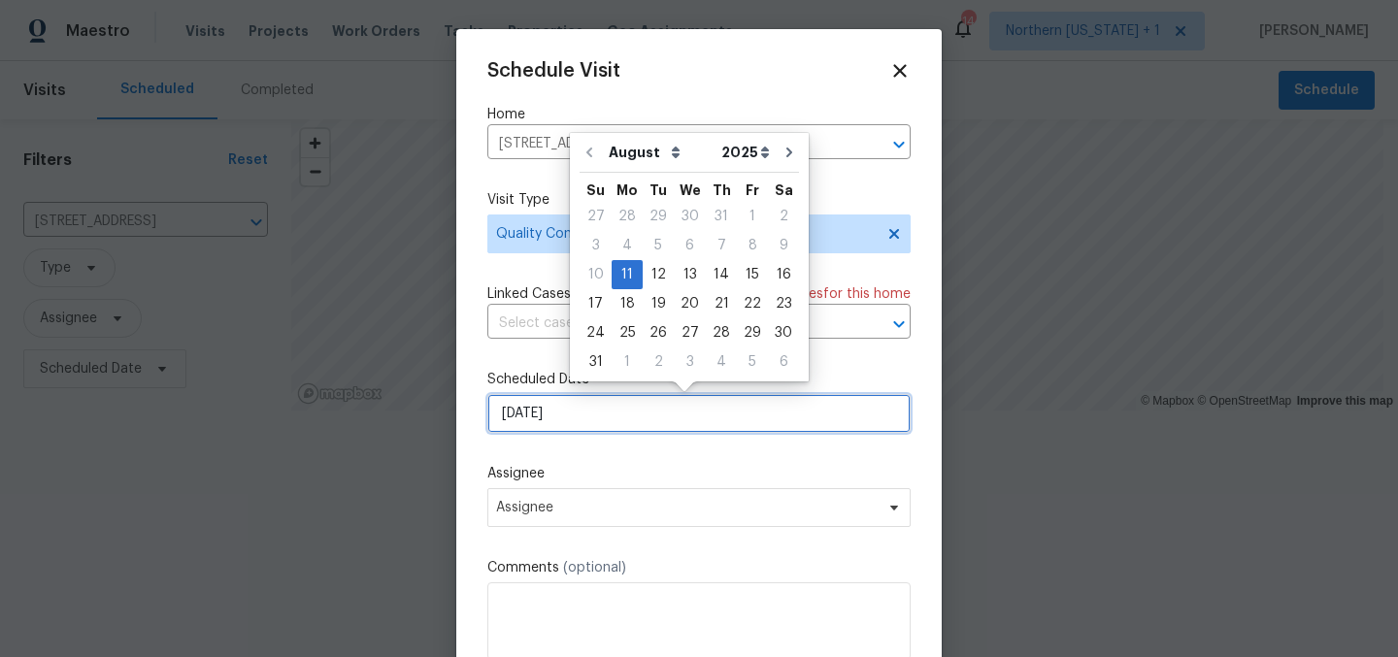
click at [652, 420] on input "[DATE]" at bounding box center [698, 413] width 423 height 39
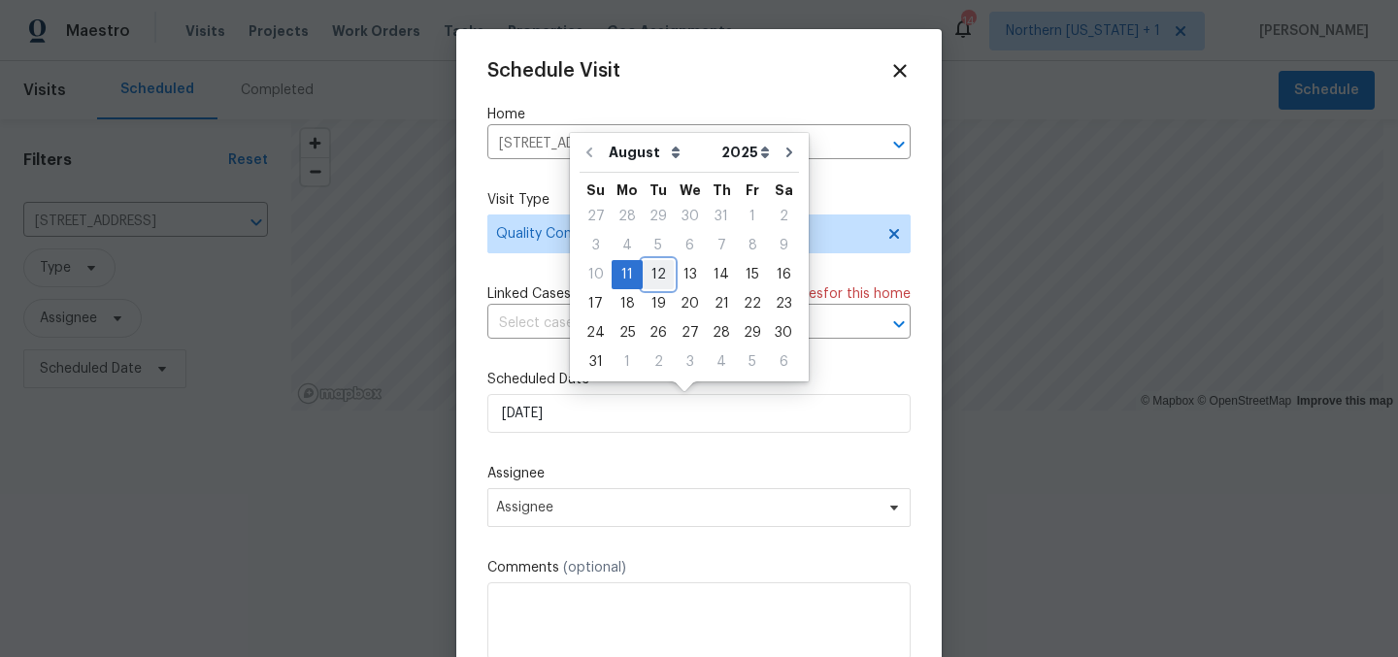
click at [664, 272] on div "12" at bounding box center [658, 274] width 31 height 27
type input "8/12/2025"
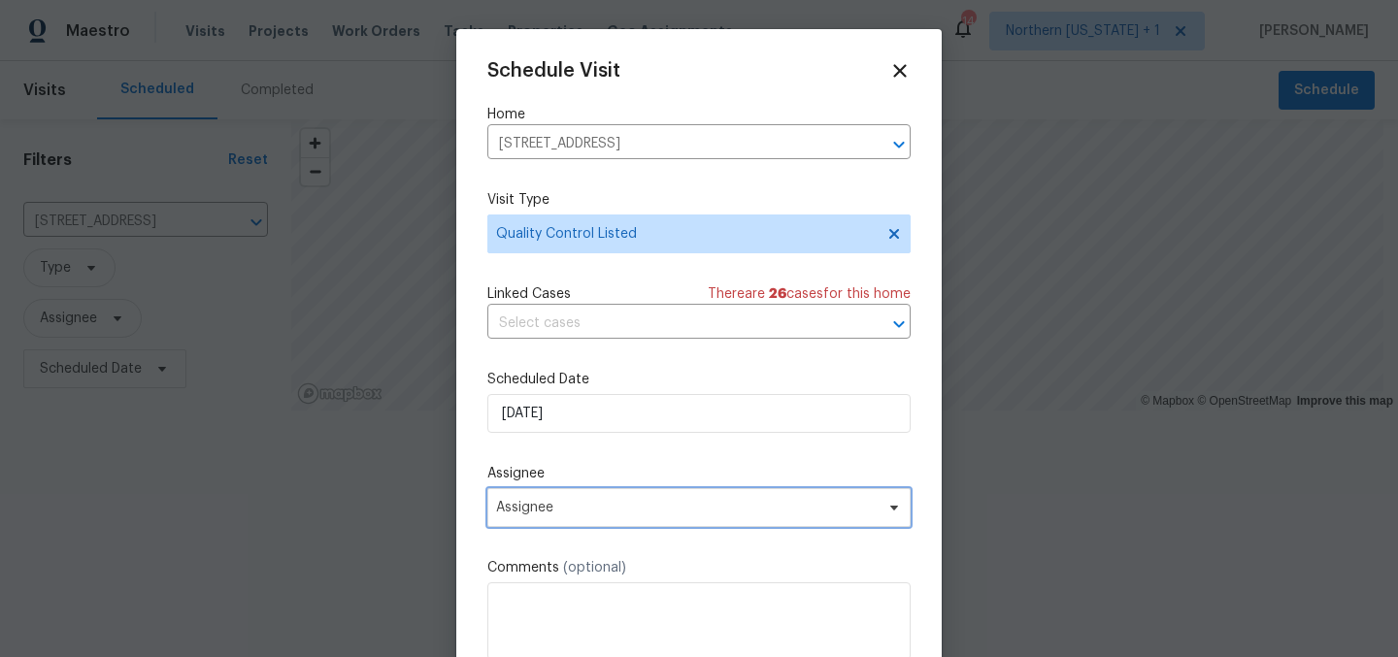
click at [699, 519] on span "Assignee" at bounding box center [698, 507] width 423 height 39
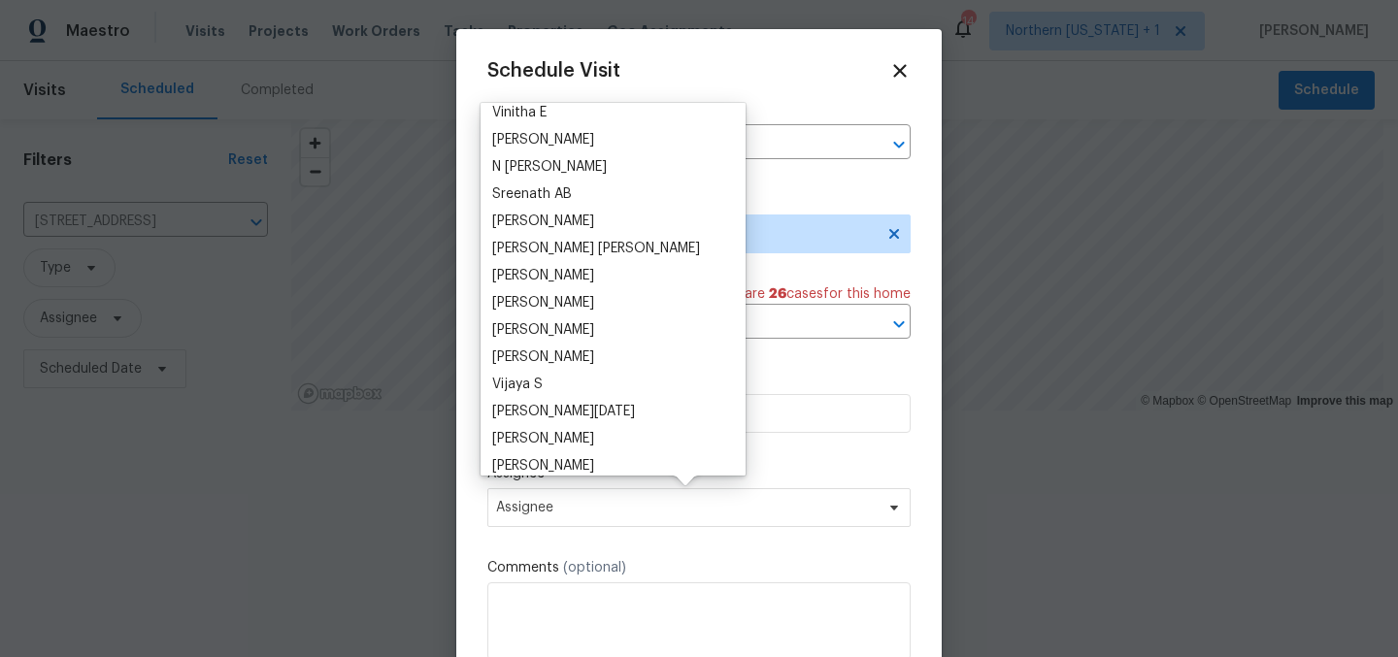
scroll to position [1651, 0]
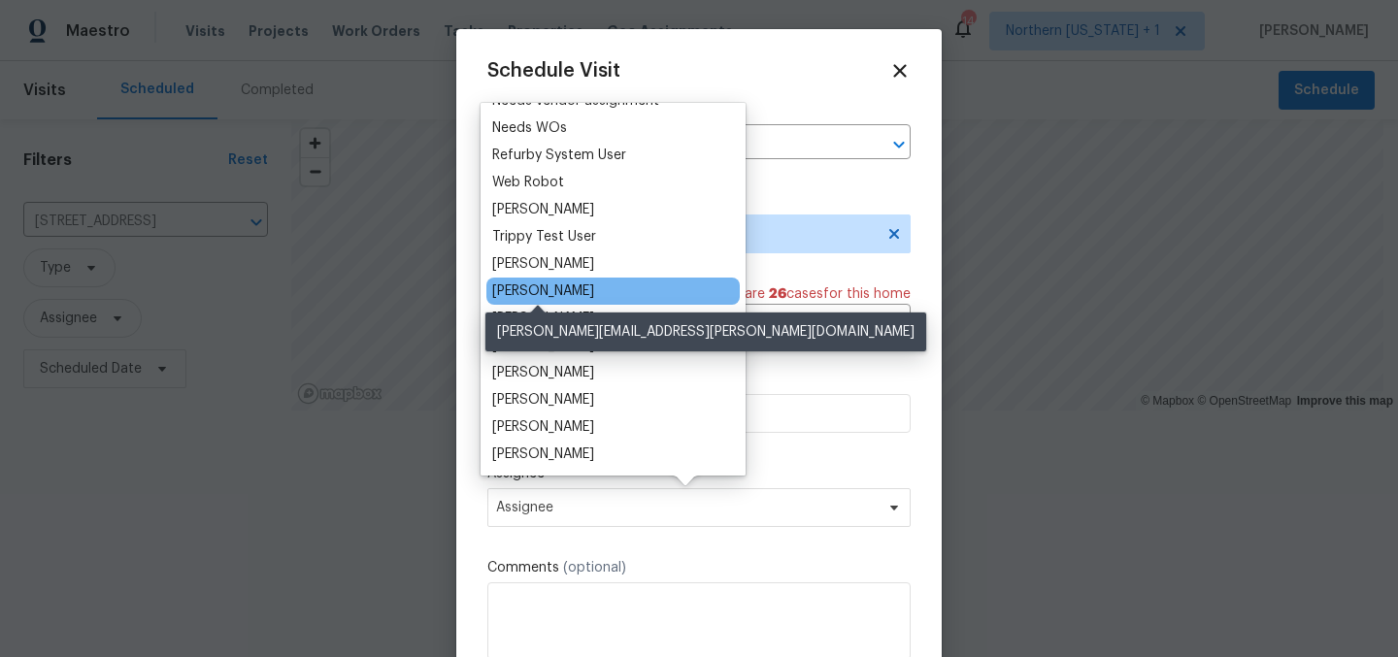
click at [580, 293] on div "[PERSON_NAME]" at bounding box center [543, 291] width 102 height 19
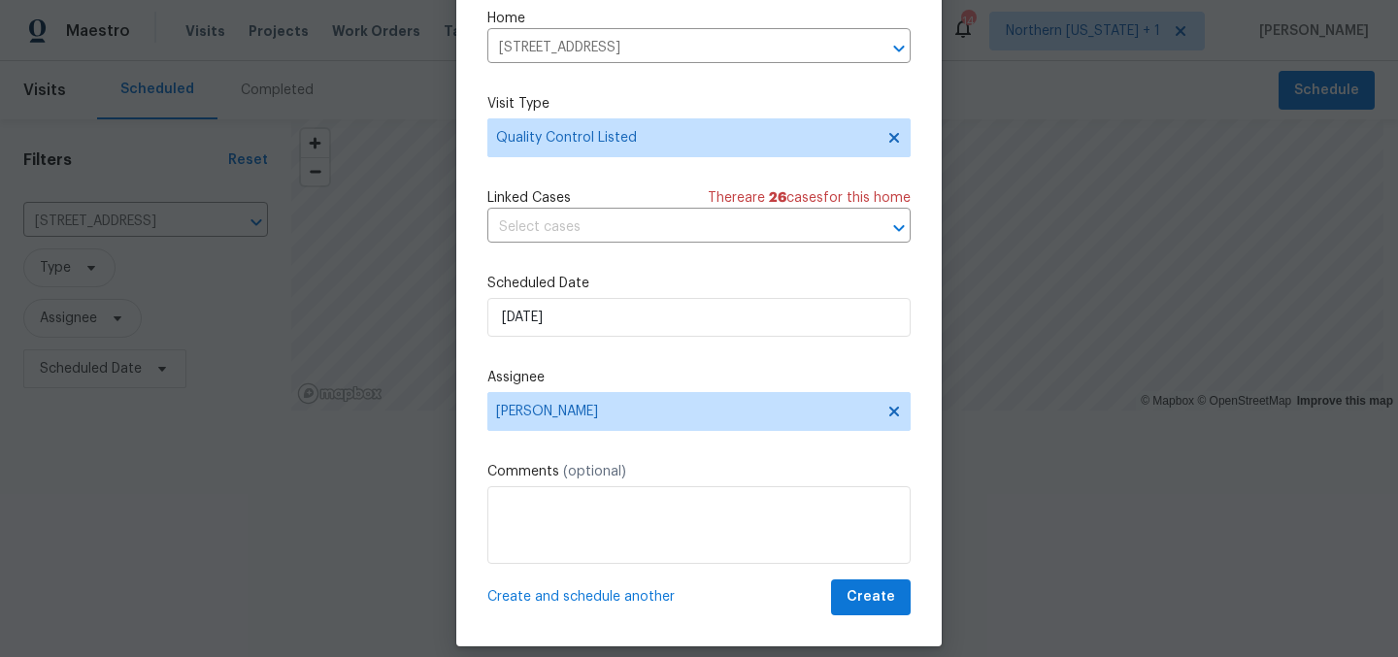
scroll to position [81, 0]
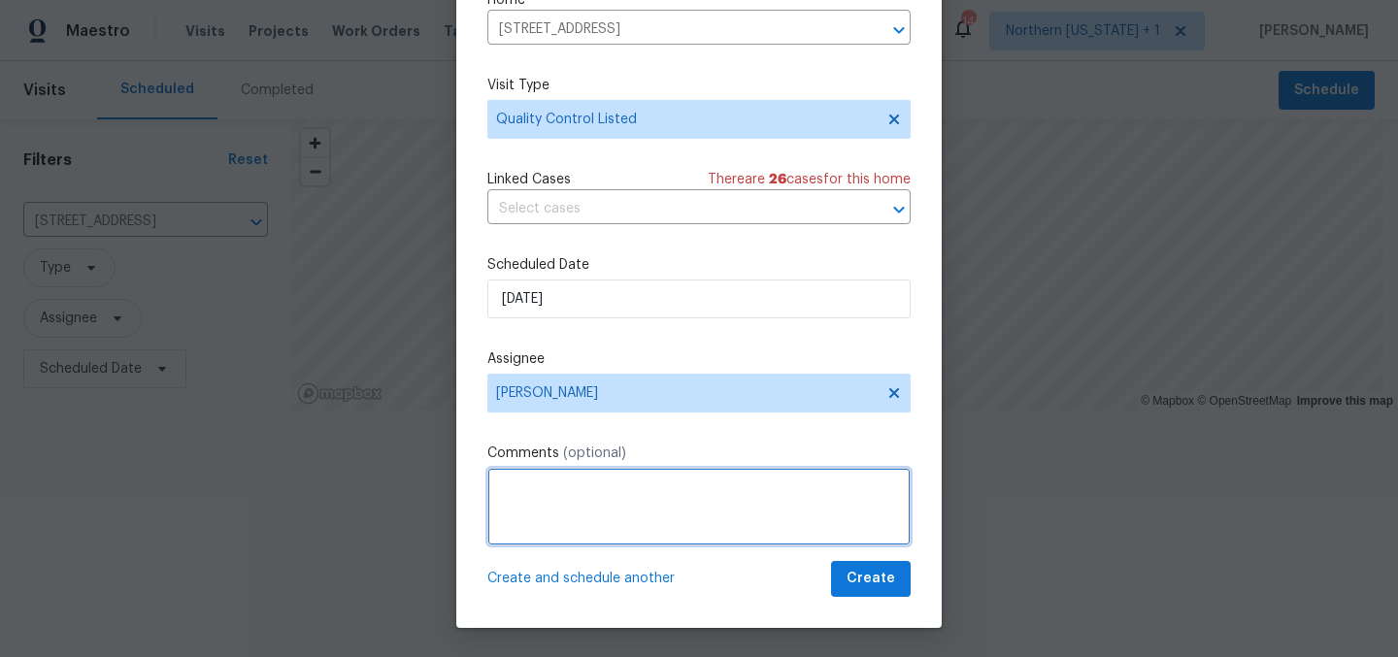
click at [678, 513] on textarea at bounding box center [698, 507] width 423 height 78
click at [680, 492] on textarea "QC additional odor treatment by Squeaky Clean" at bounding box center [698, 507] width 423 height 78
click at [679, 518] on textarea "QC additional odor treatment at laundry/mudroom by Squeaky Clean" at bounding box center [698, 507] width 423 height 78
type textarea "QC additional odor treatment at laundry/mudroom by Squeaky Clean."
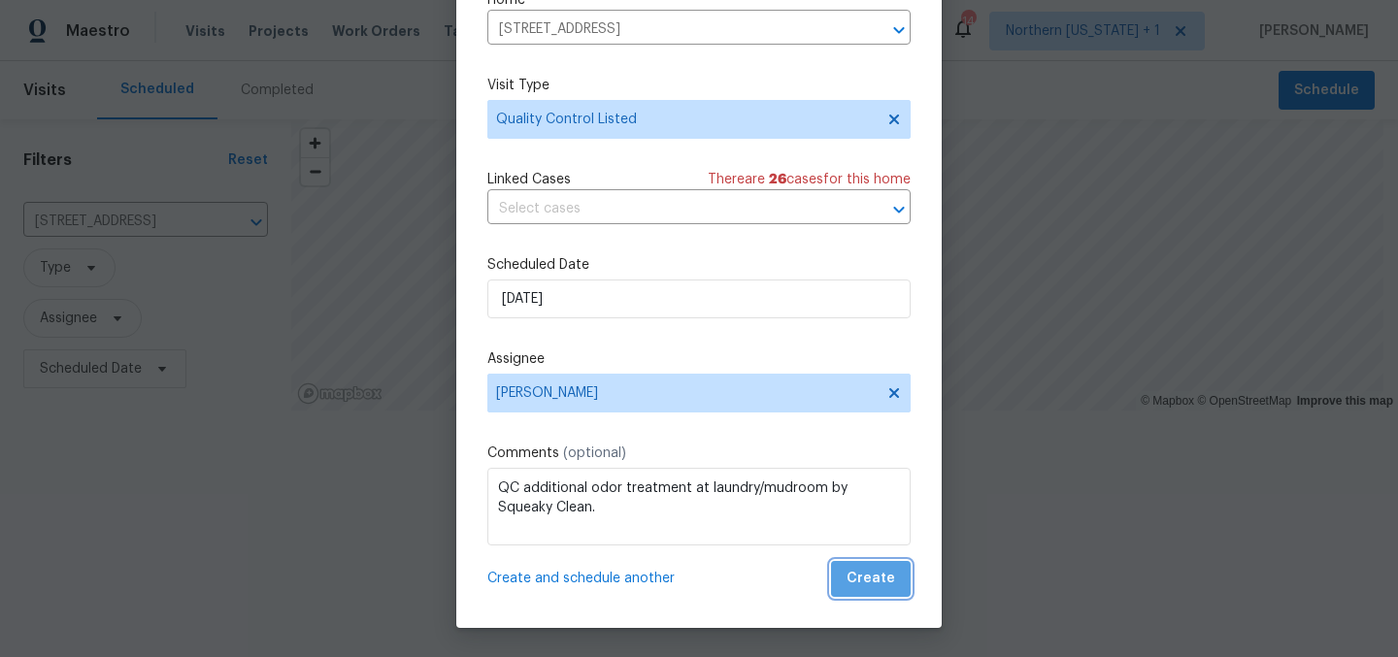
click at [866, 576] on span "Create" at bounding box center [871, 579] width 49 height 24
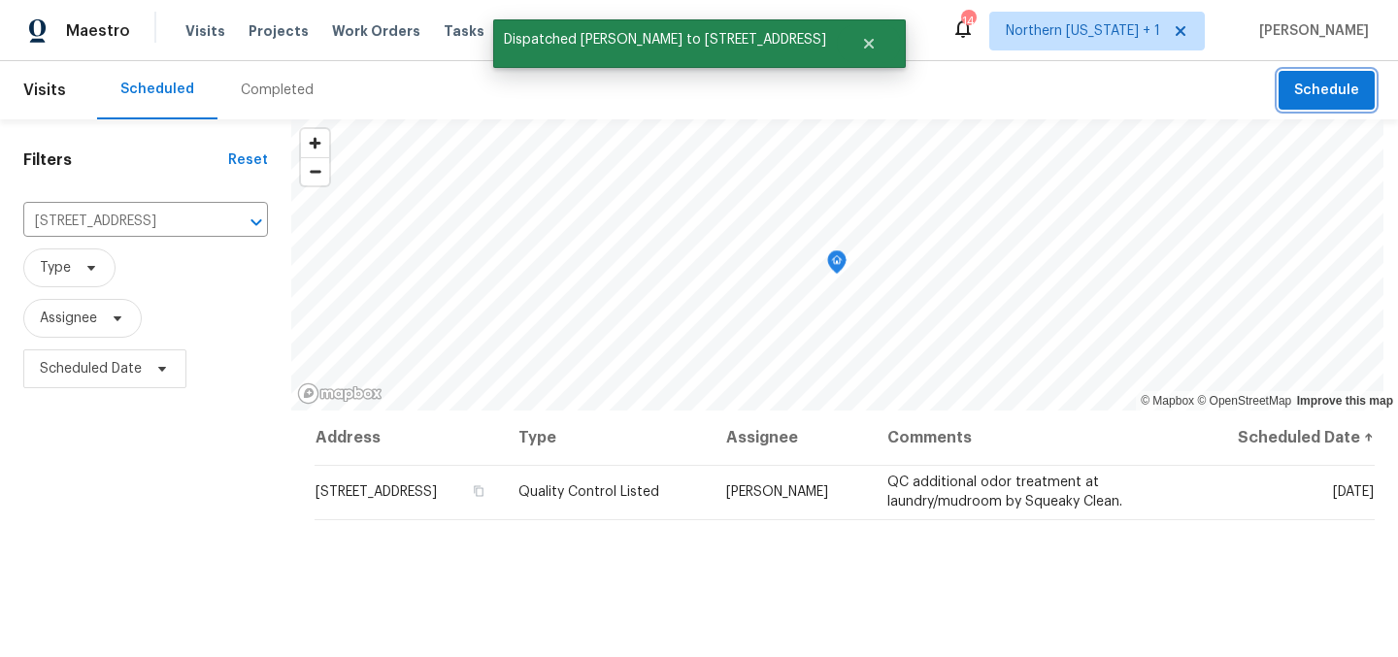
scroll to position [0, 0]
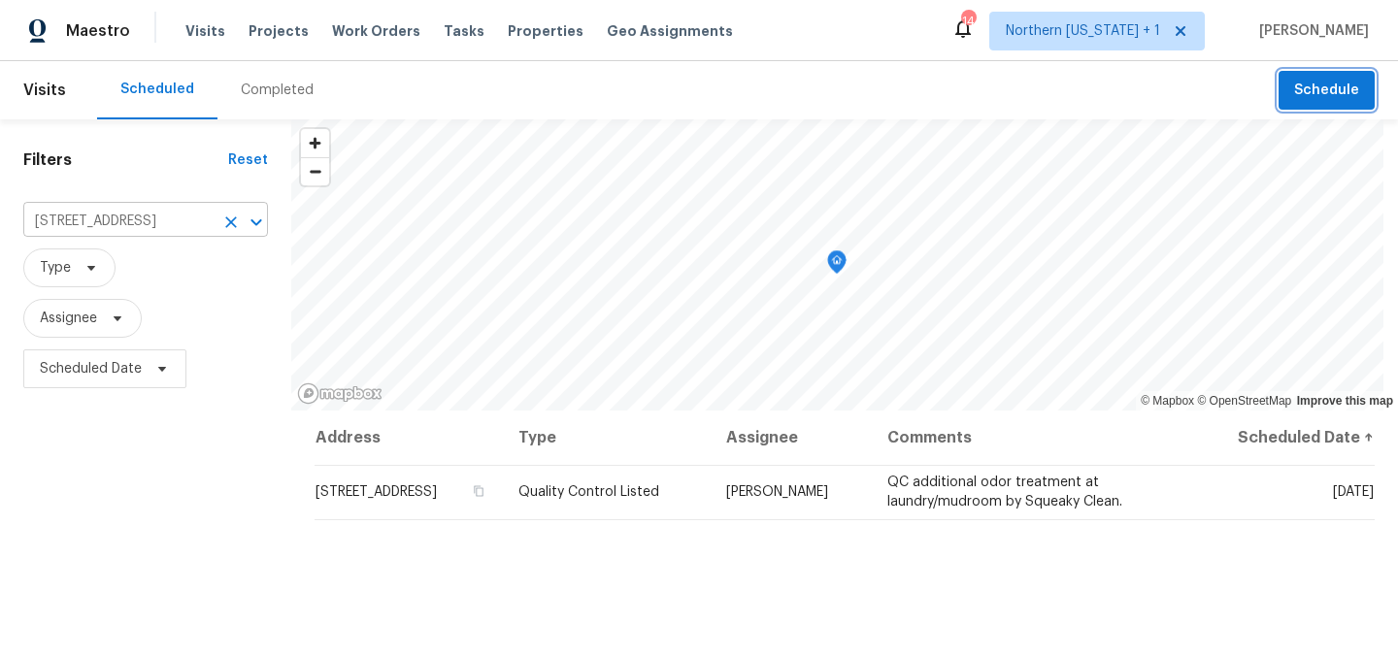
click at [231, 222] on icon "Clear" at bounding box center [230, 222] width 19 height 19
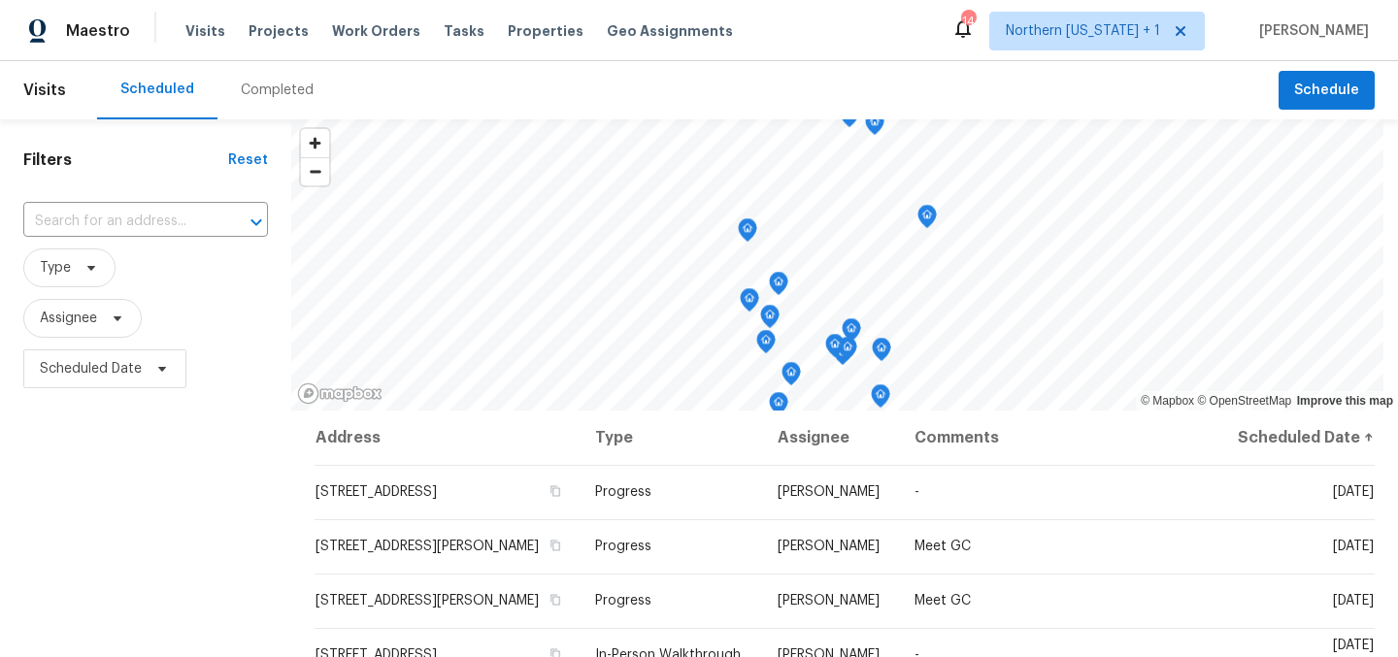
click at [631, 62] on div "Scheduled Completed" at bounding box center [688, 90] width 1182 height 58
click at [508, 24] on span "Properties" at bounding box center [546, 30] width 76 height 19
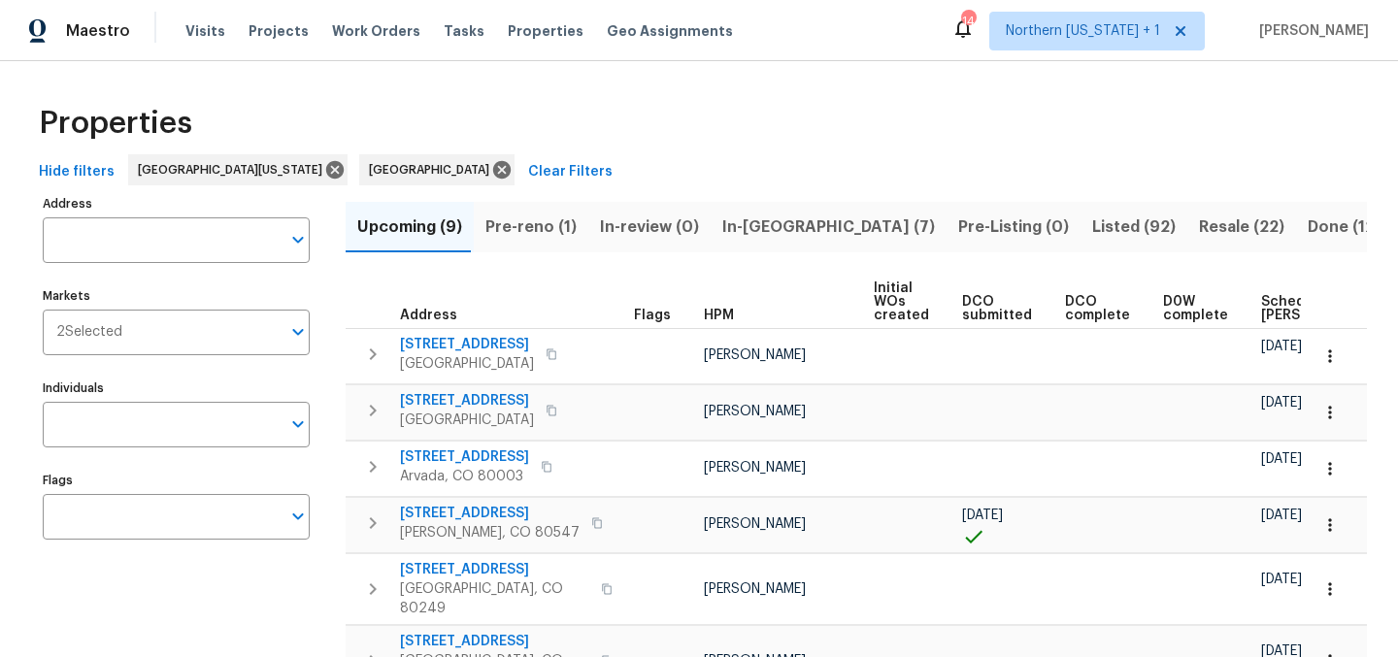
click at [897, 163] on div "Hide filters Northern Colorado Denver Clear Filters" at bounding box center [699, 172] width 1336 height 36
click at [493, 174] on icon at bounding box center [501, 169] width 17 height 17
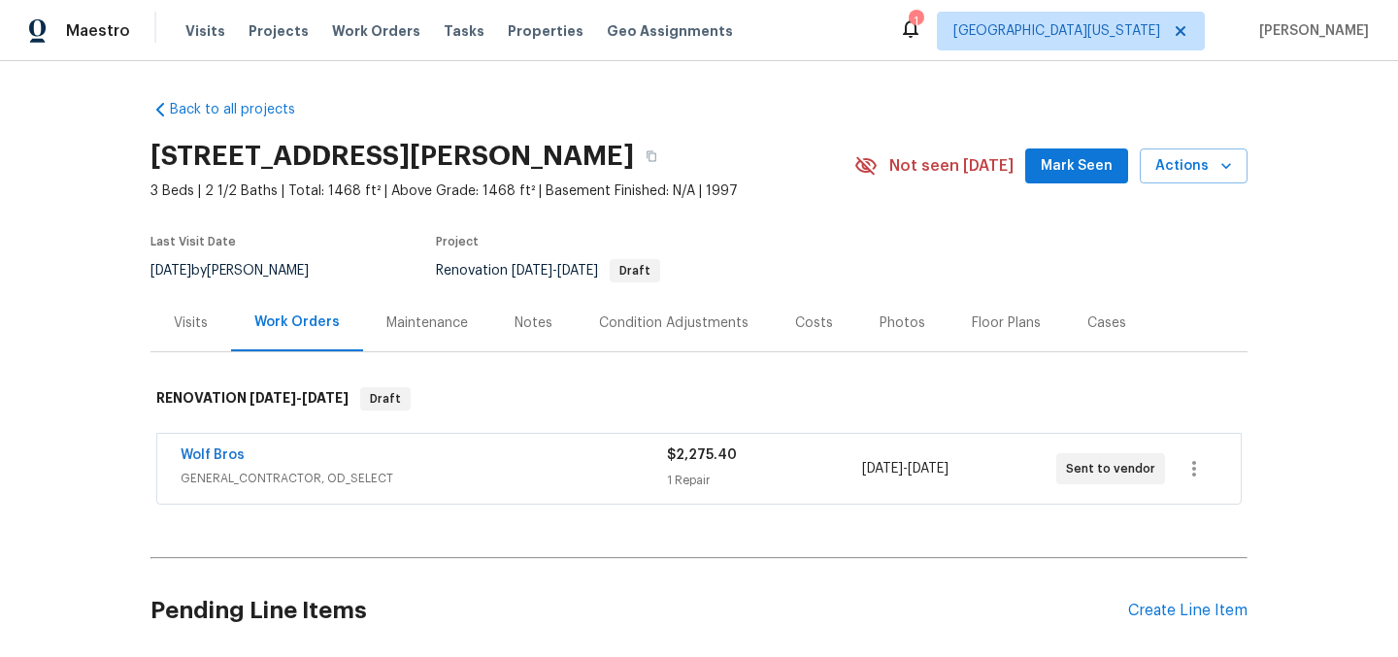
click at [782, 127] on div "Back to all projects [STREET_ADDRESS][PERSON_NAME] 3 Beds | 2 1/2 Baths | Total…" at bounding box center [699, 387] width 1097 height 607
click at [806, 143] on div "[STREET_ADDRESS][PERSON_NAME]" at bounding box center [503, 156] width 704 height 50
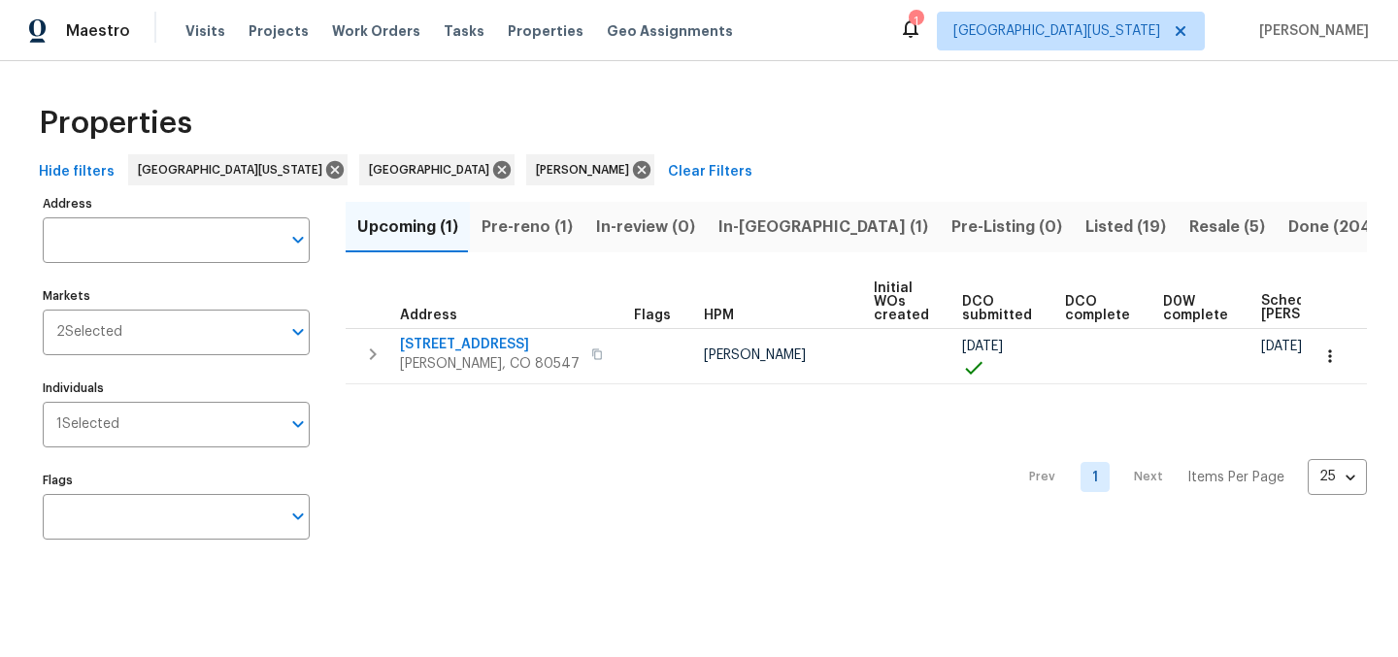
click at [1190, 228] on span "Resale (5)" at bounding box center [1228, 227] width 76 height 27
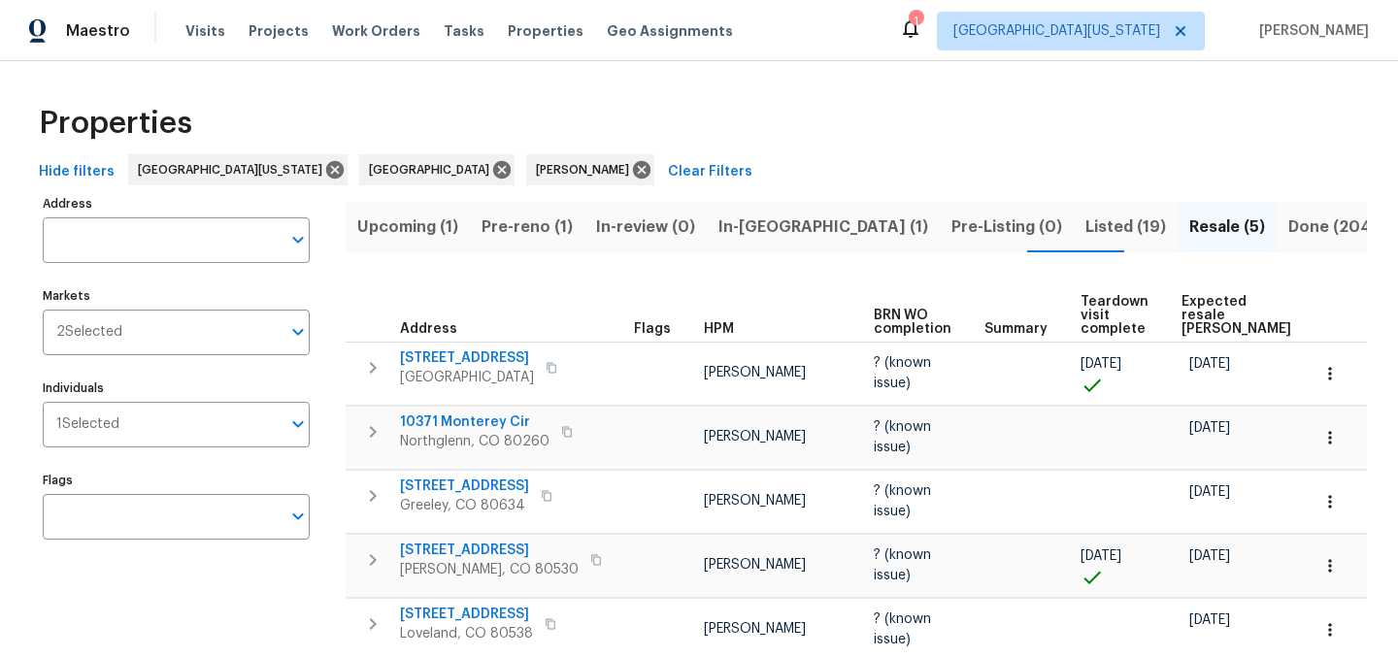
click at [1198, 295] on span "Expected resale [PERSON_NAME]" at bounding box center [1237, 315] width 110 height 41
click at [1086, 230] on span "Listed (19)" at bounding box center [1126, 227] width 81 height 27
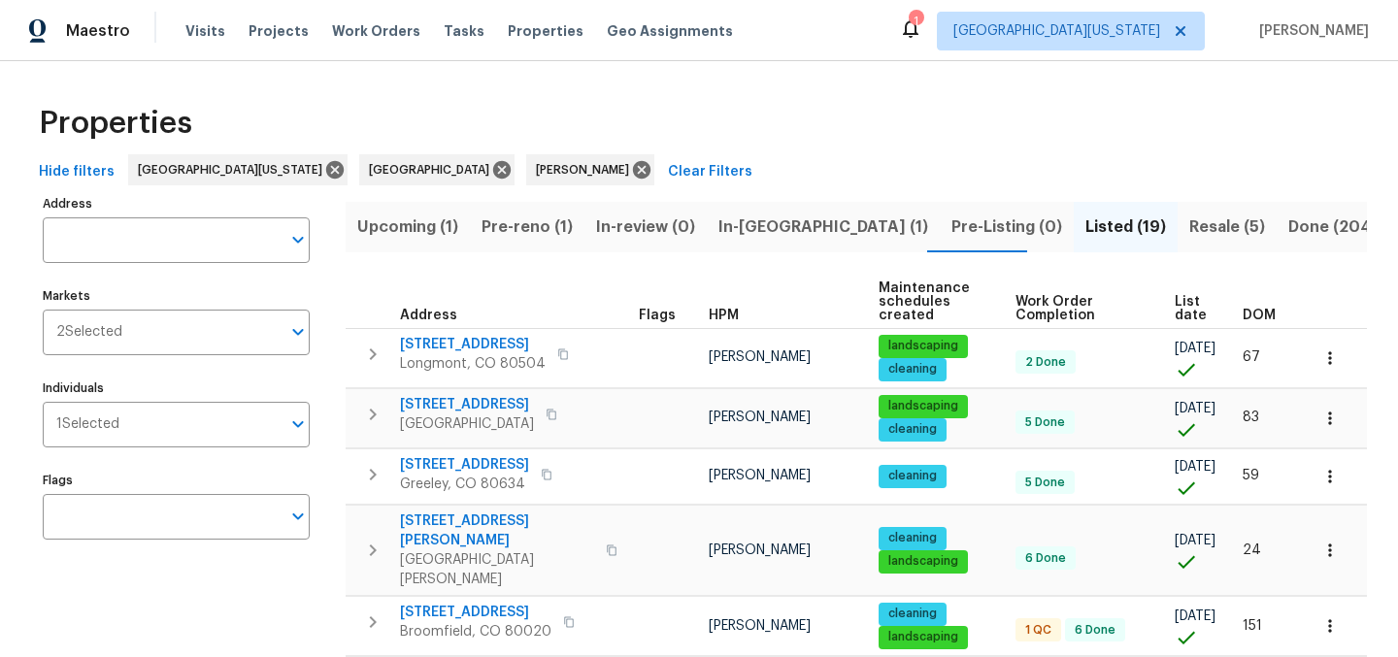
click at [1175, 307] on span "List date" at bounding box center [1192, 308] width 35 height 27
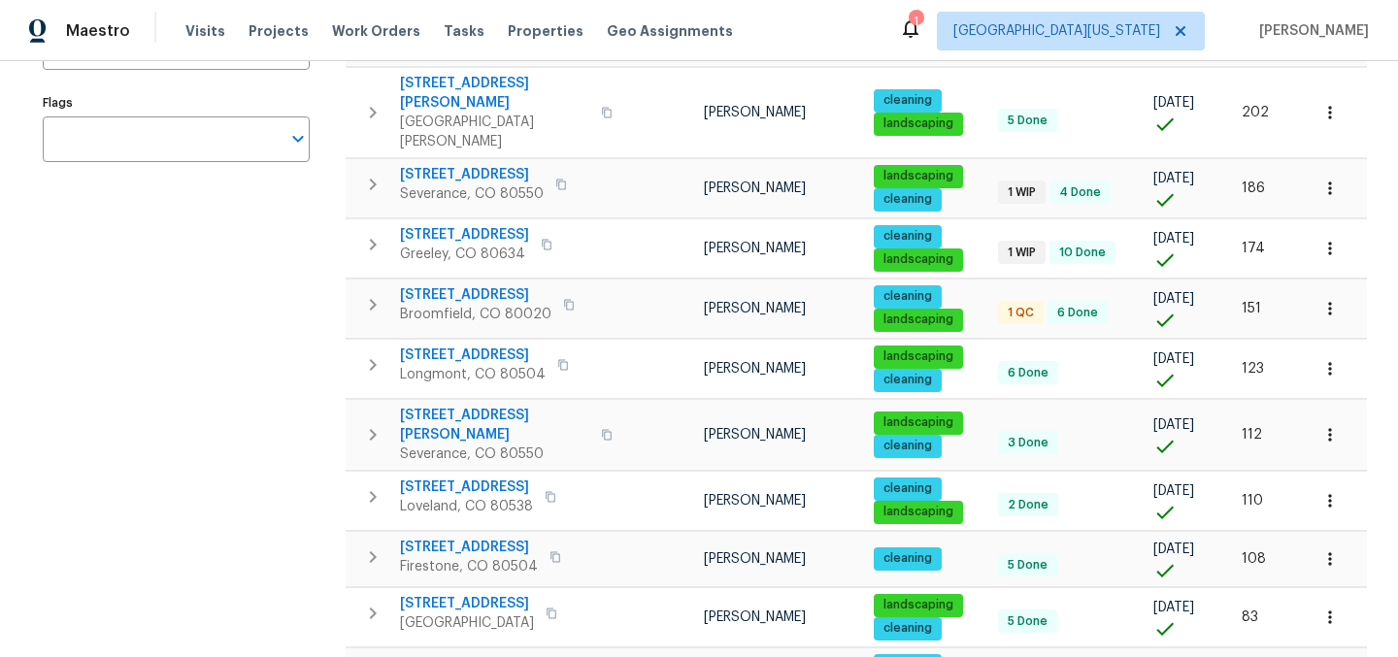
scroll to position [906, 0]
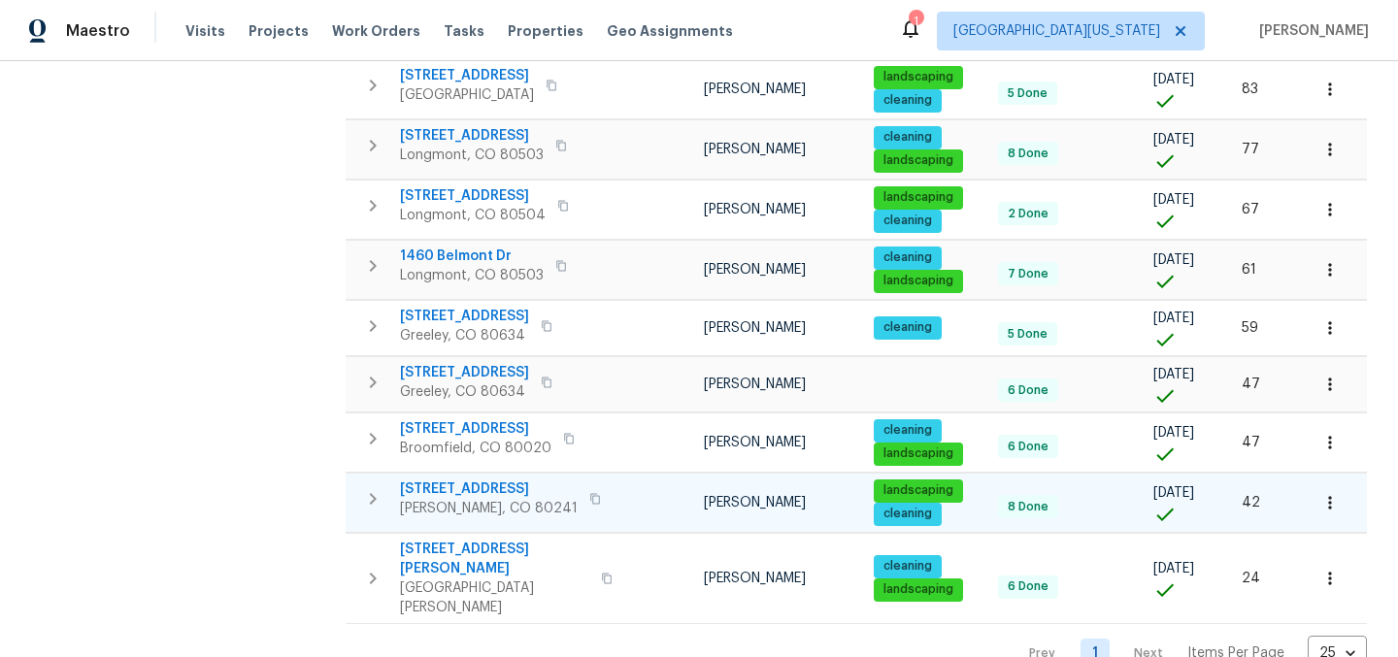
click at [487, 480] on span "[STREET_ADDRESS]" at bounding box center [489, 489] width 178 height 19
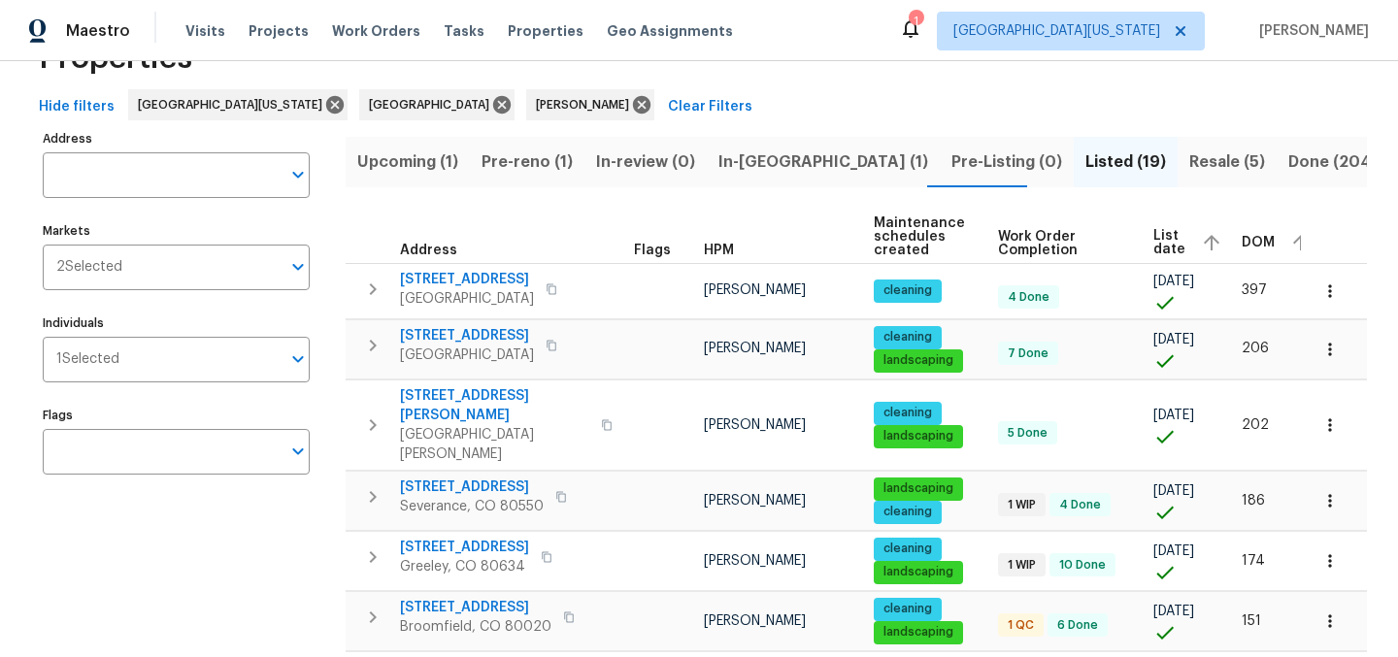
scroll to position [0, 0]
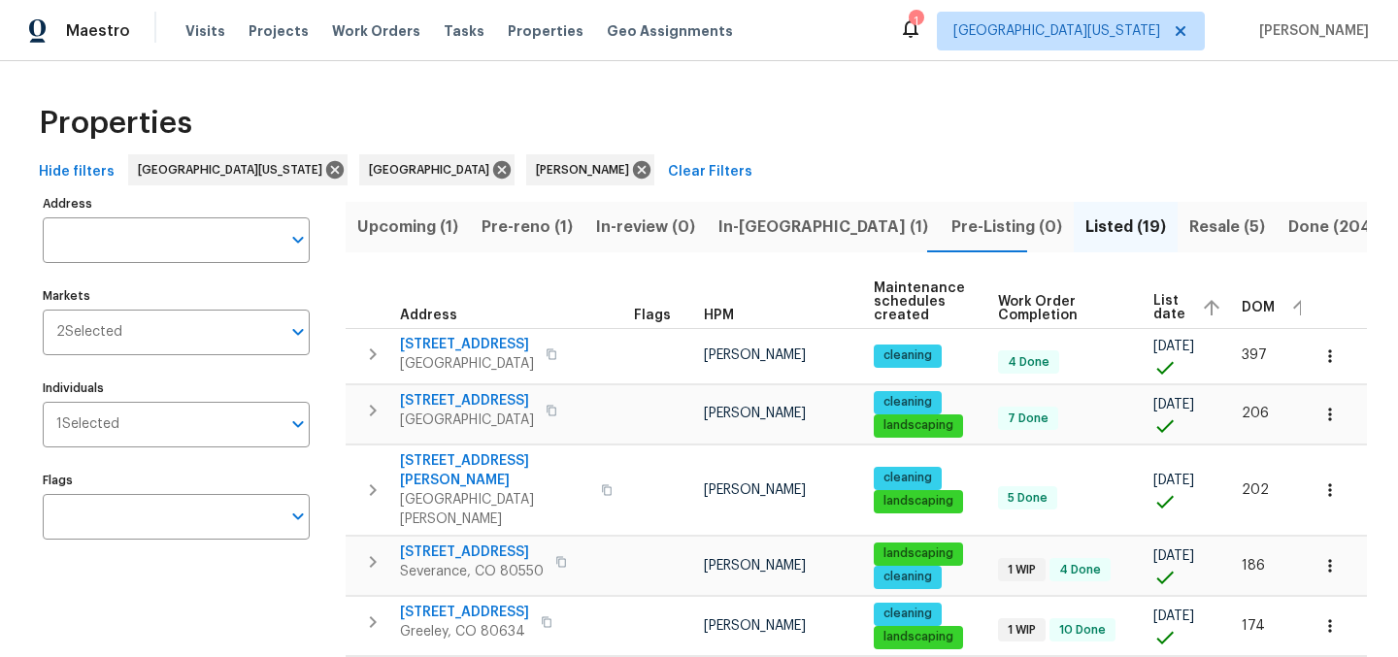
click at [784, 121] on div "Properties" at bounding box center [699, 123] width 1336 height 62
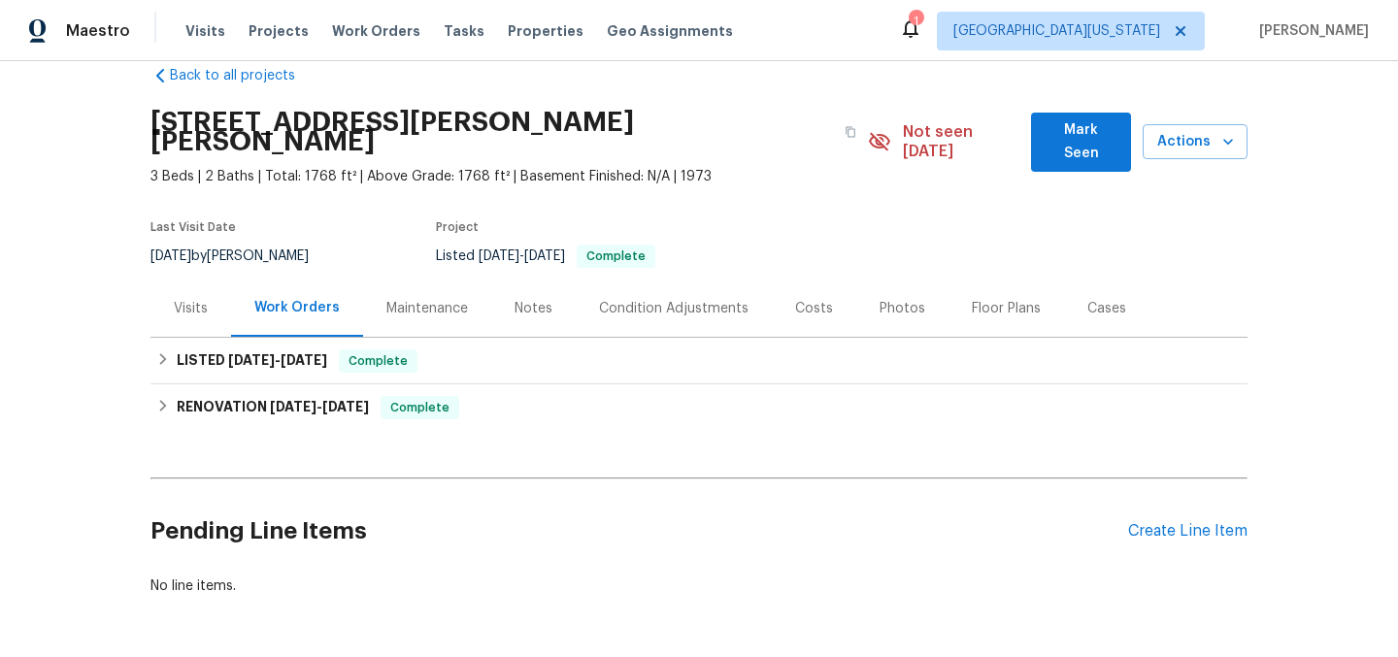
scroll to position [100, 0]
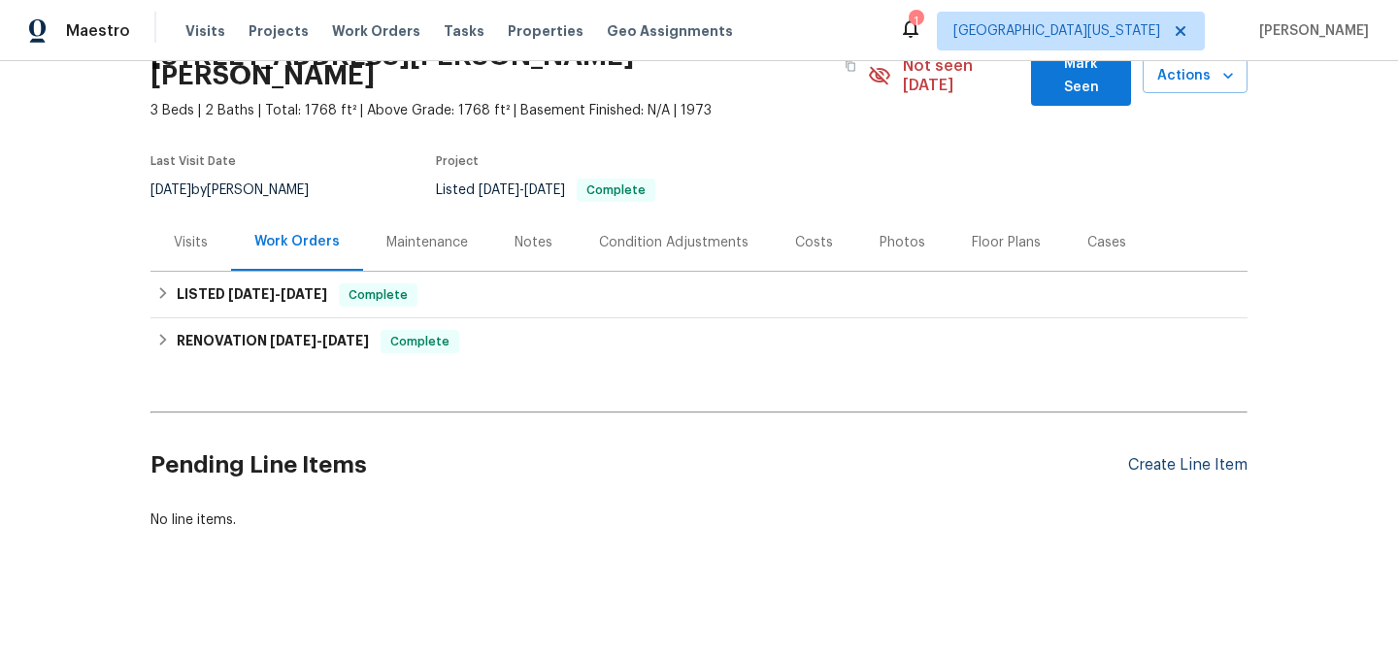
click at [1205, 456] on div "Create Line Item" at bounding box center [1187, 465] width 119 height 18
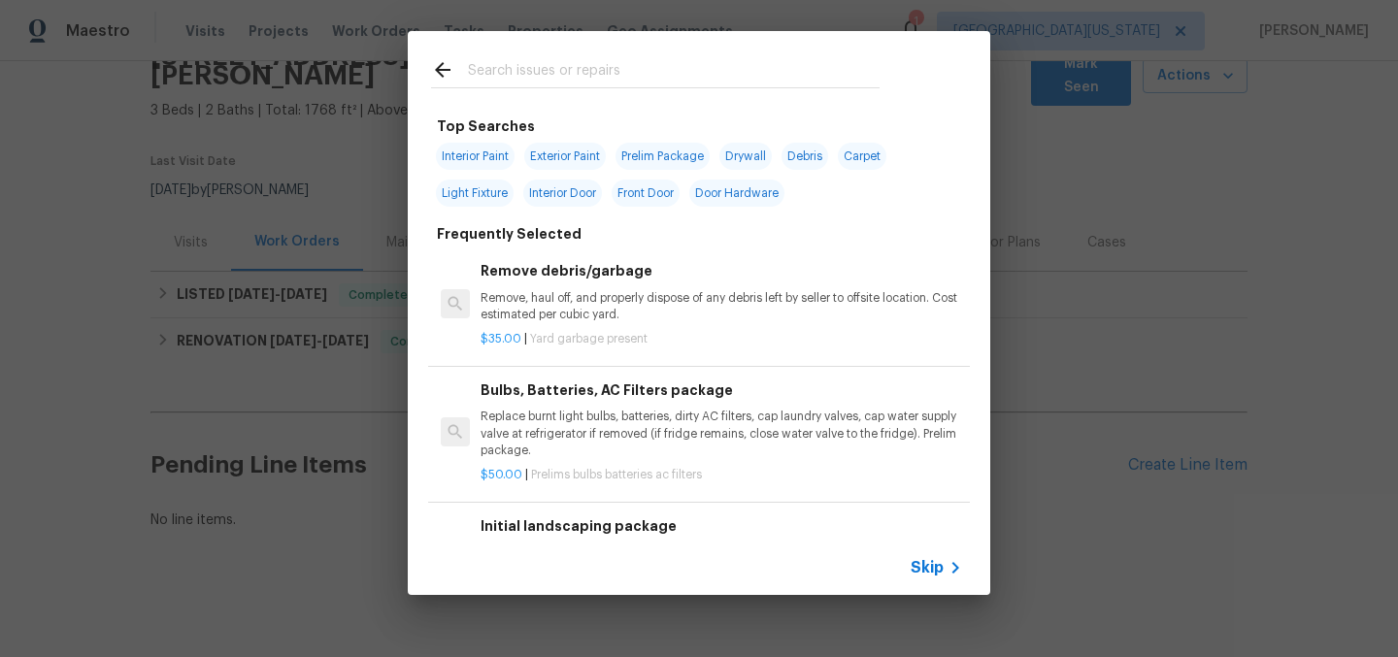
click at [696, 76] on input "text" at bounding box center [674, 72] width 412 height 29
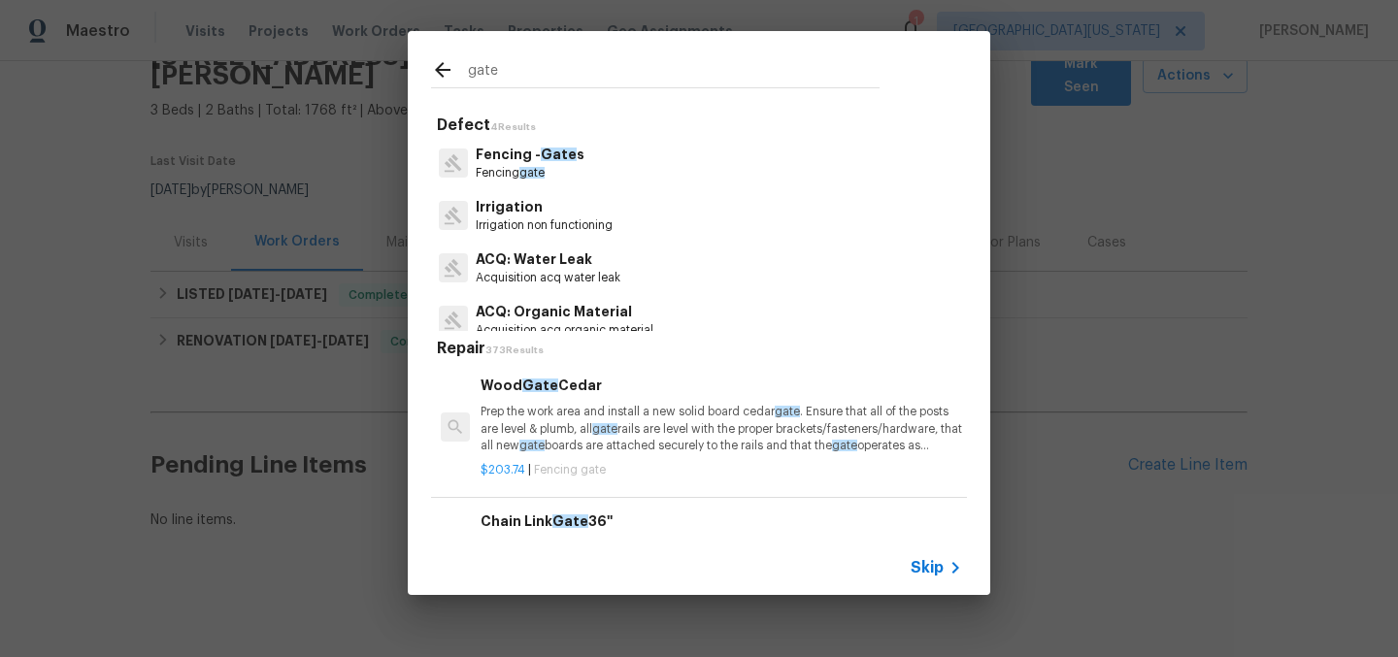
type input "gate"
click at [545, 159] on span "Gate" at bounding box center [559, 155] width 36 height 14
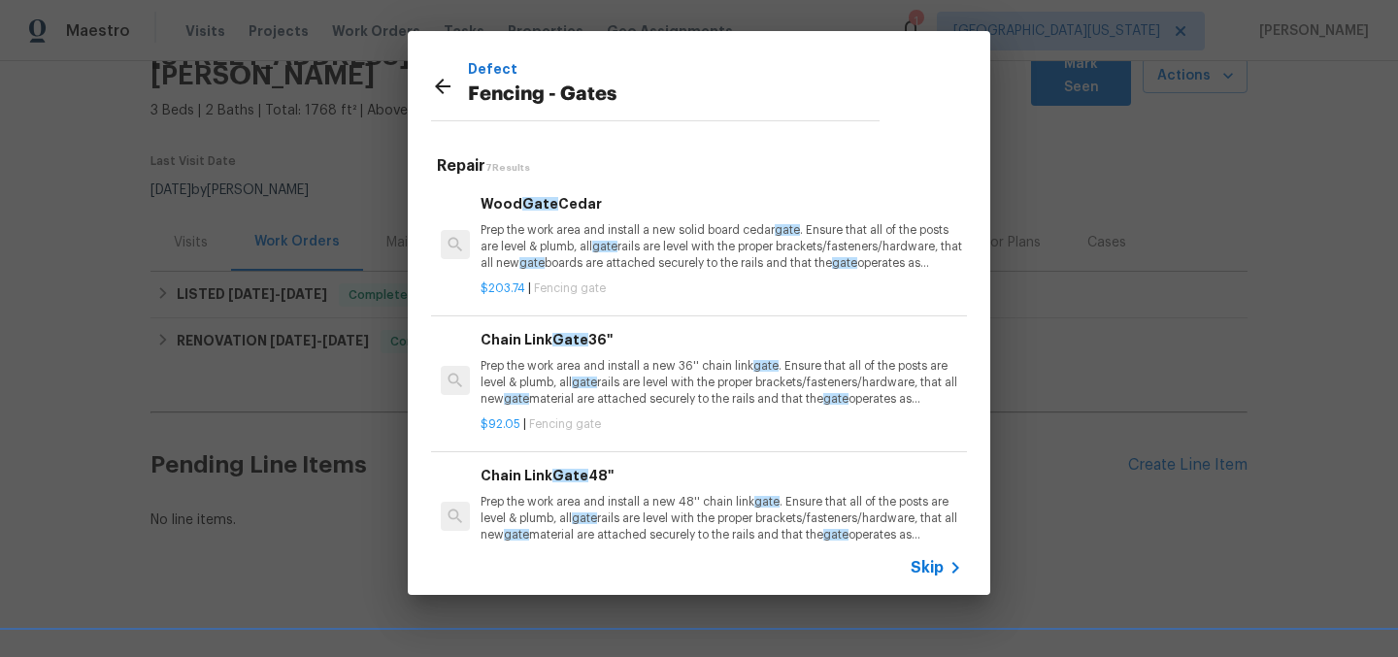
click at [927, 571] on span "Skip" at bounding box center [927, 567] width 33 height 19
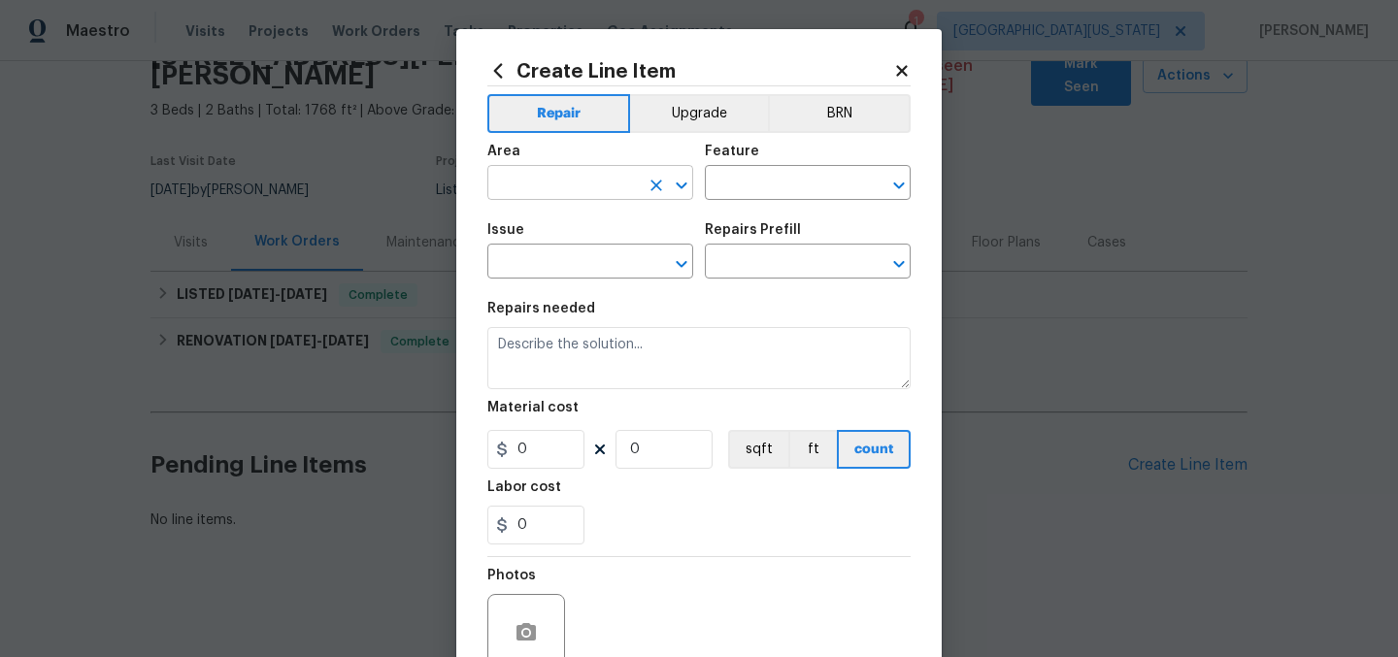
click at [529, 176] on input "text" at bounding box center [562, 185] width 151 height 30
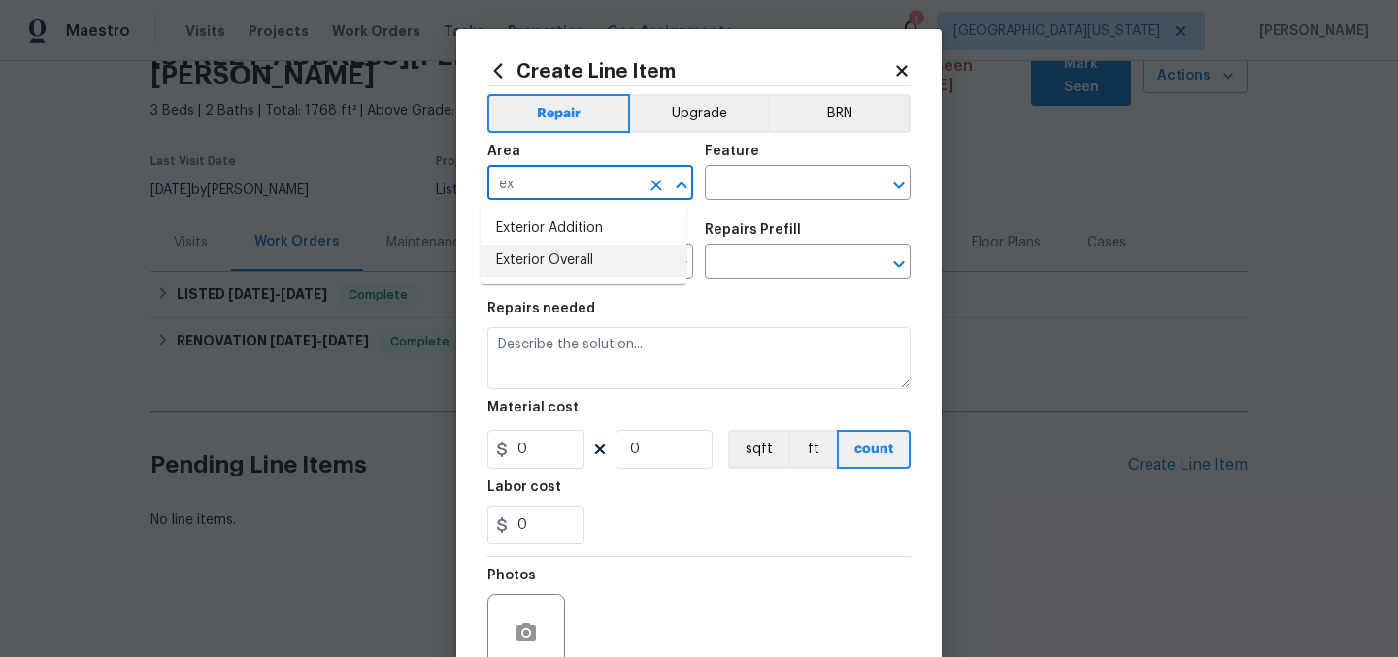
click at [549, 257] on li "Exterior Overall" at bounding box center [584, 261] width 206 height 32
type input "Exterior Overall"
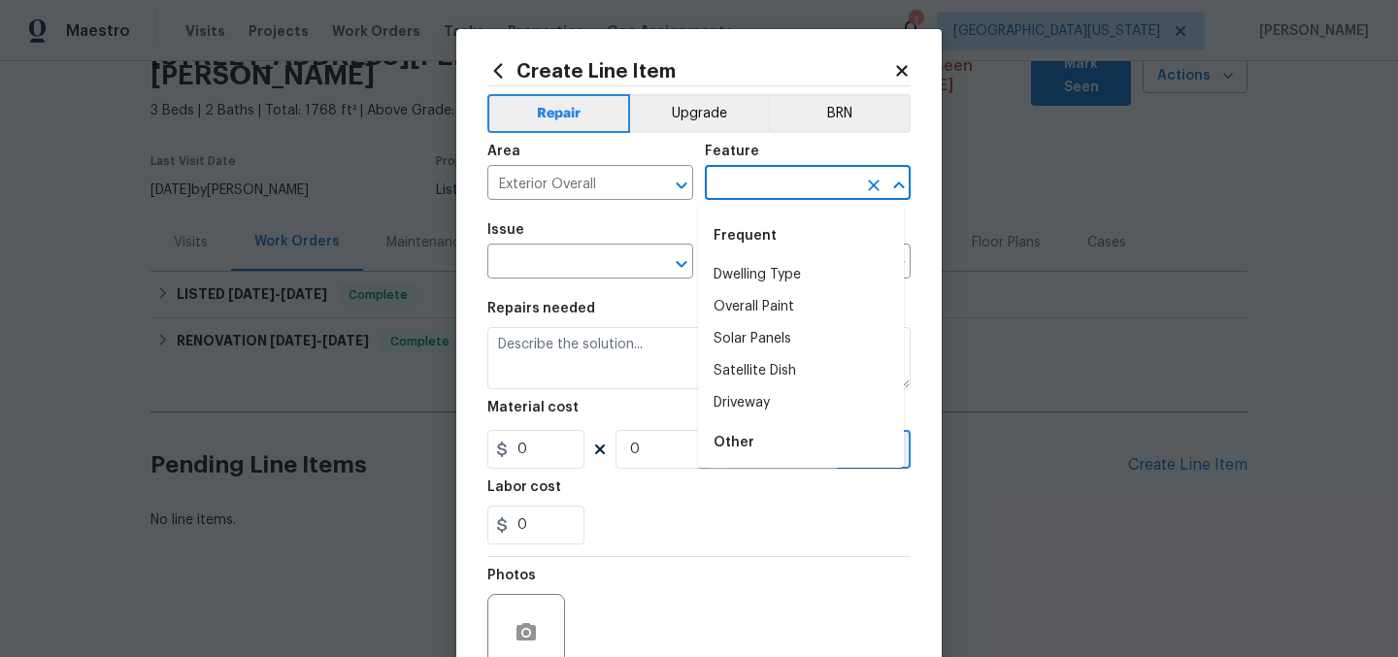
click at [716, 184] on input "text" at bounding box center [780, 185] width 151 height 30
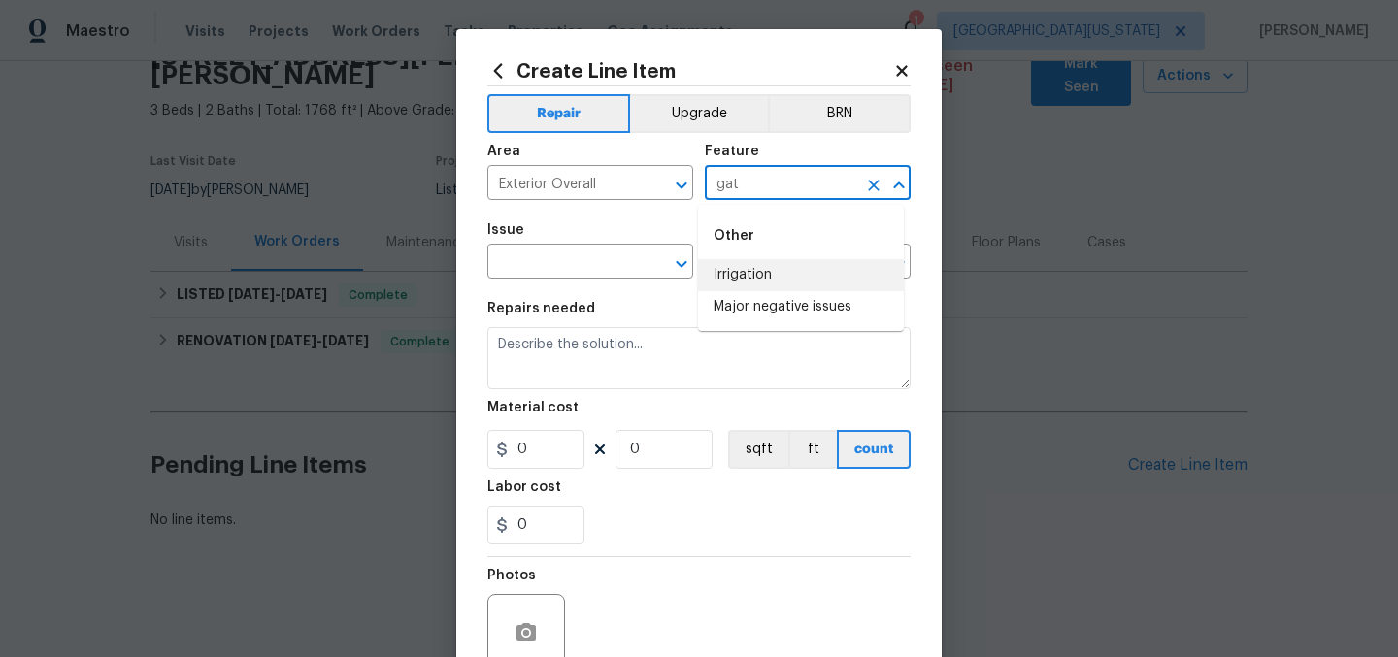
click at [808, 182] on input "gat" at bounding box center [780, 185] width 151 height 30
click at [806, 180] on input "gat" at bounding box center [780, 185] width 151 height 30
click at [788, 275] on li "Fence" at bounding box center [801, 275] width 206 height 32
click at [795, 194] on input "Fence" at bounding box center [780, 185] width 151 height 30
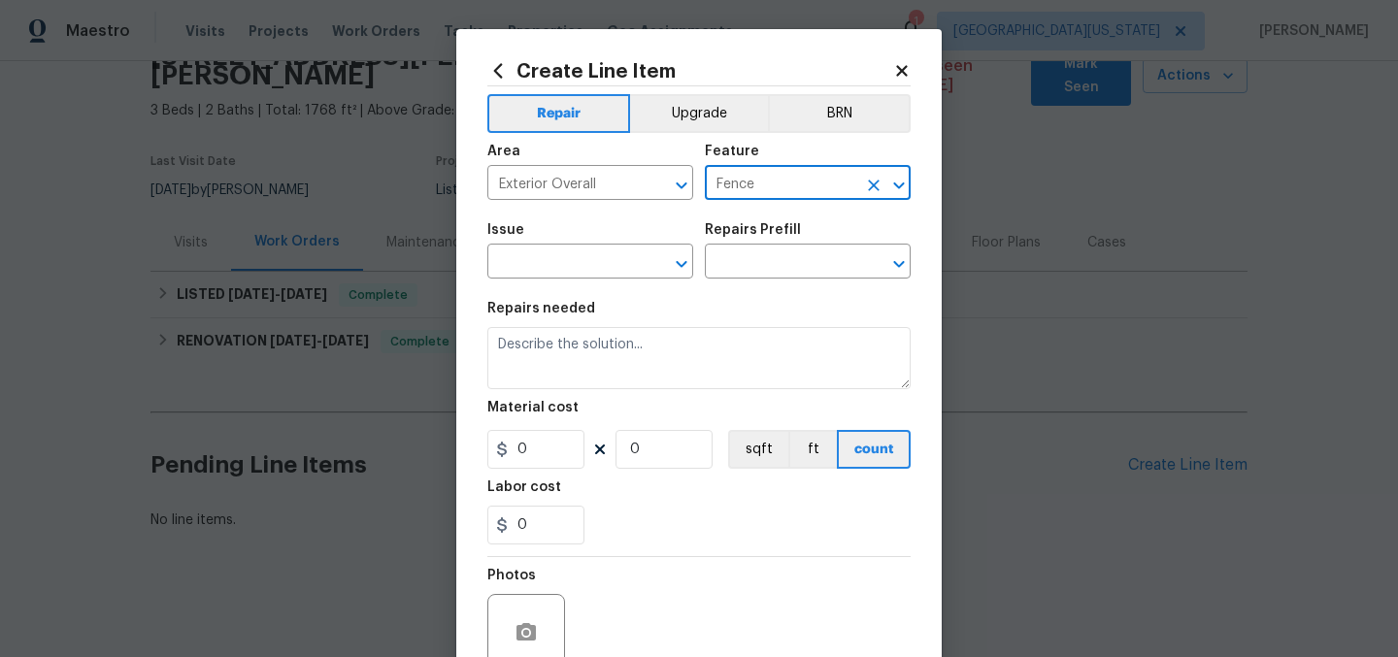
click at [795, 192] on input "Fence" at bounding box center [780, 185] width 151 height 30
click at [795, 191] on input "Fence" at bounding box center [780, 185] width 151 height 30
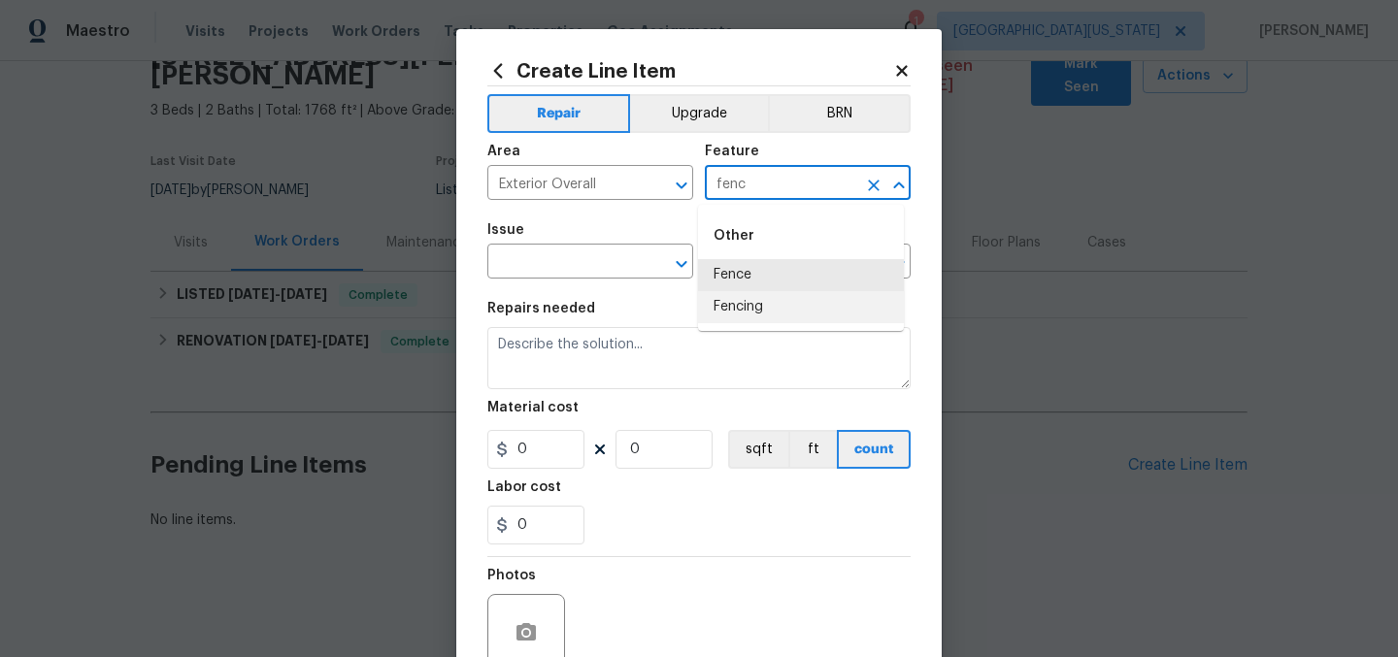
click at [839, 299] on li "Fencing" at bounding box center [801, 307] width 206 height 32
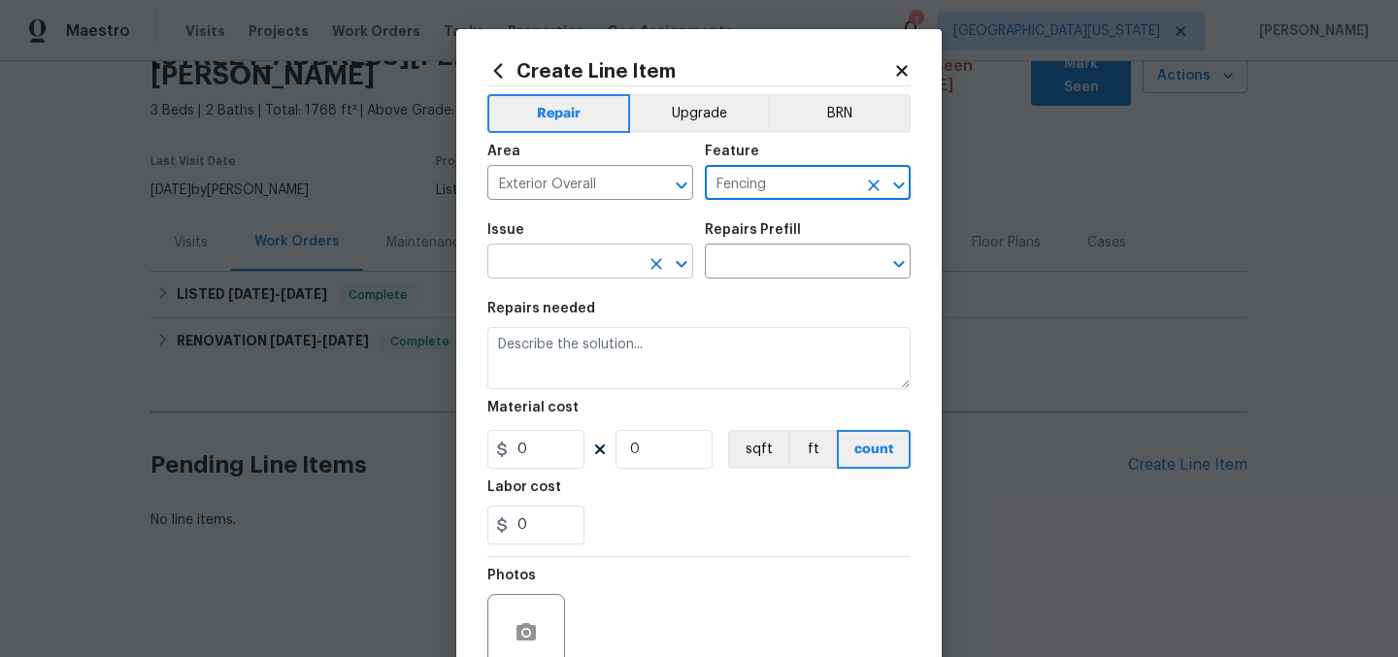
type input "Fencing"
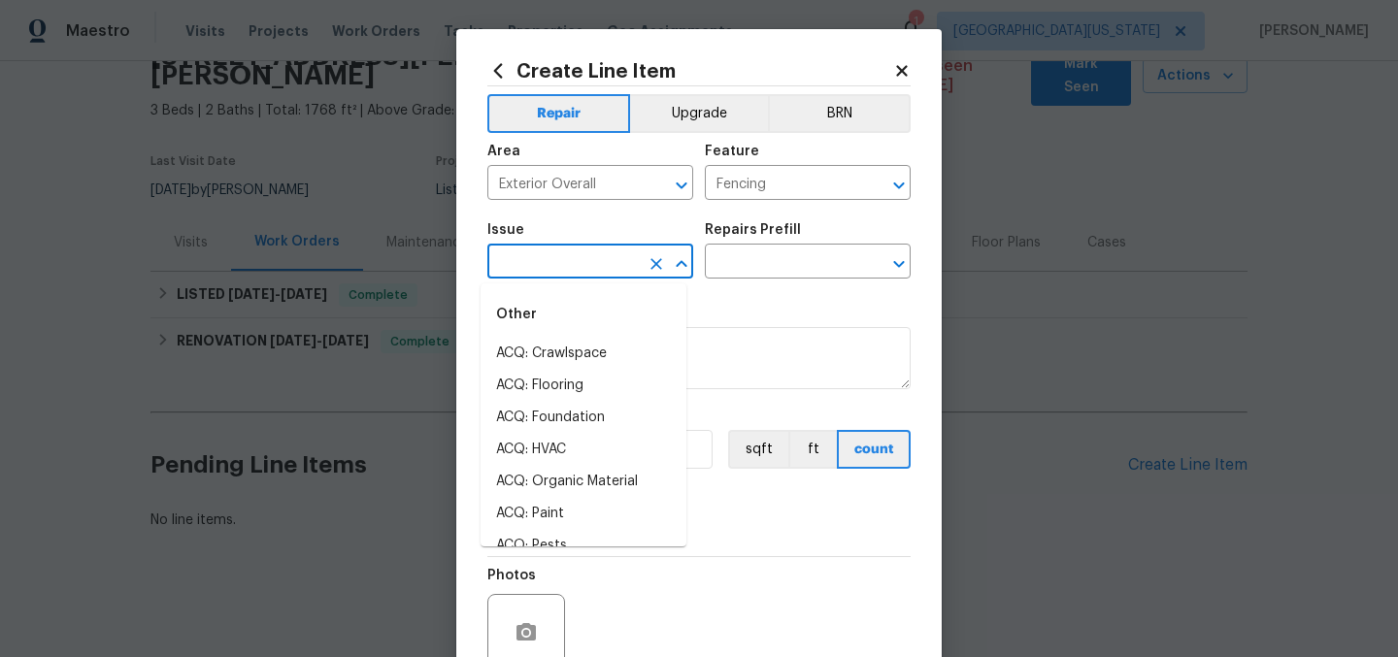
click at [562, 269] on input "text" at bounding box center [562, 264] width 151 height 30
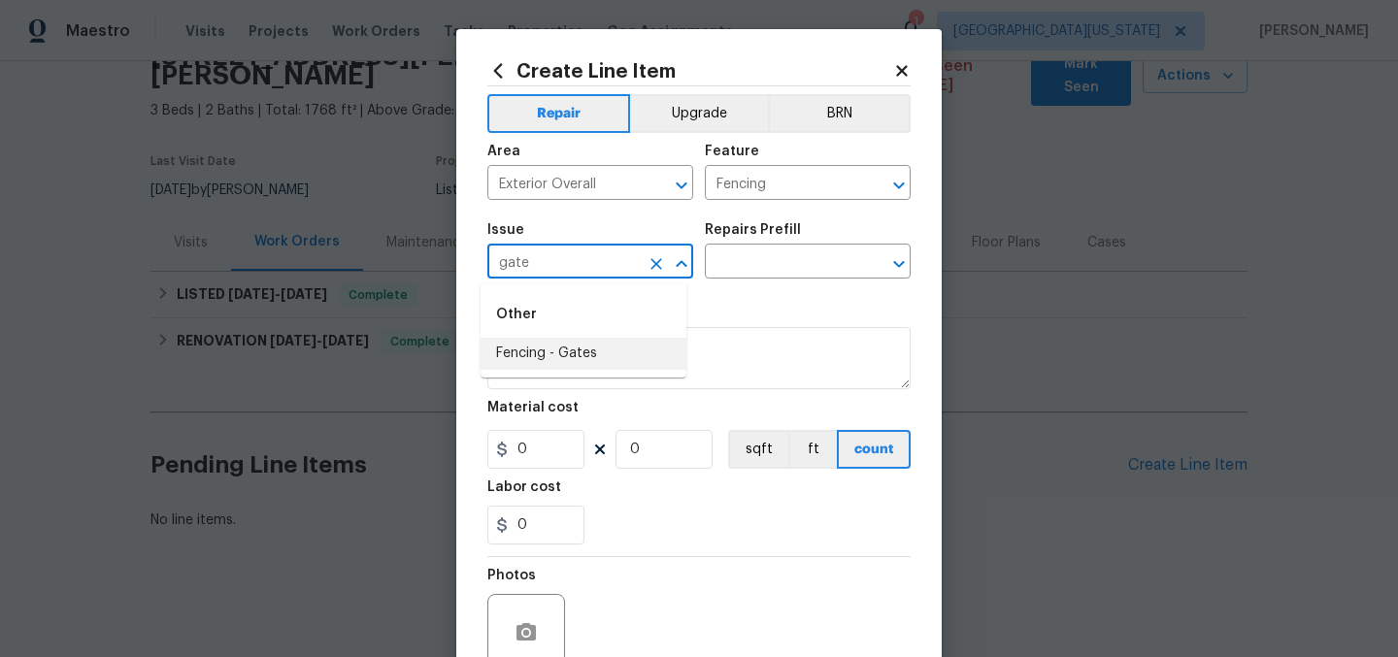
click at [584, 348] on li "Fencing - Gates" at bounding box center [584, 354] width 206 height 32
type input "Fencing - Gates"
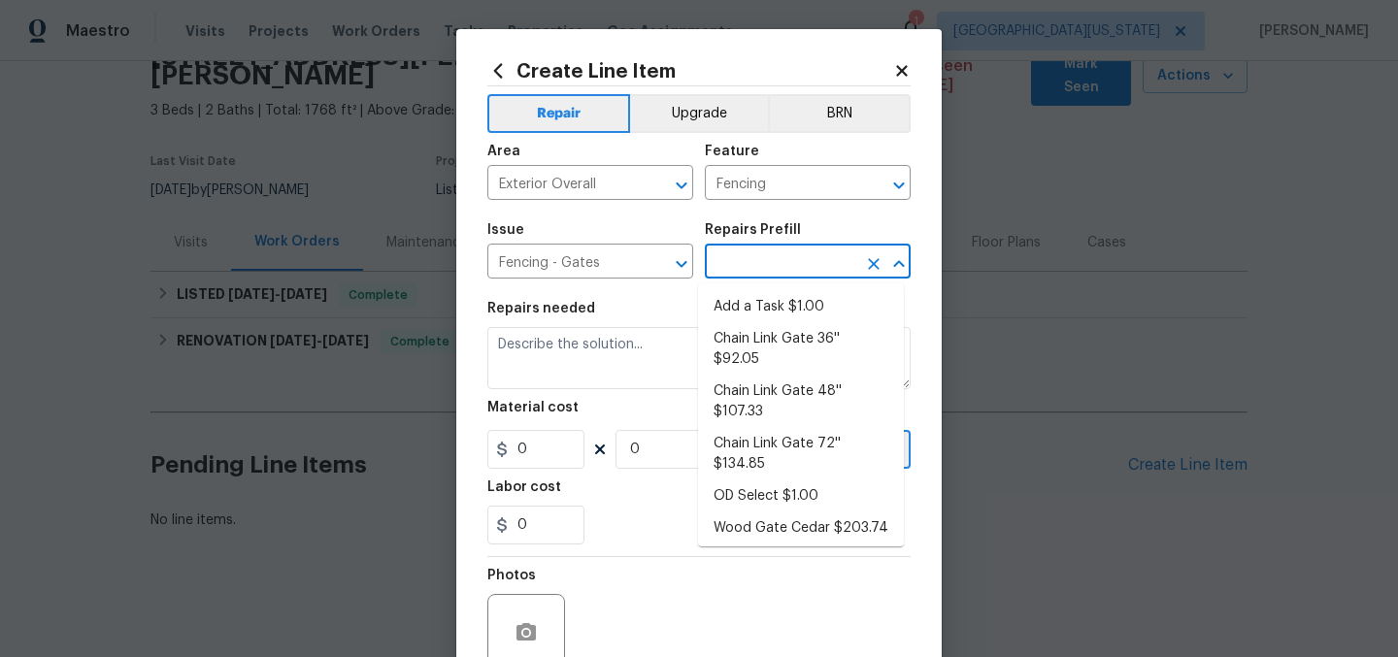
click at [819, 250] on input "text" at bounding box center [780, 264] width 151 height 30
click at [805, 300] on li "Add a Task $1.00" at bounding box center [801, 307] width 206 height 32
type input "Add a Task $1.00"
type textarea "HPM to detail"
type input "1"
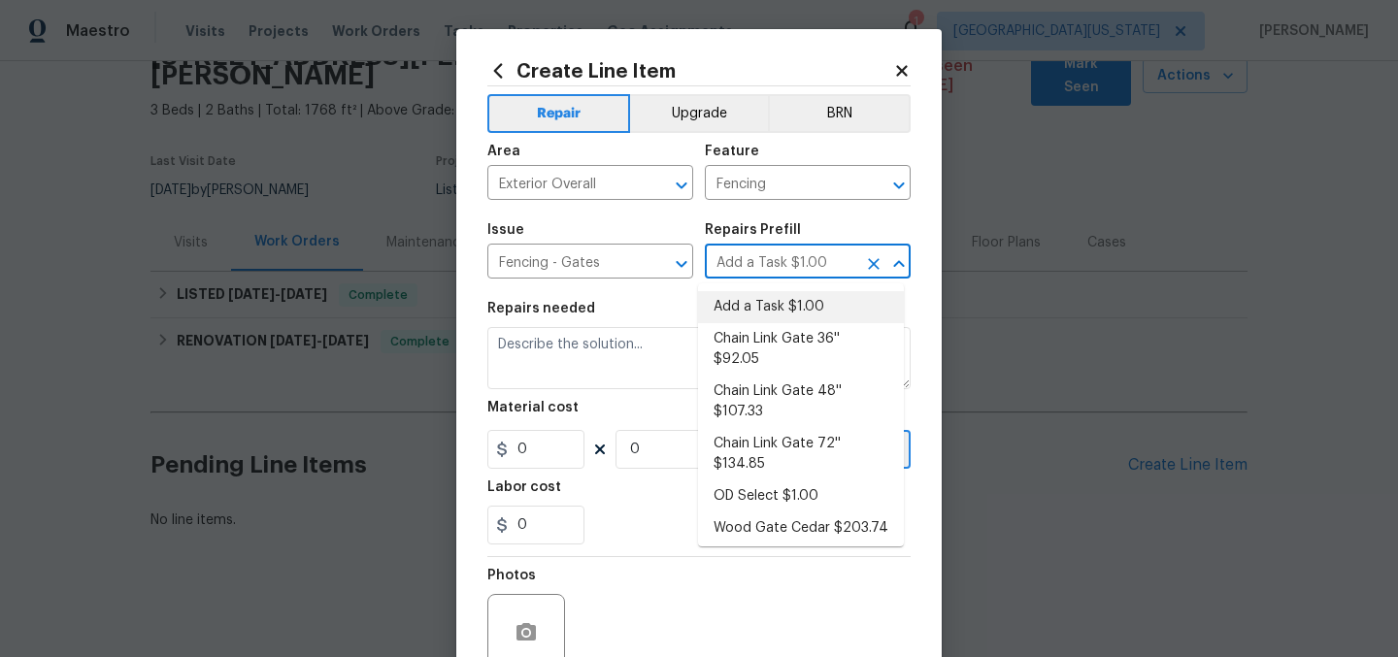
type input "1"
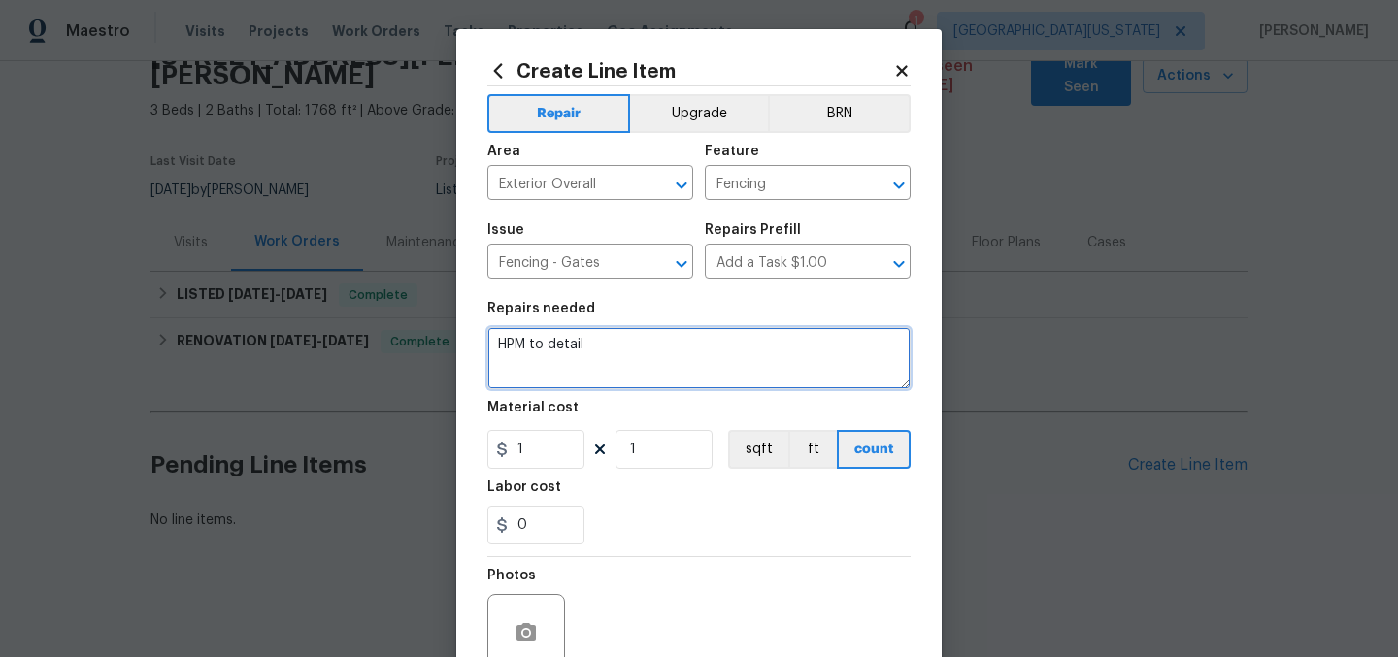
click at [641, 350] on textarea "HPM to detail" at bounding box center [698, 358] width 423 height 62
click at [642, 350] on textarea "HPM to detail" at bounding box center [698, 358] width 423 height 62
type textarea "BACKYARD GATE: Modify gate to operate properly."
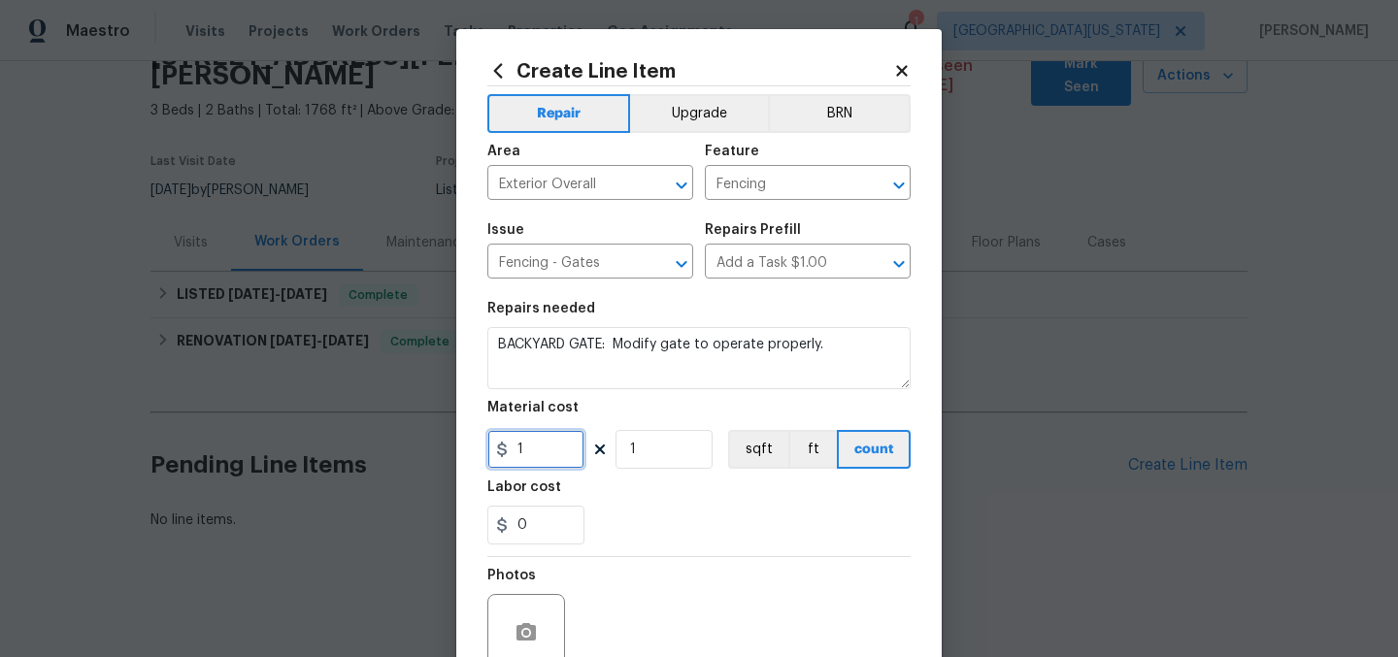
click at [540, 456] on input "1" at bounding box center [535, 449] width 97 height 39
type input "150"
click at [721, 500] on div "Labor cost" at bounding box center [698, 493] width 423 height 25
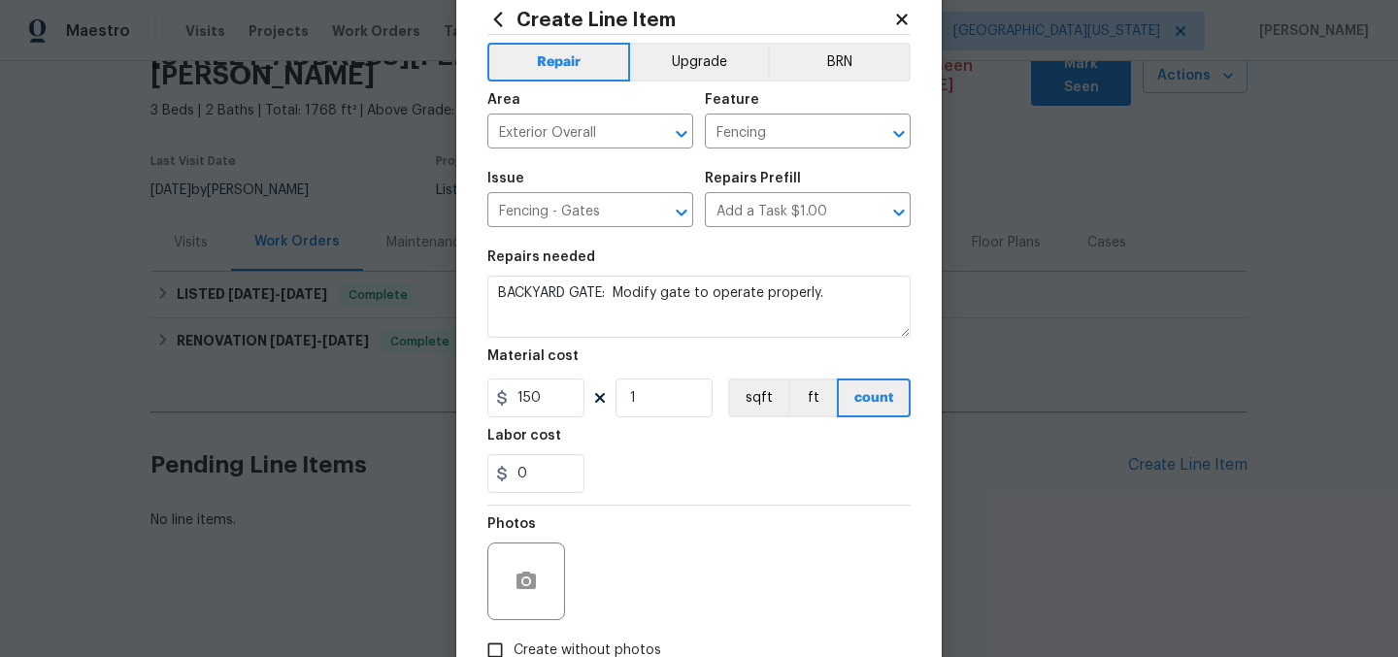
scroll to position [180, 0]
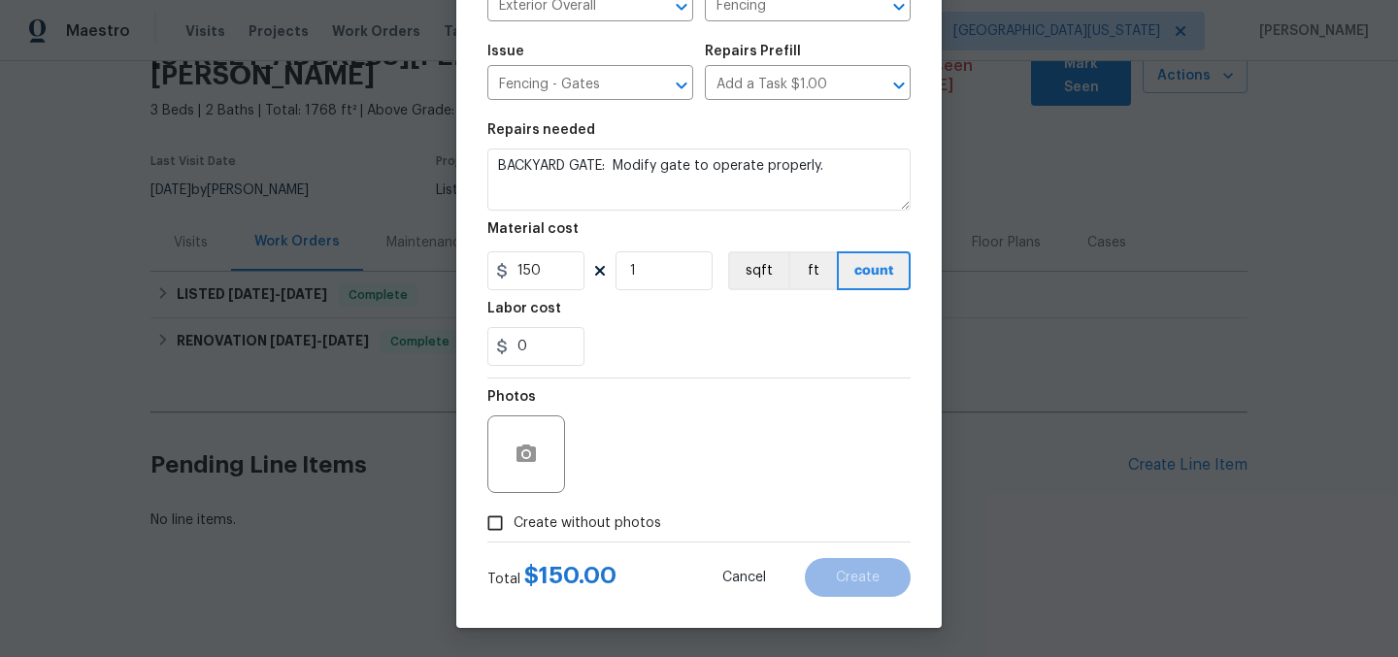
click at [609, 521] on span "Create without photos" at bounding box center [588, 524] width 148 height 20
click at [514, 521] on input "Create without photos" at bounding box center [495, 523] width 37 height 37
checkbox input "true"
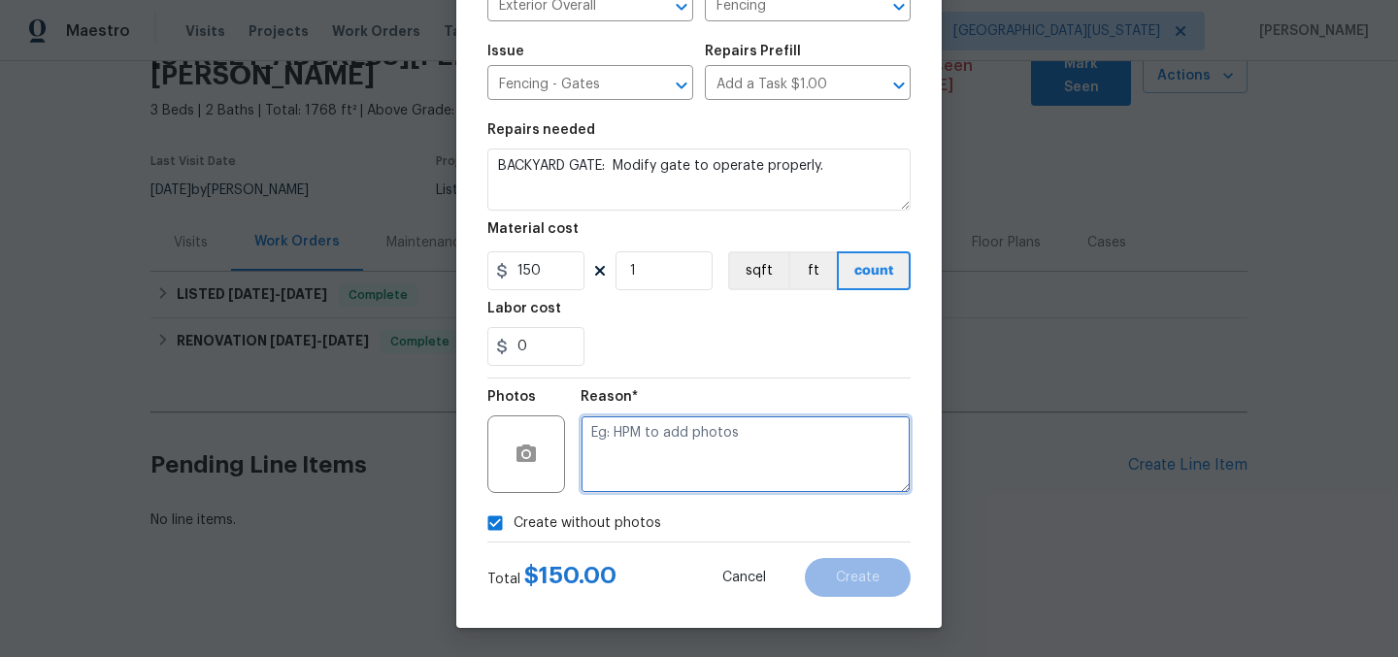
drag, startPoint x: 706, startPoint y: 435, endPoint x: 834, endPoint y: 423, distance: 128.7
click at [707, 435] on textarea at bounding box center [746, 455] width 330 height 78
type textarea "Later"
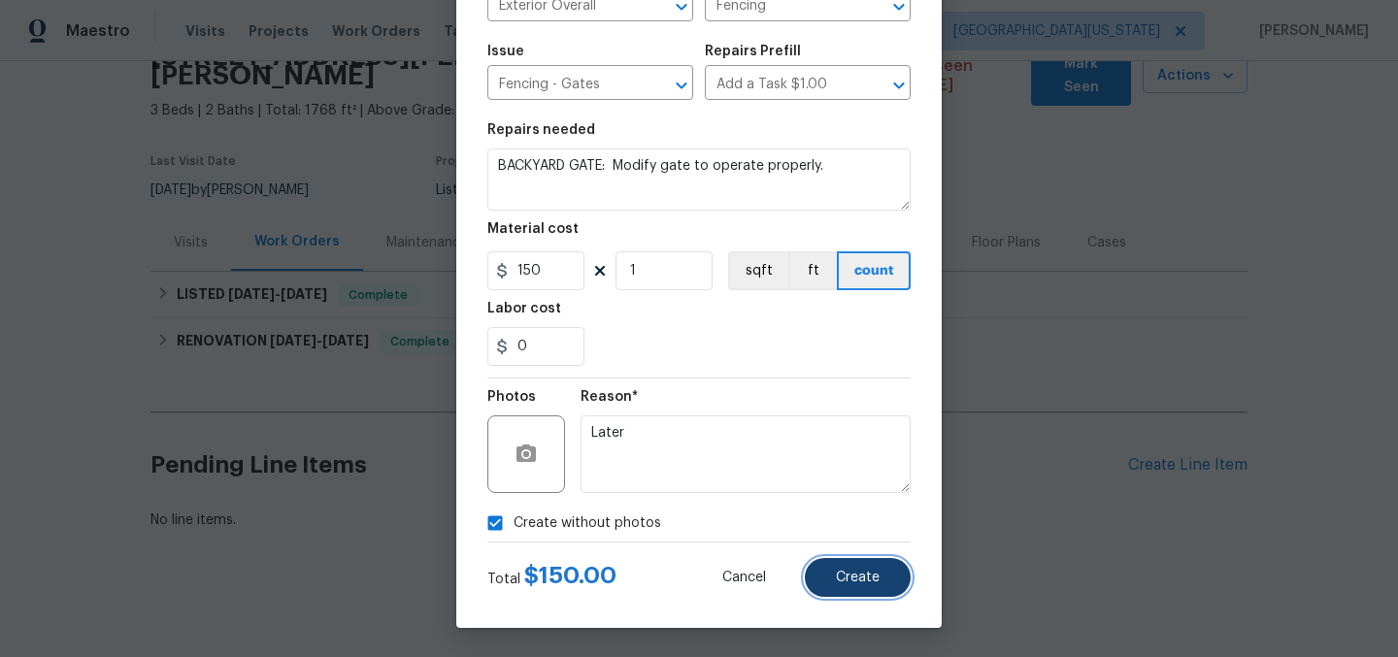
click at [852, 584] on span "Create" at bounding box center [858, 578] width 44 height 15
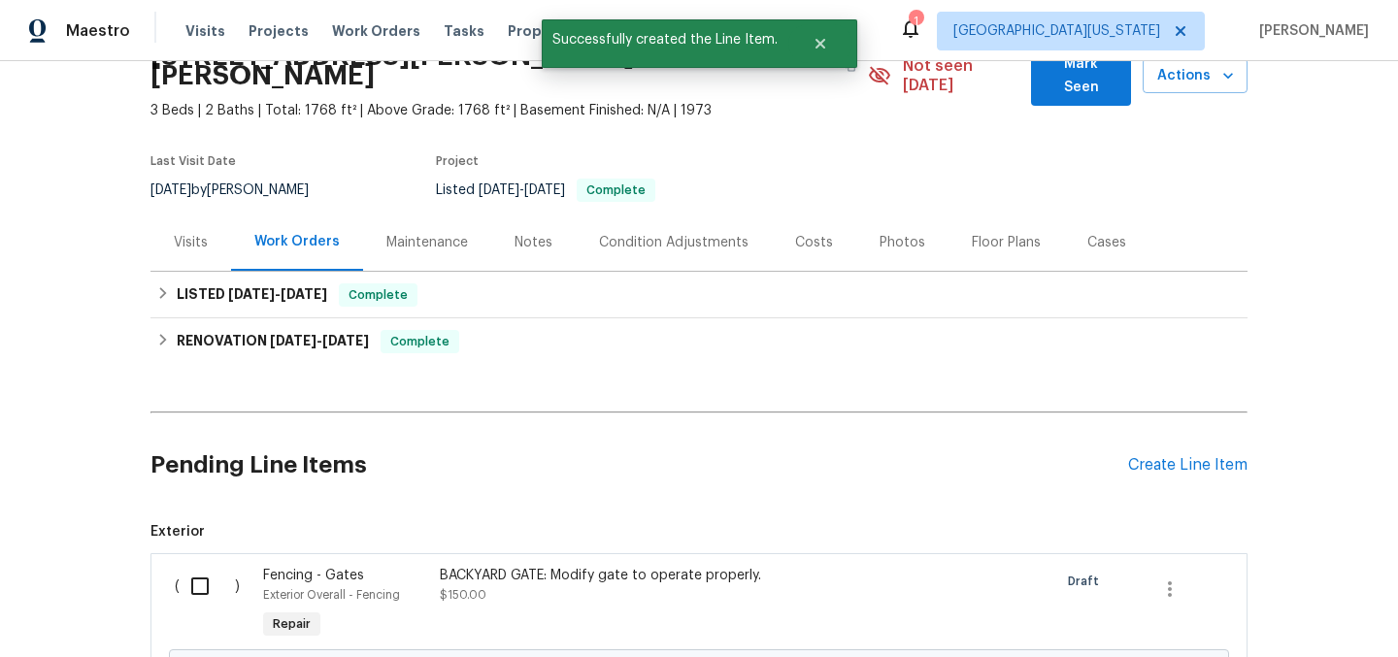
click at [195, 575] on input "checkbox" at bounding box center [207, 586] width 55 height 41
checkbox input "true"
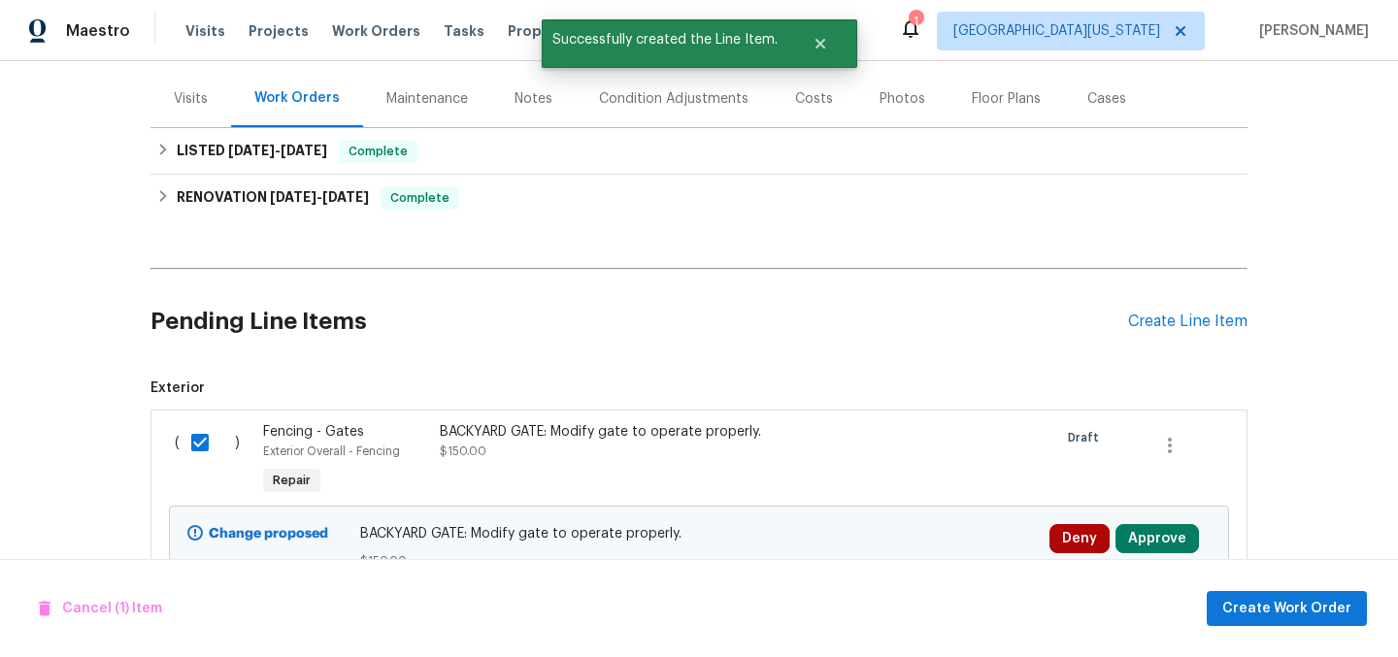
scroll to position [321, 0]
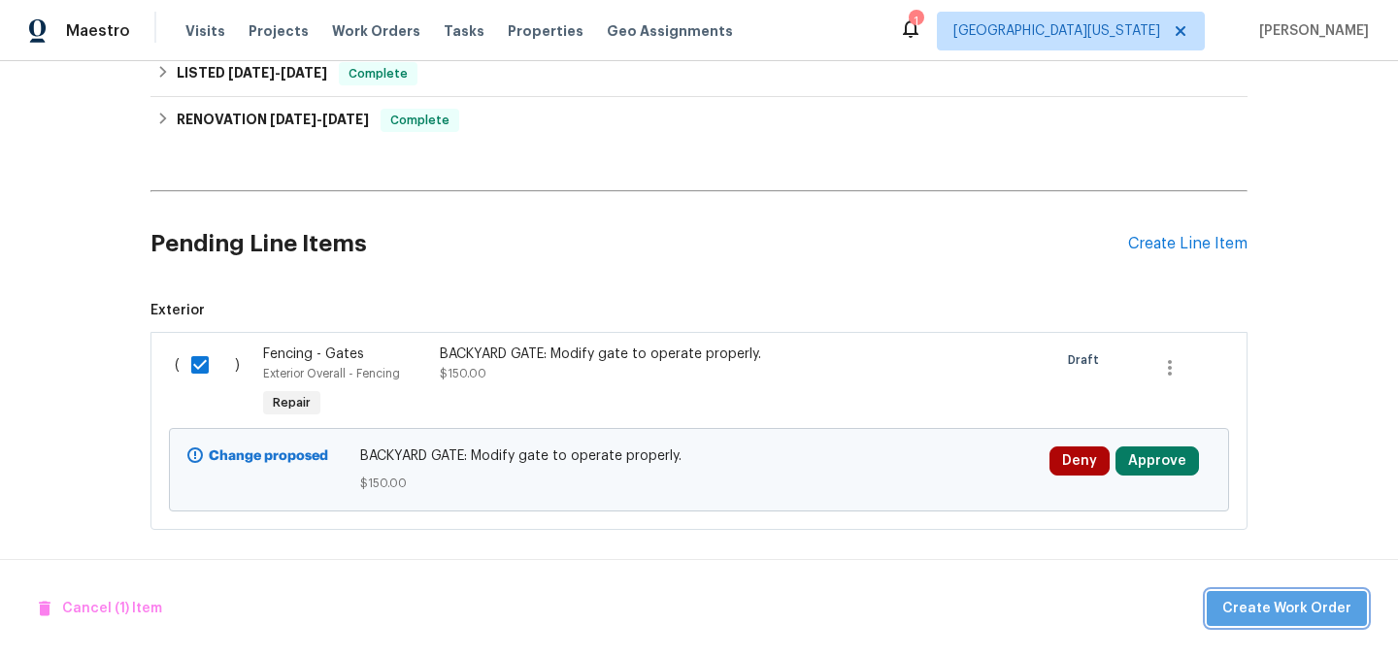
click at [1306, 612] on span "Create Work Order" at bounding box center [1287, 609] width 129 height 24
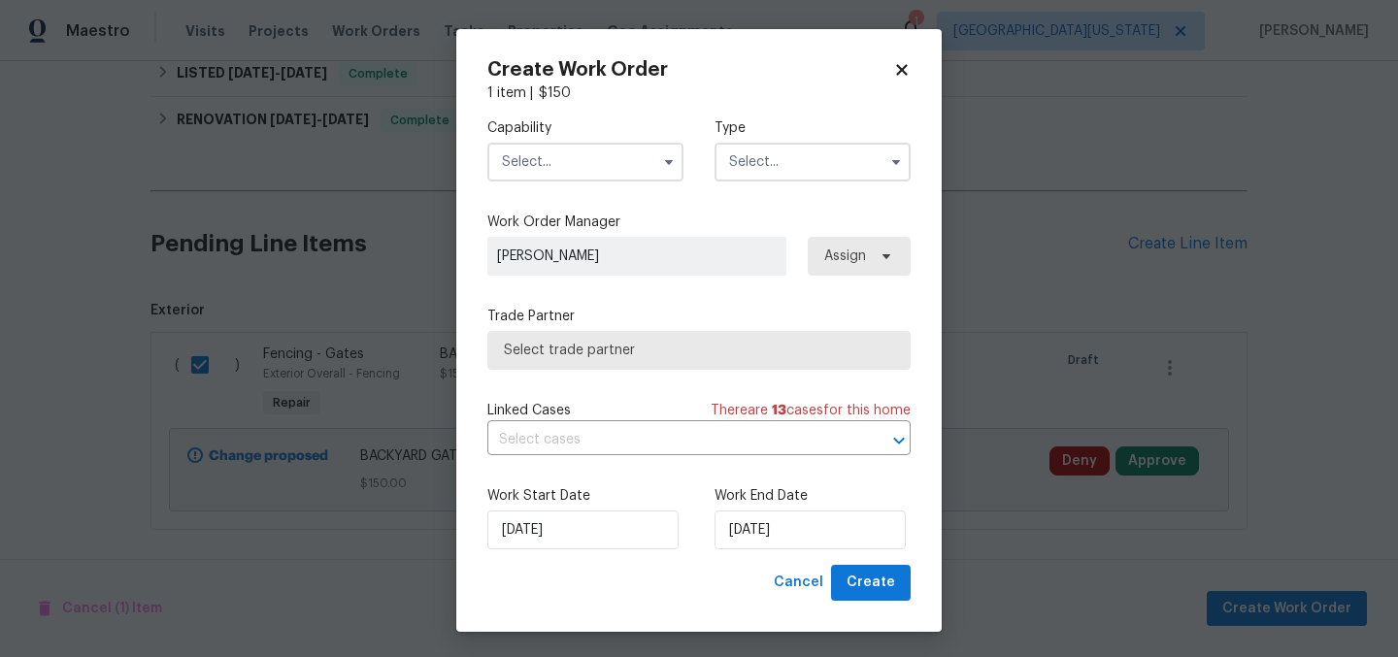
click at [605, 160] on input "text" at bounding box center [585, 162] width 196 height 39
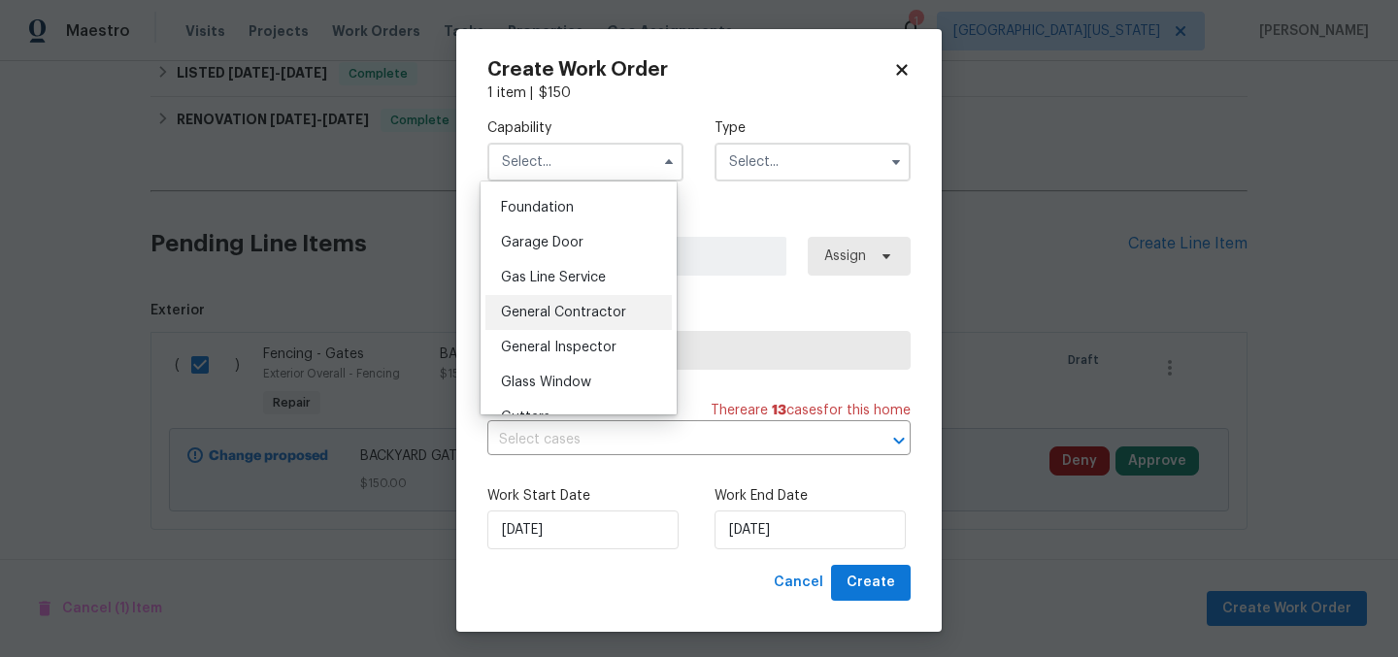
scroll to position [820, 0]
click at [605, 330] on div "General Contractor" at bounding box center [579, 312] width 186 height 35
type input "General Contractor"
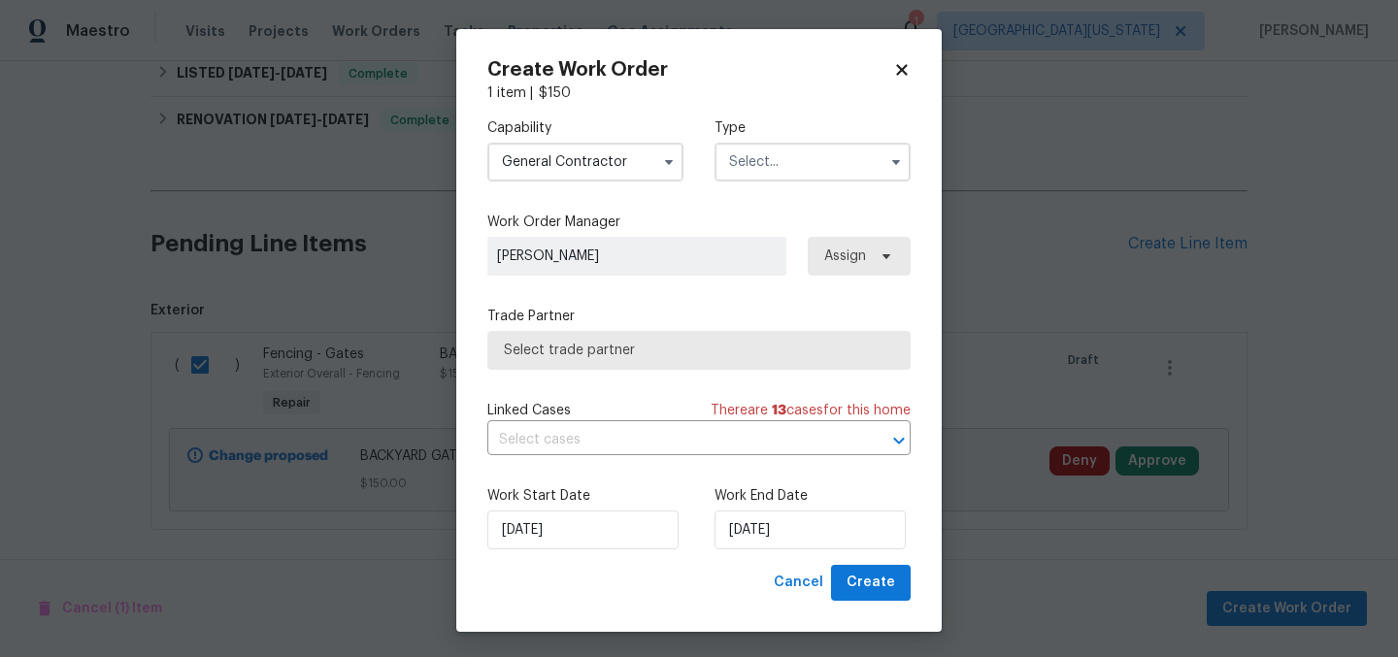
click at [748, 170] on input "text" at bounding box center [813, 162] width 196 height 39
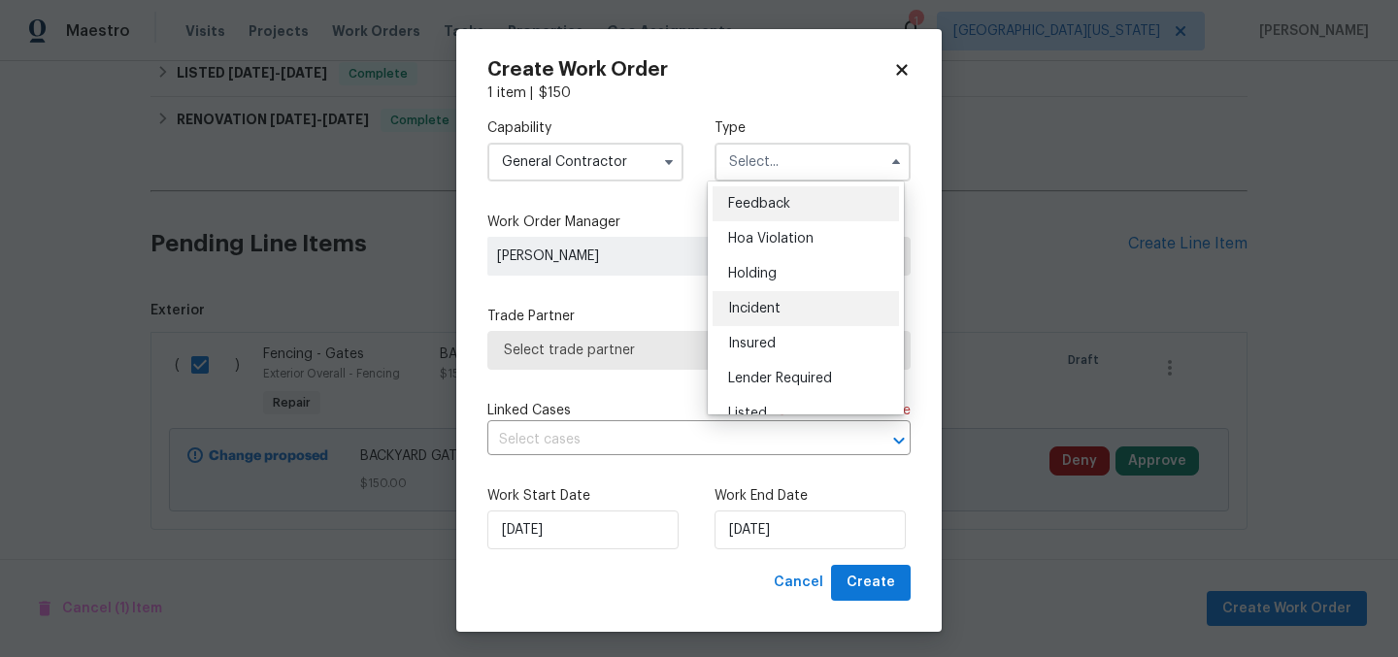
scroll to position [21, 0]
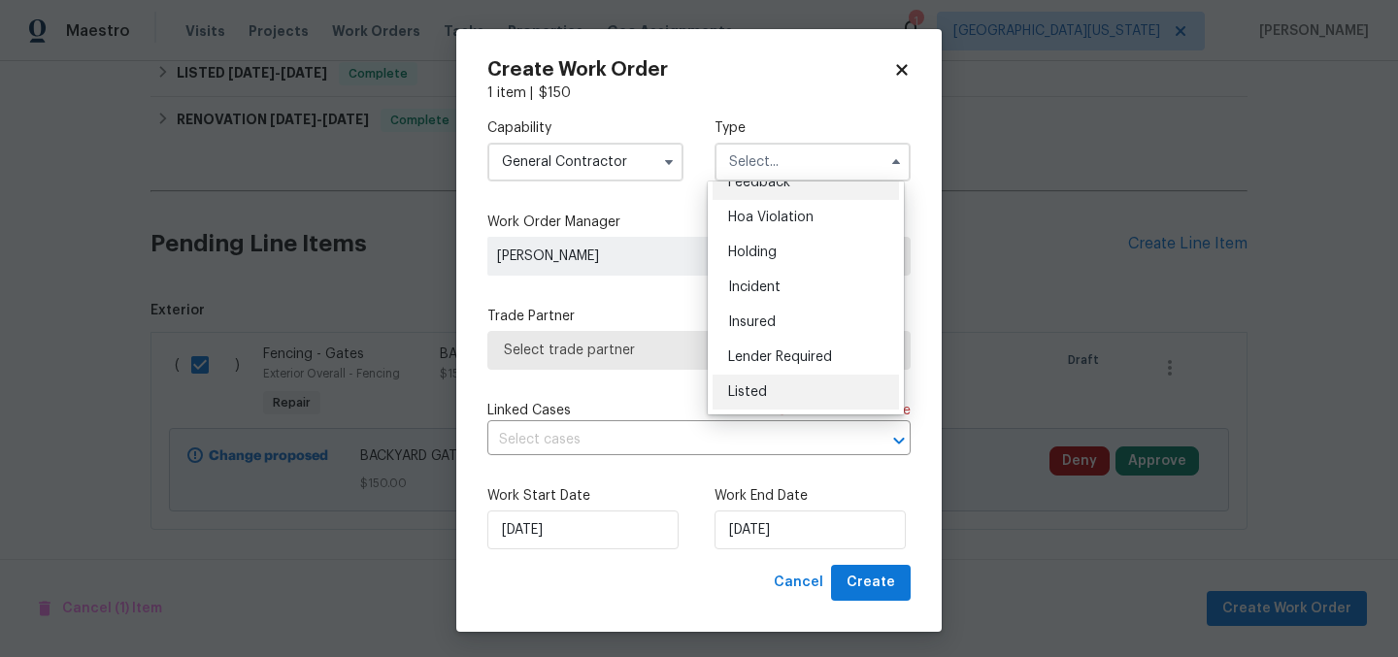
click at [776, 388] on div "Listed" at bounding box center [806, 392] width 186 height 35
type input "Listed"
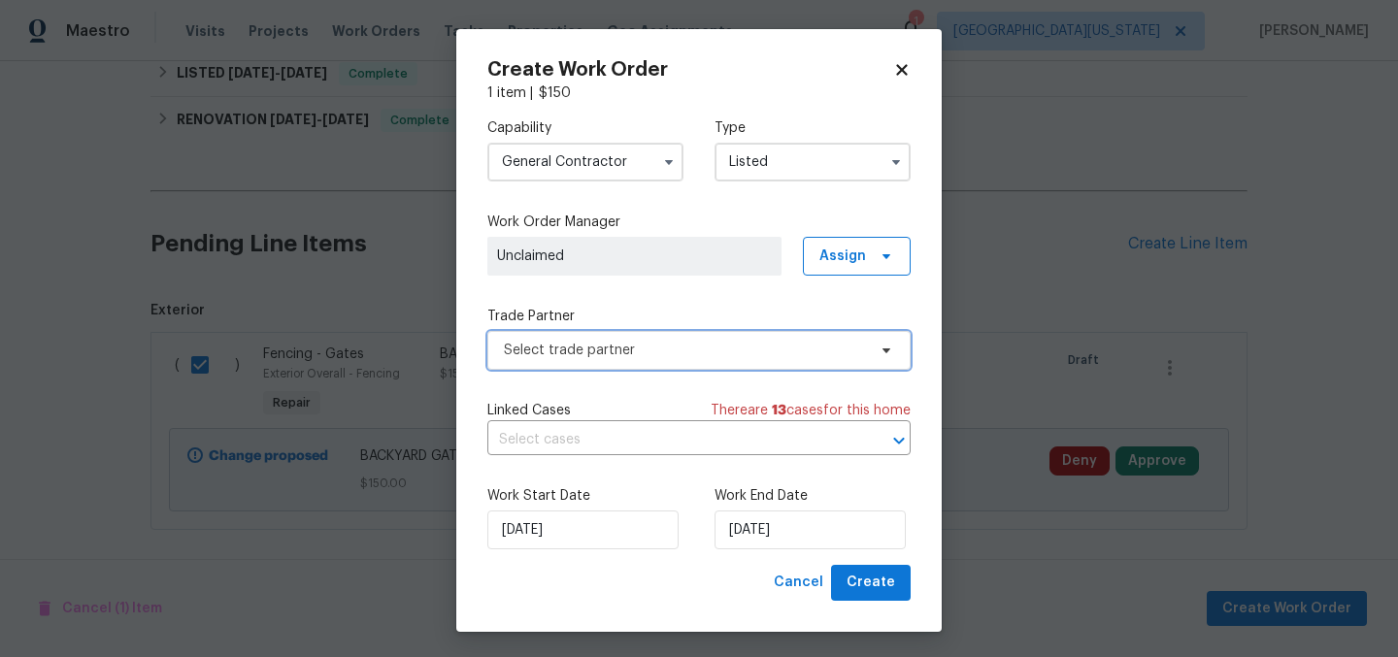
click at [788, 352] on span "Select trade partner" at bounding box center [685, 350] width 362 height 19
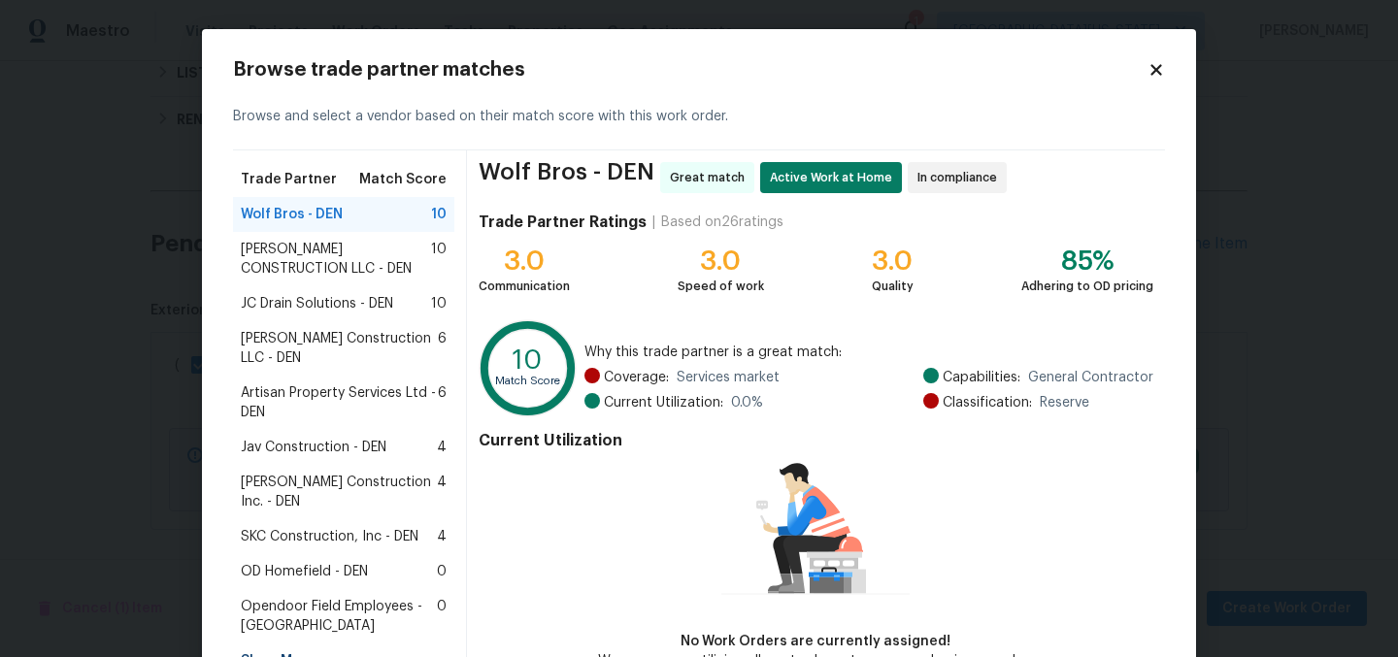
click at [332, 253] on span "[PERSON_NAME] CONSTRUCTION LLC - DEN" at bounding box center [336, 259] width 190 height 39
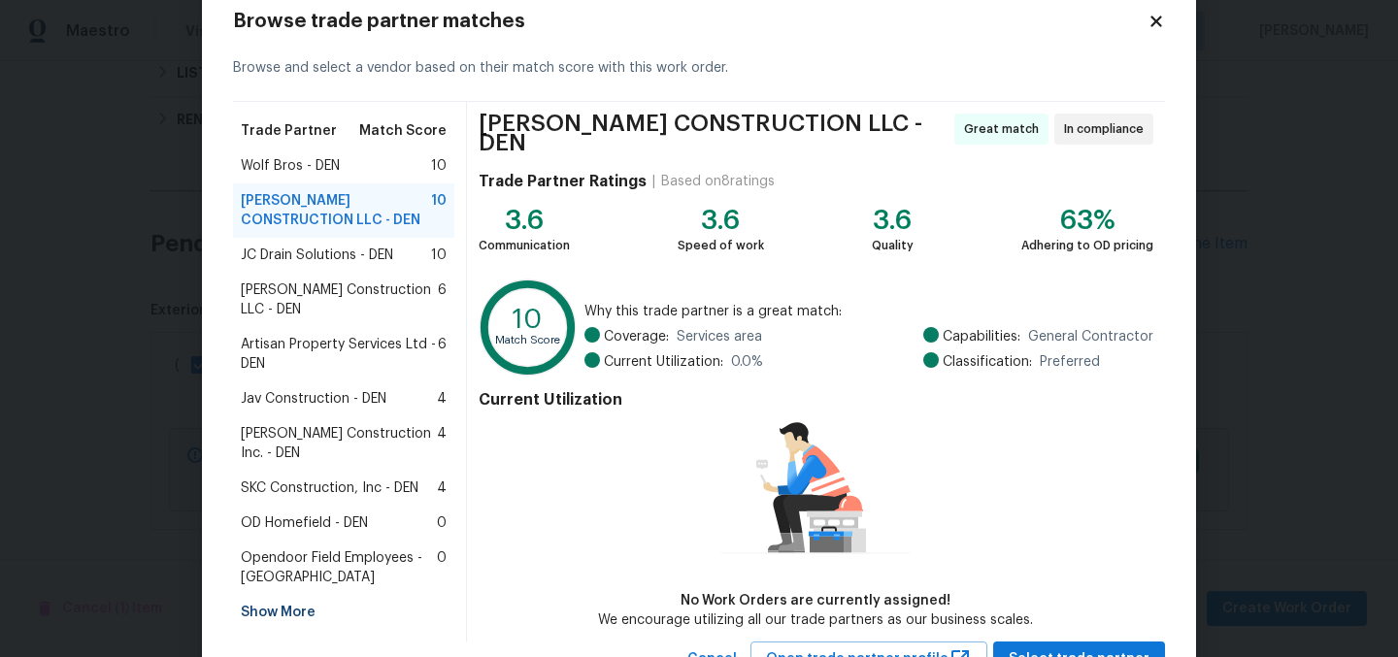
scroll to position [119, 0]
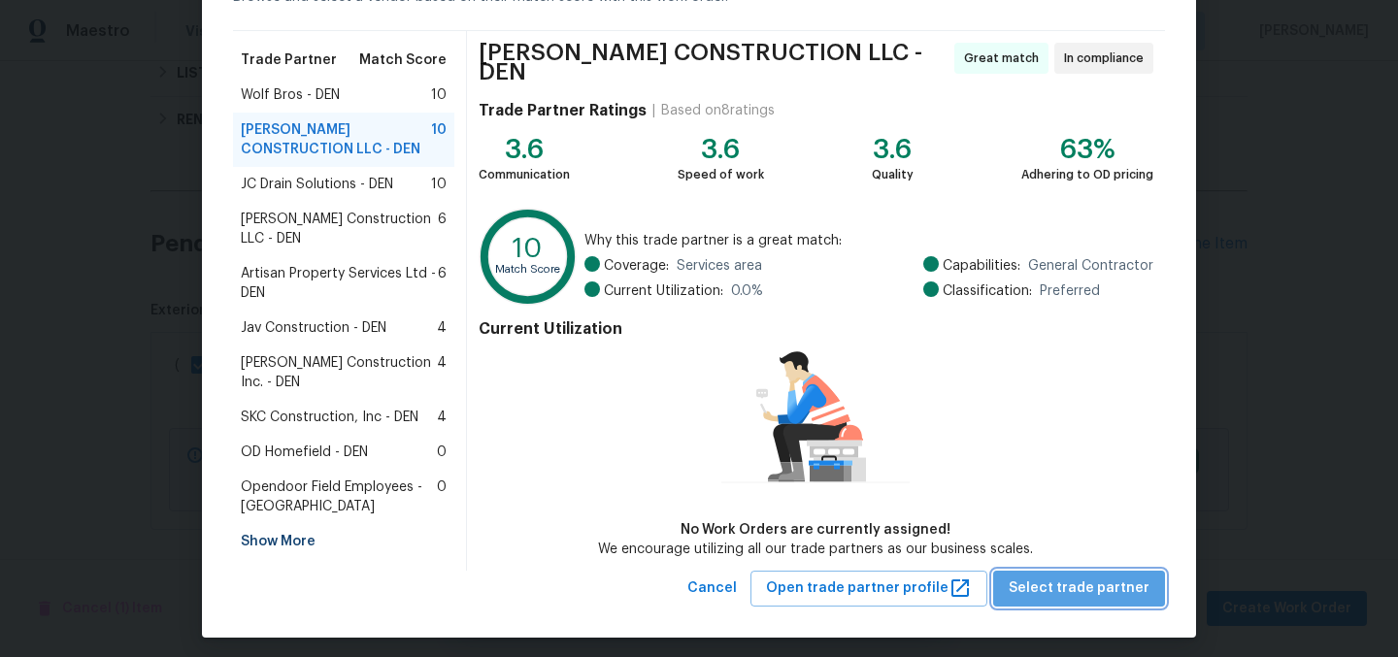
click at [1095, 586] on span "Select trade partner" at bounding box center [1079, 589] width 141 height 24
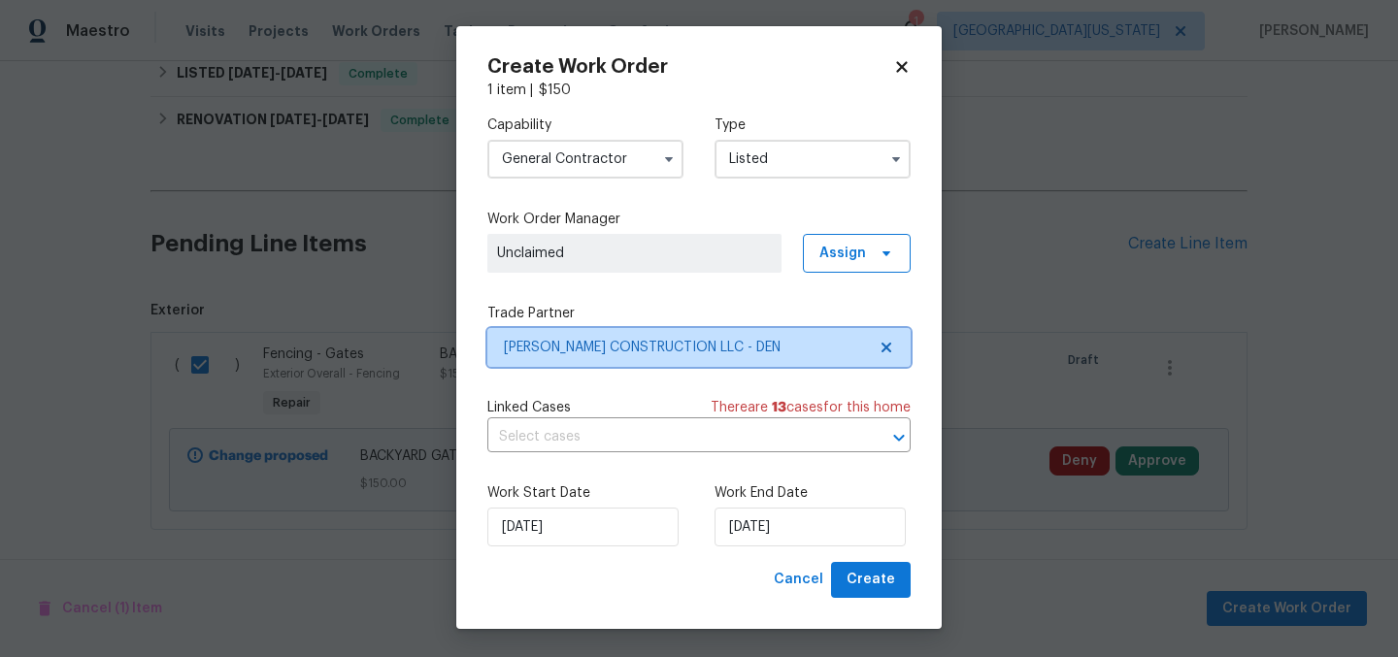
scroll to position [4, 0]
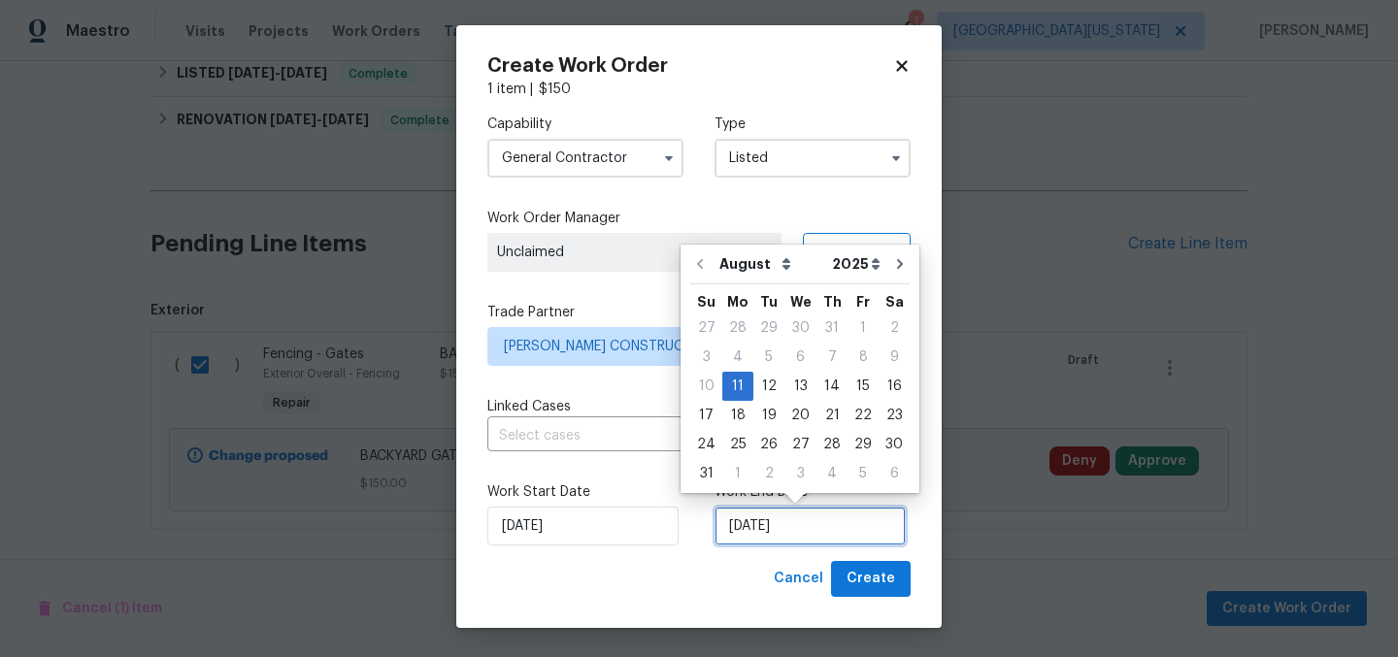
click at [775, 526] on input "[DATE]" at bounding box center [810, 526] width 191 height 39
click at [798, 391] on div "13" at bounding box center [801, 386] width 32 height 27
type input "[DATE]"
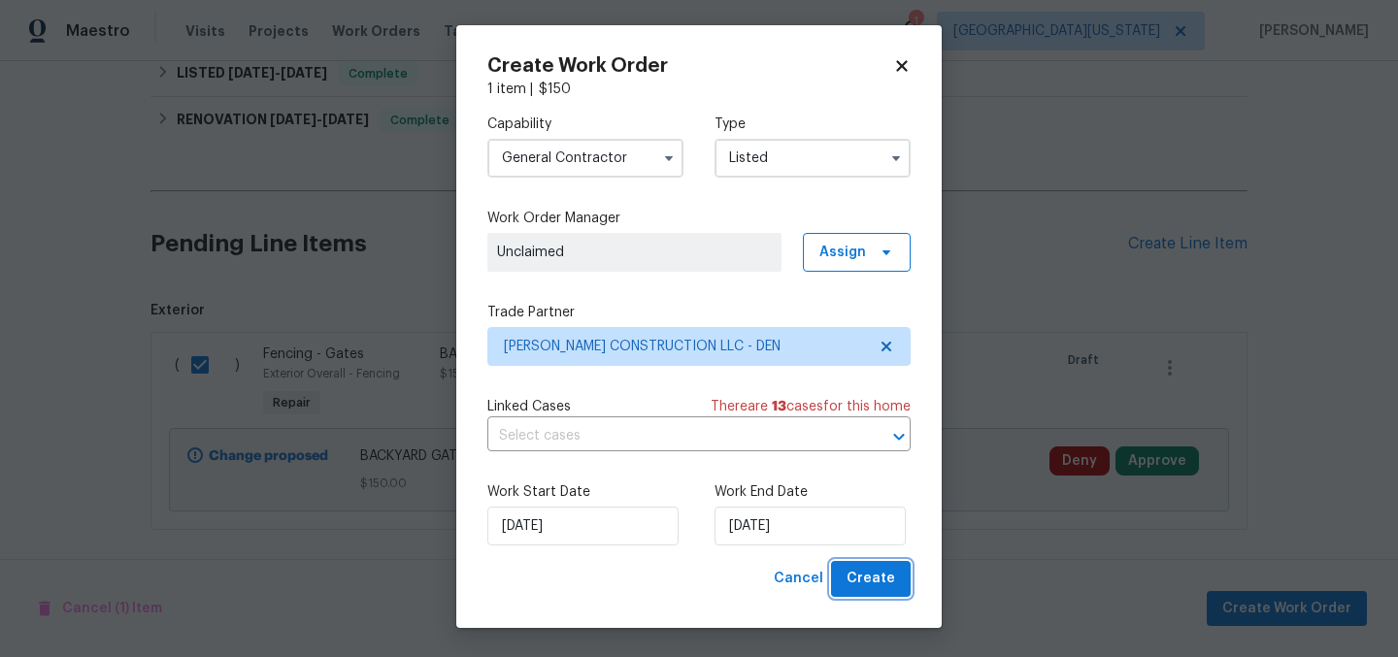
click at [859, 586] on span "Create" at bounding box center [871, 579] width 49 height 24
checkbox input "false"
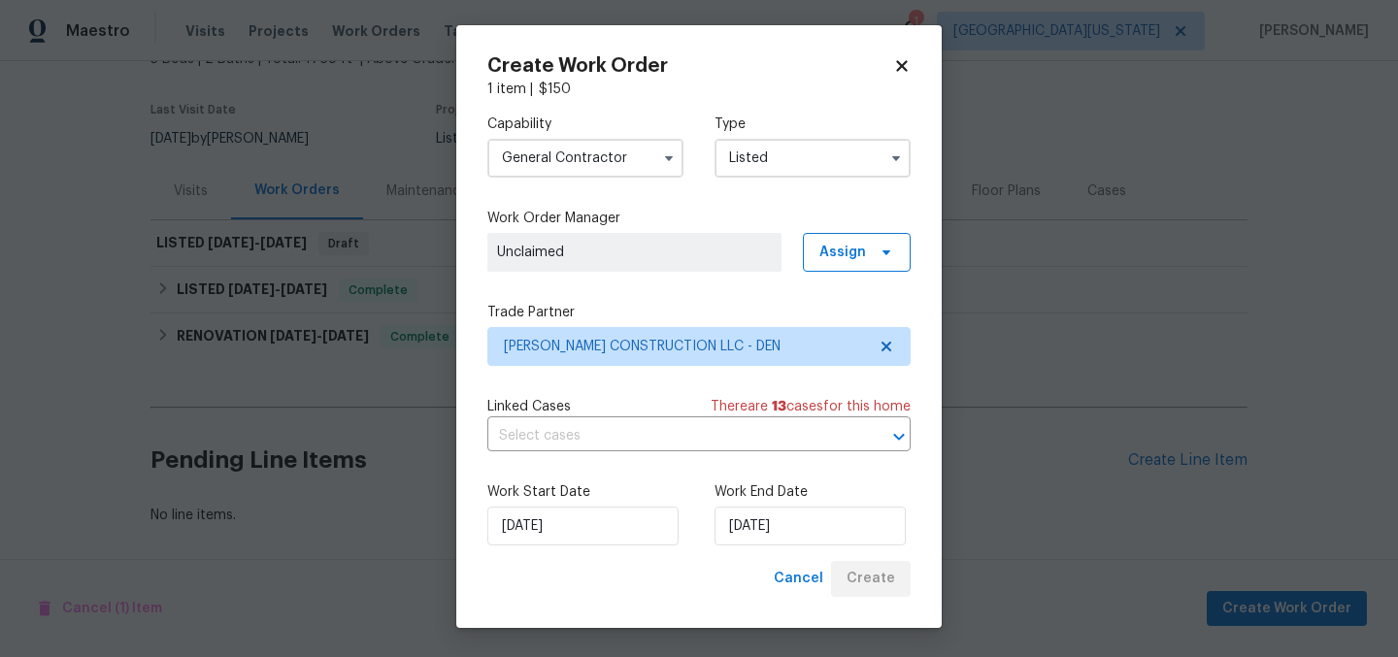
scroll to position [147, 0]
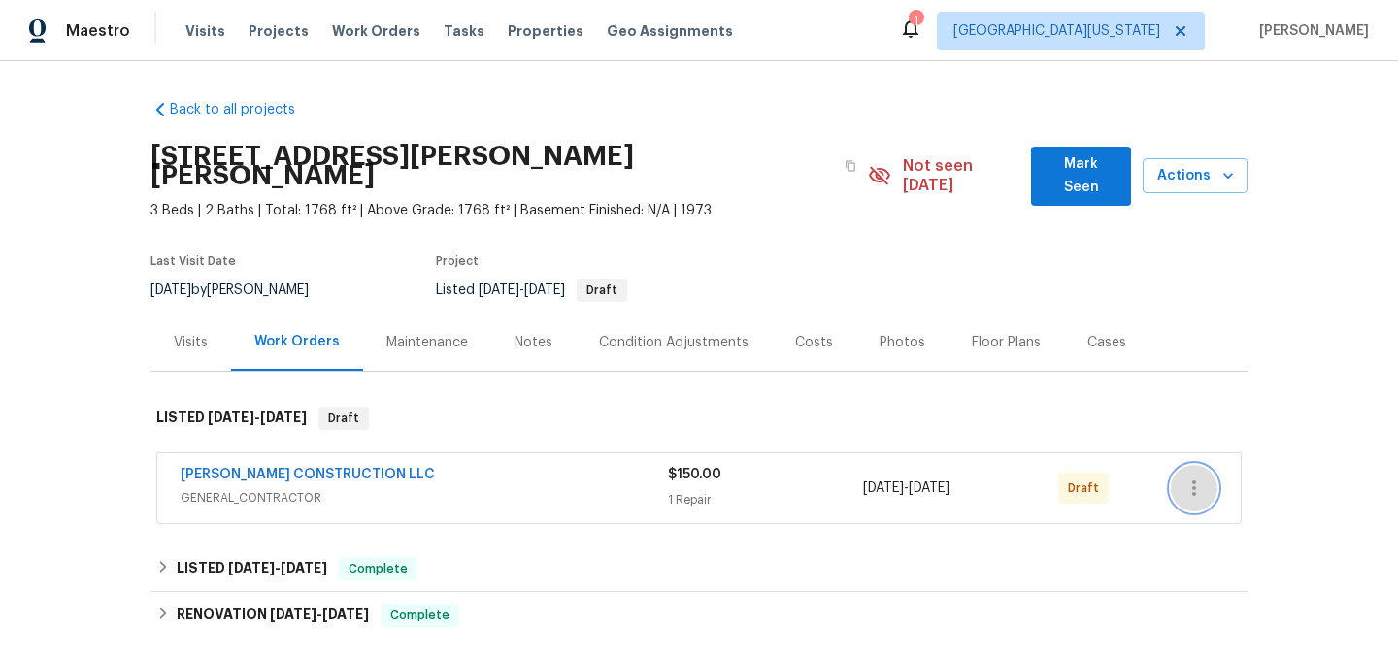
click at [1195, 477] on icon "button" at bounding box center [1194, 488] width 23 height 23
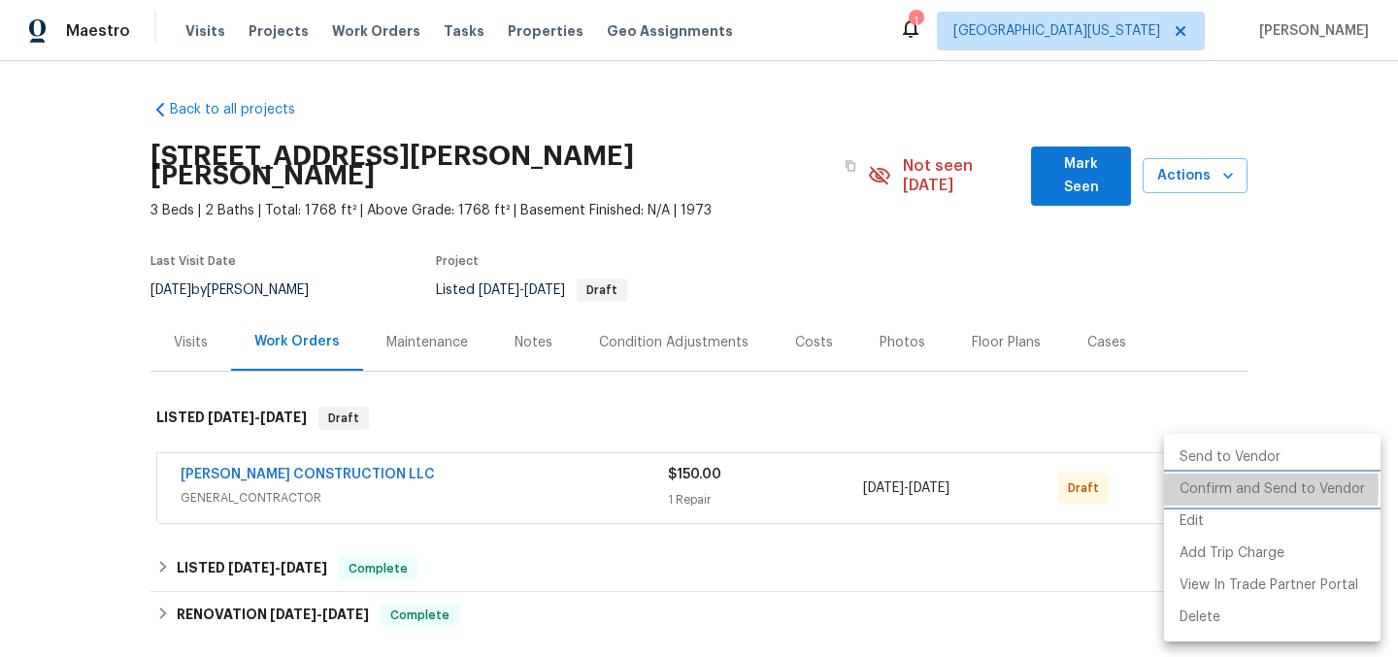
click at [1215, 487] on li "Confirm and Send to Vendor" at bounding box center [1272, 490] width 217 height 32
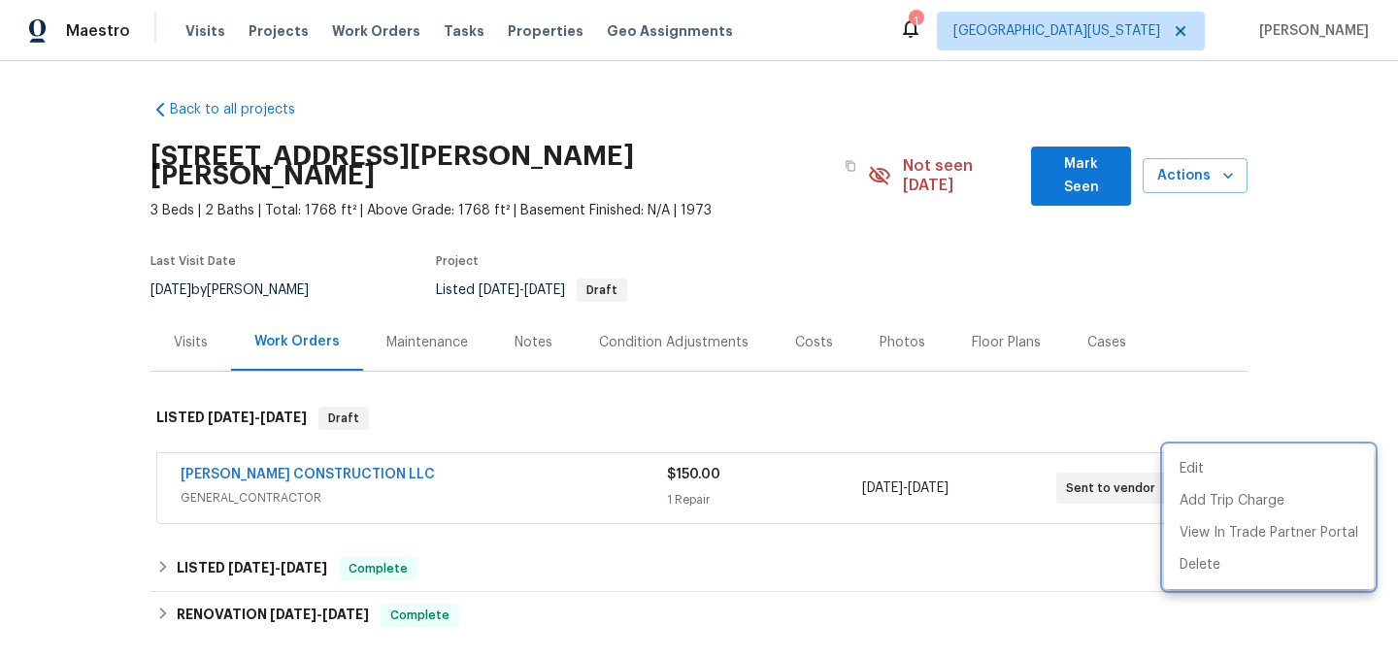
click at [727, 392] on div at bounding box center [699, 328] width 1398 height 657
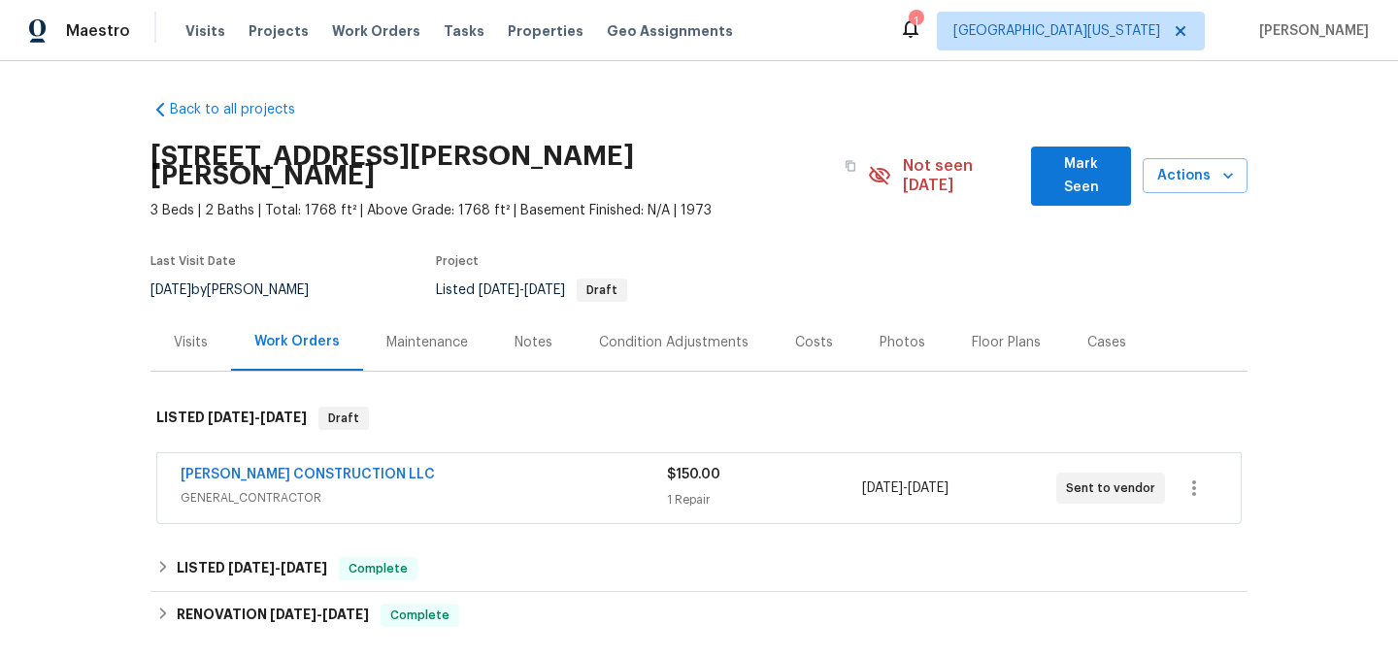
click at [203, 319] on div "Visits" at bounding box center [191, 342] width 81 height 57
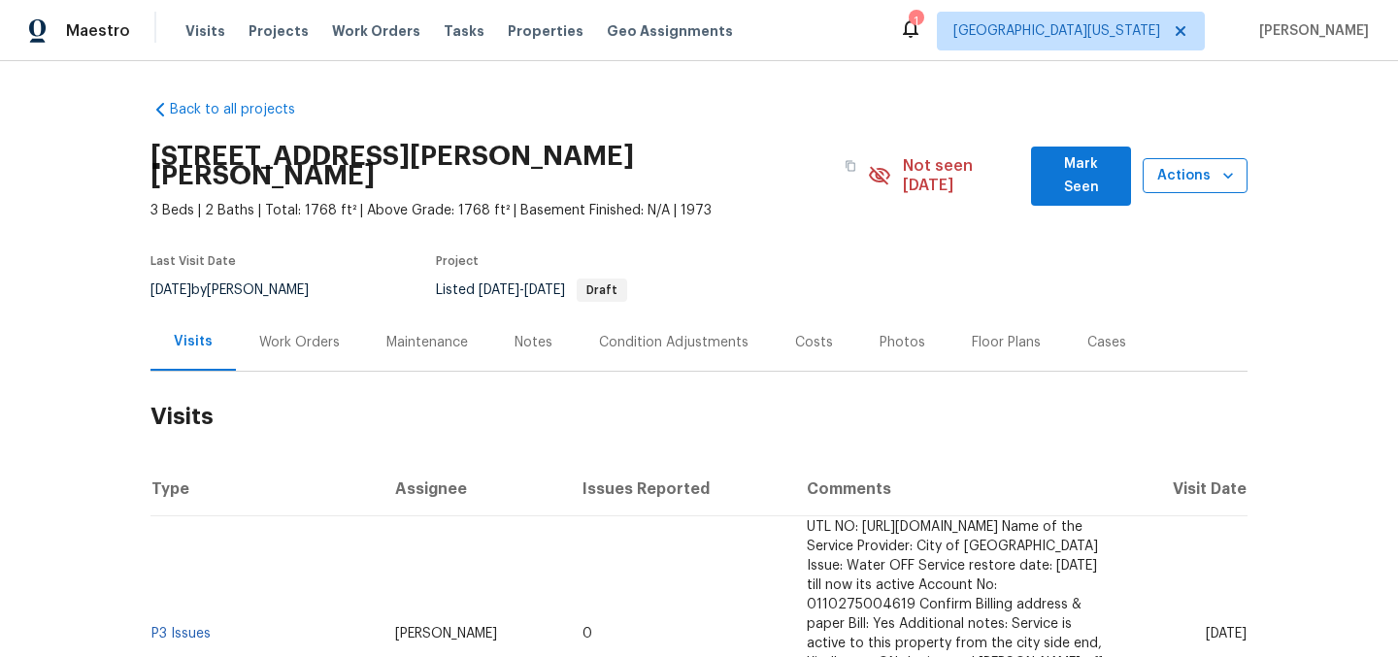
click at [1185, 167] on span "Actions" at bounding box center [1195, 176] width 74 height 24
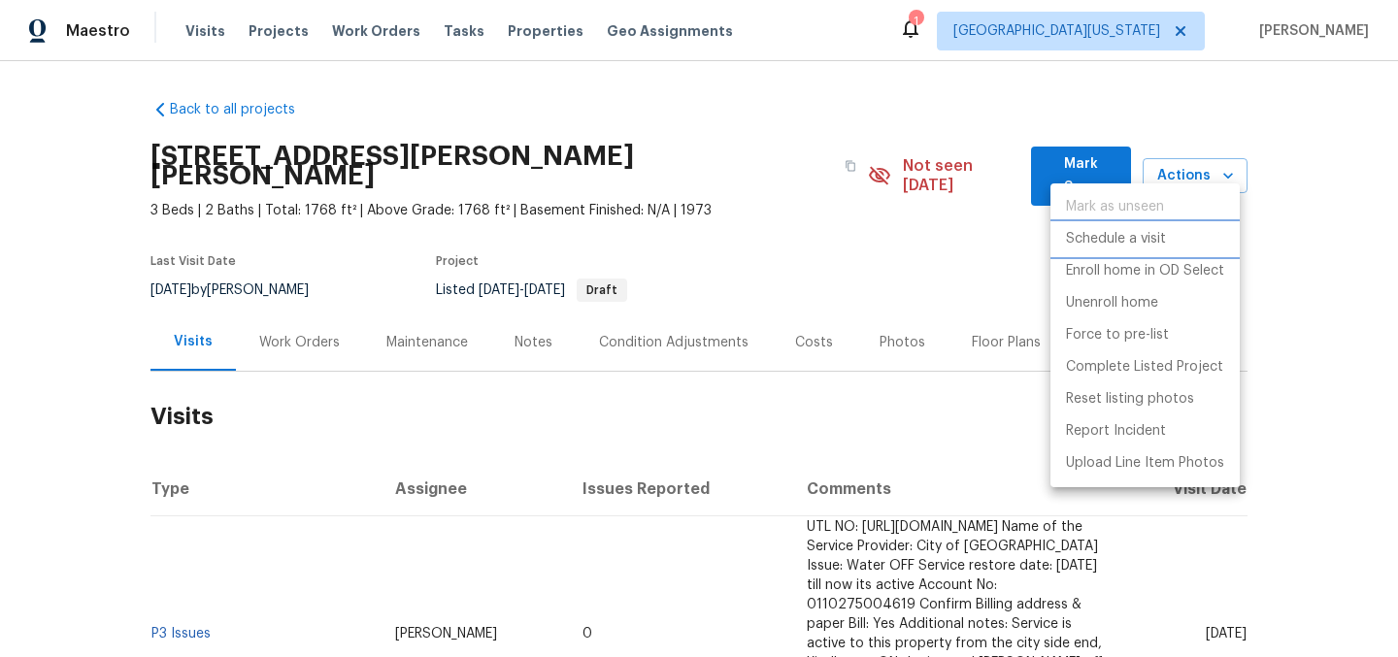
click at [1166, 240] on li "Schedule a visit" at bounding box center [1145, 239] width 189 height 32
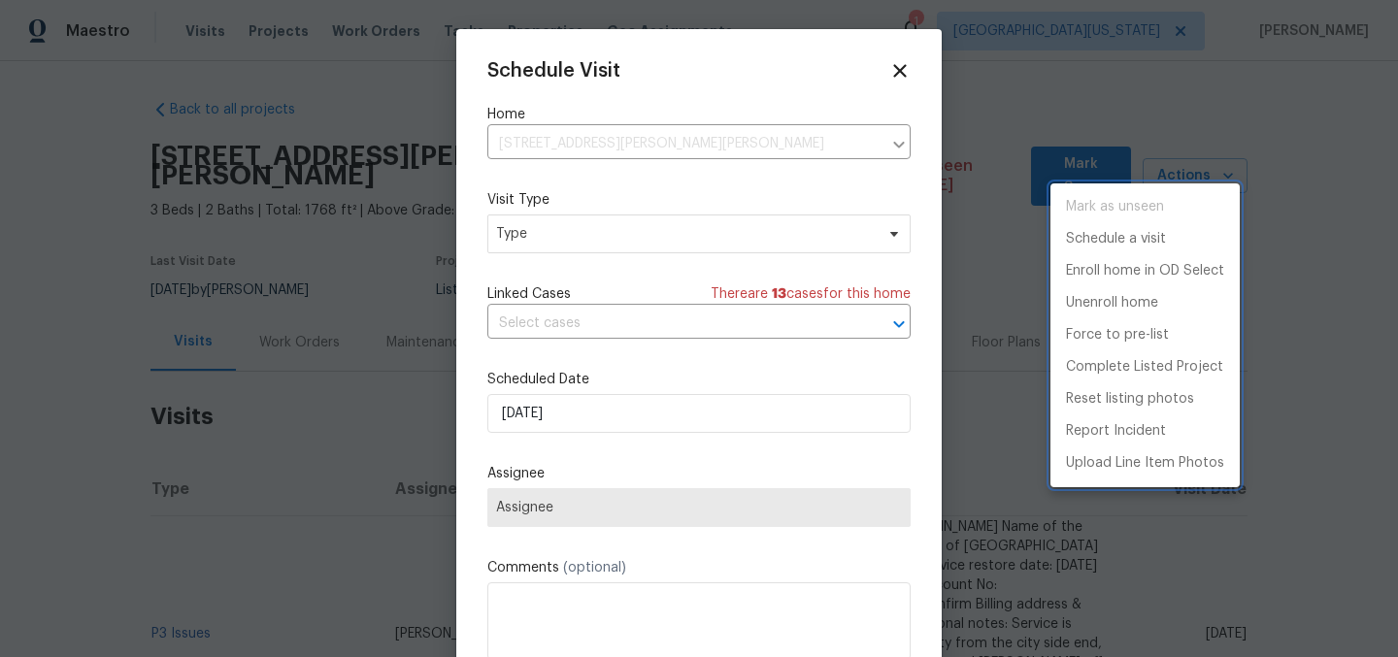
click at [588, 238] on div at bounding box center [699, 328] width 1398 height 657
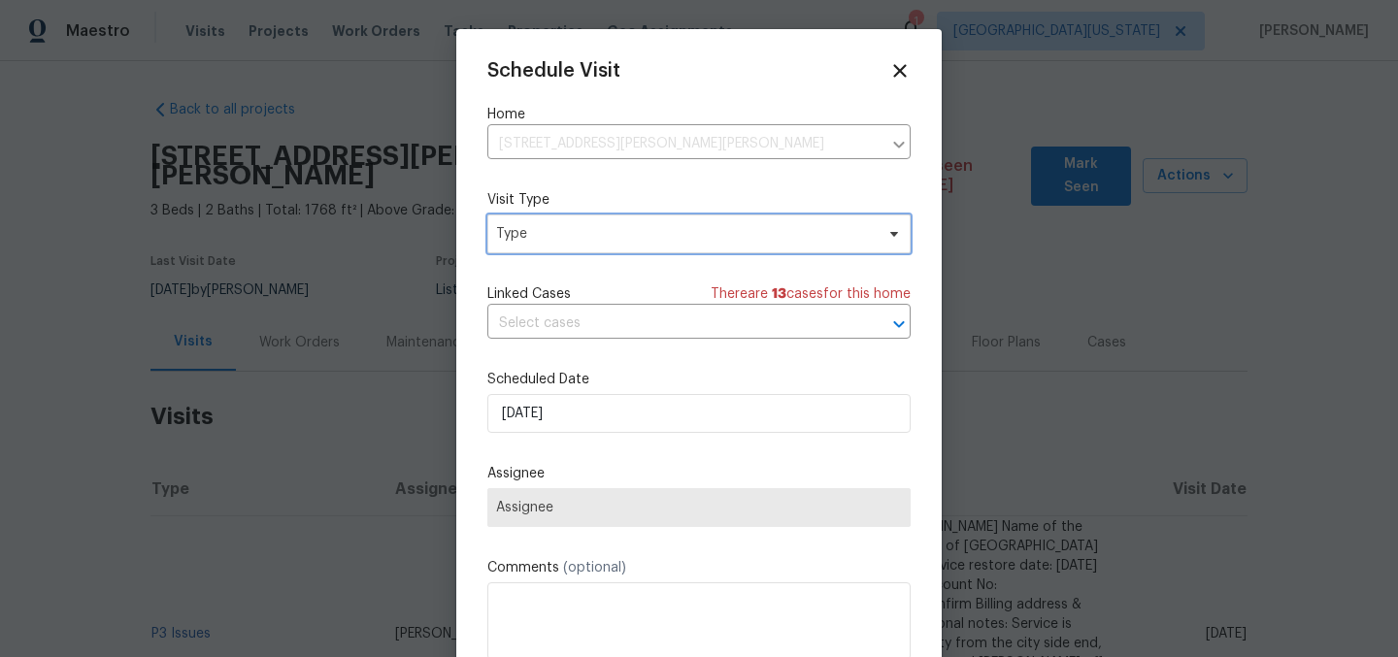
click at [557, 239] on span "Type" at bounding box center [685, 233] width 378 height 19
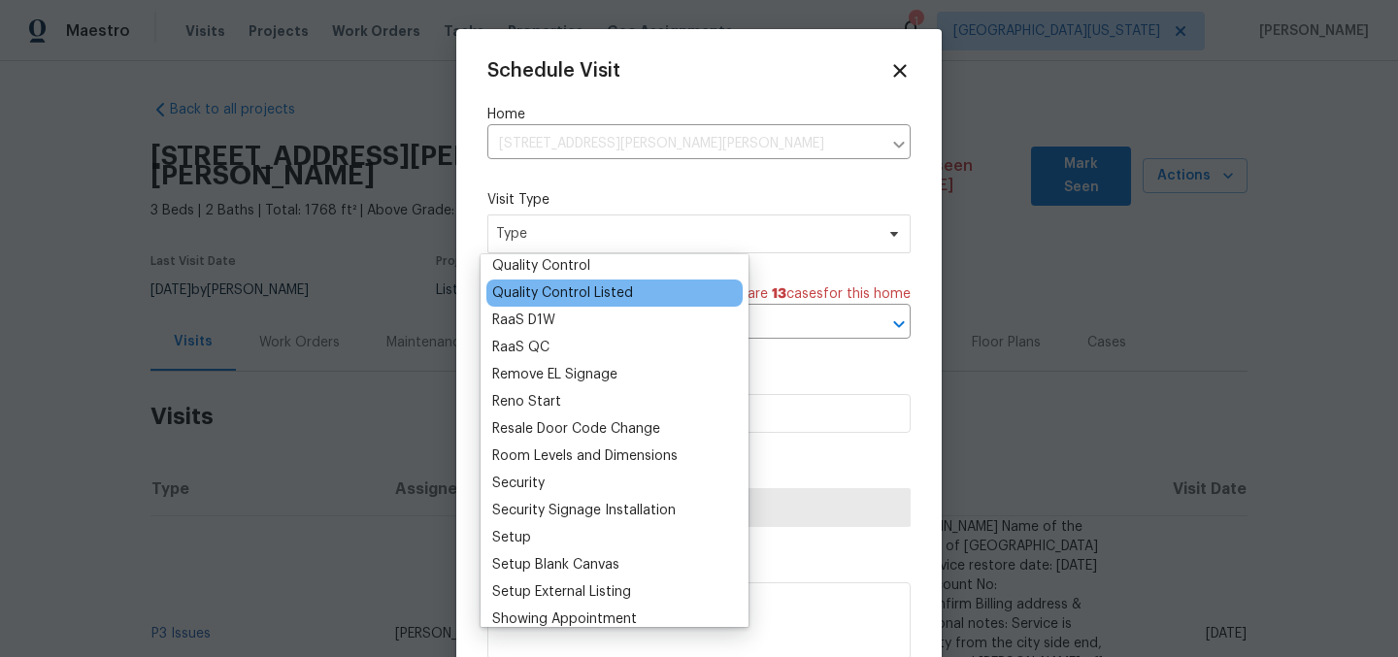
scroll to position [1295, 0]
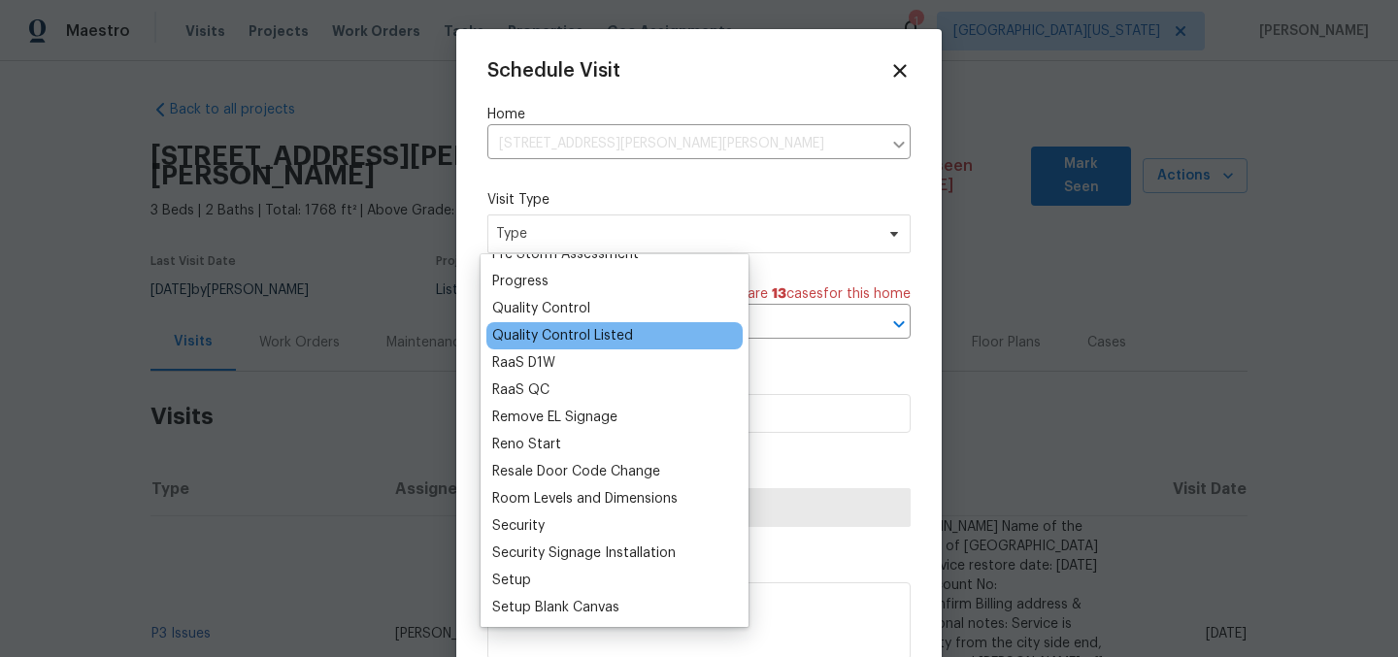
click at [572, 335] on div "Quality Control Listed" at bounding box center [562, 335] width 141 height 19
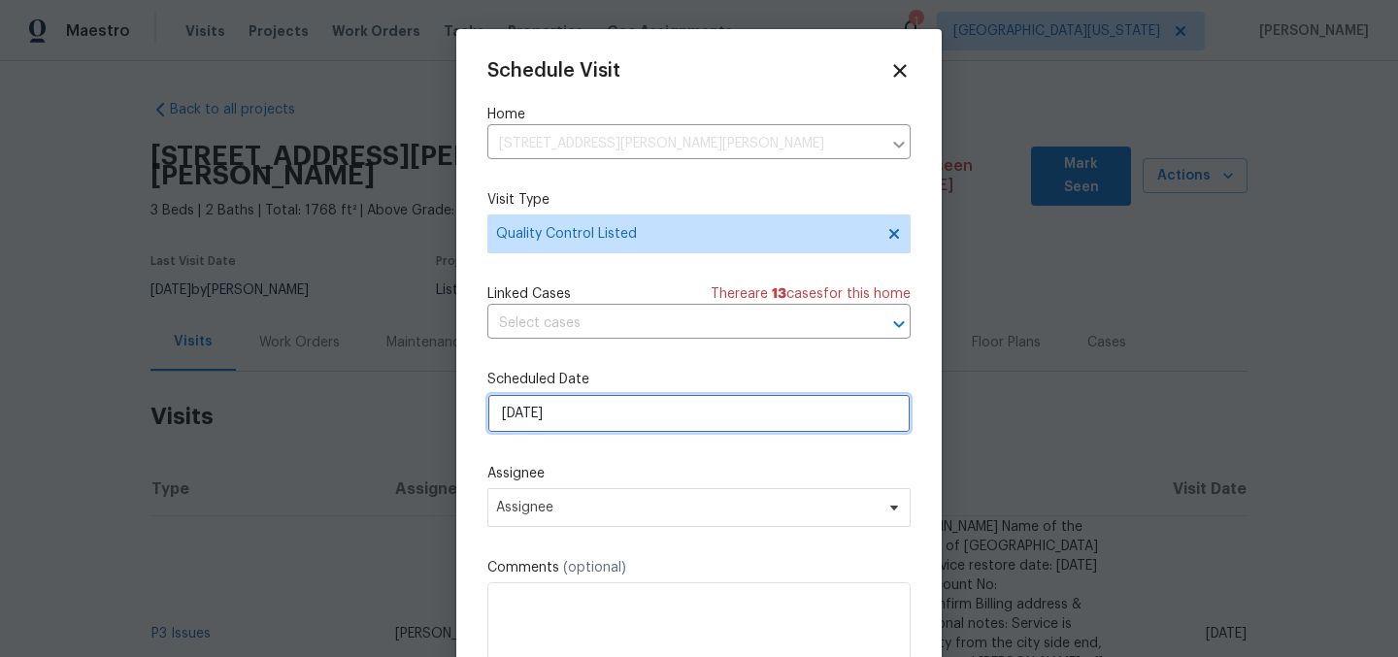
click at [623, 419] on input "[DATE]" at bounding box center [698, 413] width 423 height 39
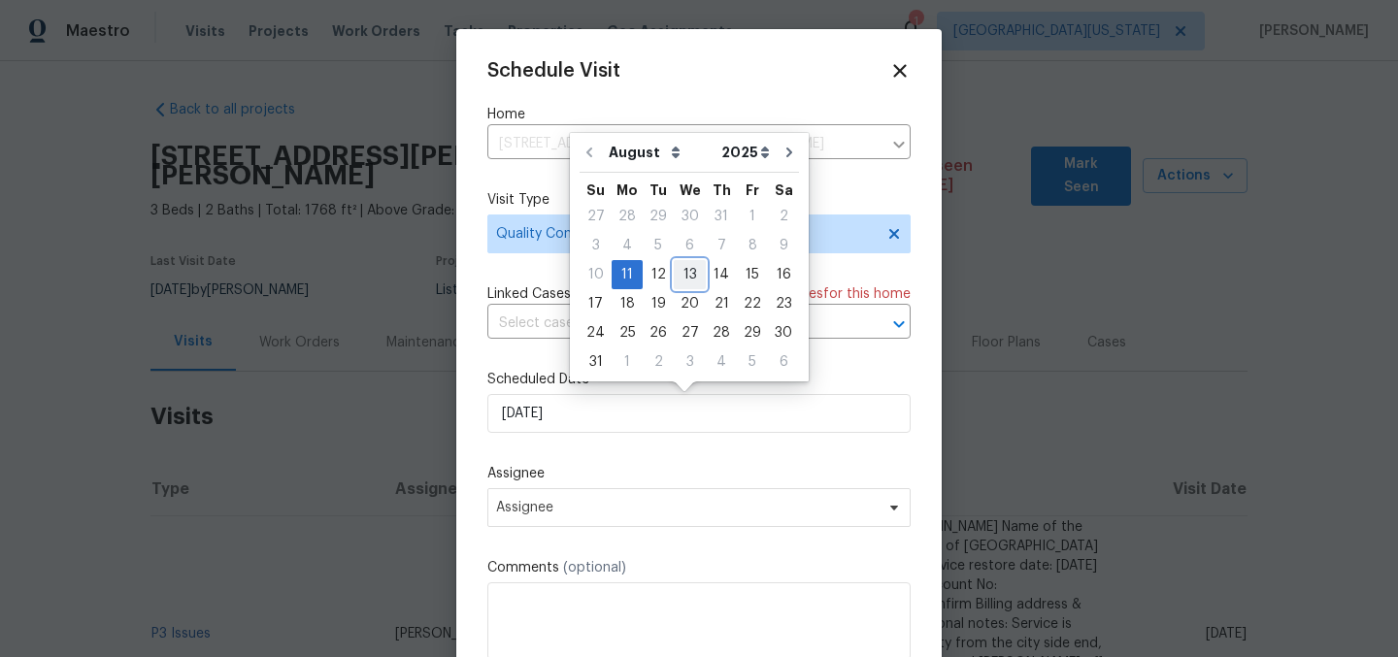
click at [683, 271] on div "13" at bounding box center [690, 274] width 32 height 27
type input "[DATE]"
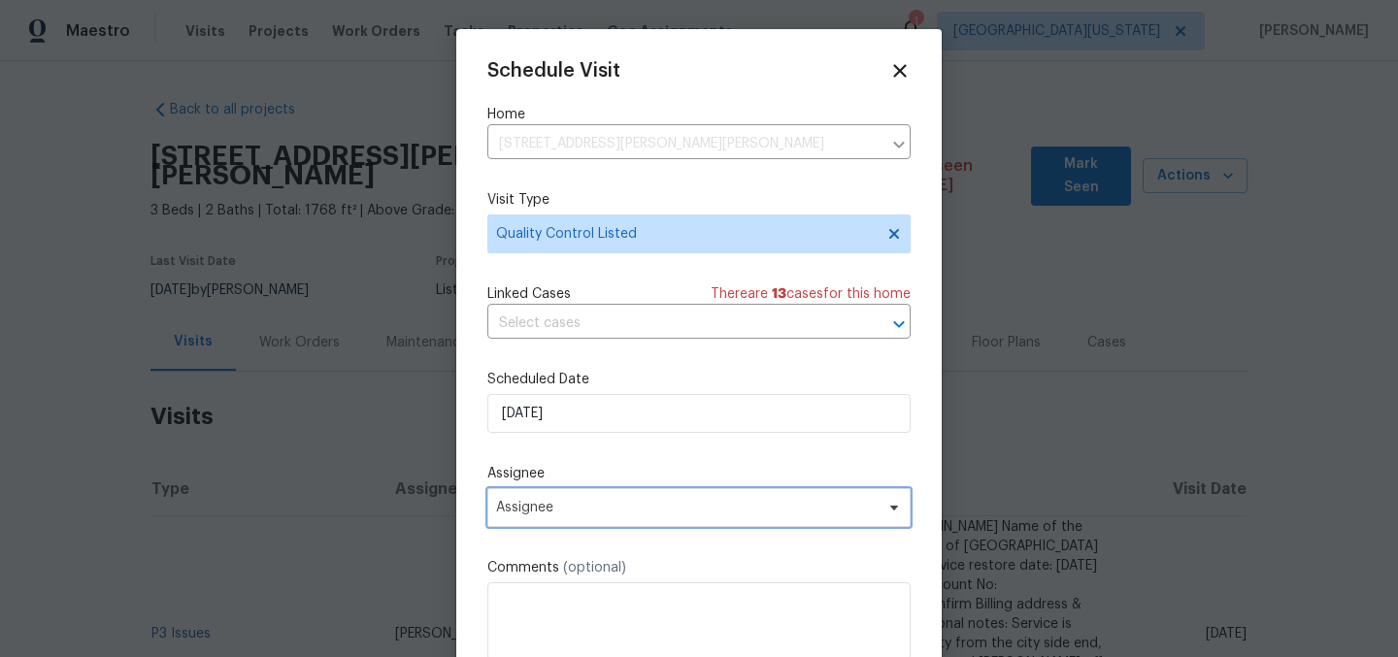
click at [650, 516] on span "Assignee" at bounding box center [686, 508] width 381 height 16
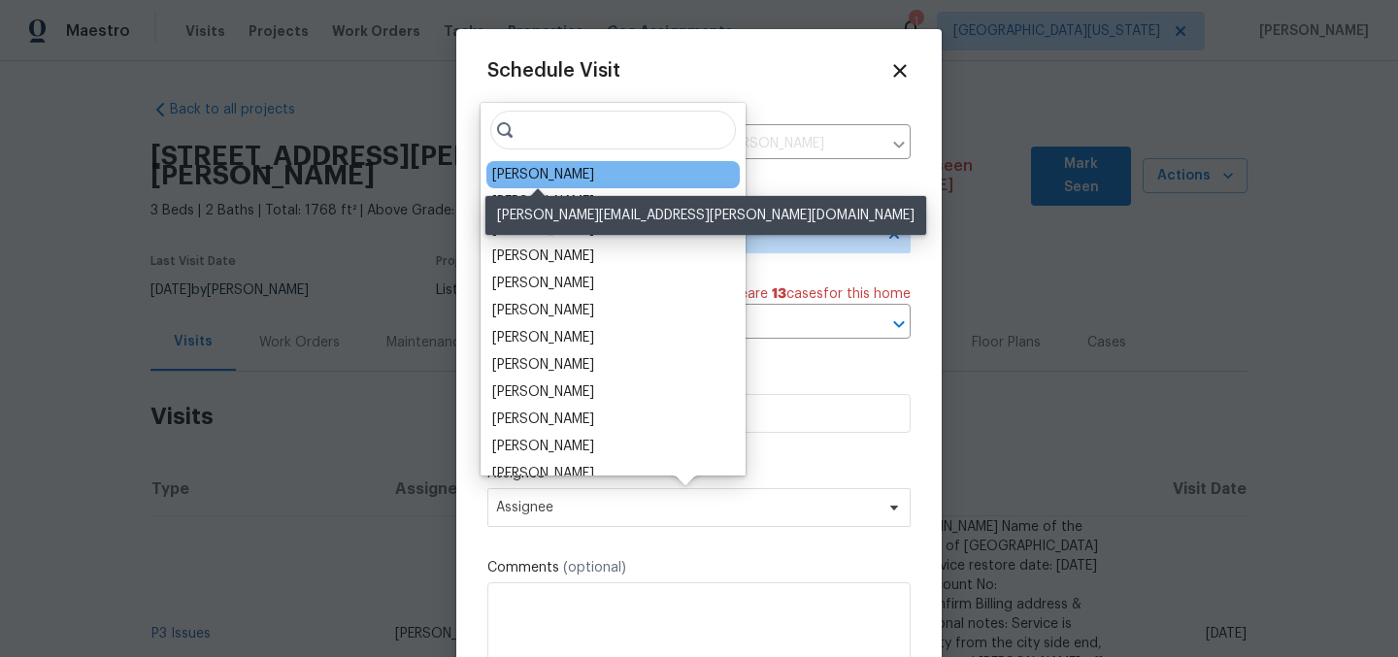
click at [564, 178] on div "[PERSON_NAME]" at bounding box center [543, 174] width 102 height 19
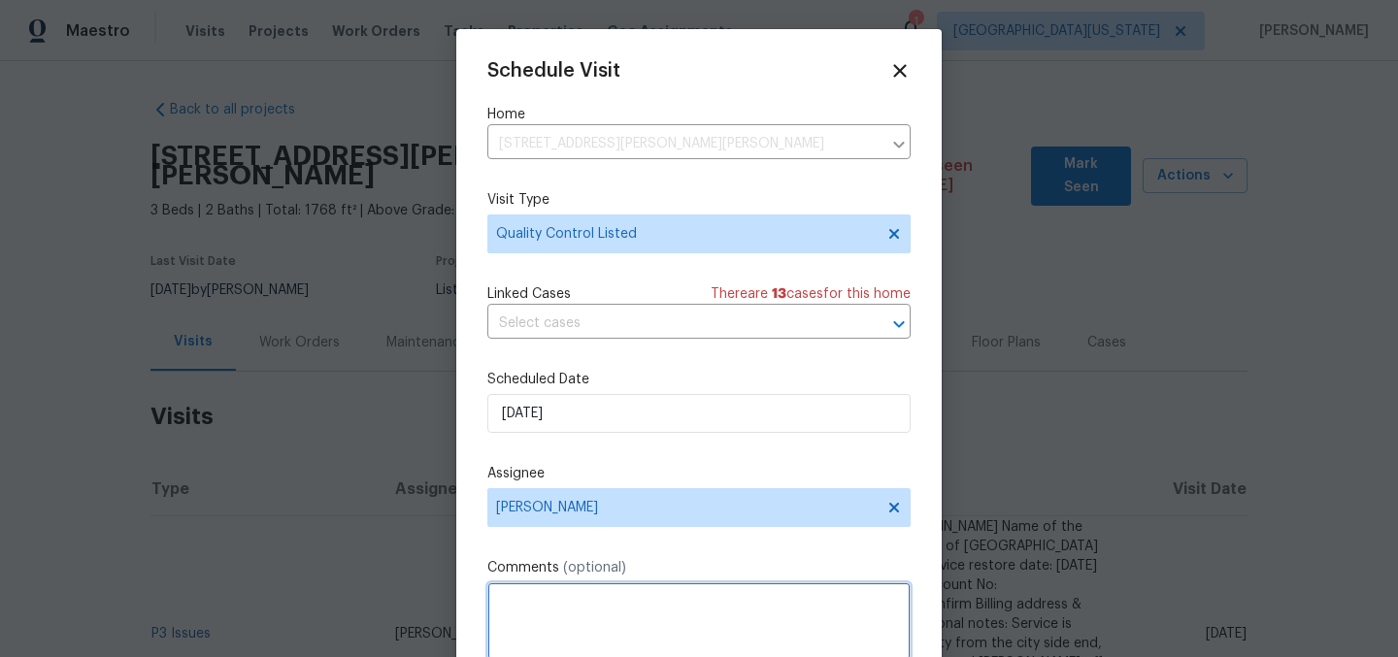
click at [707, 613] on textarea at bounding box center [698, 622] width 423 height 78
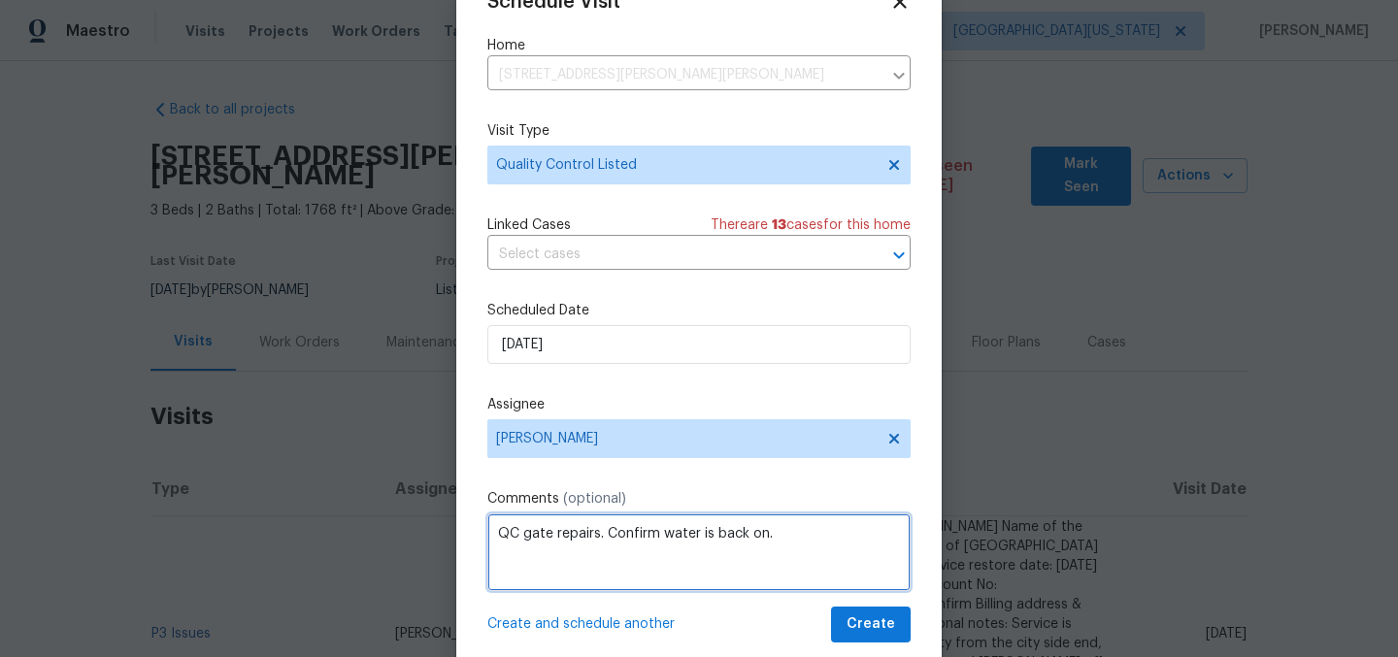
scroll to position [81, 0]
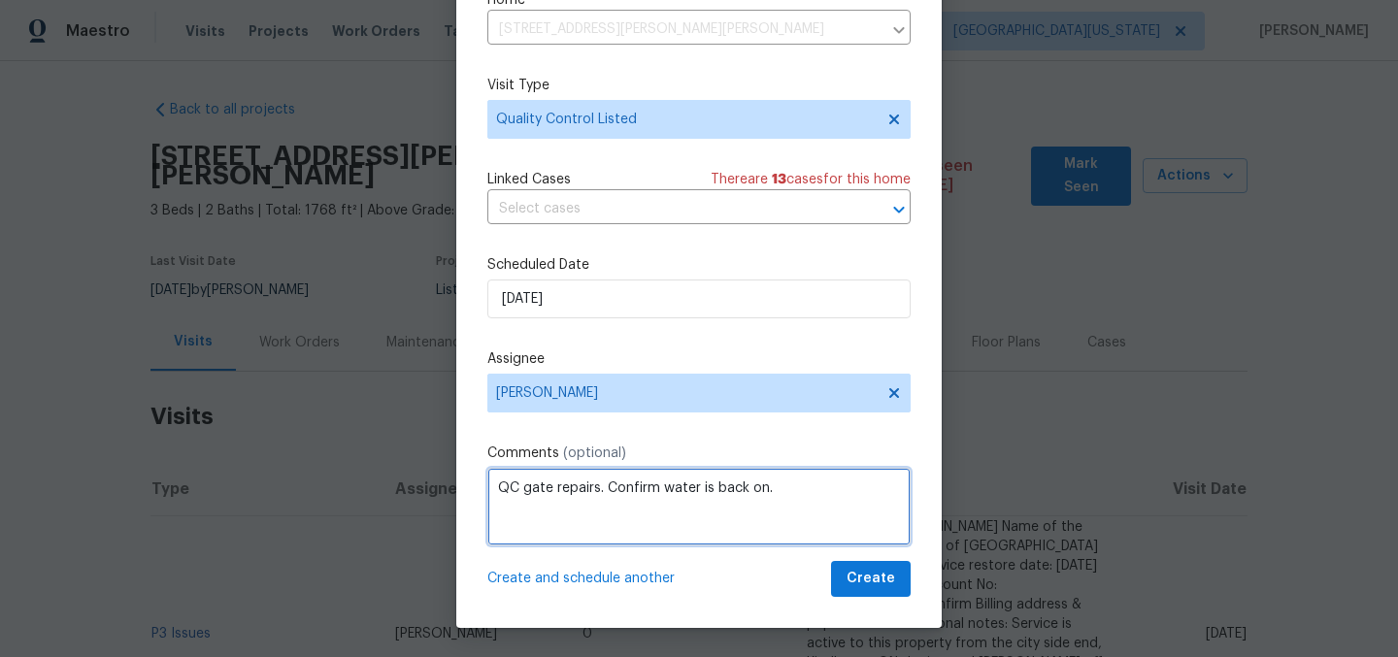
type textarea "QC gate repairs. Confirm water is back on."
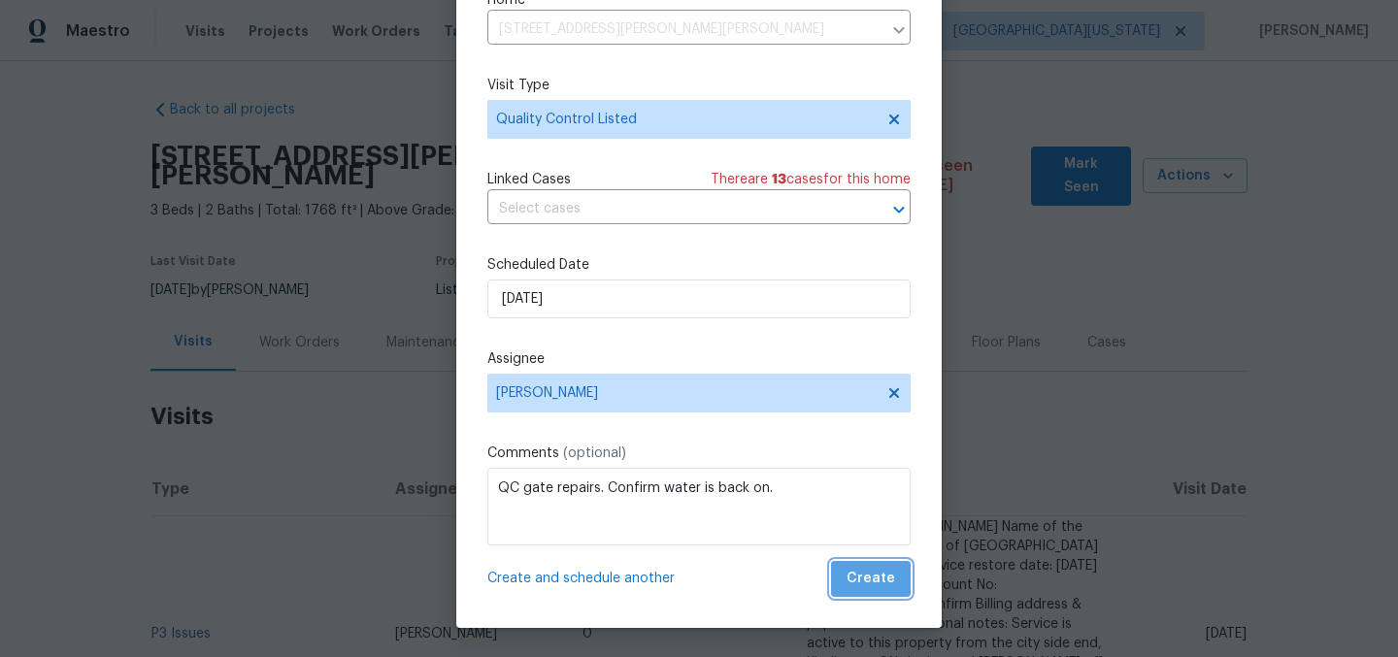
click at [867, 573] on span "Create" at bounding box center [871, 579] width 49 height 24
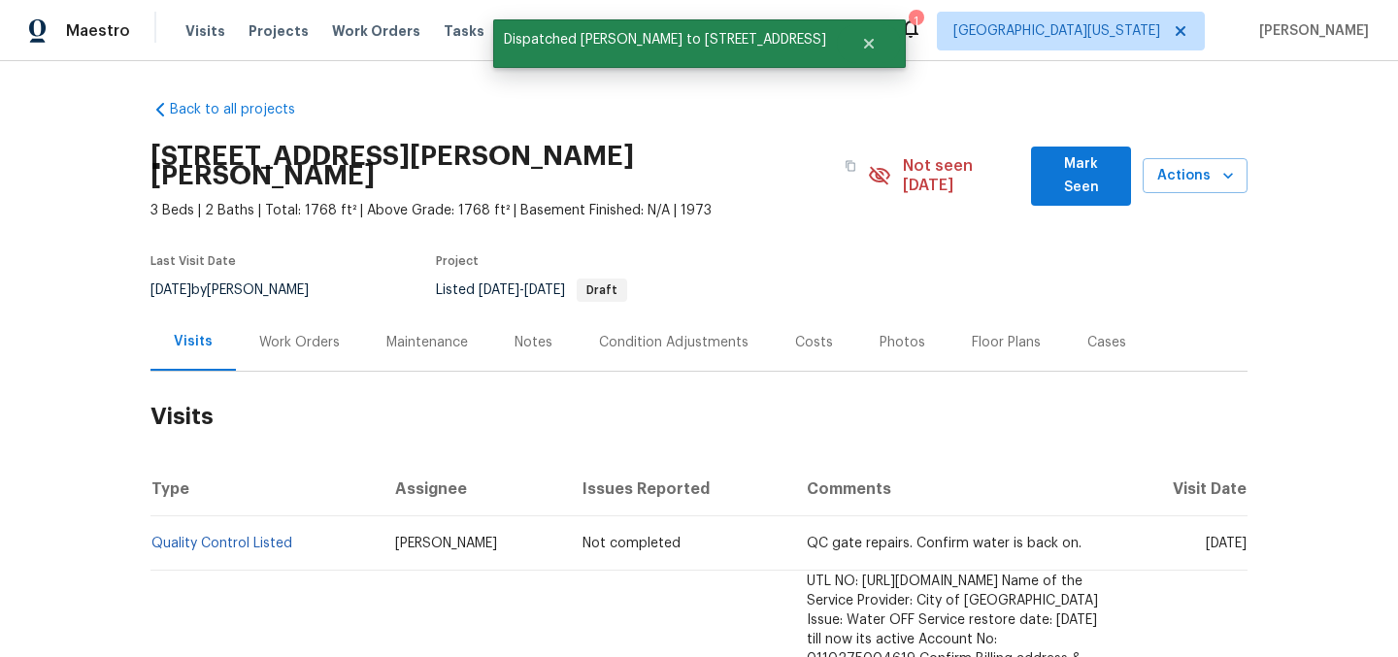
scroll to position [0, 0]
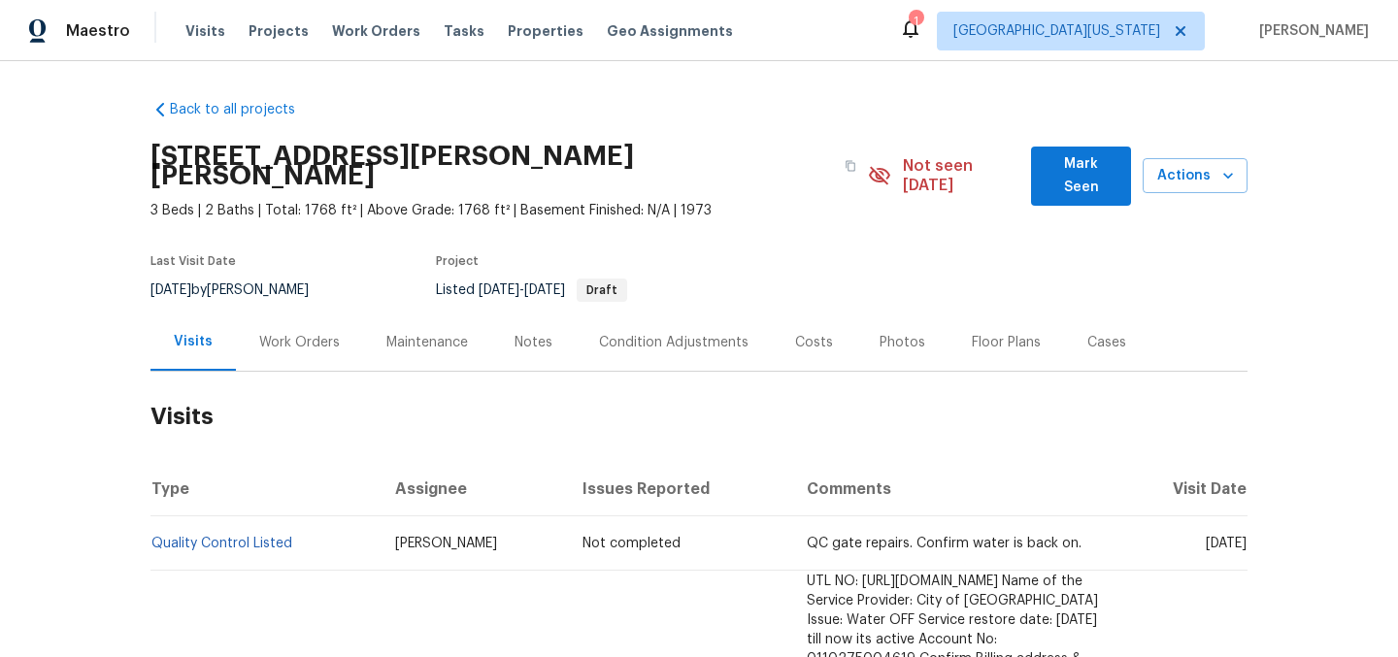
click at [288, 333] on div "Work Orders" at bounding box center [299, 342] width 81 height 19
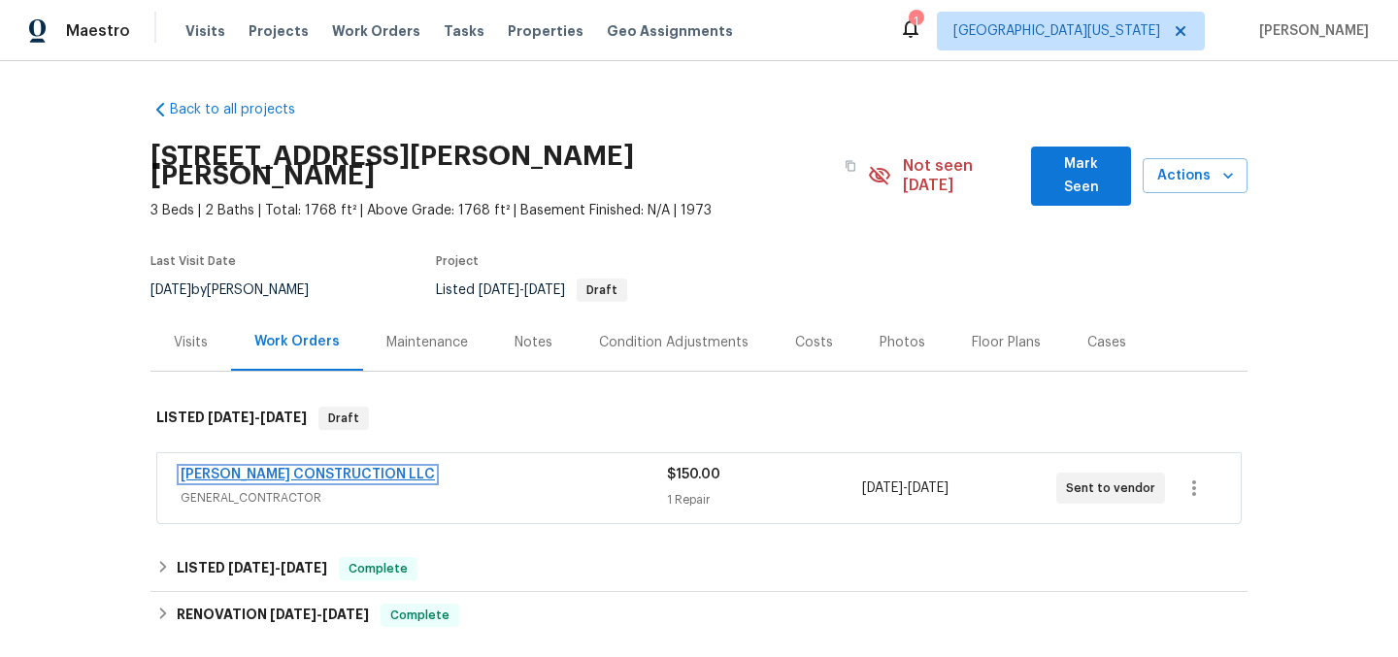
click at [239, 468] on link "[PERSON_NAME] CONSTRUCTION LLC" at bounding box center [308, 475] width 254 height 14
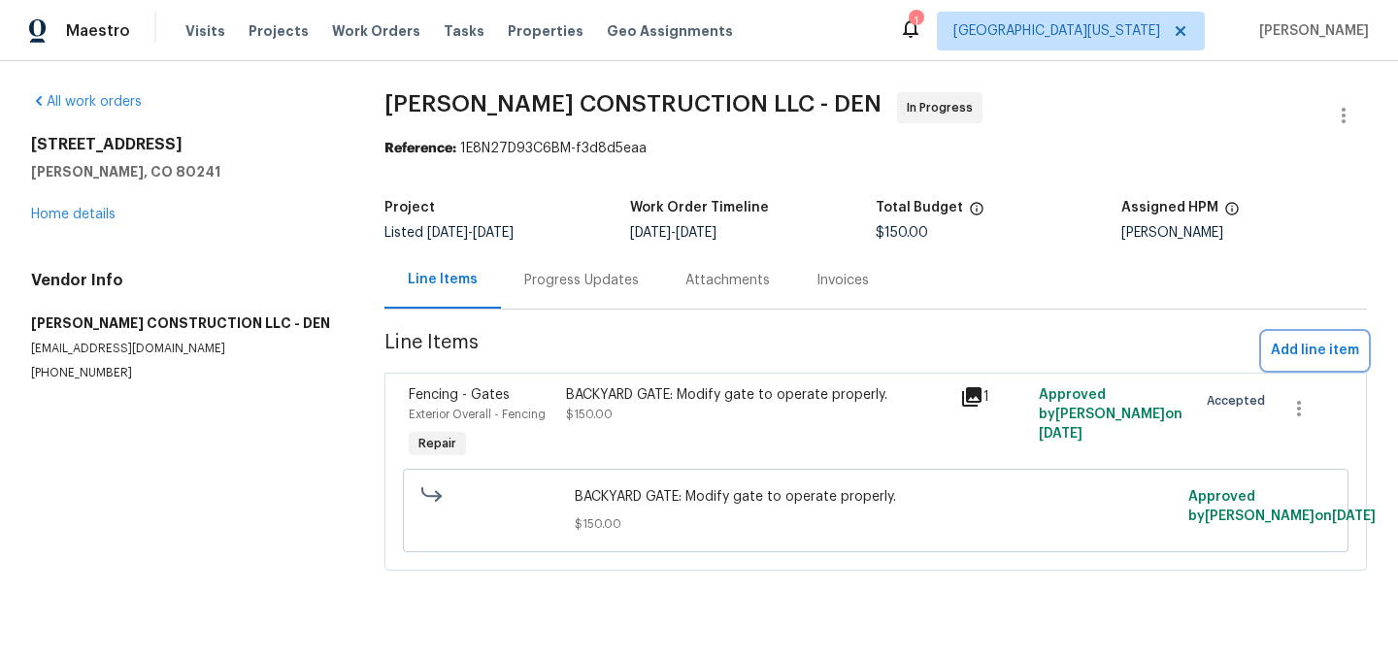
click at [1340, 346] on span "Add line item" at bounding box center [1315, 351] width 88 height 24
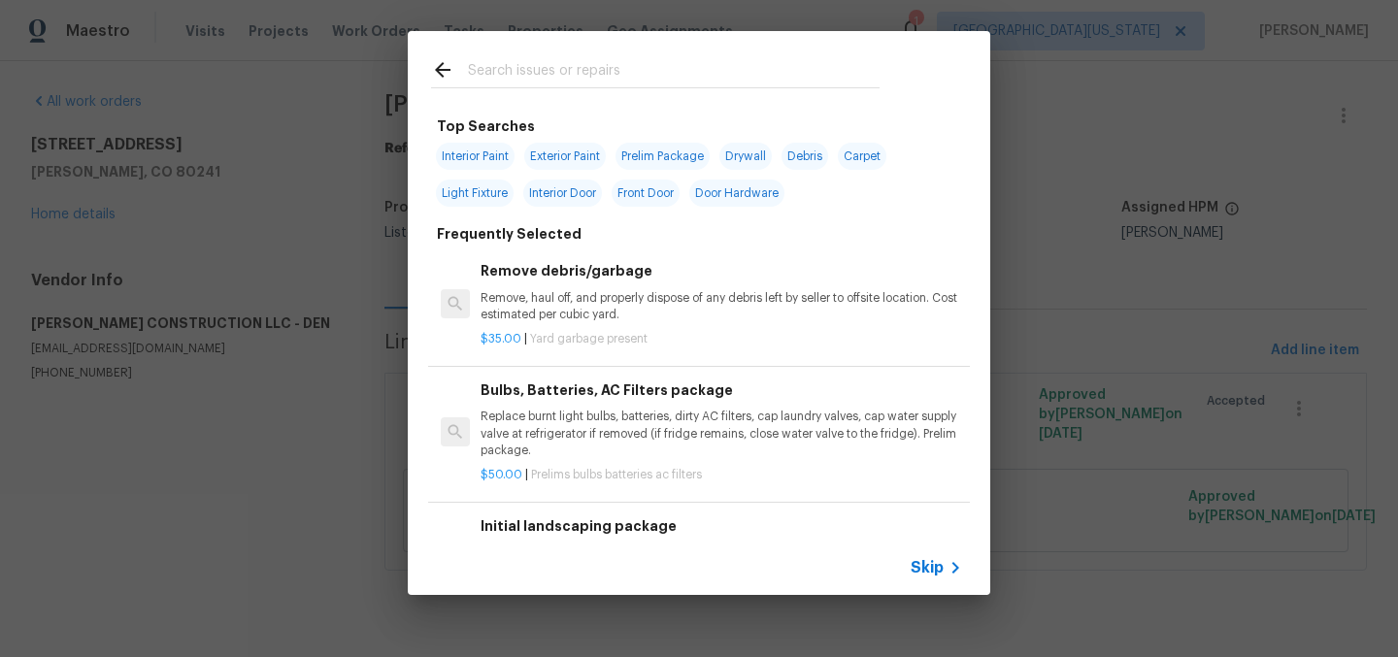
click at [658, 79] on input "text" at bounding box center [674, 72] width 412 height 29
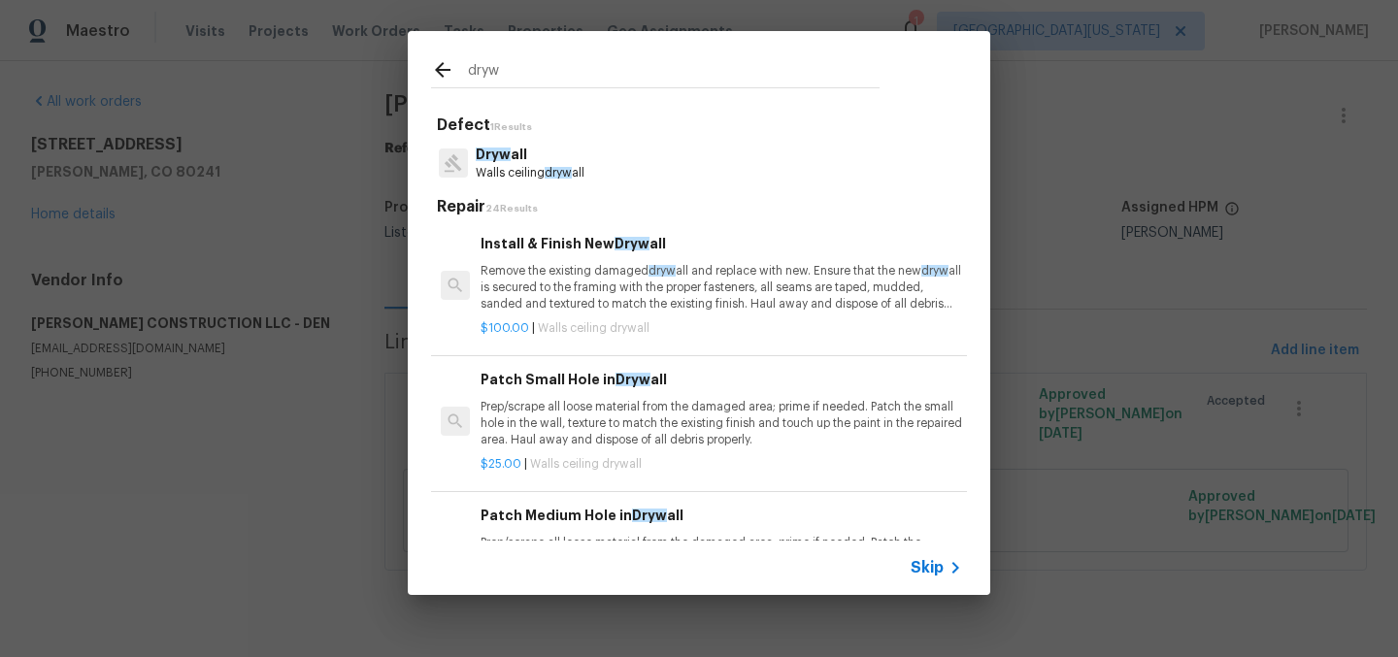
type input "dryw"
click at [512, 168] on p "Walls ceiling dryw all" at bounding box center [530, 173] width 109 height 17
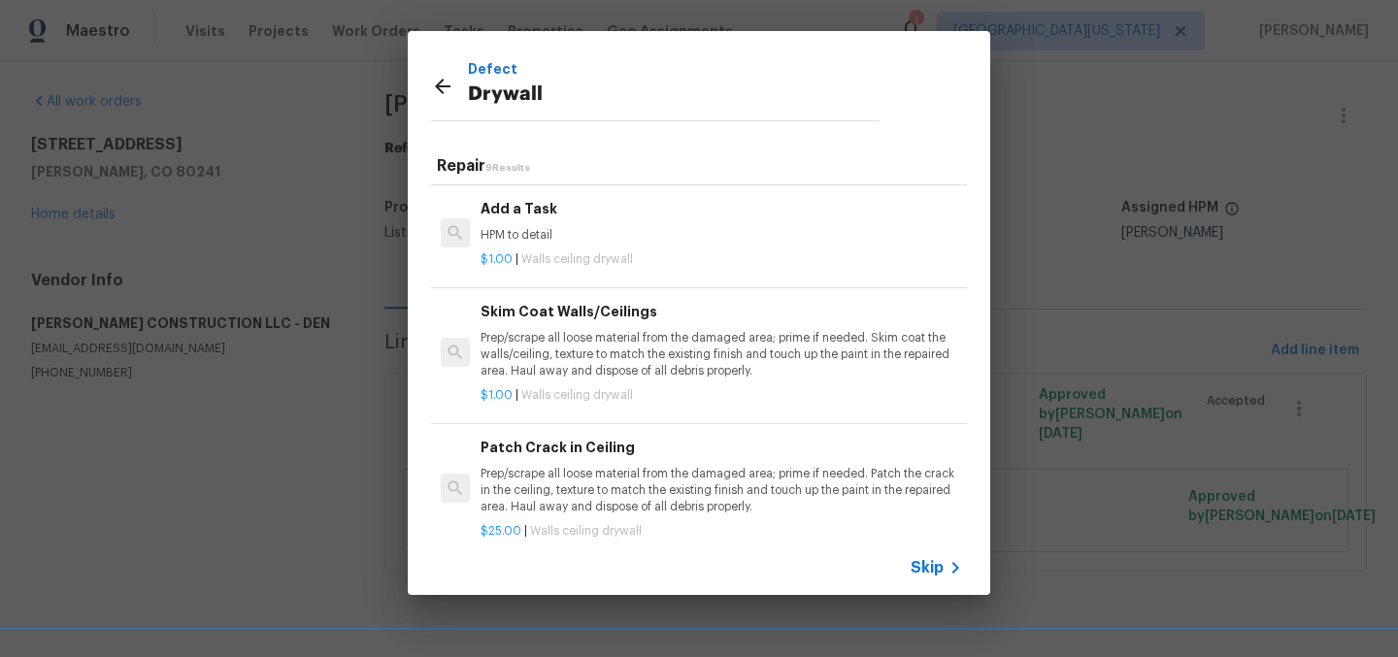
scroll to position [677, 0]
click at [534, 244] on div "$1.00 | Walls ceiling drywall" at bounding box center [722, 256] width 482 height 24
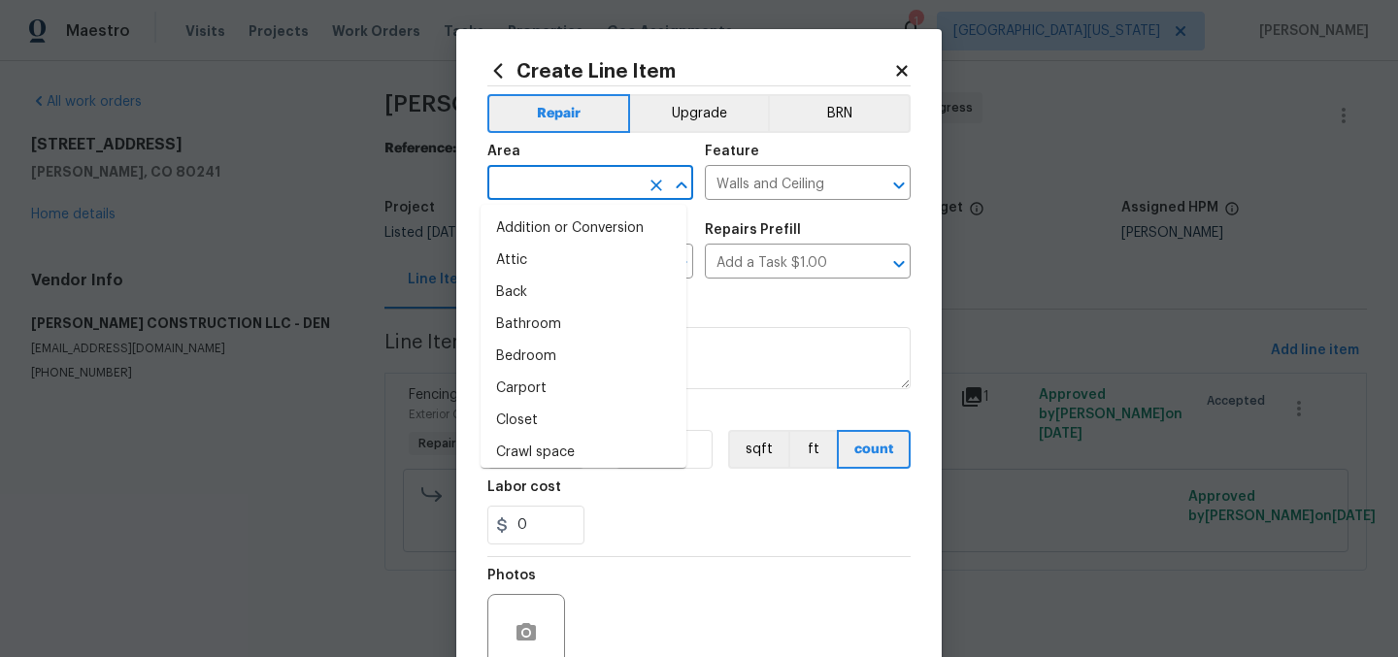
click at [587, 195] on input "text" at bounding box center [562, 185] width 151 height 30
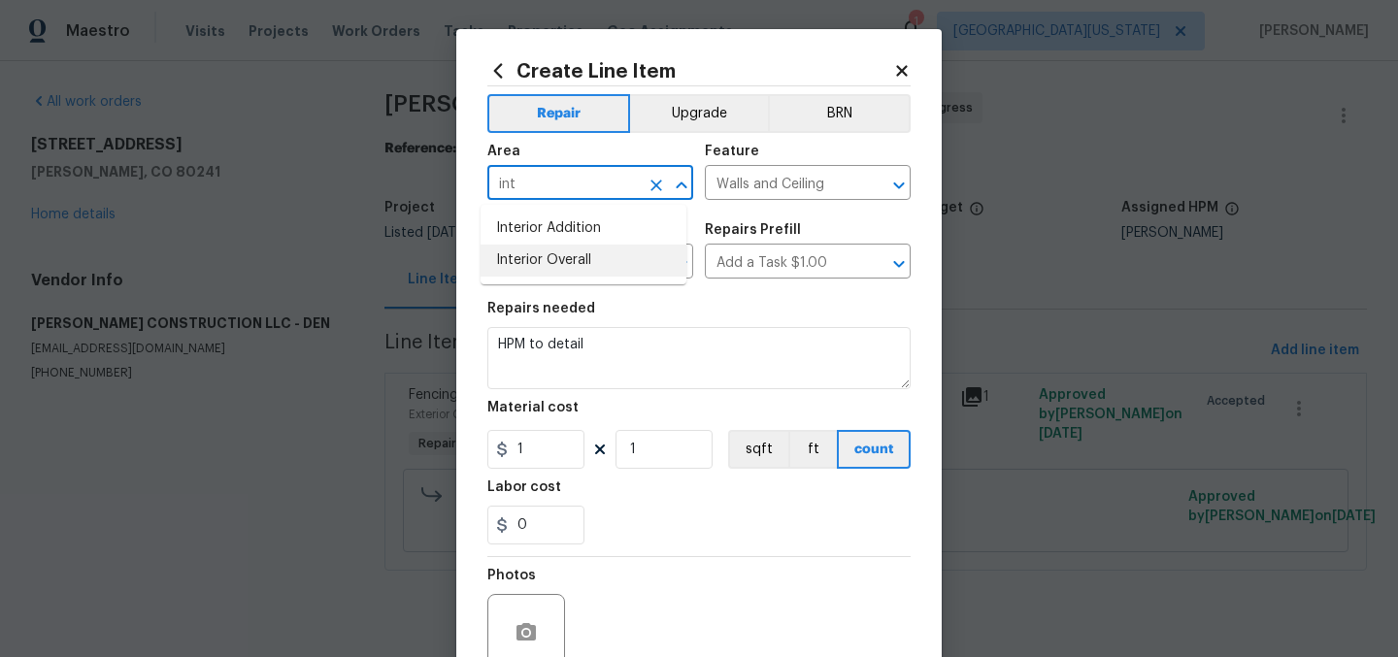
click at [586, 268] on li "Interior Overall" at bounding box center [584, 261] width 206 height 32
type input "Interior Overall"
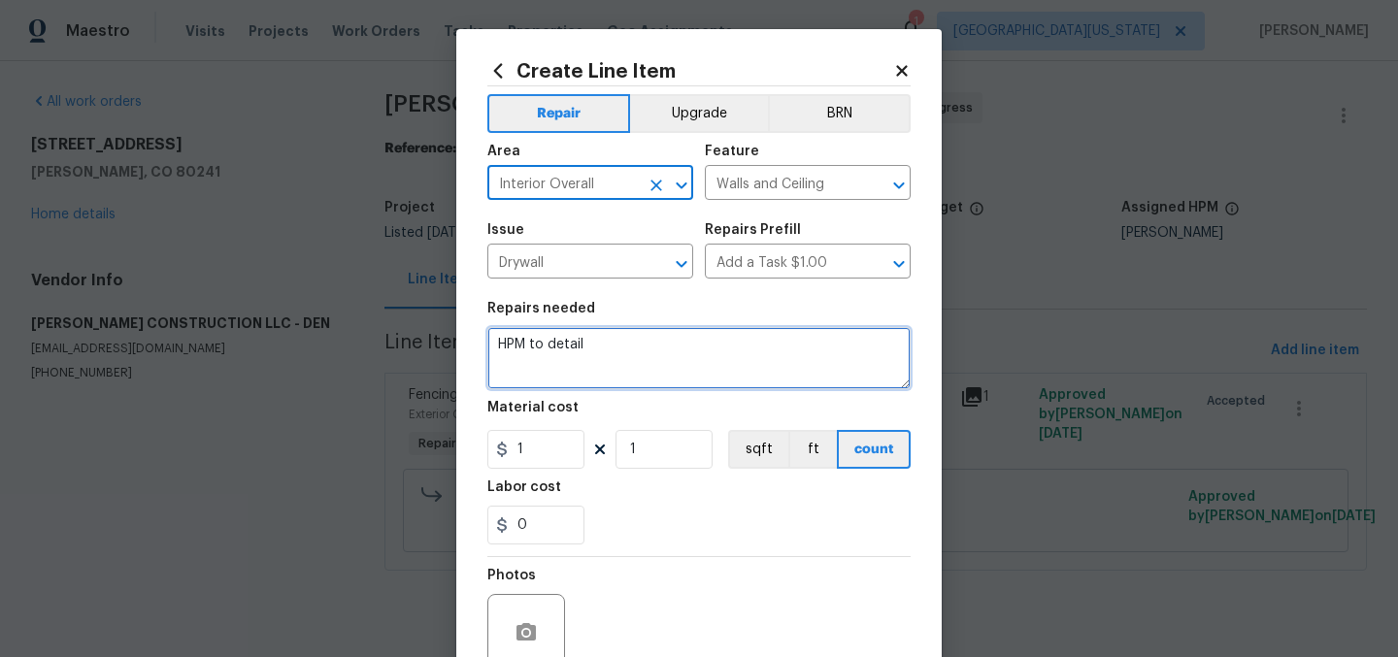
click at [689, 352] on textarea "HPM to detail" at bounding box center [698, 358] width 423 height 62
click at [688, 350] on textarea "HPM to detail" at bounding box center [698, 358] width 423 height 62
click at [691, 350] on textarea "HPM to detail" at bounding box center [698, 358] width 423 height 62
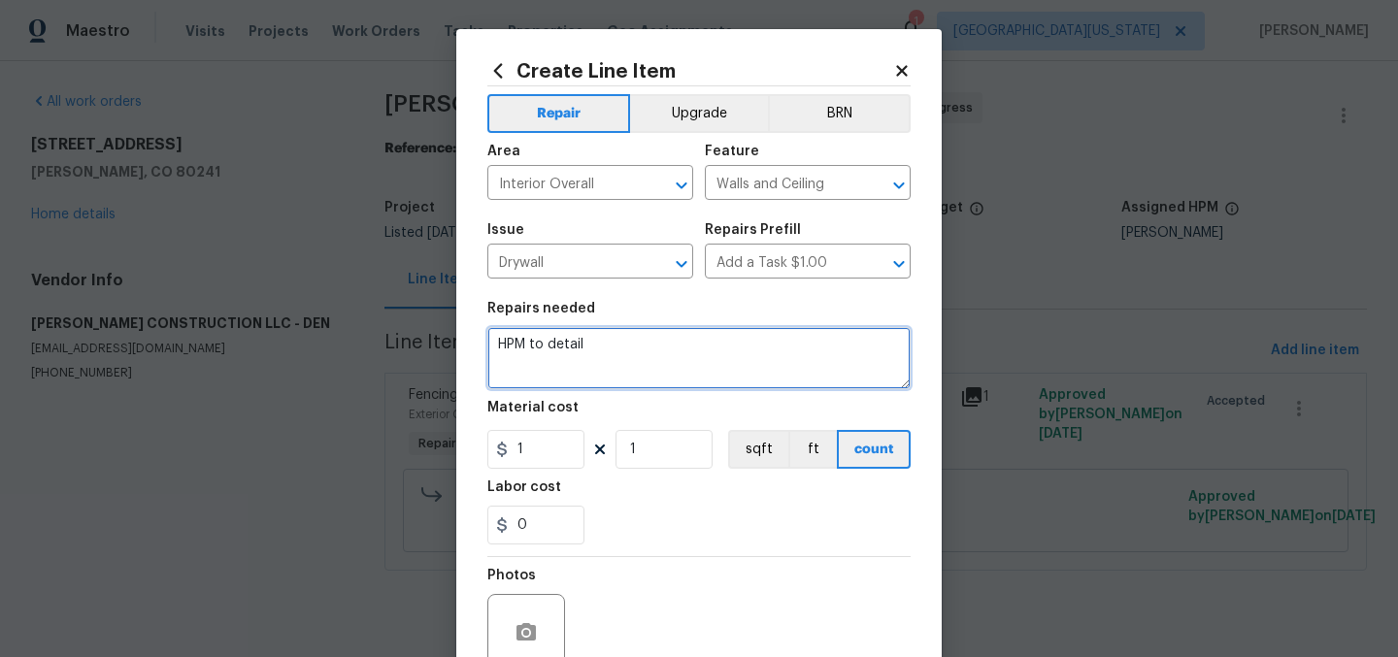
click at [691, 350] on textarea "HPM to detail" at bounding box center [698, 358] width 423 height 62
type textarea "REWORK: Closet under stairs, treat sections of drywall that have mold."
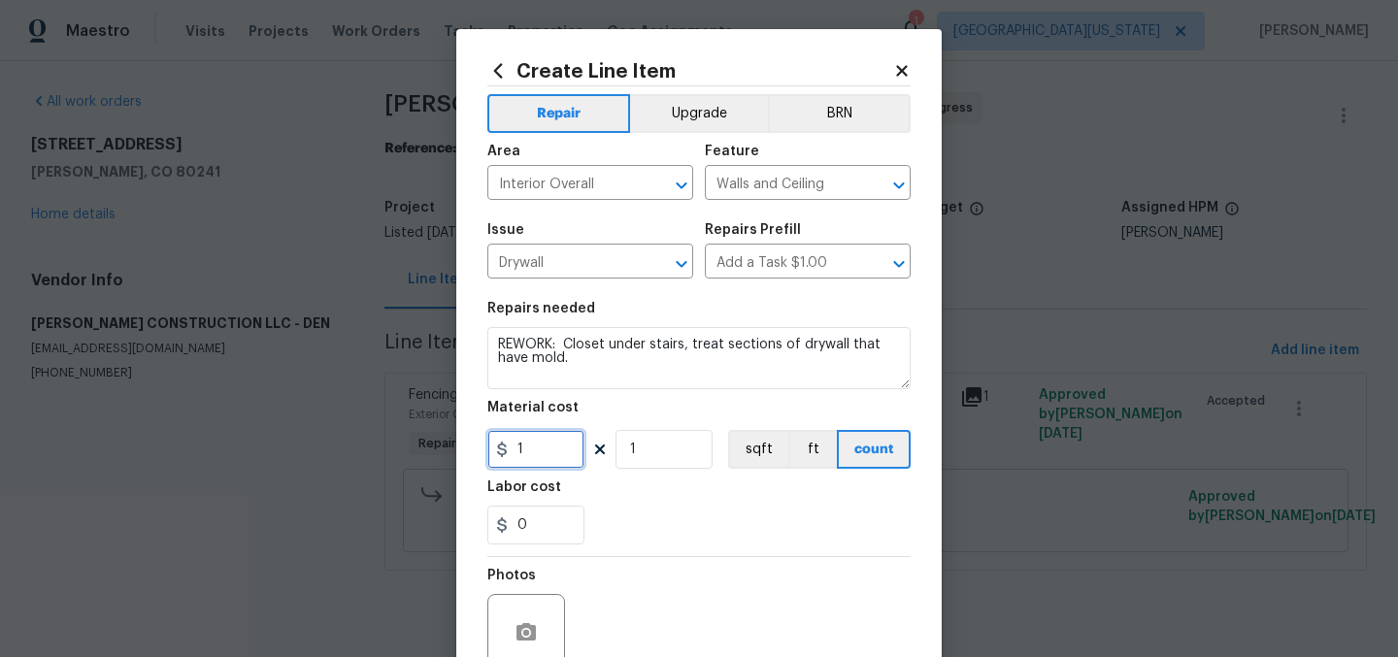
click at [548, 446] on input "1" at bounding box center [535, 449] width 97 height 39
type input "5"
drag, startPoint x: 595, startPoint y: 492, endPoint x: 831, endPoint y: 538, distance: 240.3
click at [595, 492] on div "Labor cost" at bounding box center [698, 493] width 423 height 25
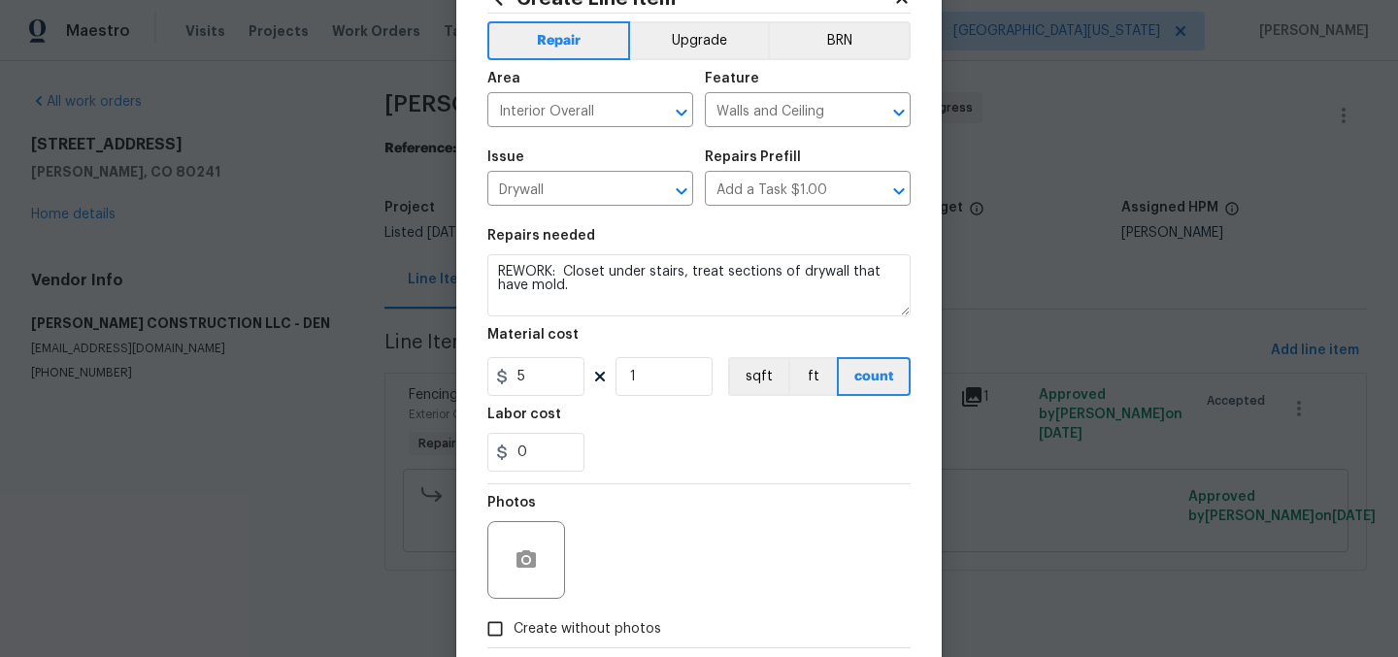
scroll to position [180, 0]
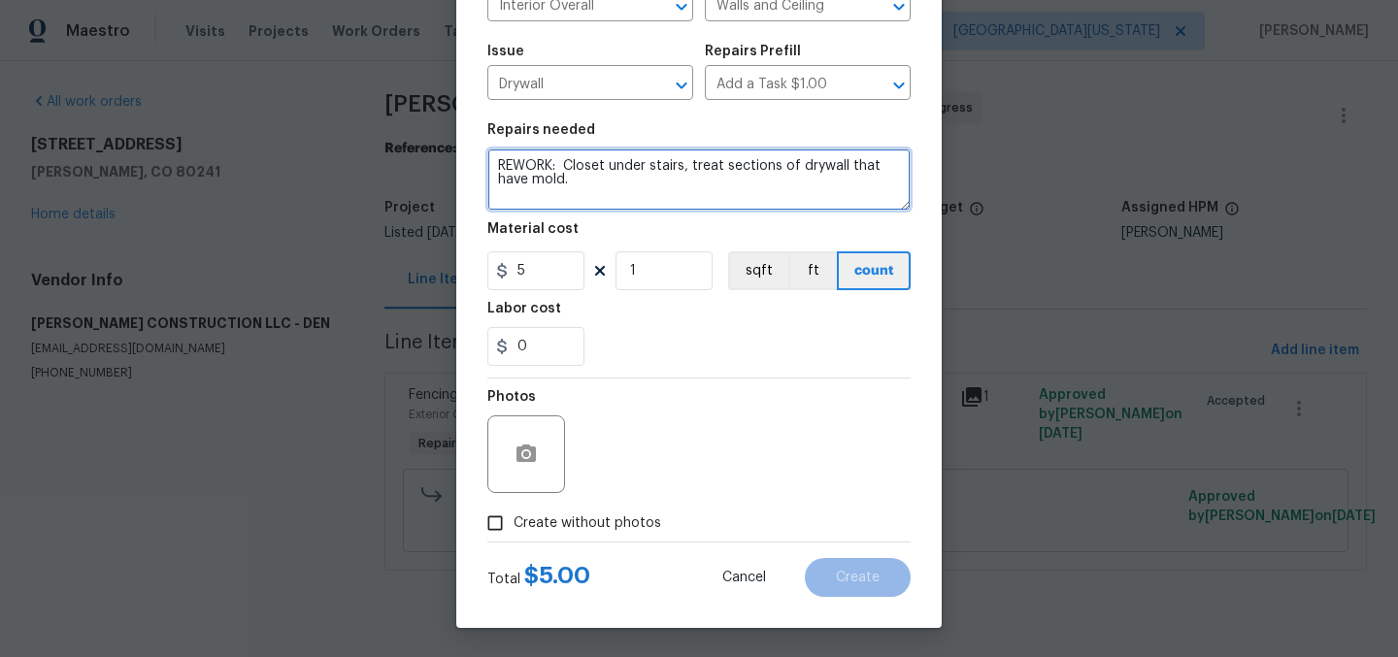
click at [706, 184] on textarea "REWORK: Closet under stairs, treat sections of drywall that have mold." at bounding box center [698, 180] width 423 height 62
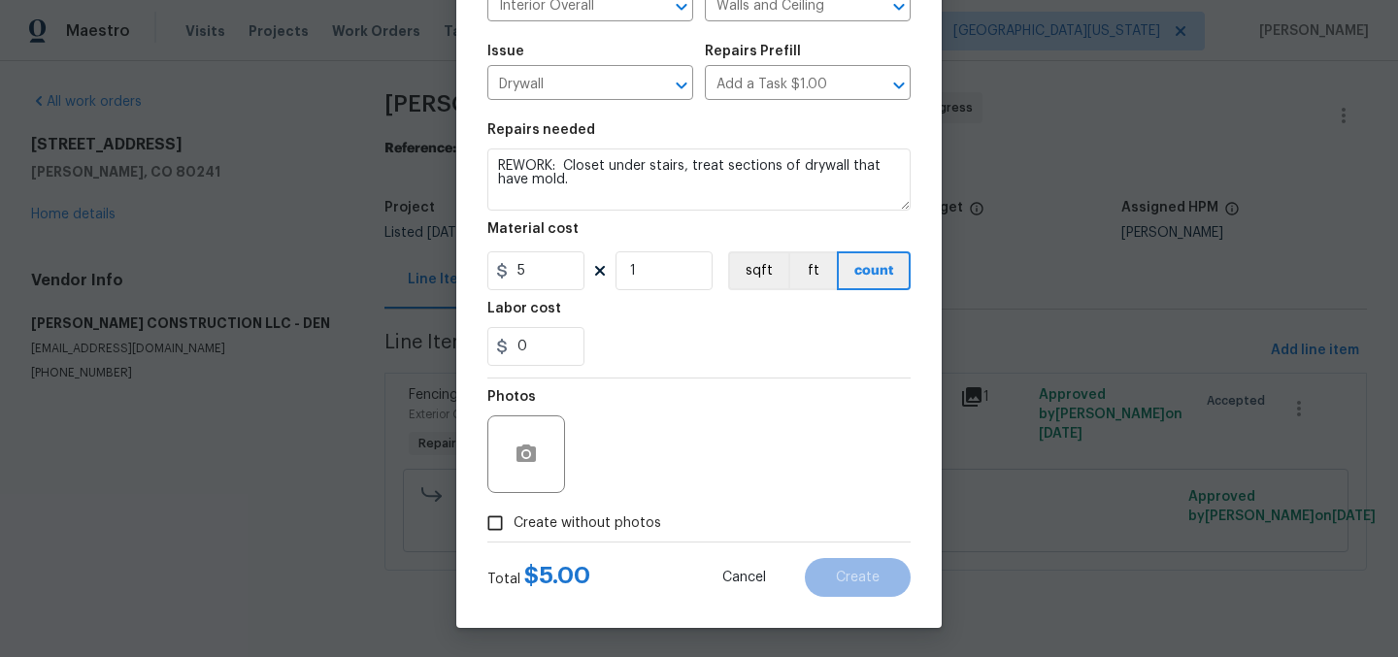
click at [768, 370] on section "Repairs needed REWORK: Closet under stairs, treat sections of drywall that have…" at bounding box center [698, 245] width 423 height 266
click at [616, 529] on span "Create without photos" at bounding box center [588, 524] width 148 height 20
click at [514, 529] on input "Create without photos" at bounding box center [495, 523] width 37 height 37
checkbox input "true"
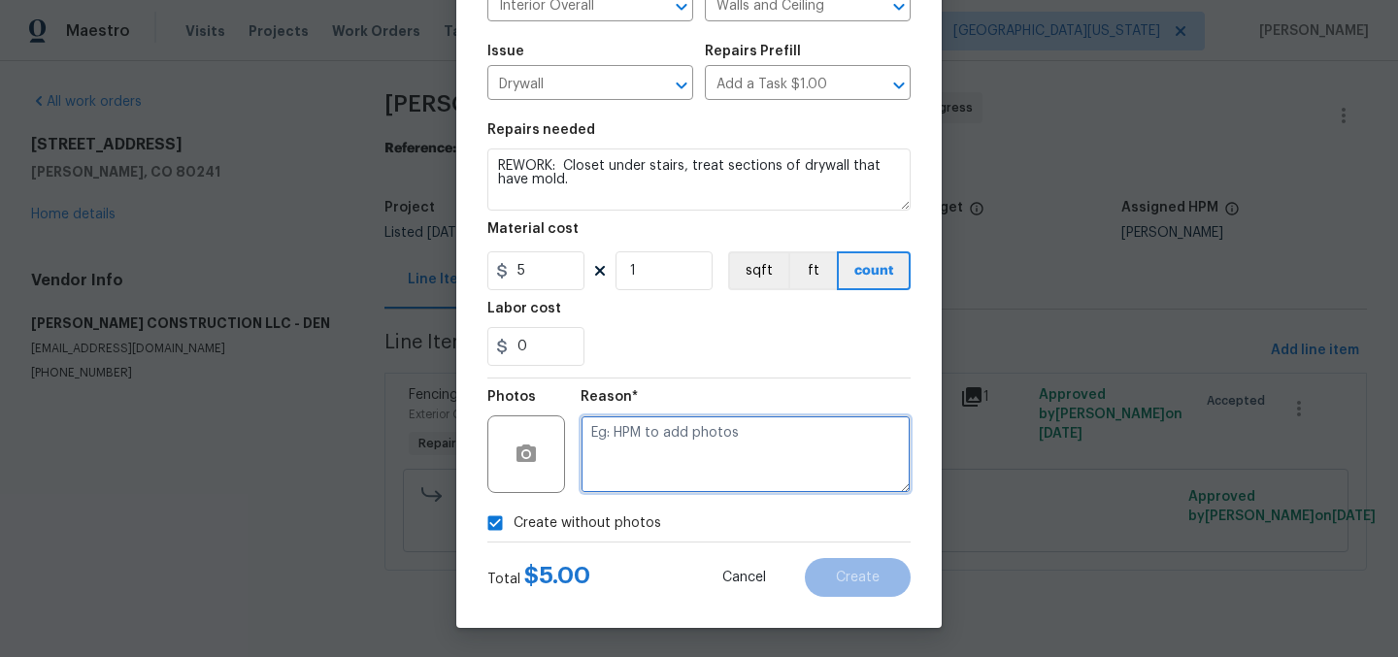
click at [743, 457] on textarea at bounding box center [746, 455] width 330 height 78
type textarea "Later"
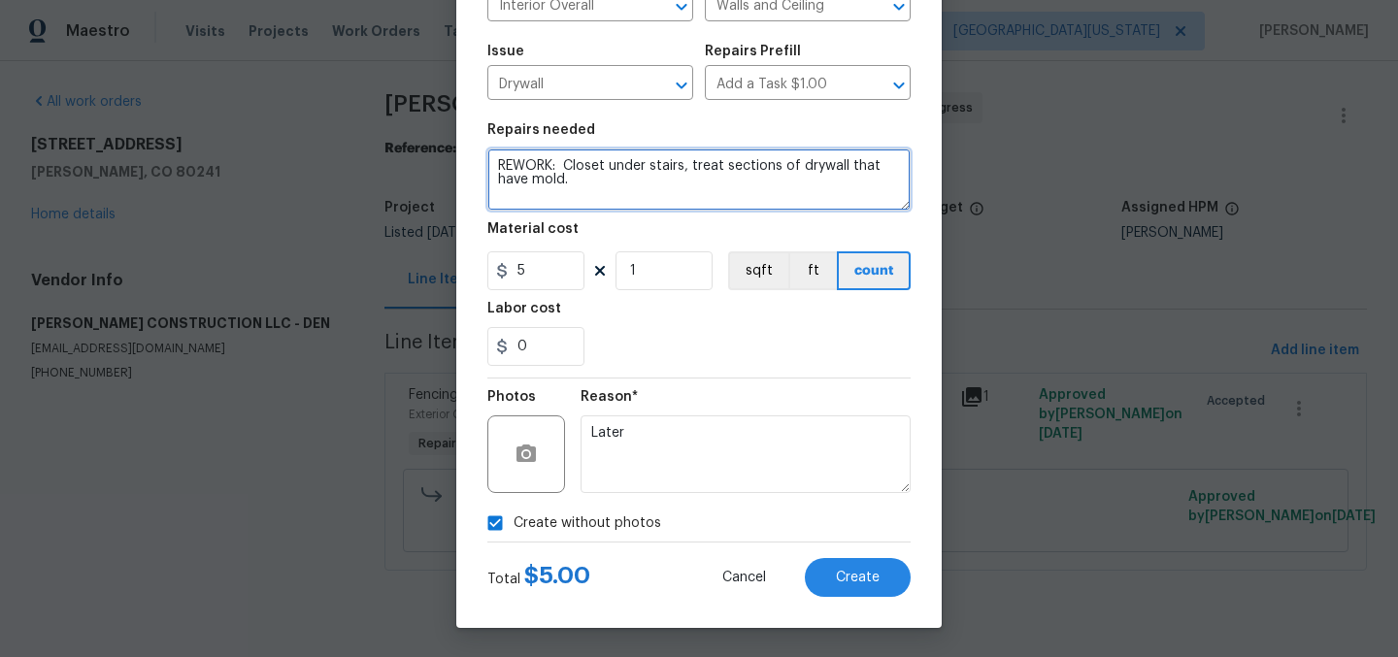
click at [687, 164] on textarea "REWORK: Closet under stairs, treat sections of drywall that have mold." at bounding box center [698, 180] width 423 height 62
click at [685, 168] on textarea "REWORK: Closet under stairs, treat sections of drywall that have mold." at bounding box center [698, 180] width 423 height 62
type textarea "REWORK: Closet under stairs, properly treat sections of drywall that have mold."
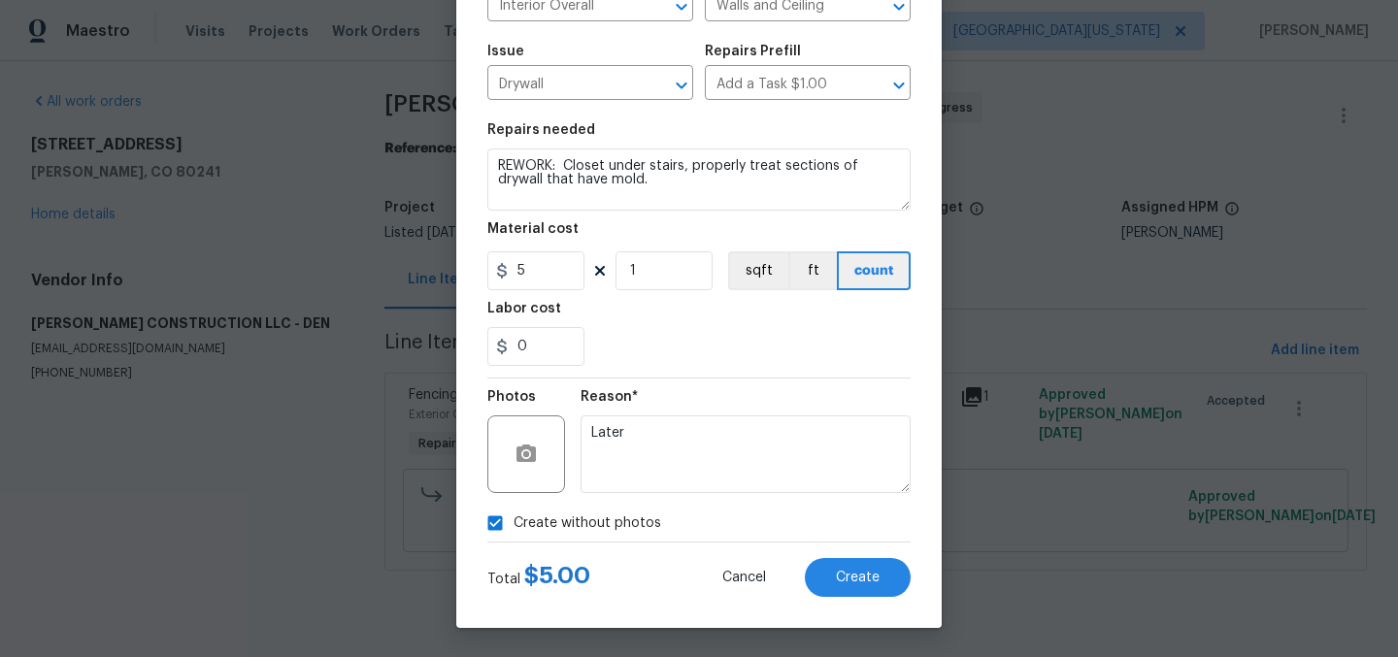
click at [820, 375] on section "Repairs needed REWORK: Closet under stairs, properly treat sections of drywall …" at bounding box center [698, 245] width 423 height 266
click at [764, 445] on textarea "Later" at bounding box center [746, 455] width 330 height 78
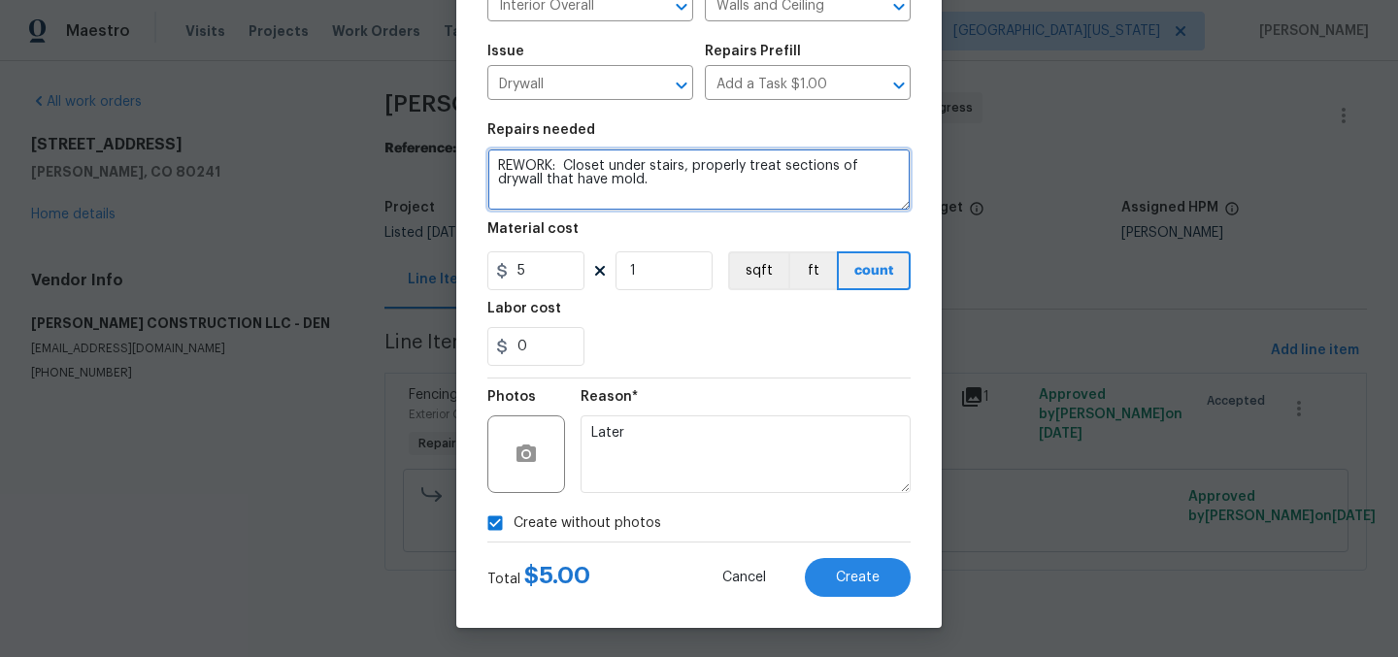
click at [722, 190] on textarea "REWORK: Closet under stairs, properly treat sections of drywall that have mold." at bounding box center [698, 180] width 423 height 62
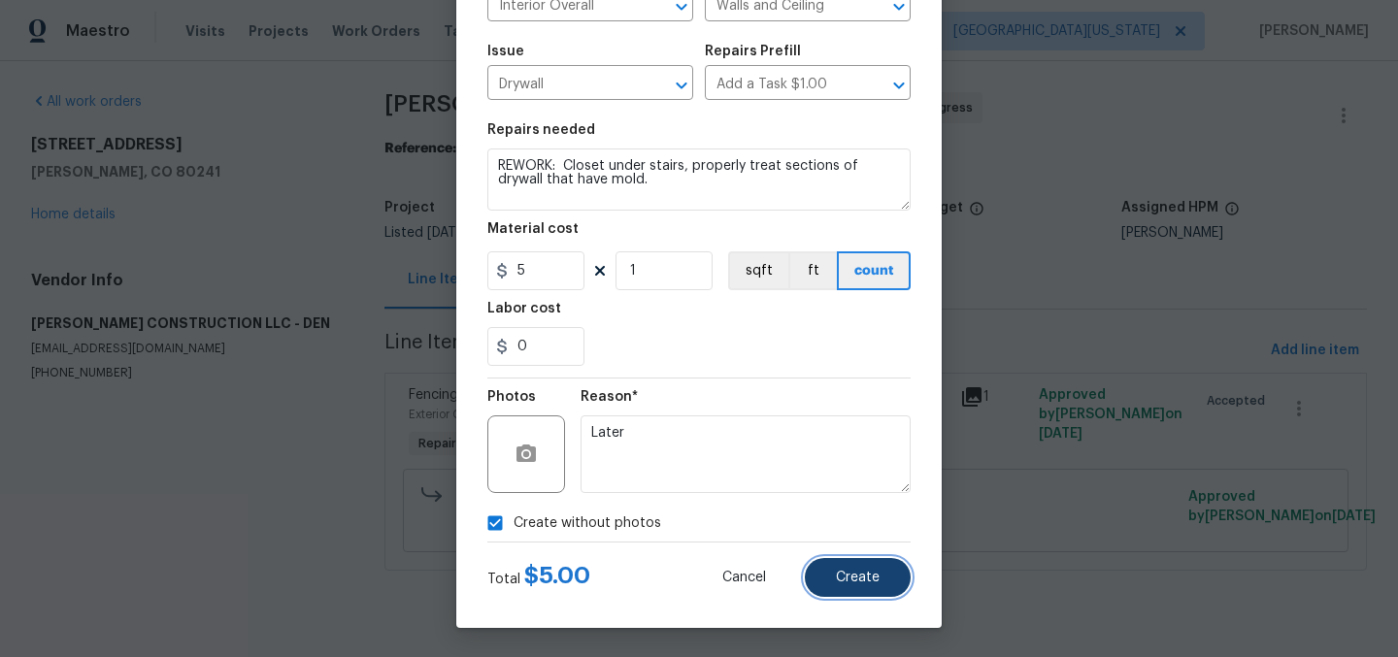
click at [860, 576] on span "Create" at bounding box center [858, 578] width 44 height 15
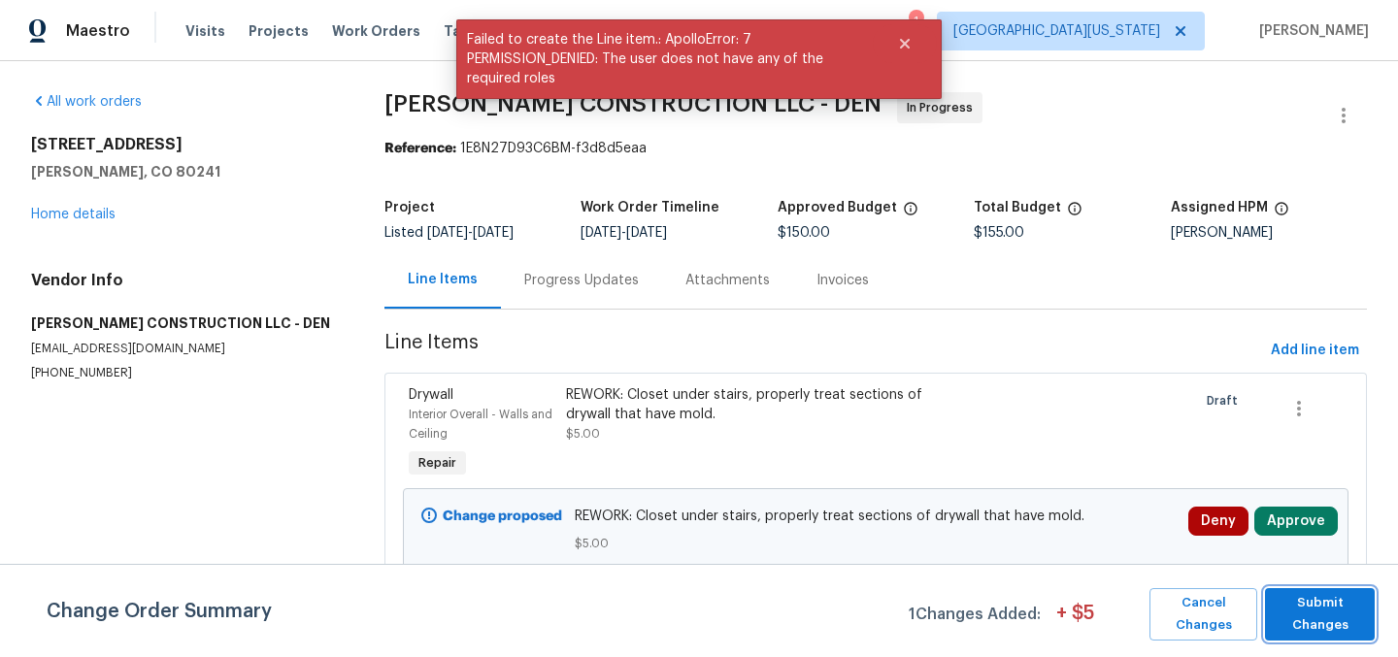
click at [1335, 616] on span "Submit Changes" at bounding box center [1320, 614] width 90 height 45
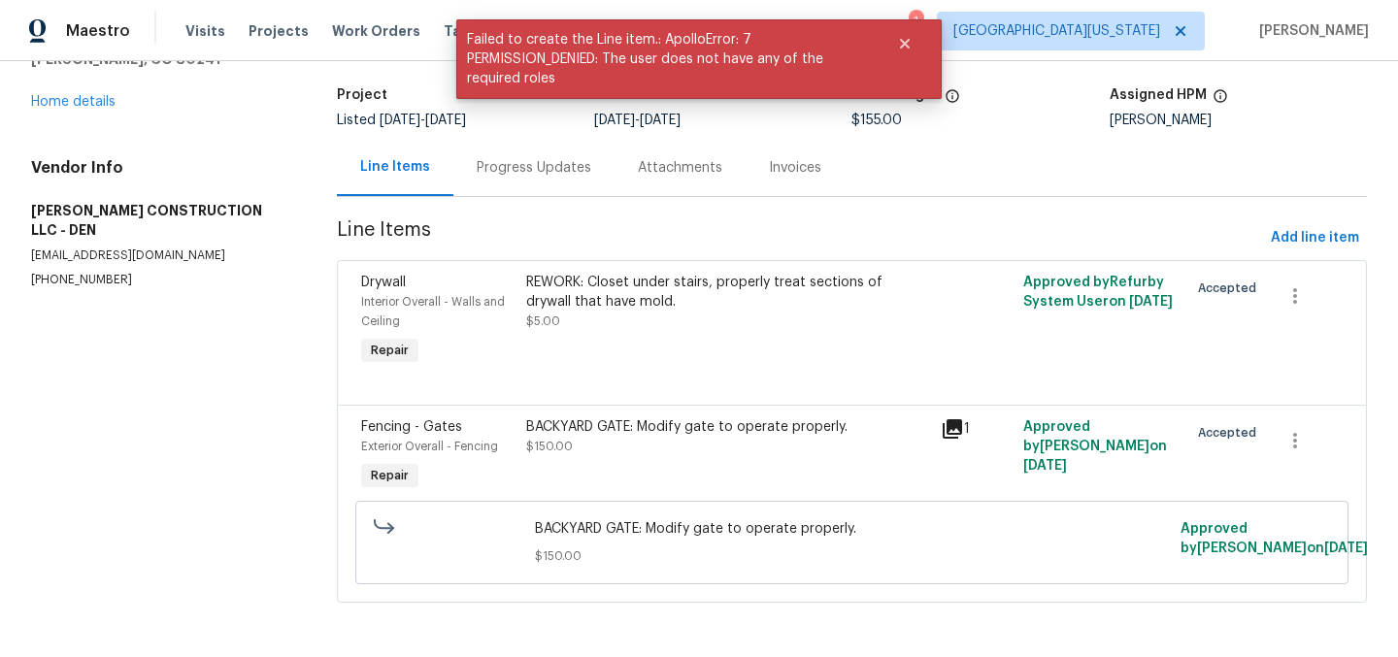
scroll to position [128, 0]
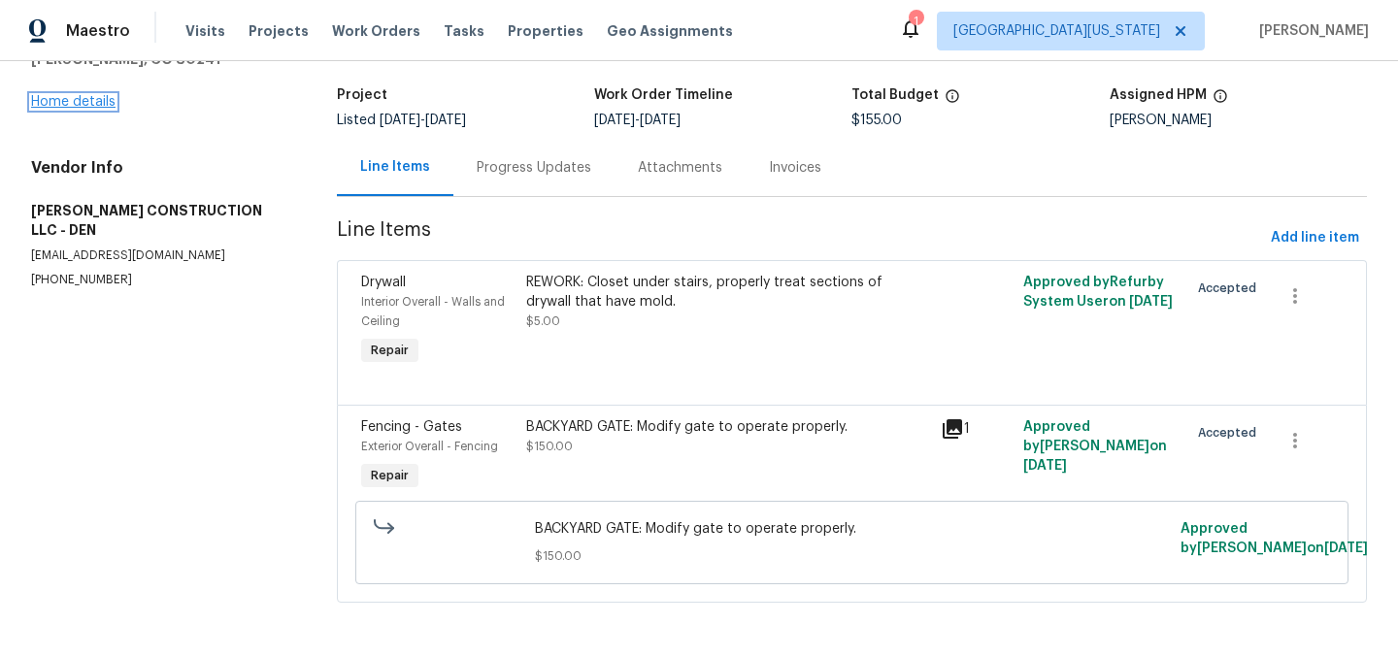
click at [106, 95] on link "Home details" at bounding box center [73, 102] width 84 height 14
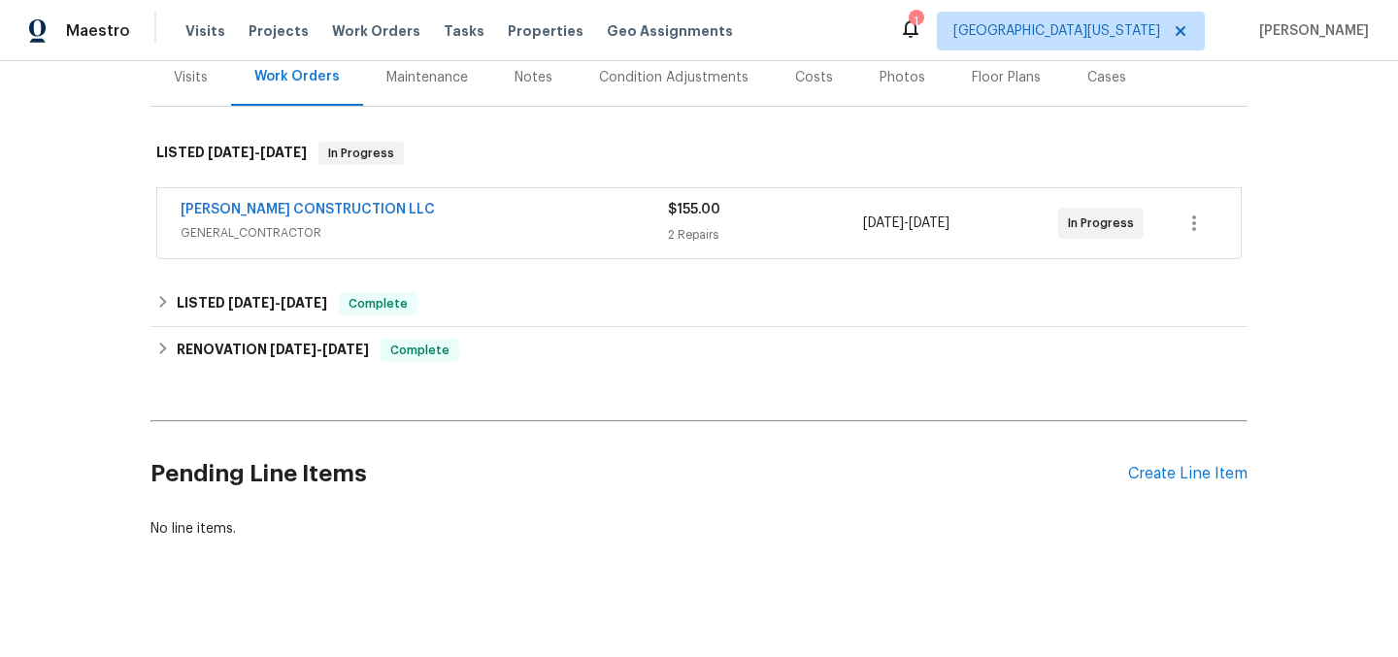
scroll to position [274, 0]
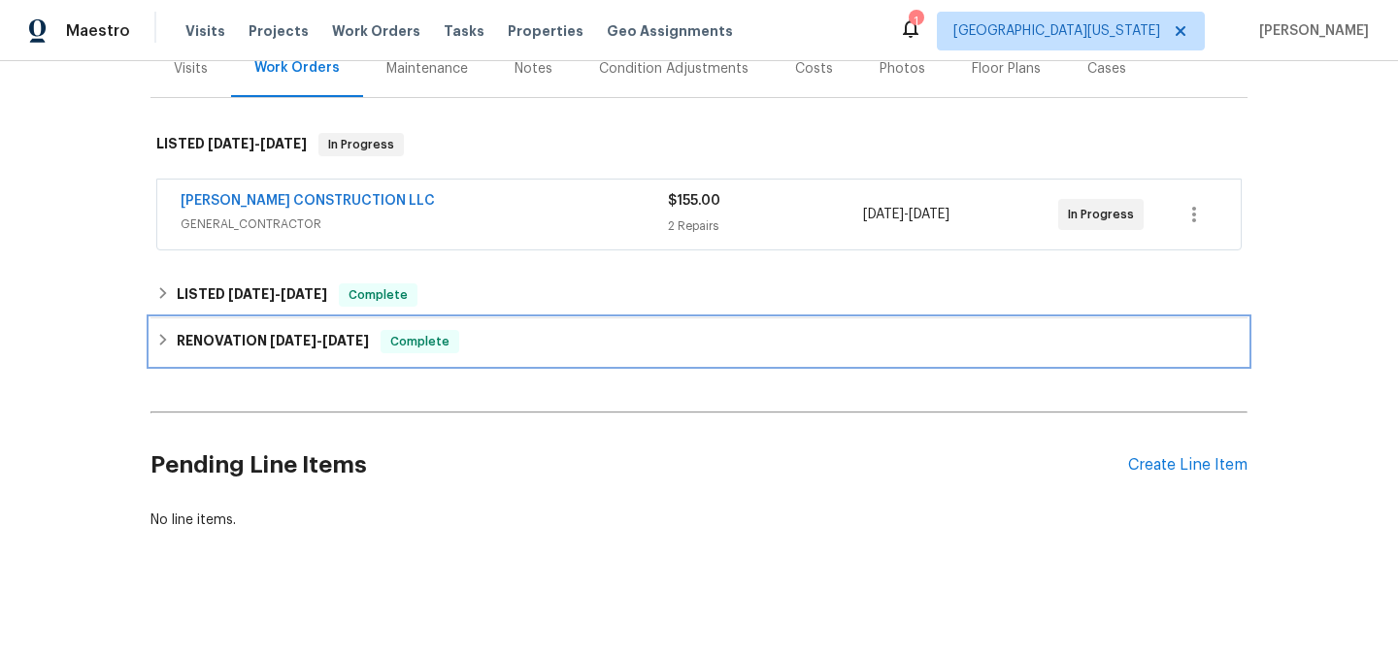
click at [300, 334] on span "5/30/25" at bounding box center [293, 341] width 47 height 14
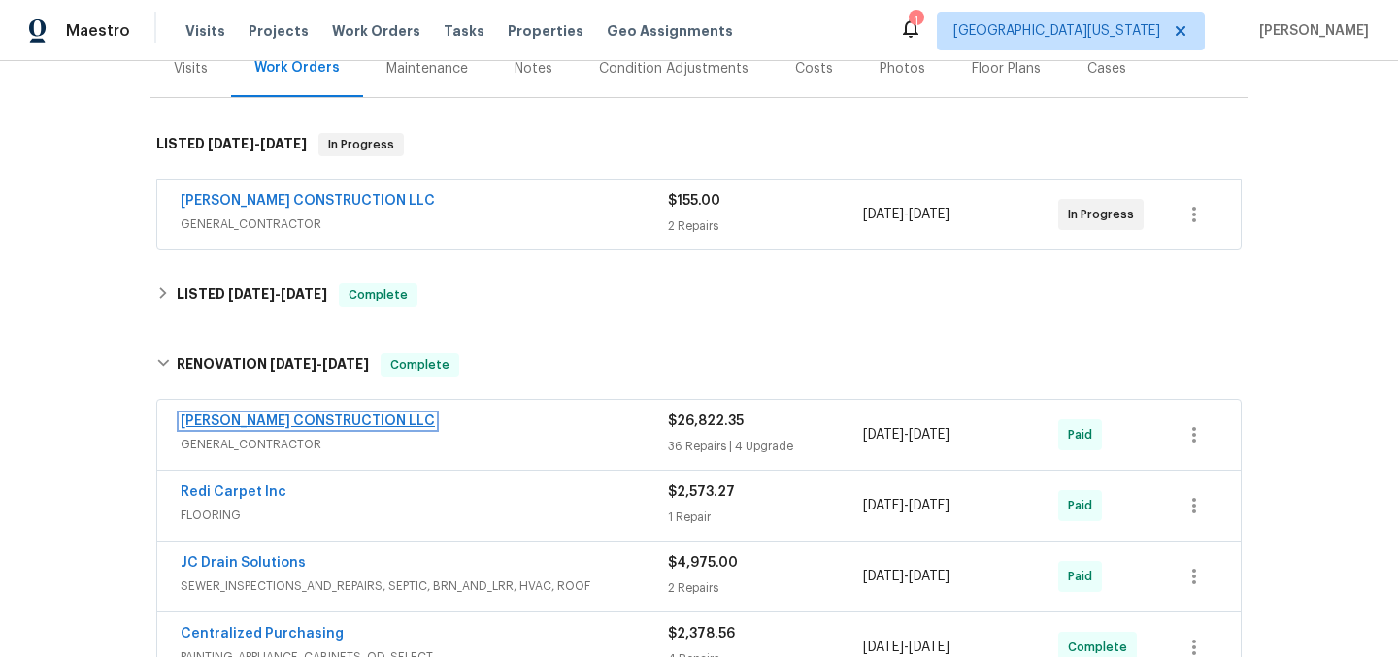
click at [251, 415] on link "ESPINO'S CONSTRUCTION LLC" at bounding box center [308, 422] width 254 height 14
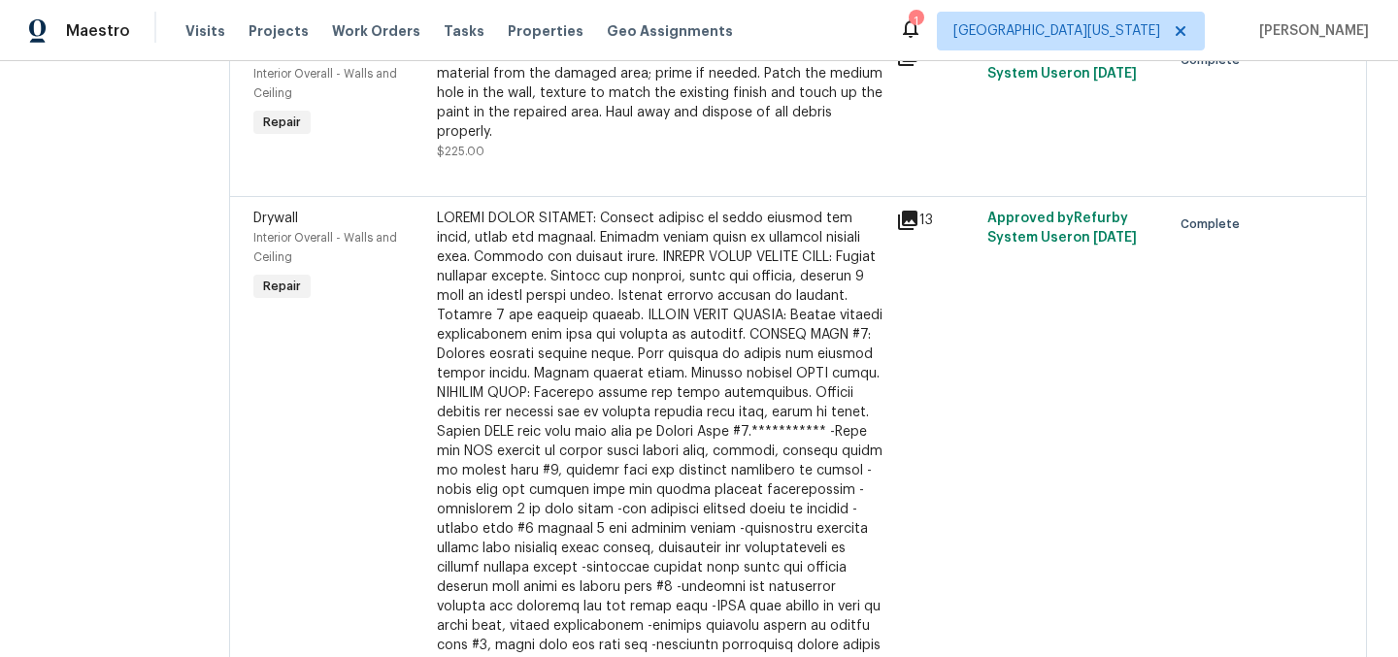
scroll to position [5121, 0]
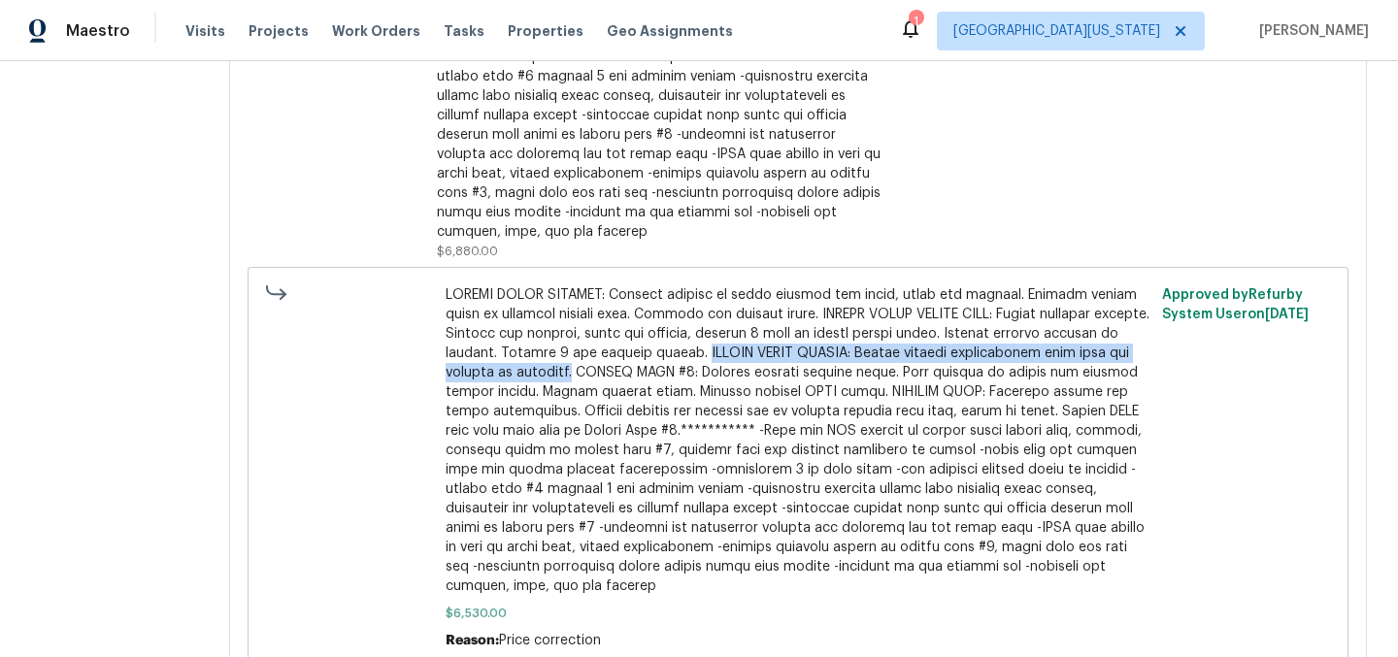
drag, startPoint x: 547, startPoint y: 352, endPoint x: 1128, endPoint y: 351, distance: 581.6
click at [1128, 351] on span at bounding box center [799, 440] width 706 height 311
copy span "CLOSET UNDER STAIRS: Remove drywall contaminated with mold and dispose of prope…"
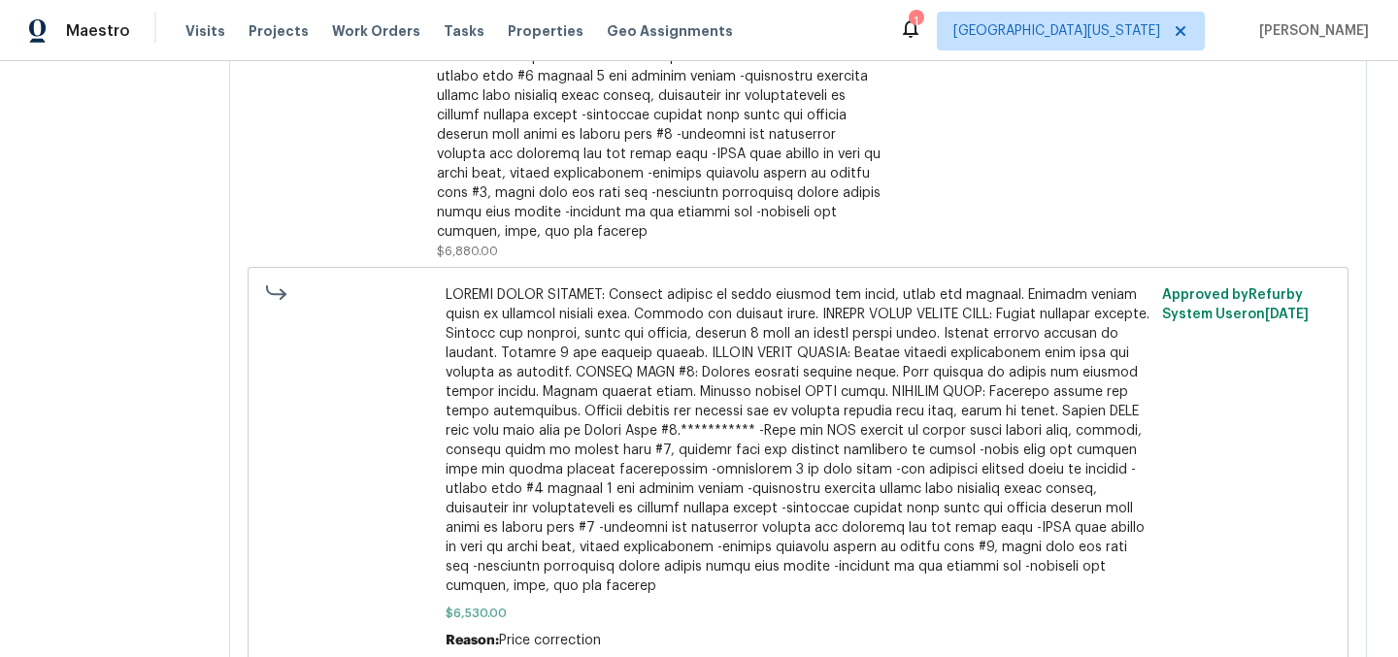
click at [855, 455] on span at bounding box center [799, 440] width 706 height 311
click at [972, 383] on span at bounding box center [799, 440] width 706 height 311
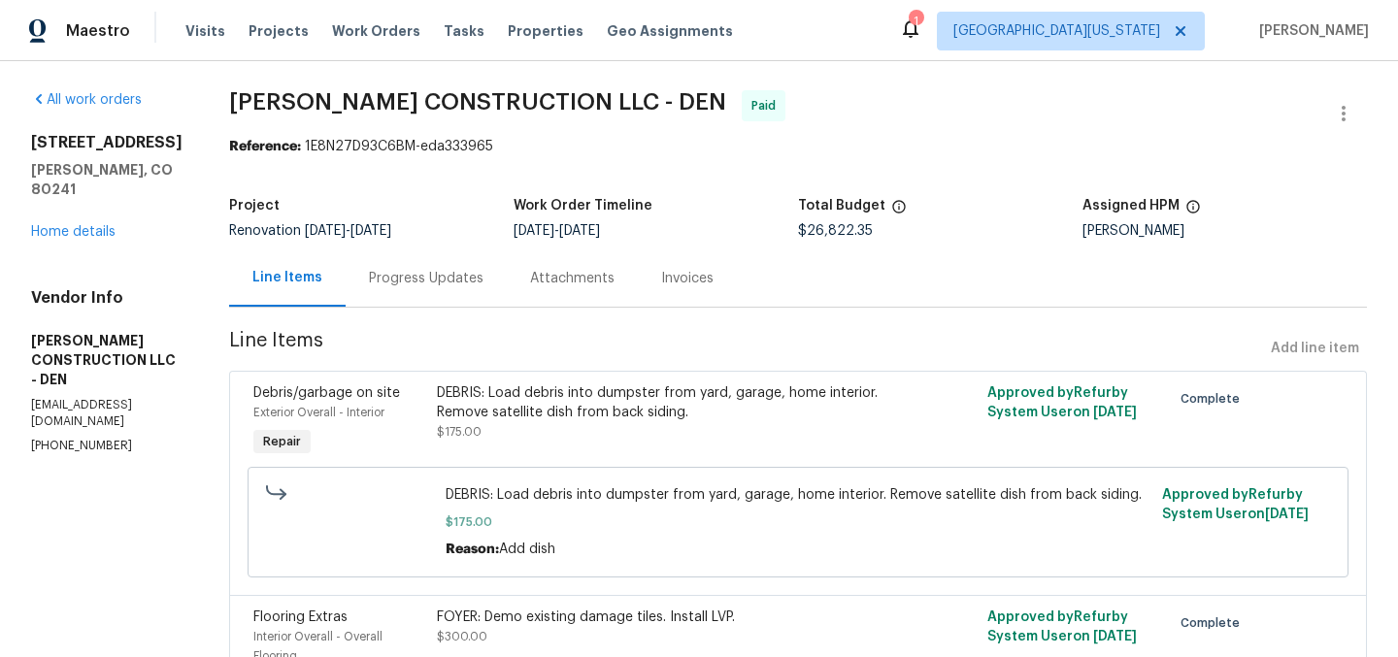
scroll to position [0, 0]
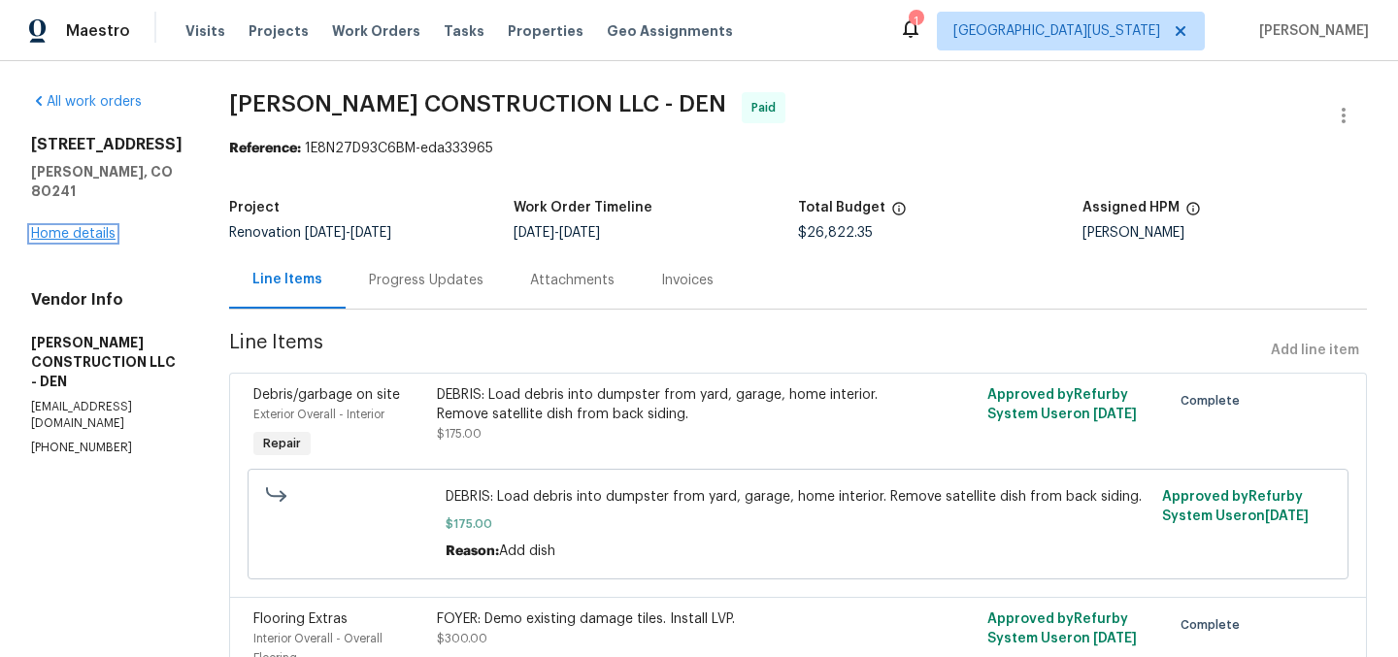
click at [84, 227] on link "Home details" at bounding box center [73, 234] width 84 height 14
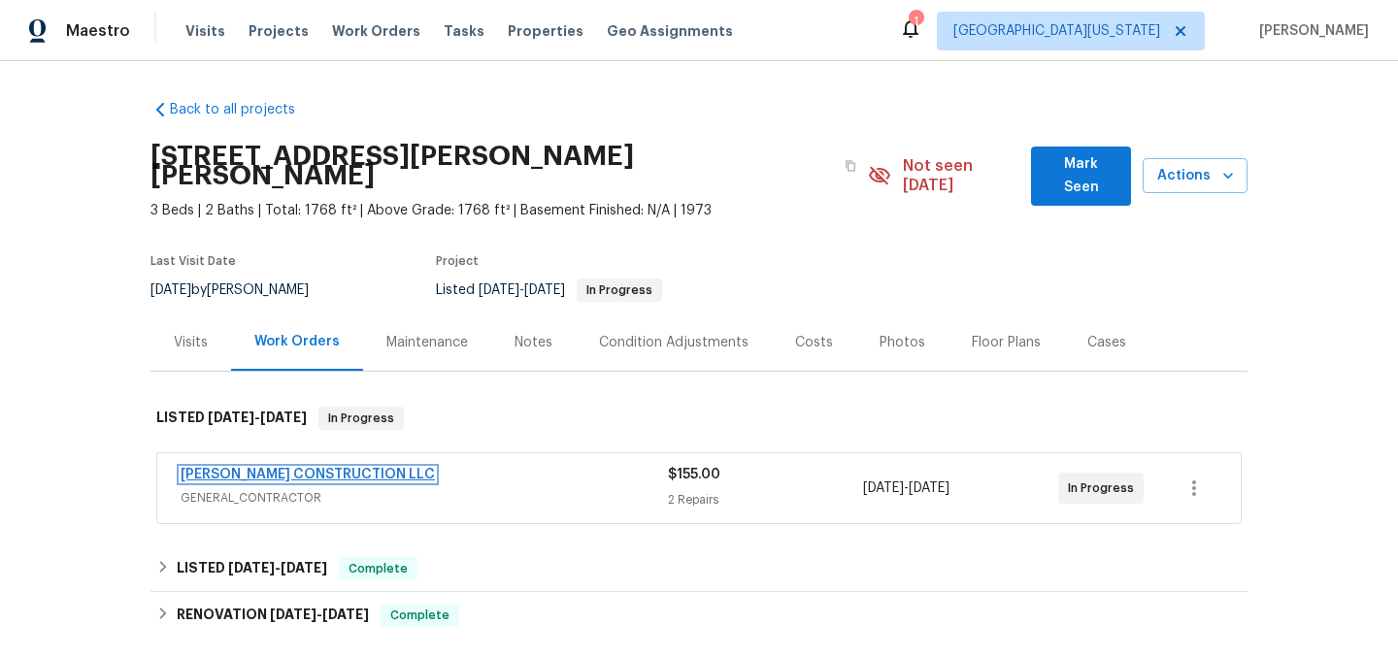
click at [323, 468] on link "ESPINO'S CONSTRUCTION LLC" at bounding box center [308, 475] width 254 height 14
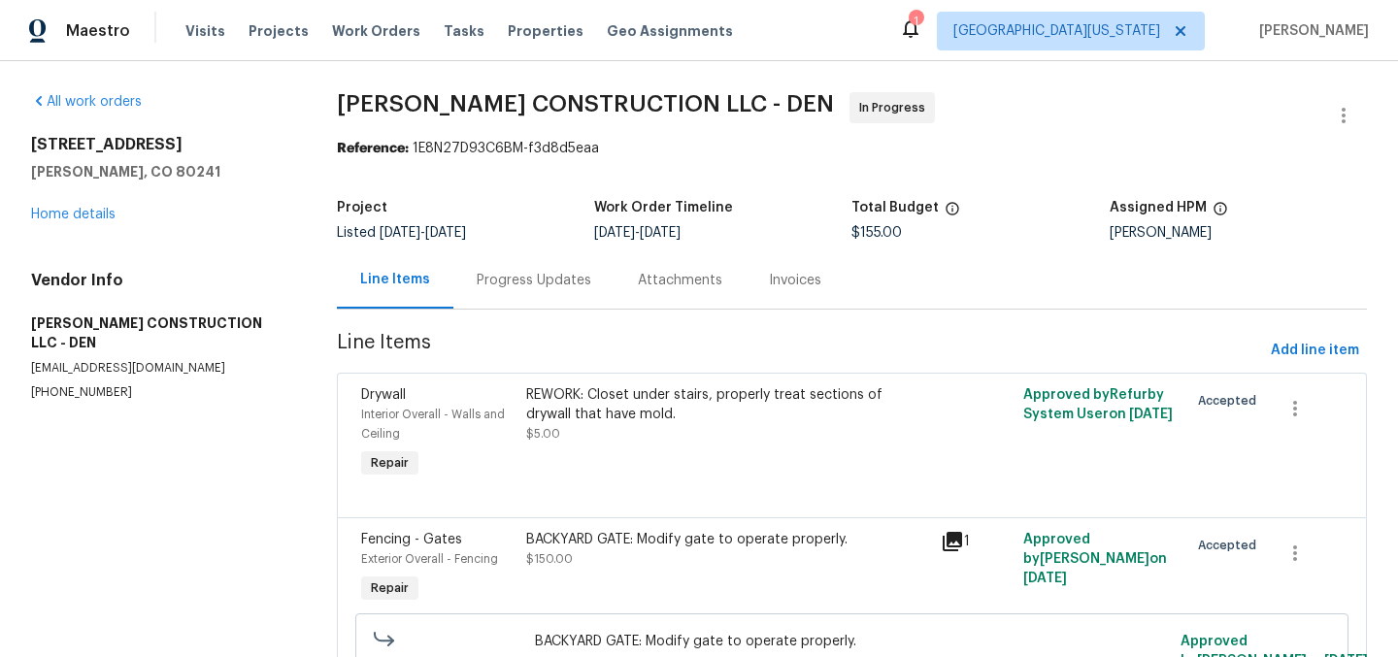
click at [663, 414] on div "REWORK: Closet under stairs, properly treat sections of drywall that have mold." at bounding box center [727, 404] width 402 height 39
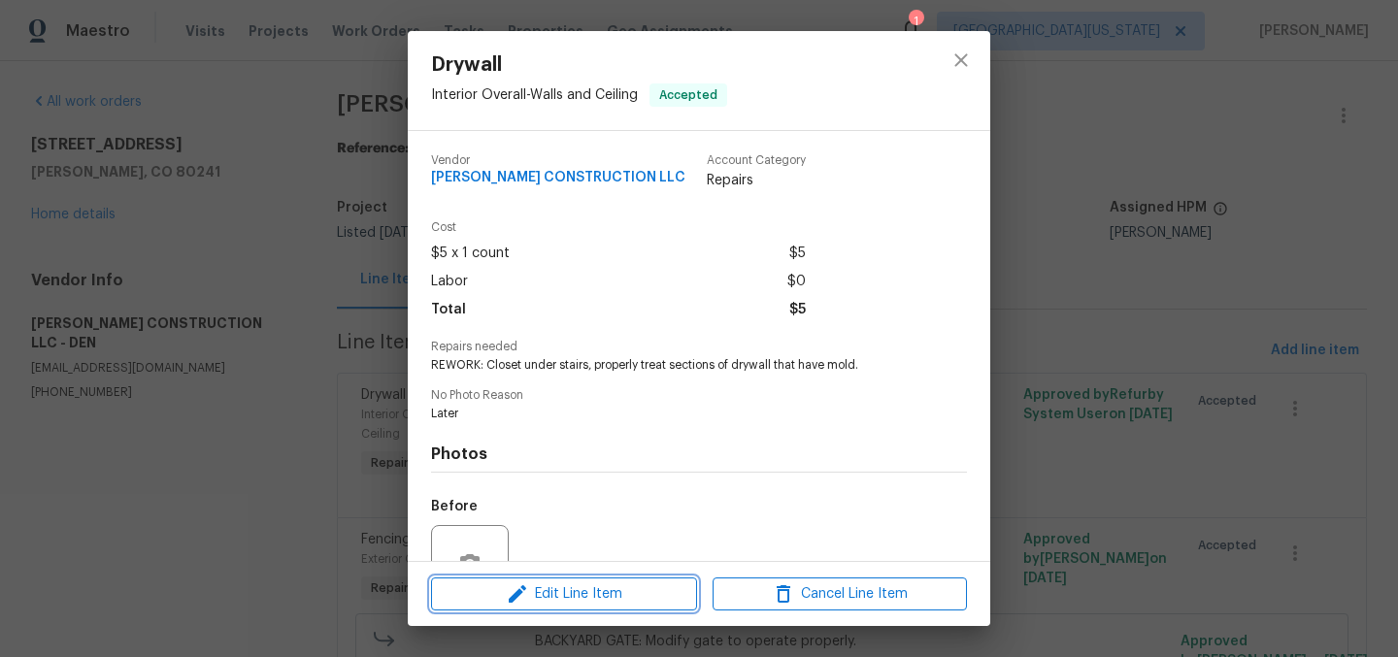
click at [639, 597] on span "Edit Line Item" at bounding box center [564, 595] width 254 height 24
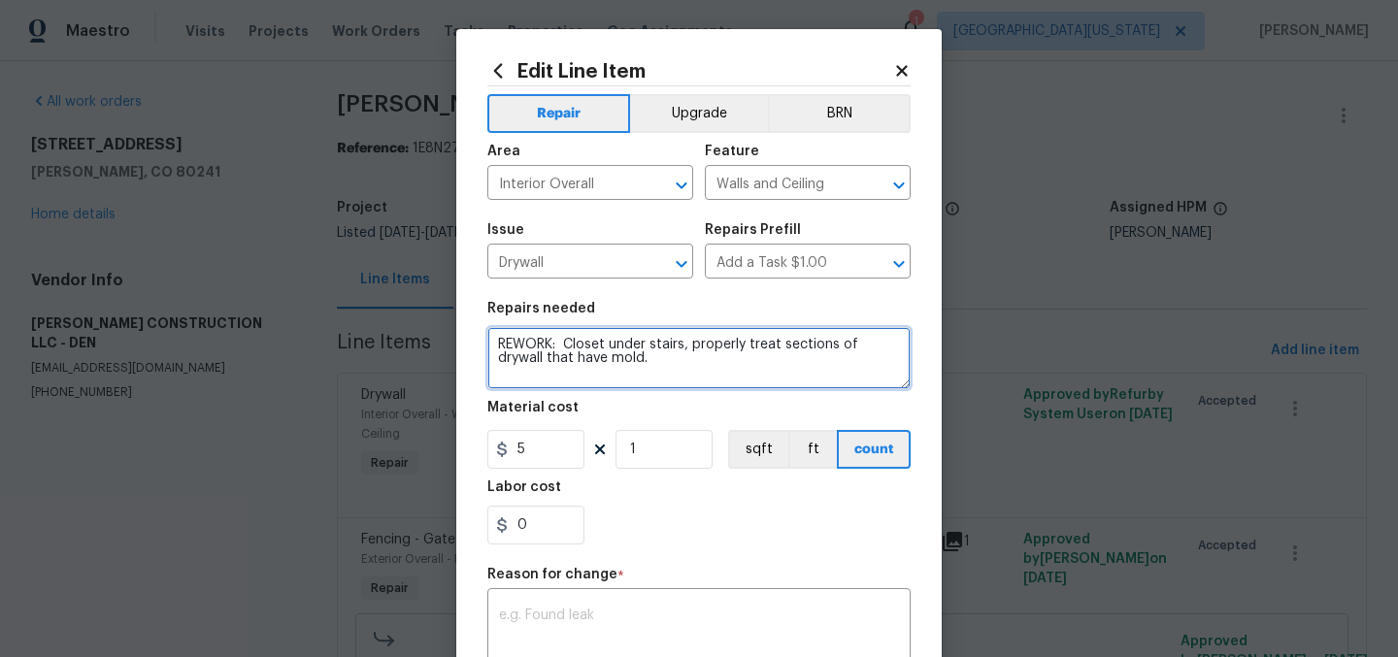
click at [687, 350] on textarea "REWORK: Closet under stairs, properly treat sections of drywall that have mold." at bounding box center [698, 358] width 423 height 62
drag, startPoint x: 557, startPoint y: 349, endPoint x: 789, endPoint y: 391, distance: 236.0
click at [789, 391] on section "Repairs needed REWORK: Closet under stairs, properly treat sections of drywall …" at bounding box center [698, 423] width 423 height 266
paste textarea "LOSET UNDER STAIRS: Remove drywall contaminated with mold and dispose of proper…"
click at [797, 363] on textarea "REWORK: CLOSET UNDER STAIRS: Remove drywall contaminated with mold and dispose …" at bounding box center [698, 358] width 423 height 62
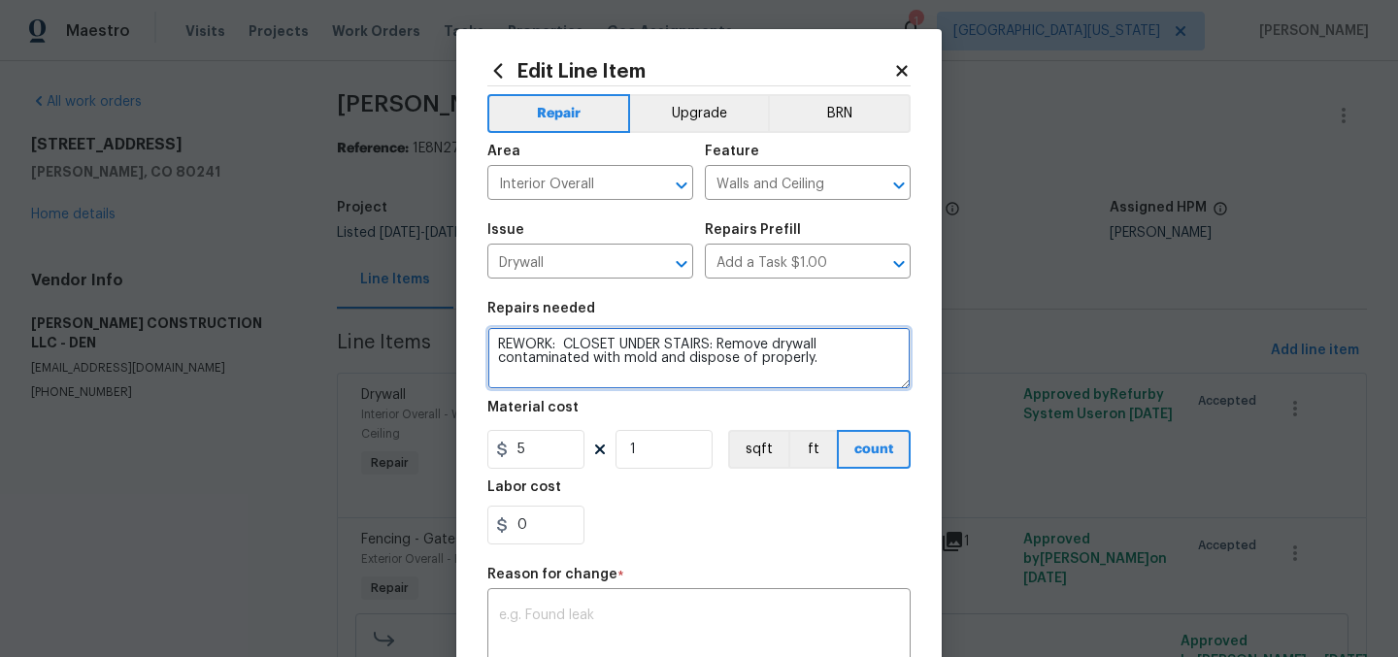
click at [833, 365] on textarea "REWORK: CLOSET UNDER STAIRS: Remove drywall contaminated with mold and dispose …" at bounding box center [698, 358] width 423 height 62
click at [811, 363] on textarea "REWORK: CLOSET UNDER STAIRS: Remove drywall contaminated with mold and dispose …" at bounding box center [698, 358] width 423 height 62
type textarea "REWORK: CLOSET UNDER STAIRS: Remove drywall contaminated with mold and dispose …"
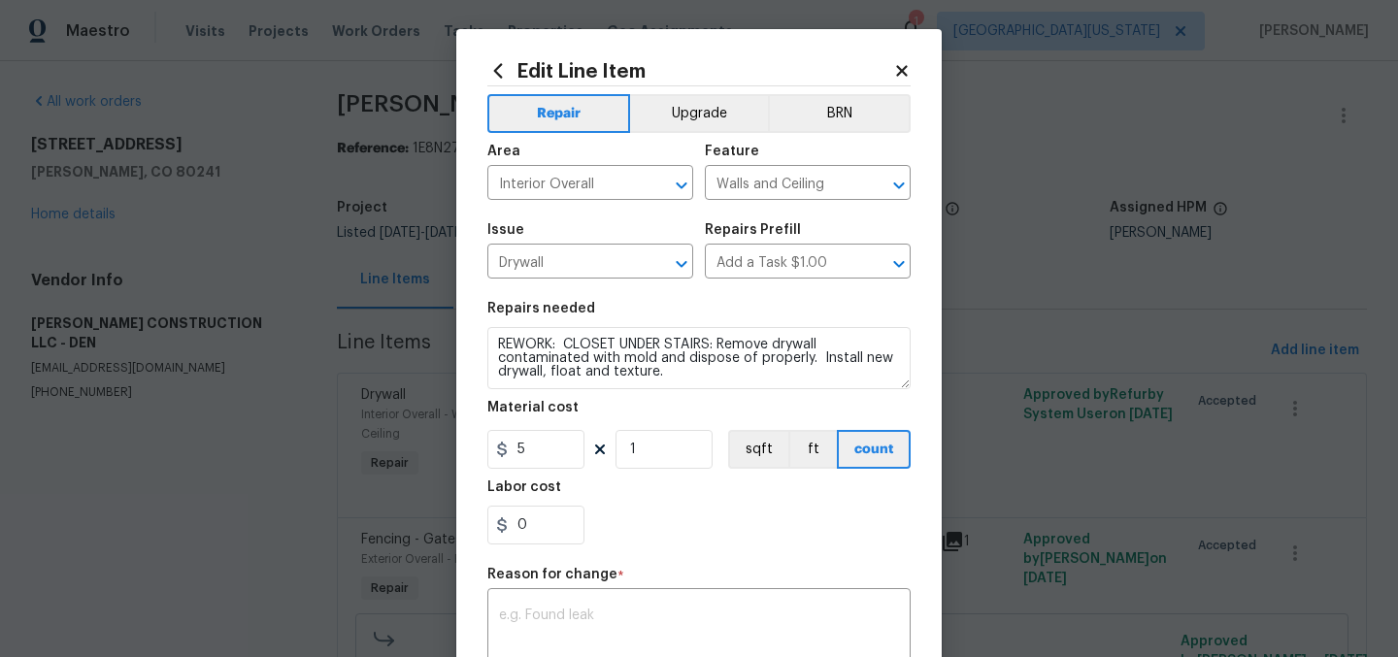
click at [645, 504] on div "Labor cost" at bounding box center [698, 493] width 423 height 25
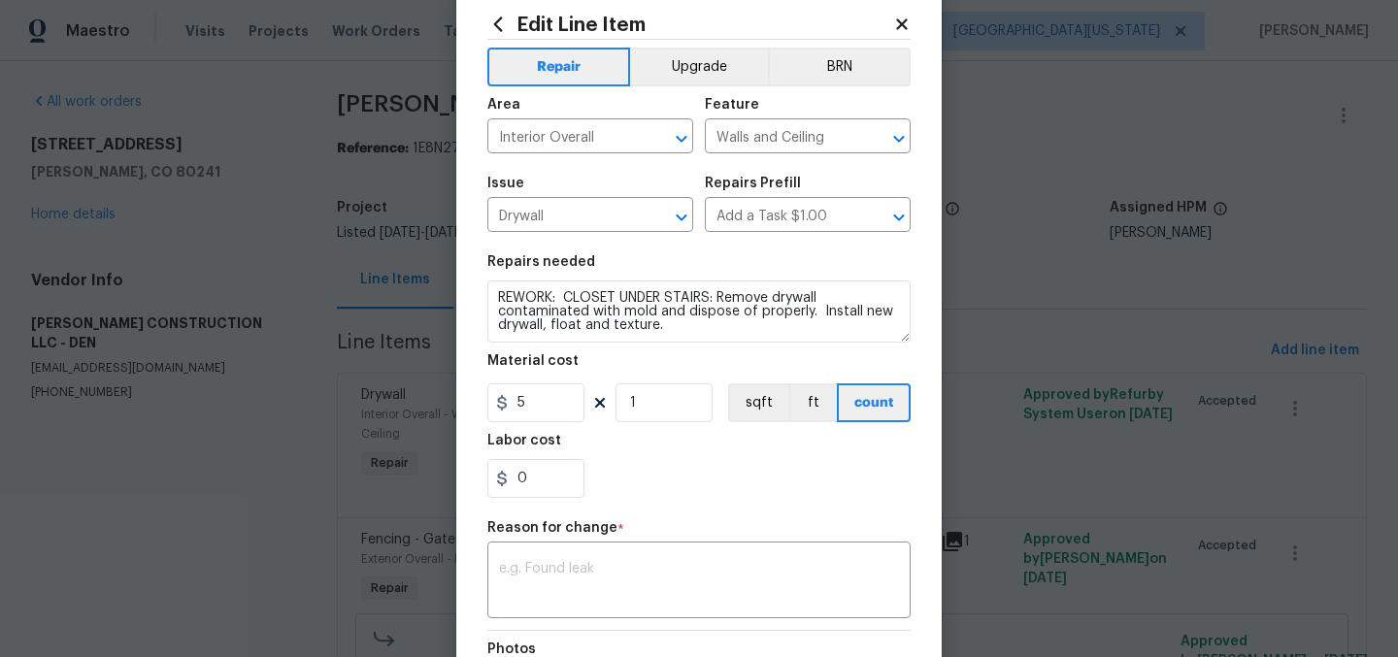
scroll to position [300, 0]
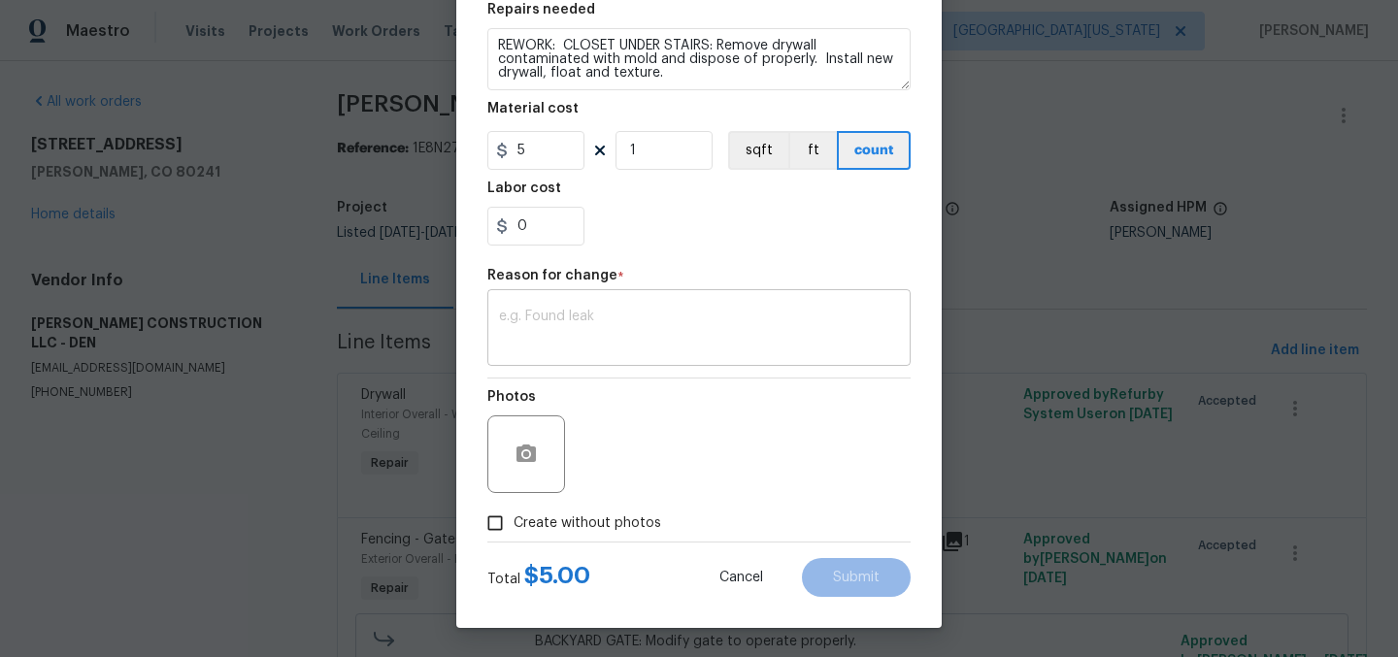
click at [738, 334] on textarea at bounding box center [699, 330] width 400 height 41
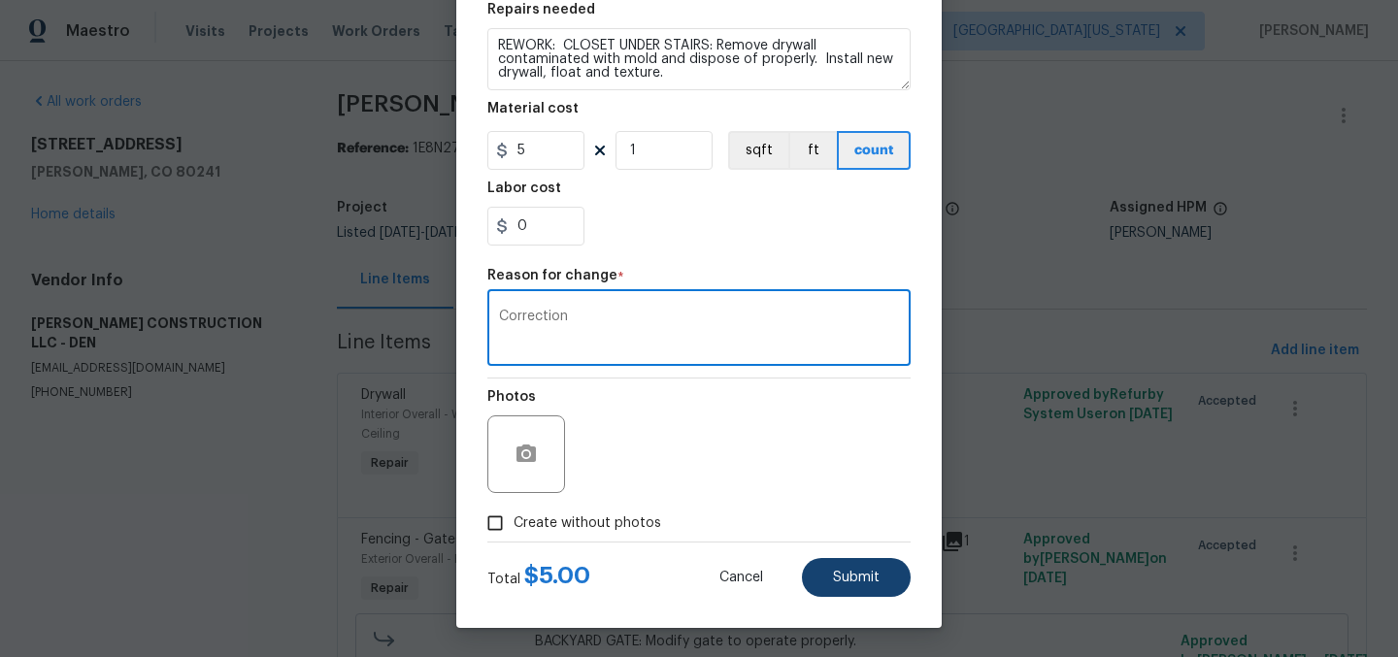
type textarea "Correction"
click at [823, 561] on button "Submit" at bounding box center [856, 577] width 109 height 39
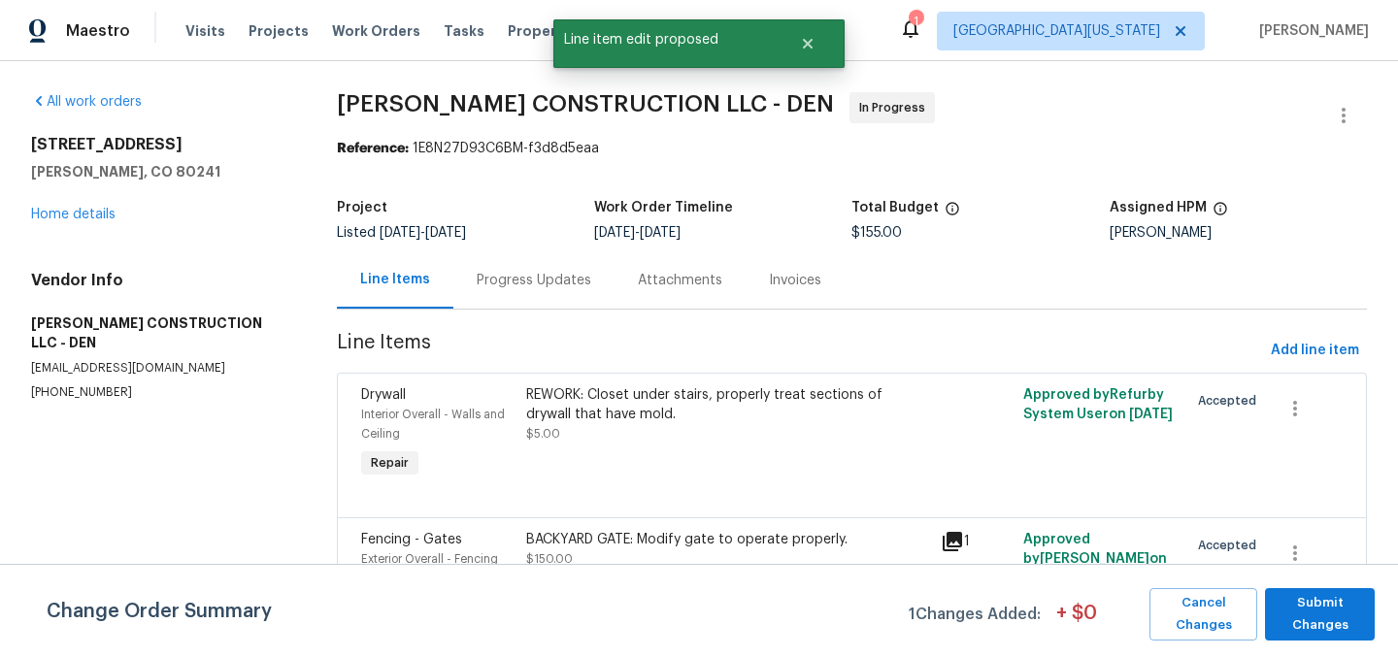
scroll to position [0, 0]
click at [1334, 608] on span "Submit Changes" at bounding box center [1320, 614] width 90 height 45
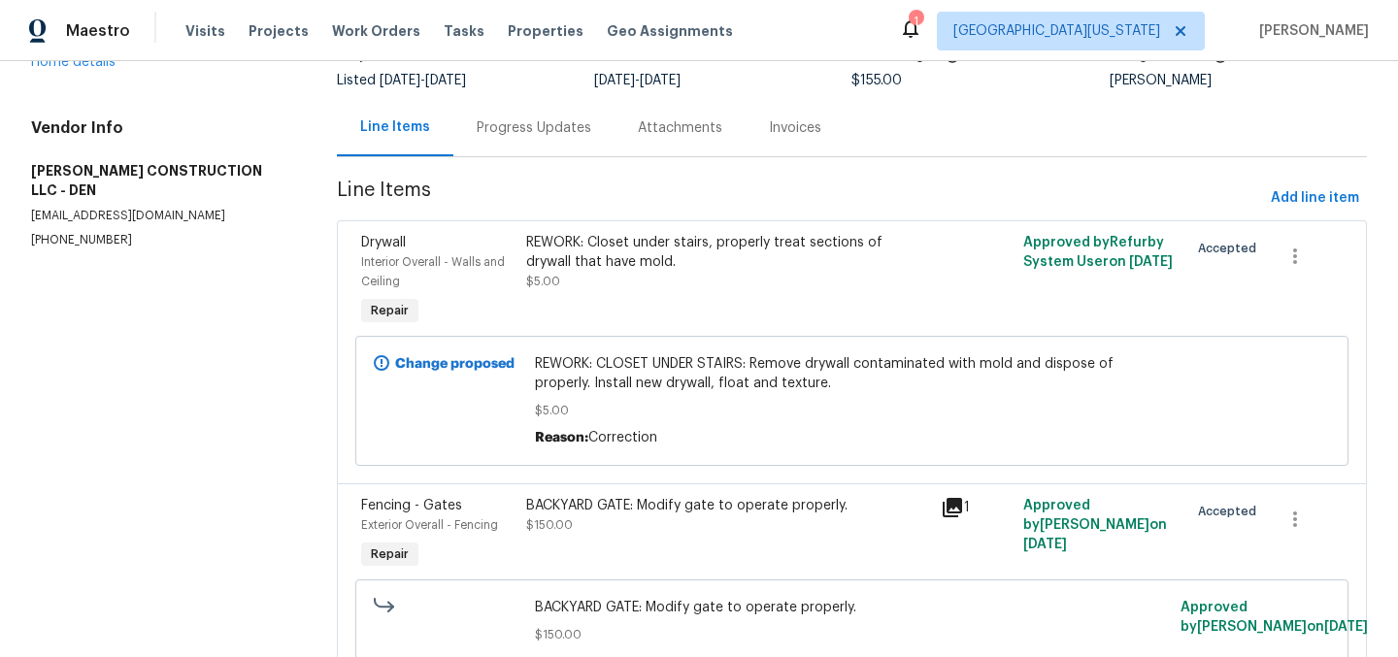
scroll to position [148, 0]
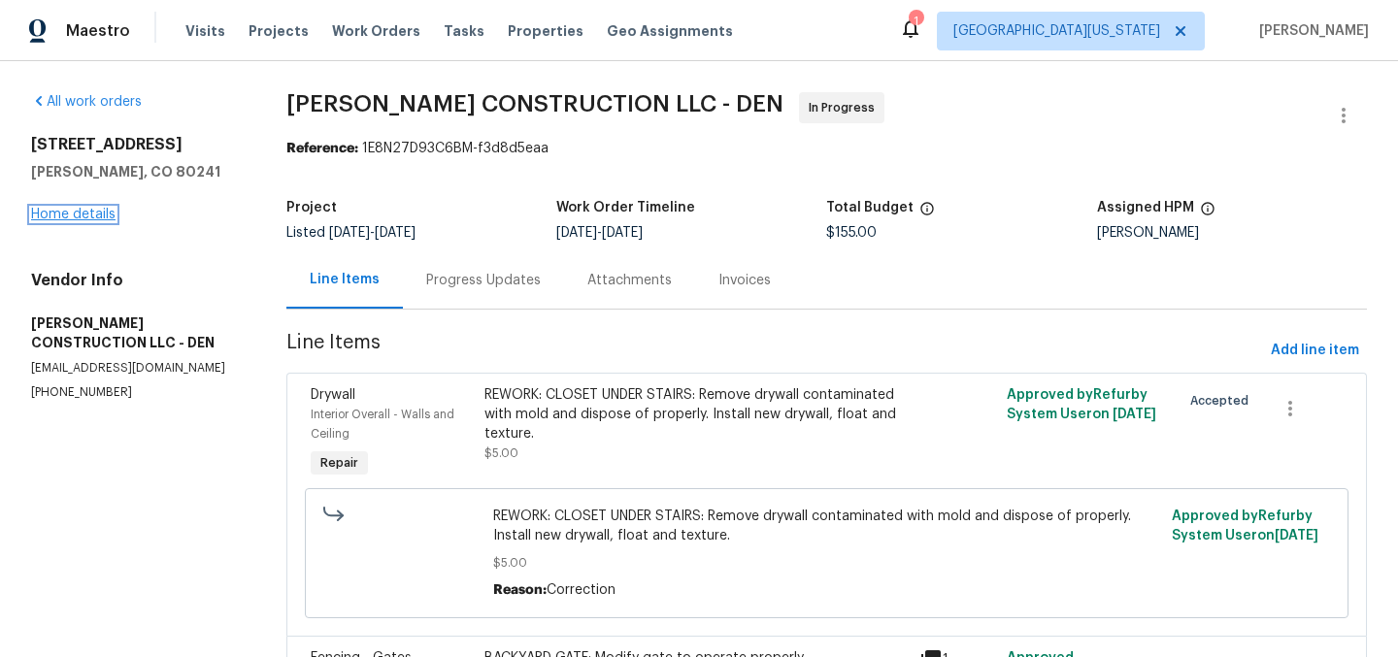
click at [102, 214] on link "Home details" at bounding box center [73, 215] width 84 height 14
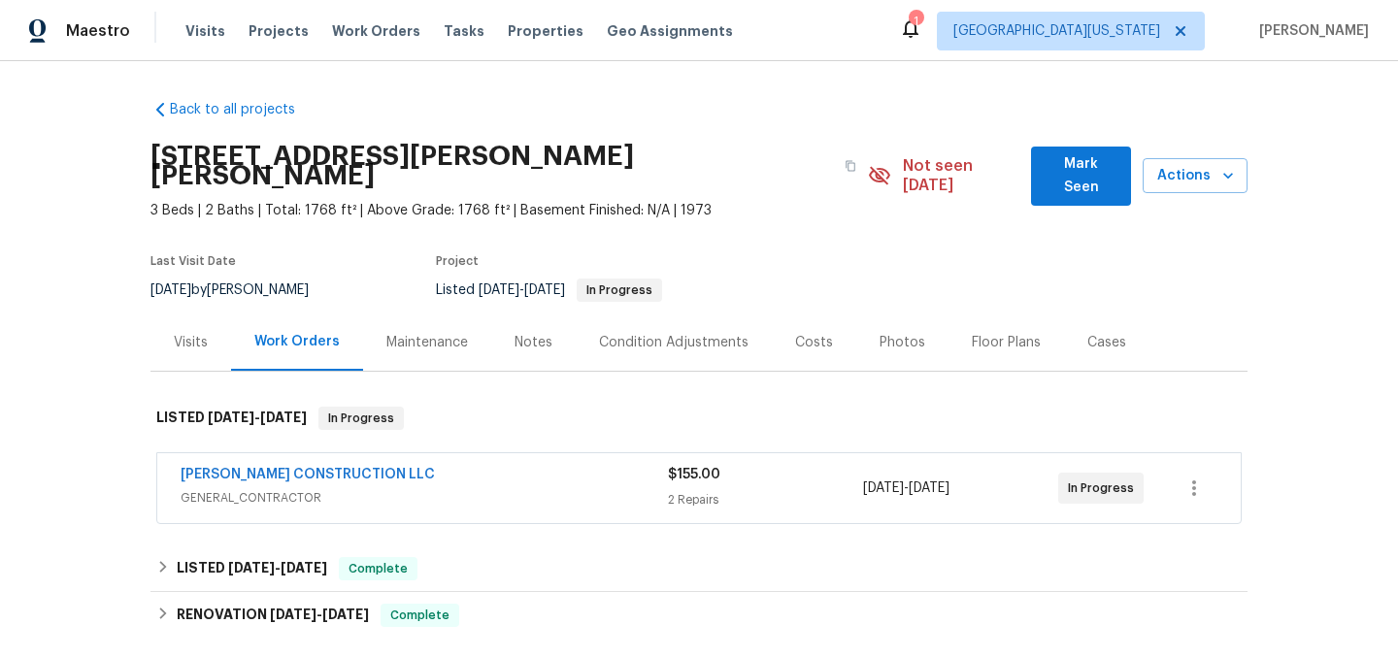
scroll to position [22, 0]
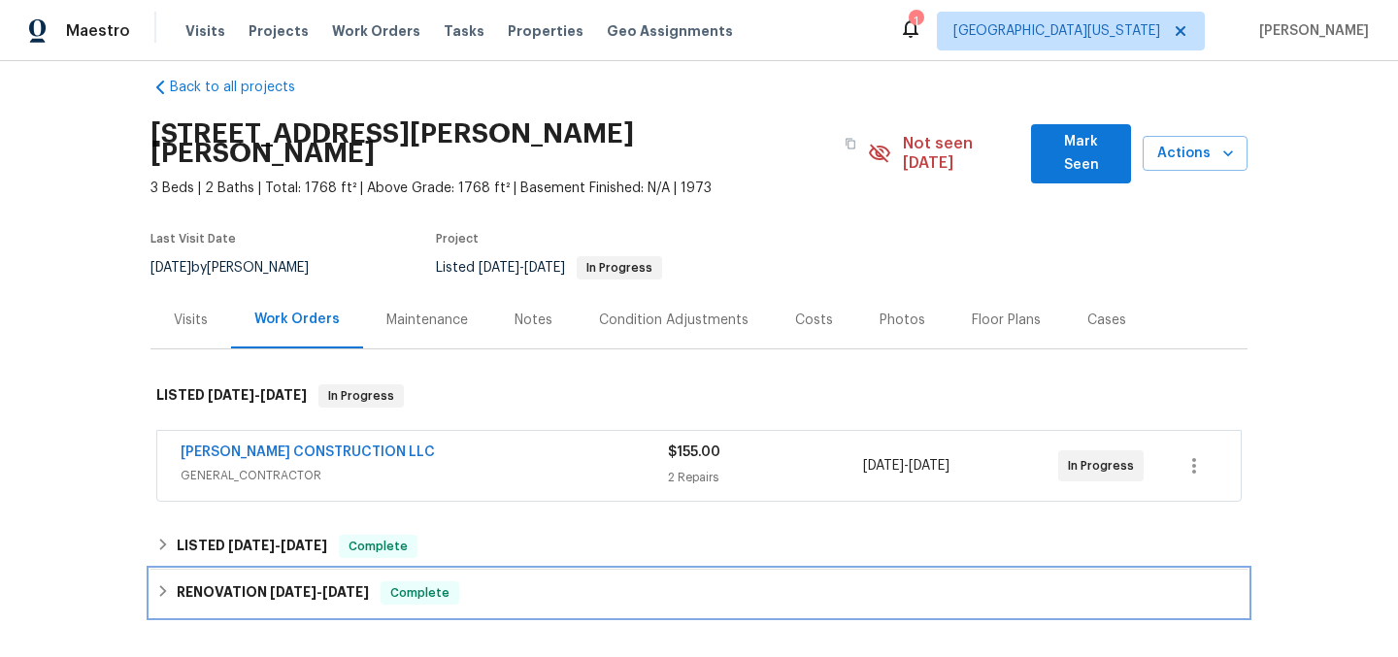
click at [308, 586] on span "[DATE]" at bounding box center [293, 593] width 47 height 14
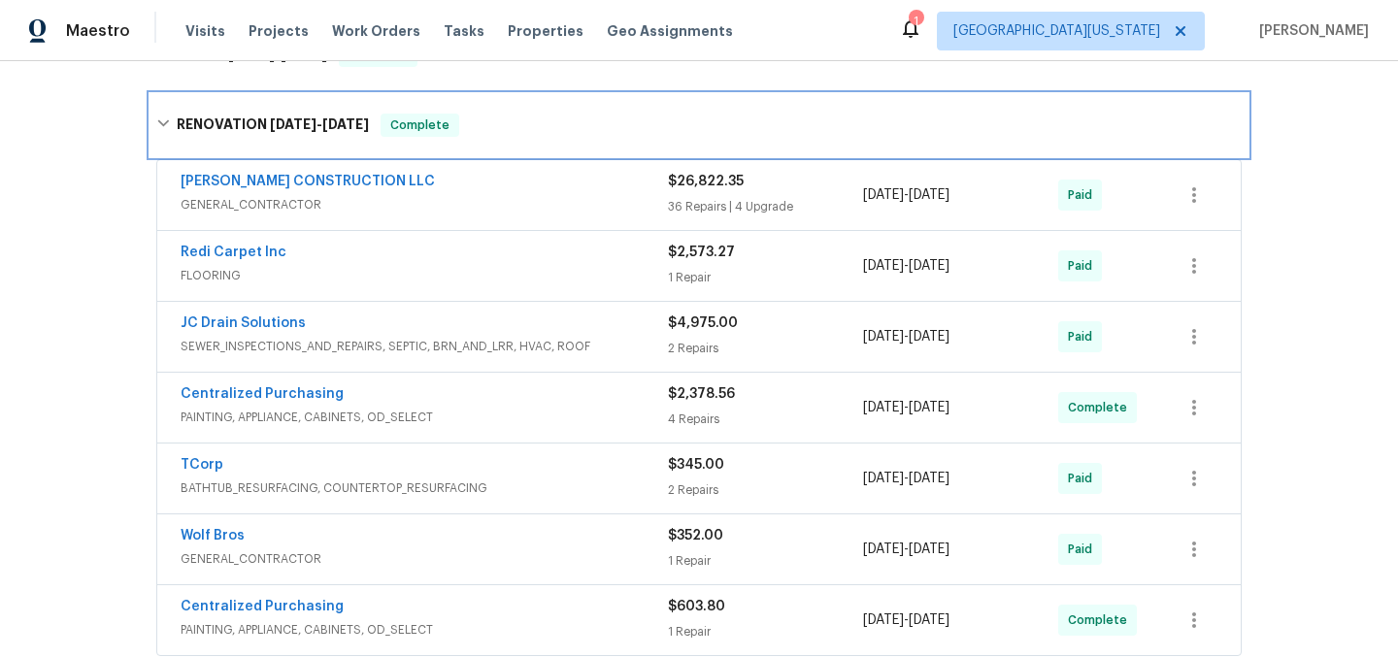
scroll to position [508, 0]
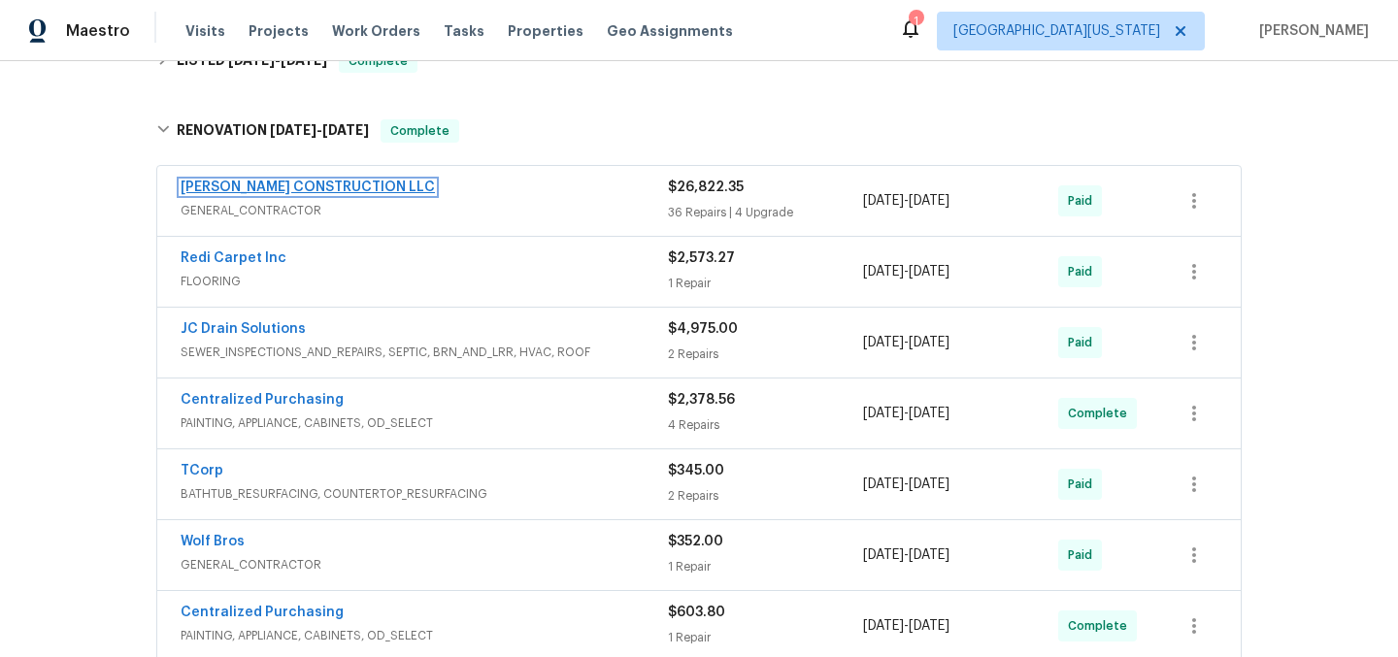
click at [240, 181] on link "[PERSON_NAME] CONSTRUCTION LLC" at bounding box center [308, 188] width 254 height 14
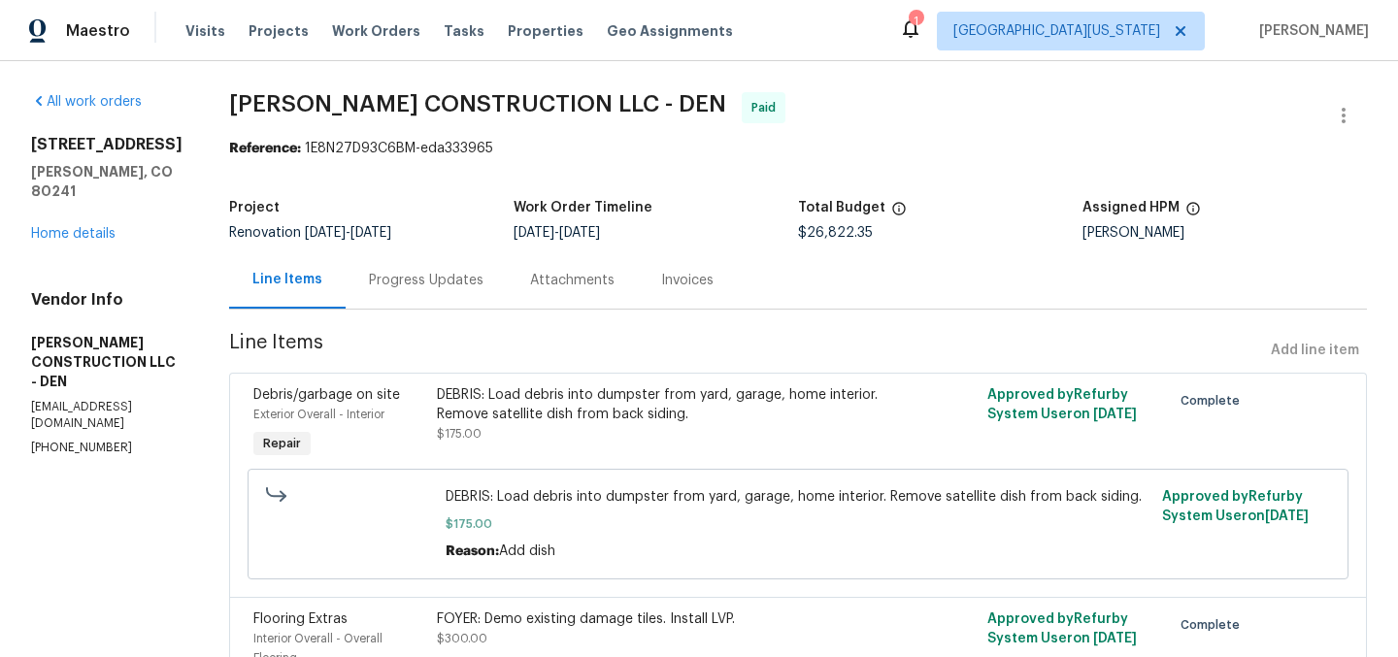
scroll to position [7327, 0]
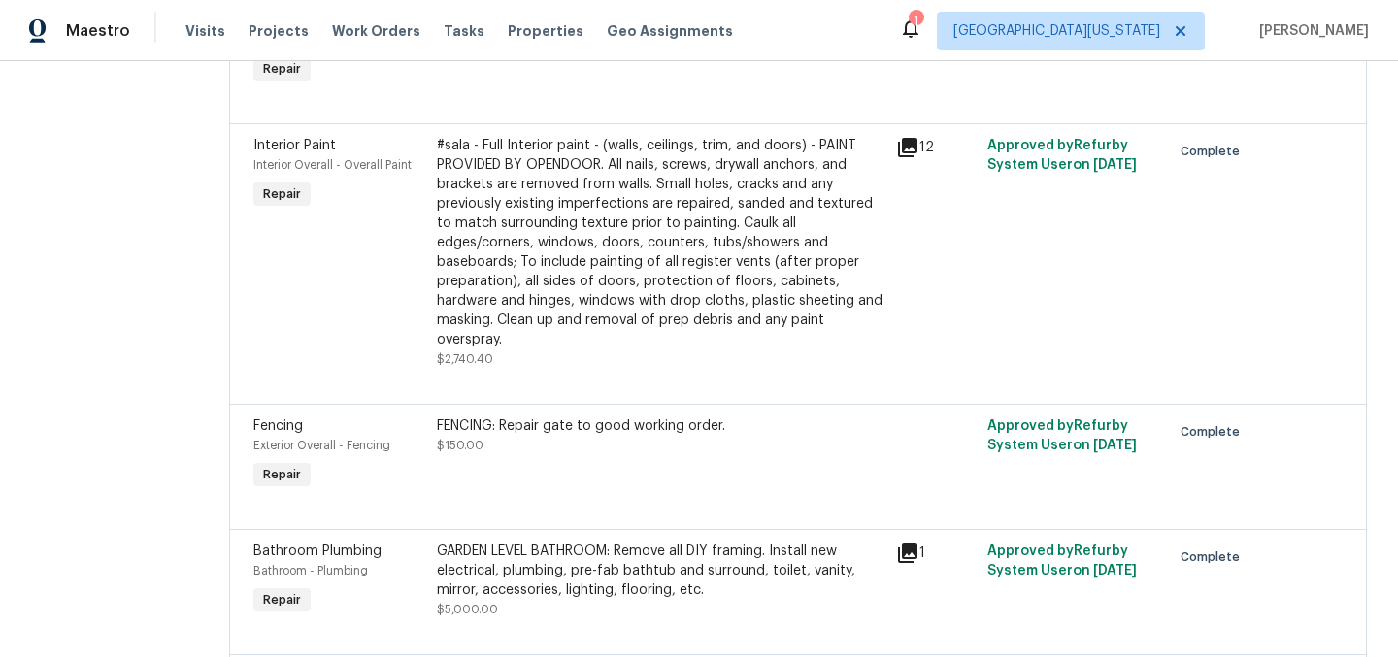
click at [653, 417] on div "FENCING: Repair gate to good working order. $150.00" at bounding box center [661, 436] width 448 height 39
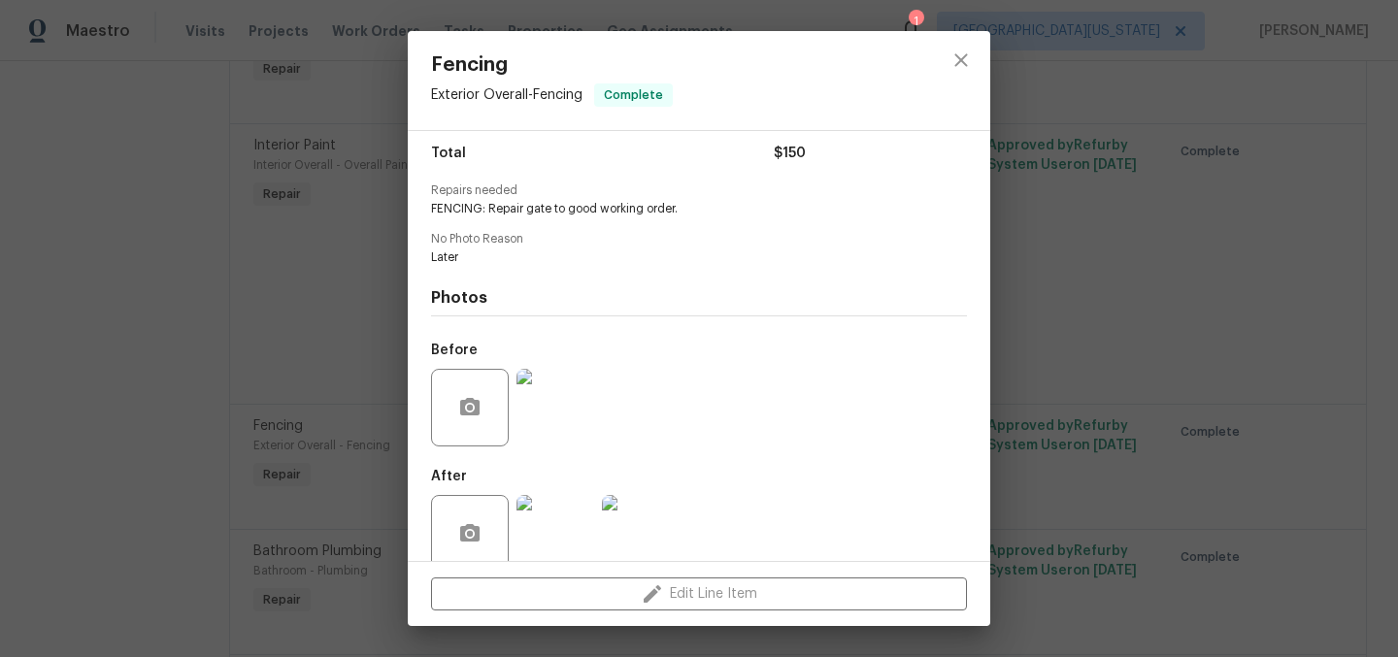
scroll to position [187, 0]
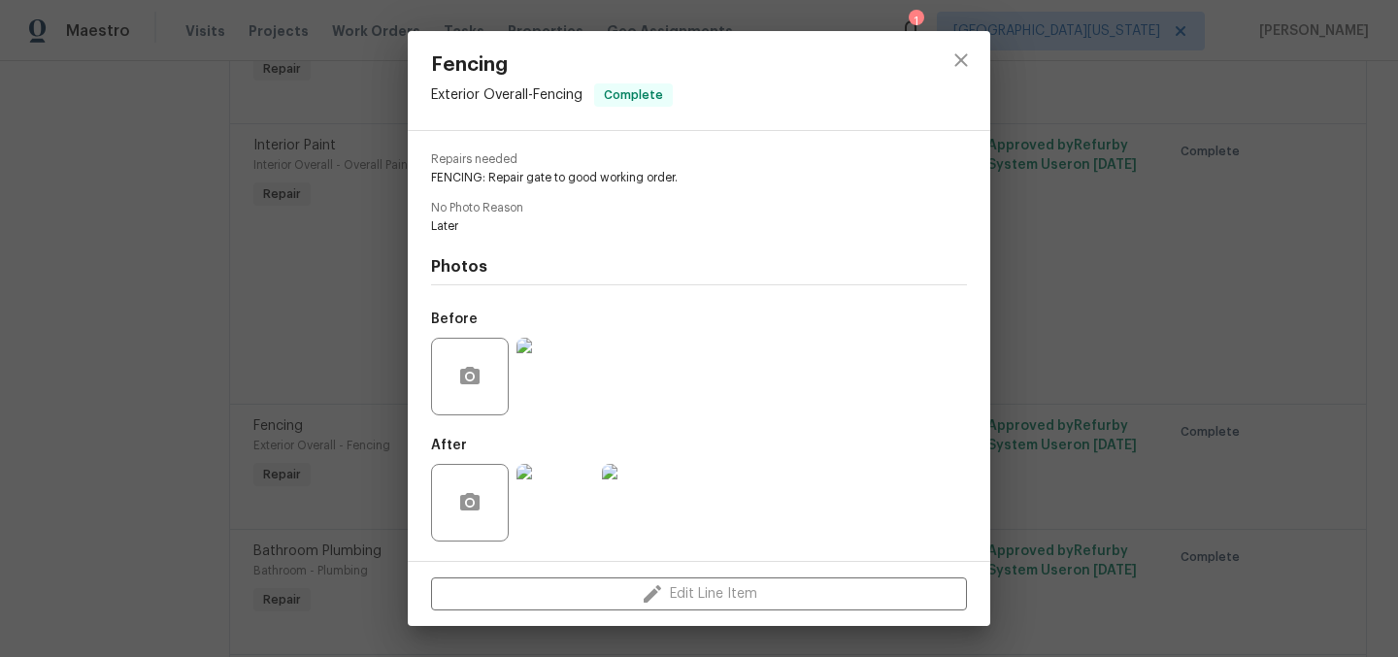
click at [564, 493] on img at bounding box center [556, 503] width 78 height 78
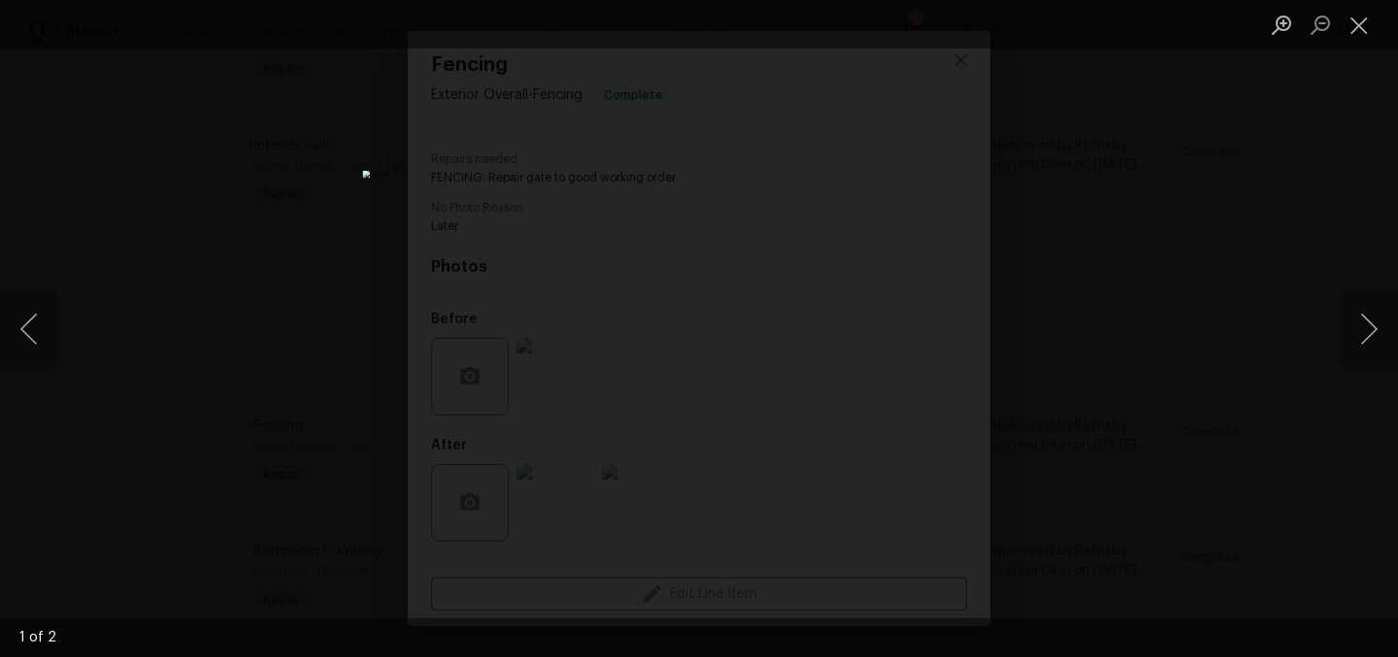
click at [1326, 347] on div "Lightbox" at bounding box center [699, 328] width 1398 height 657
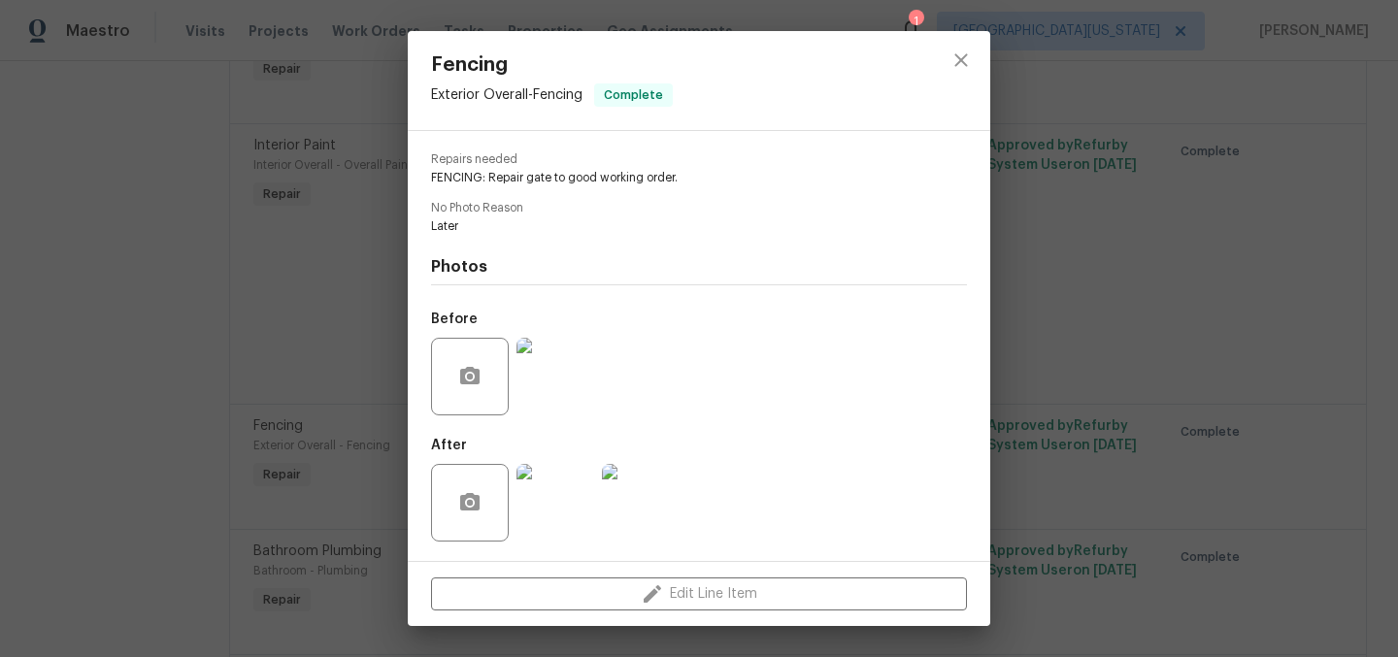
click at [1326, 347] on div "Fencing Exterior Overall - Fencing Complete Vendor [PERSON_NAME] CONSTRUCTION L…" at bounding box center [699, 328] width 1398 height 657
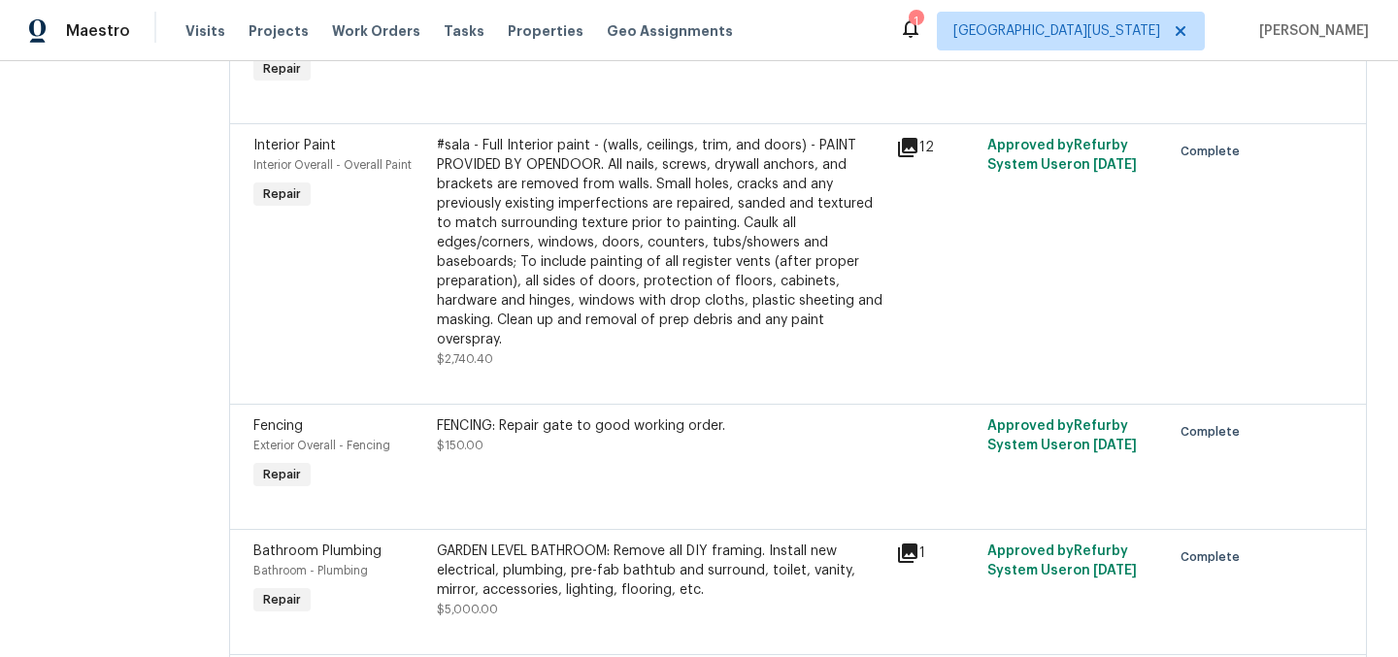
click at [747, 411] on div "FENCING: Repair gate to good working order. $150.00" at bounding box center [660, 455] width 459 height 89
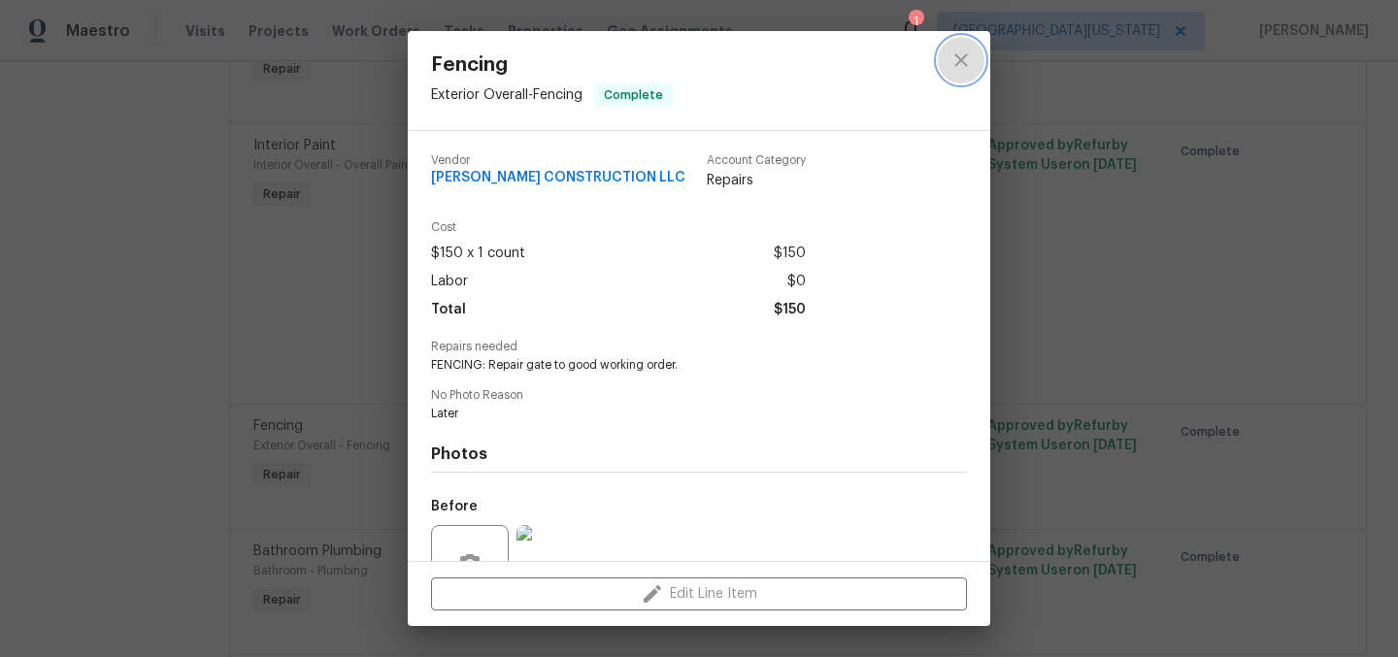
click at [957, 60] on icon "close" at bounding box center [961, 60] width 23 height 23
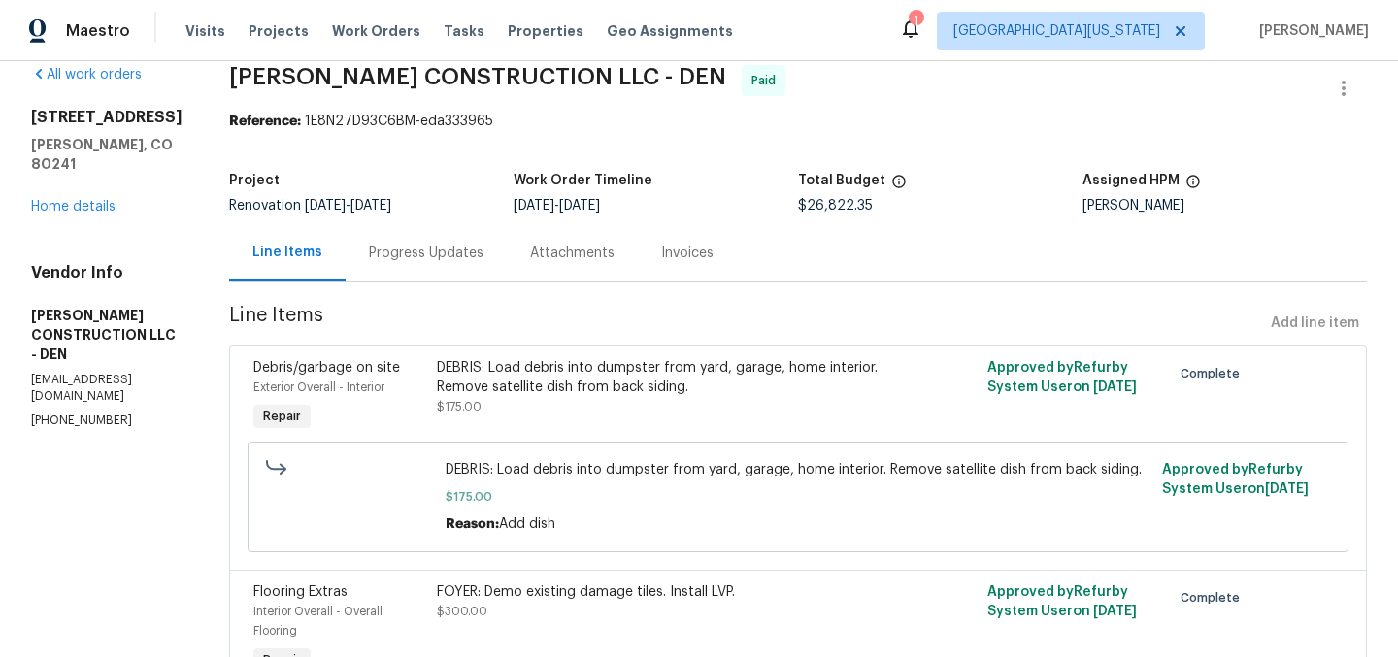
scroll to position [0, 0]
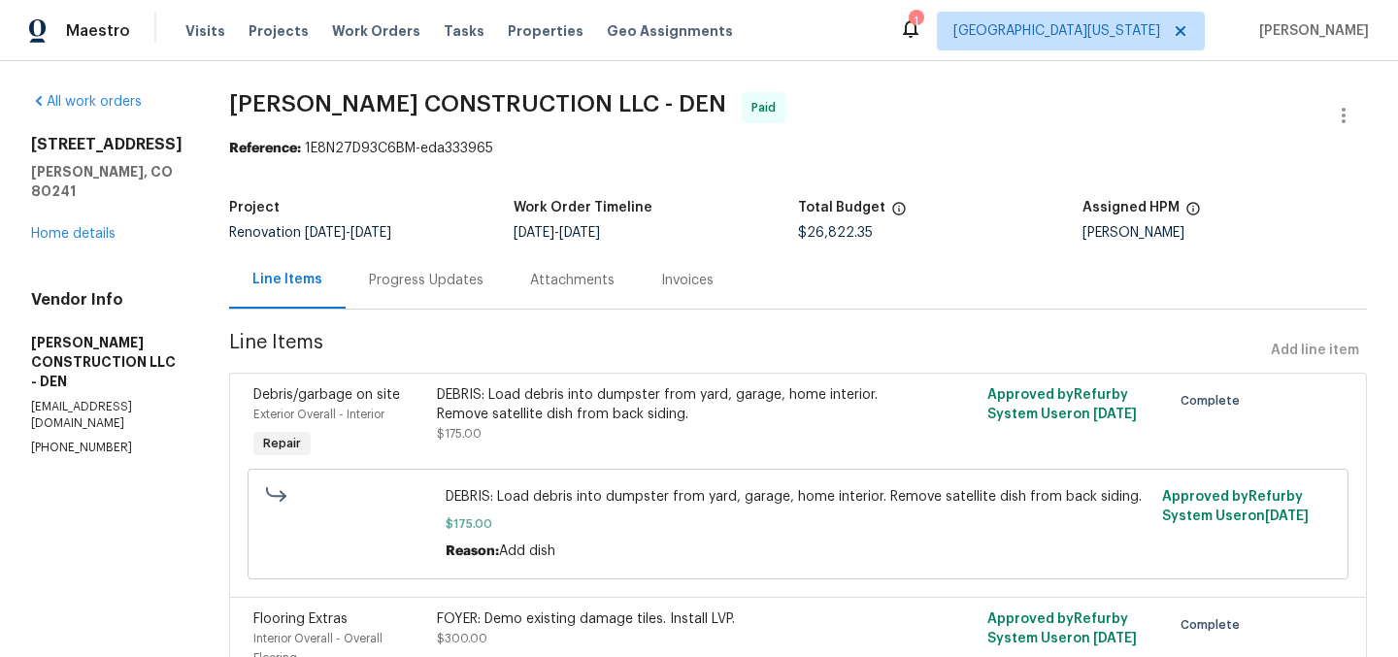
click at [741, 146] on div "Reference: 1E8N27D93C6BM-eda333965" at bounding box center [798, 148] width 1138 height 19
click at [69, 227] on link "Home details" at bounding box center [73, 234] width 84 height 14
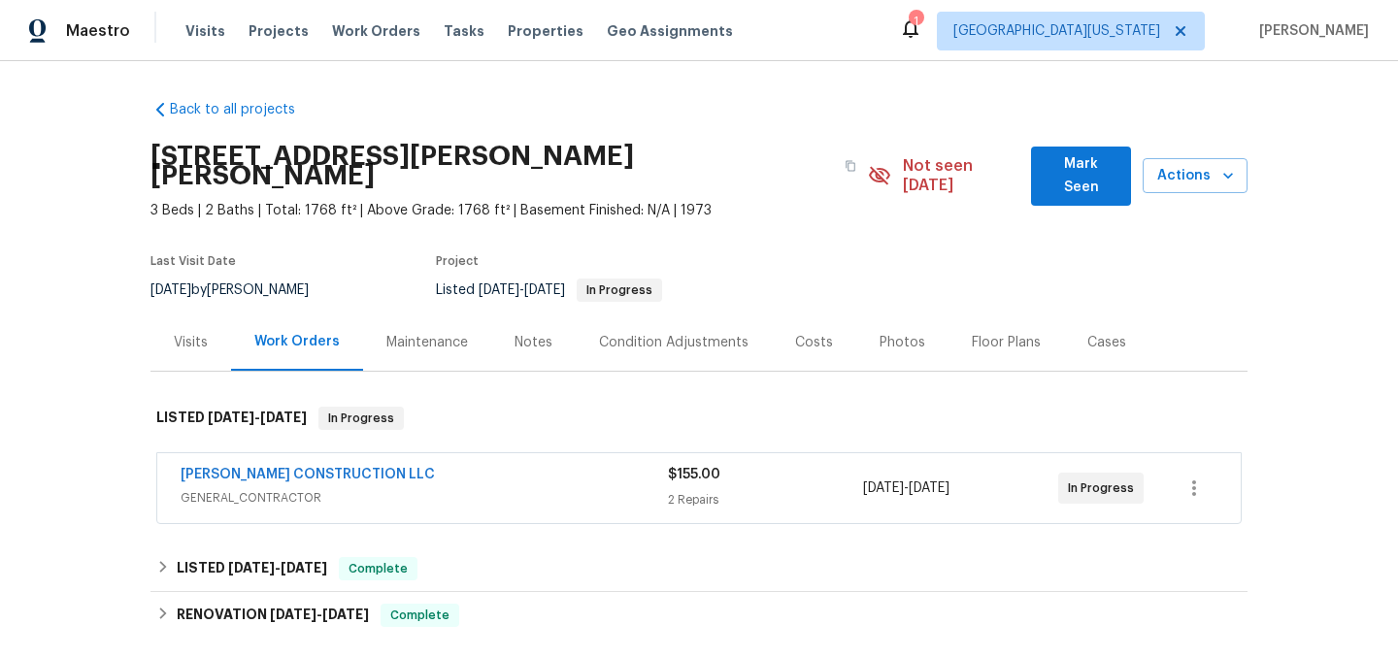
click at [463, 465] on div "[PERSON_NAME] CONSTRUCTION LLC" at bounding box center [424, 476] width 487 height 23
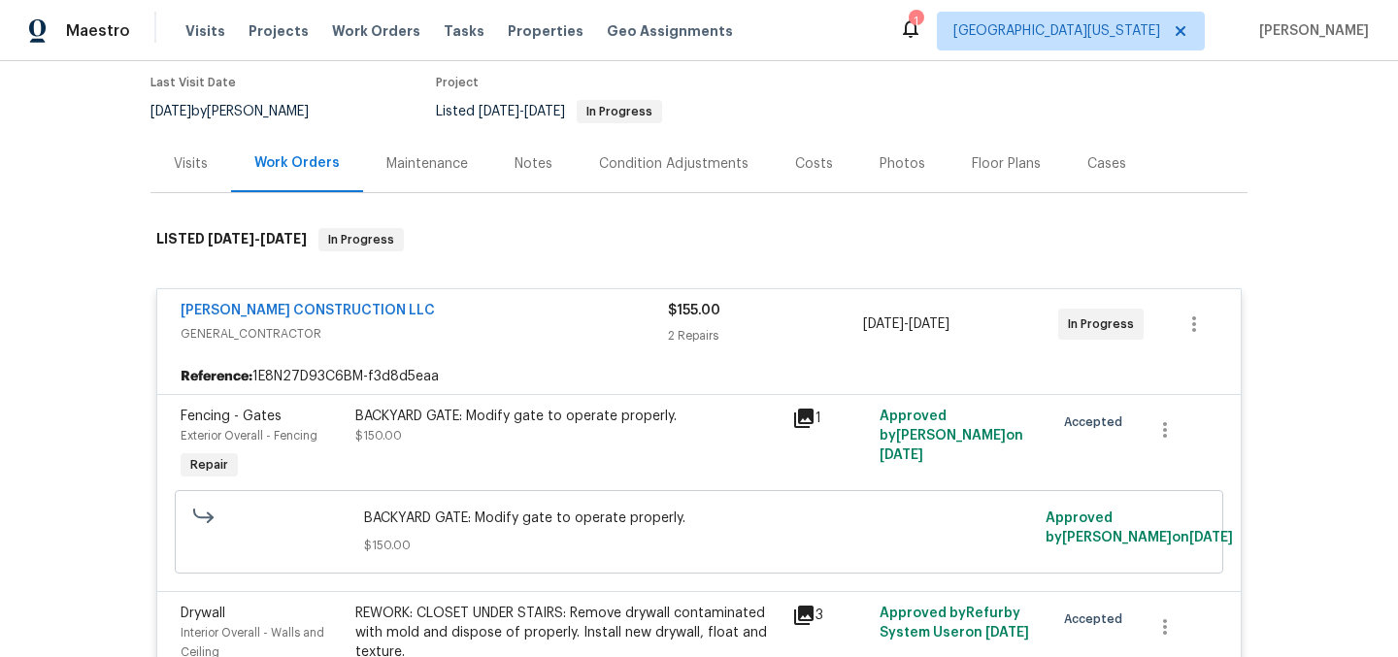
scroll to position [93, 0]
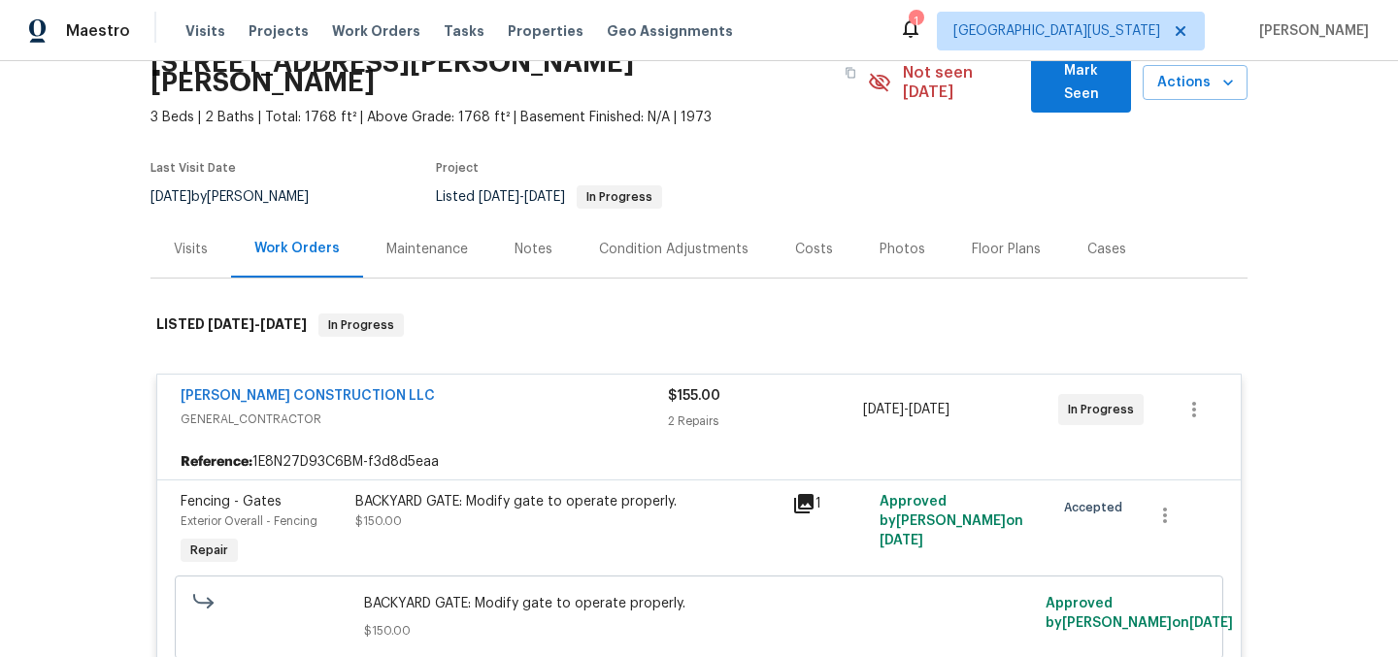
click at [594, 410] on span "GENERAL_CONTRACTOR" at bounding box center [424, 419] width 487 height 19
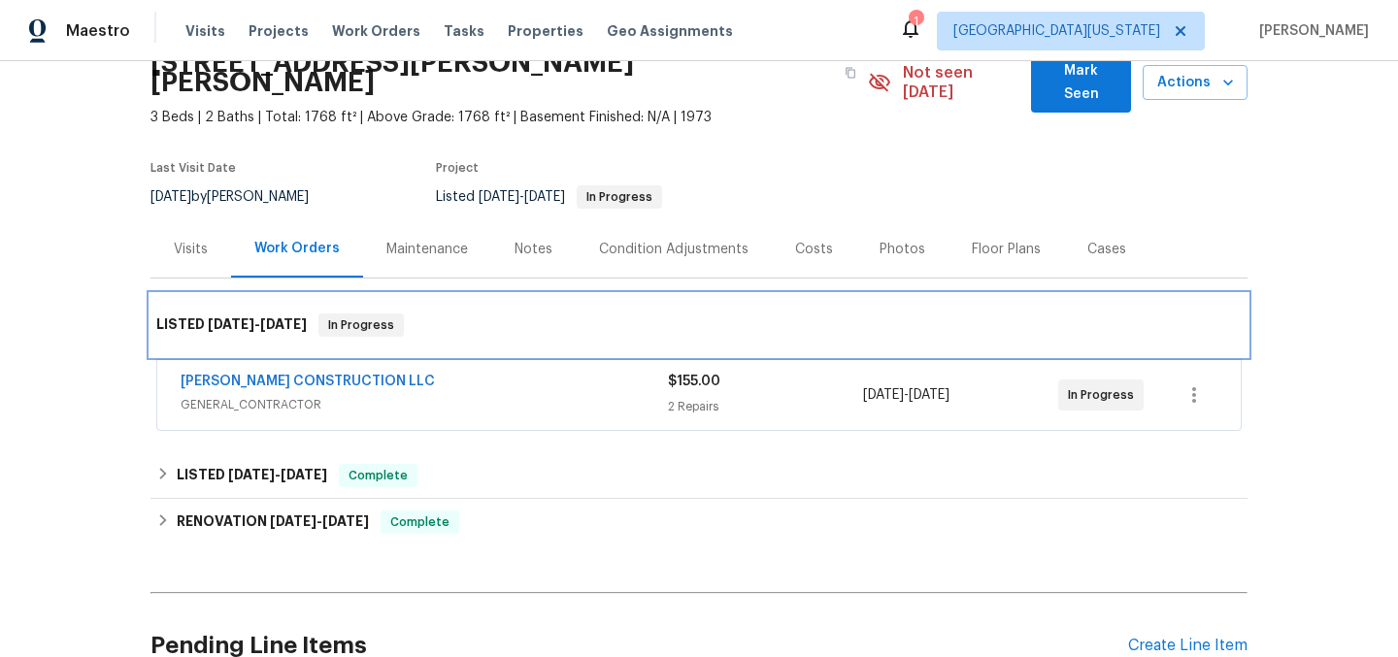
click at [718, 314] on div "LISTED [DATE] - [DATE] In Progress" at bounding box center [699, 325] width 1086 height 23
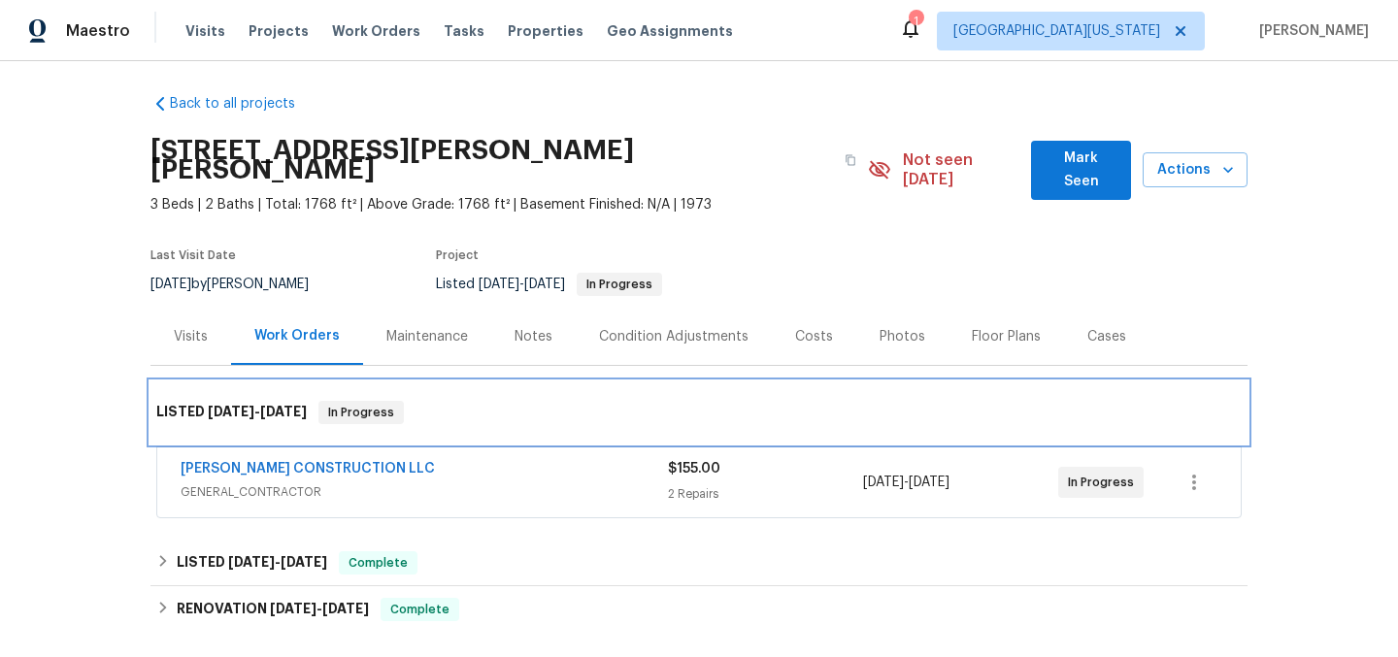
scroll to position [0, 0]
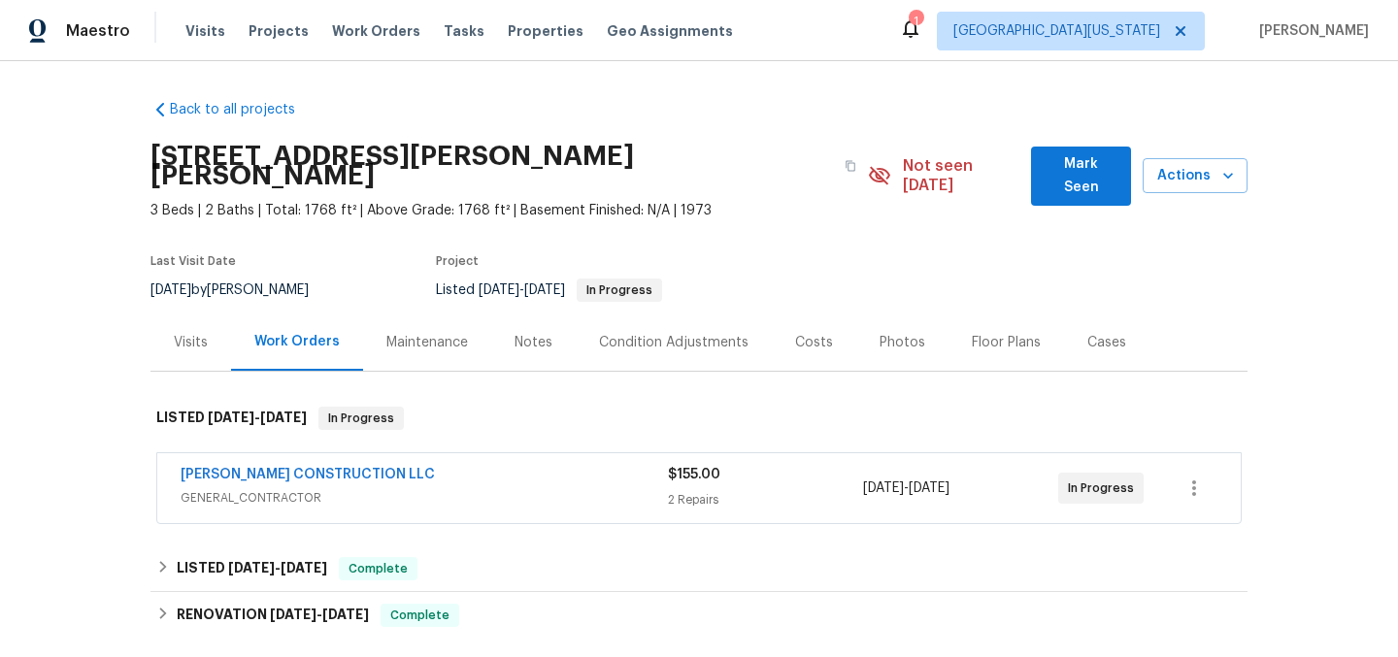
click at [835, 271] on section "[STREET_ADDRESS][PERSON_NAME][PERSON_NAME] 3 Beds | 2 Baths | Total: 1768 ft² |…" at bounding box center [699, 222] width 1097 height 183
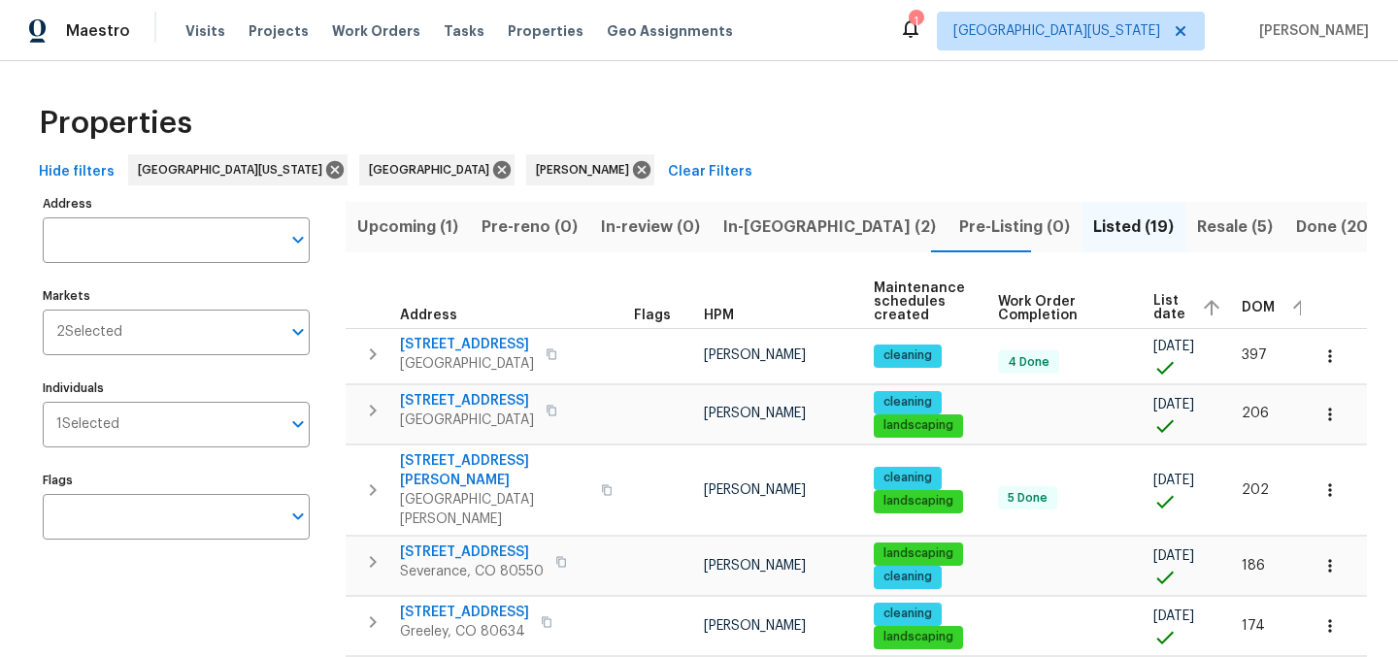
click at [814, 120] on div "Properties" at bounding box center [699, 123] width 1336 height 62
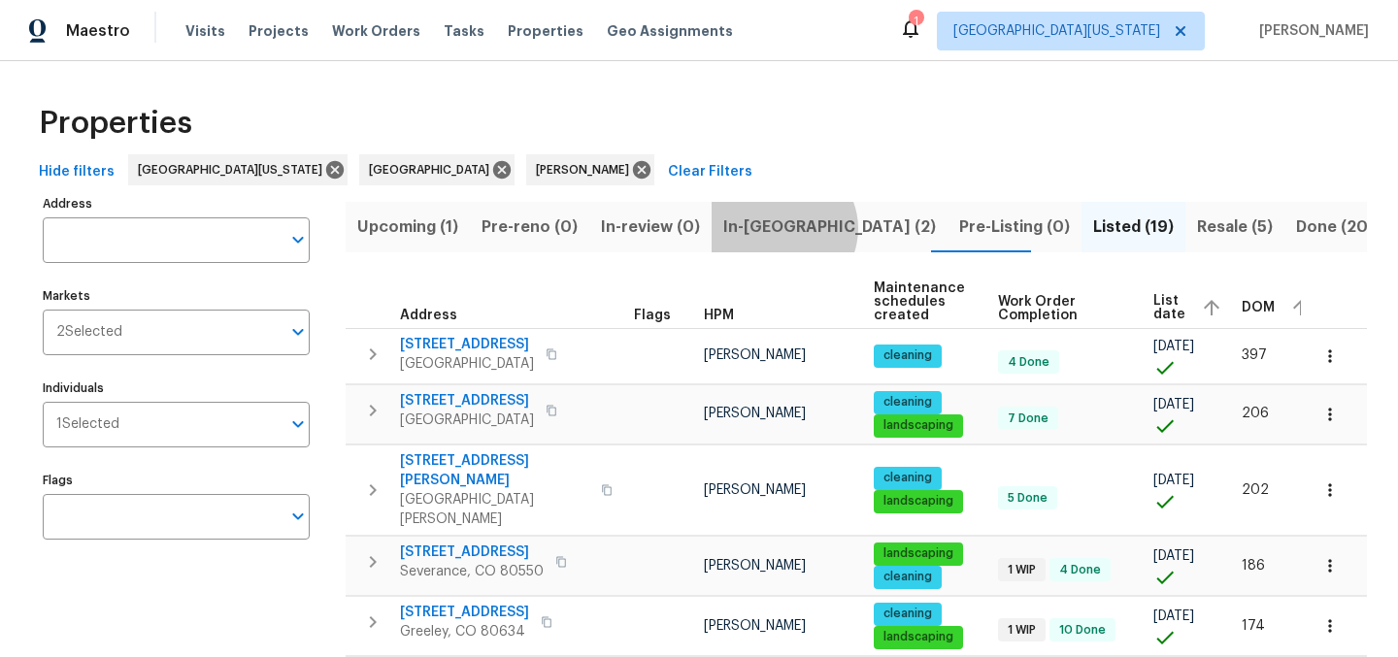
click at [770, 228] on span "In-reno (2)" at bounding box center [829, 227] width 213 height 27
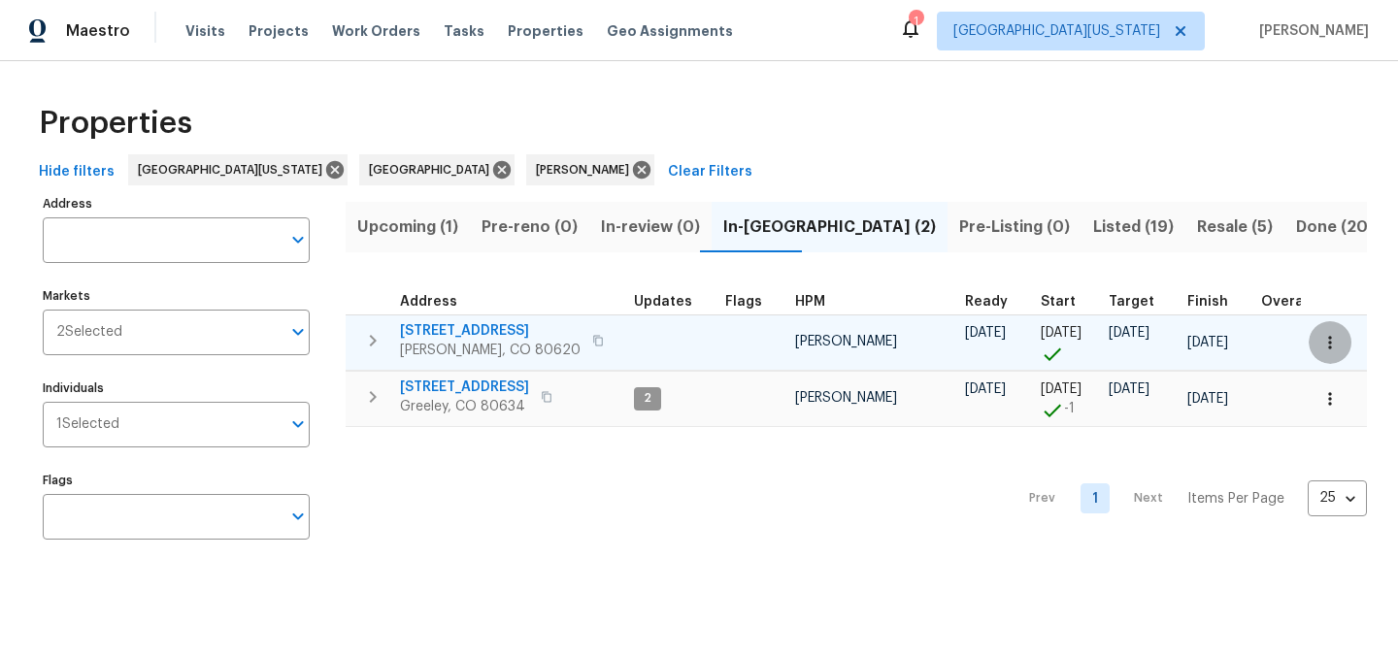
click at [1328, 336] on icon "button" at bounding box center [1329, 342] width 3 height 13
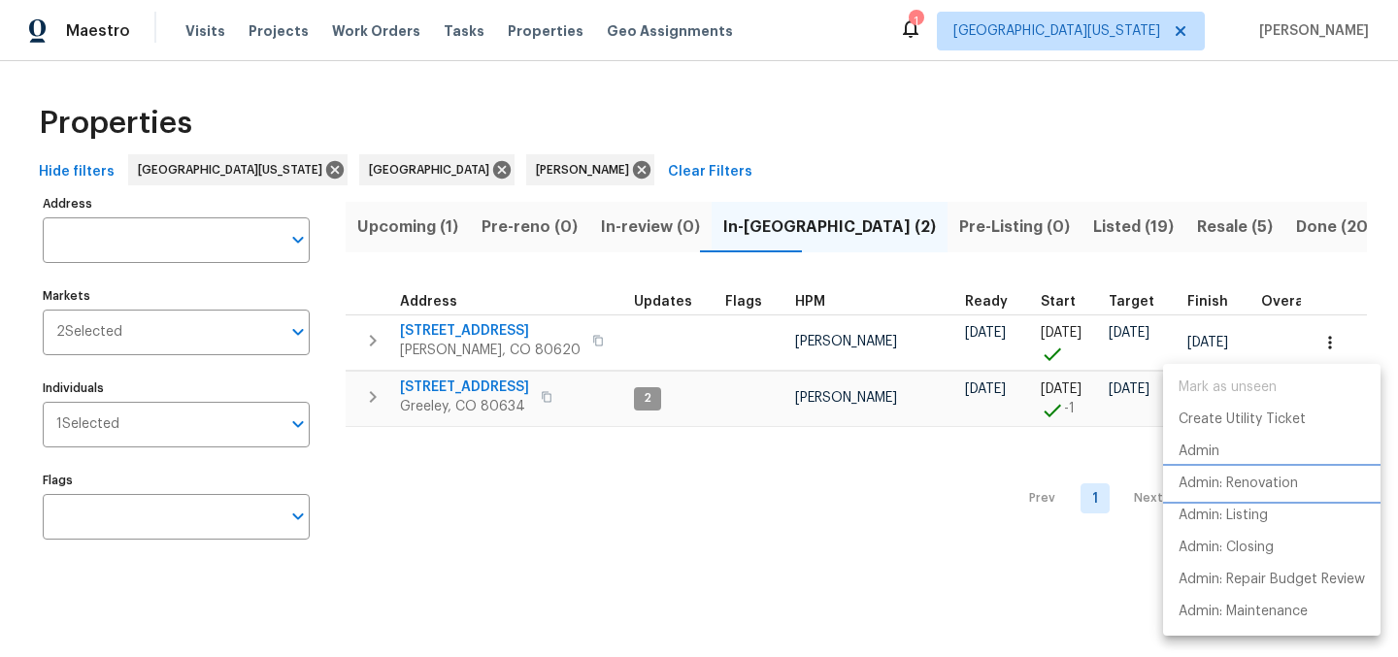
click at [1283, 484] on p "Admin: Renovation" at bounding box center [1238, 484] width 119 height 20
click at [983, 103] on div at bounding box center [699, 328] width 1398 height 657
